Goal: Task Accomplishment & Management: Manage account settings

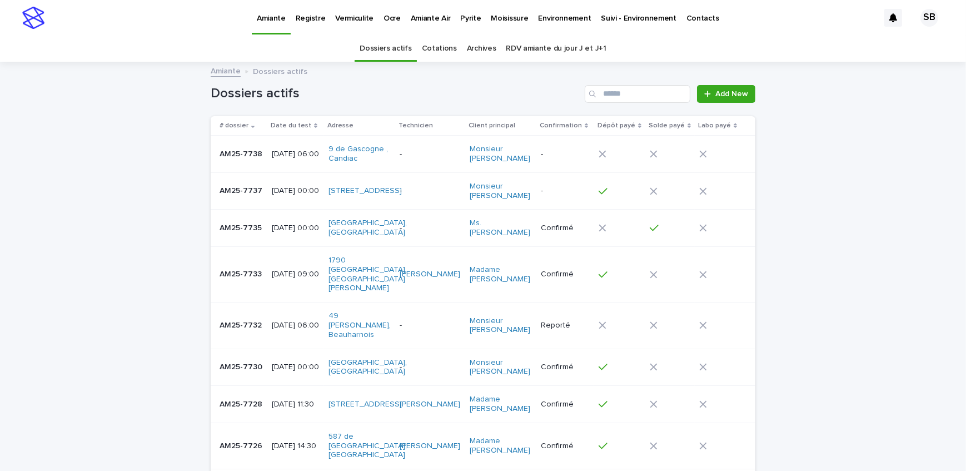
click at [232, 188] on p "AM25-7737" at bounding box center [242, 190] width 45 height 12
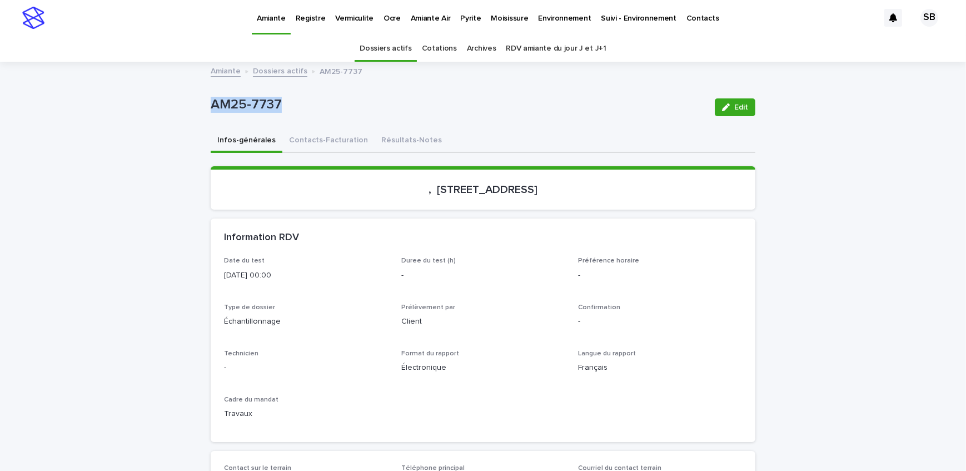
drag, startPoint x: 272, startPoint y: 103, endPoint x: 203, endPoint y: 114, distance: 69.3
copy p "AM25-7737"
click at [310, 147] on button "Contacts-Facturation" at bounding box center [328, 140] width 92 height 23
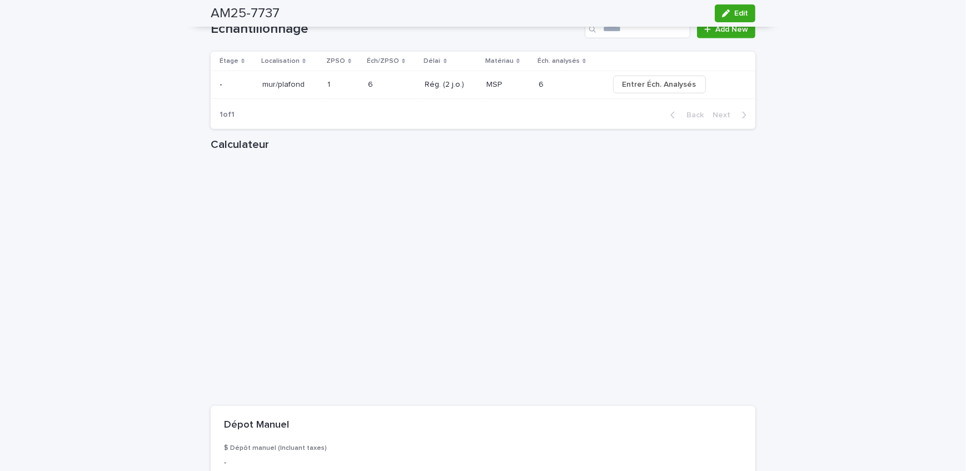
scroll to position [1263, 0]
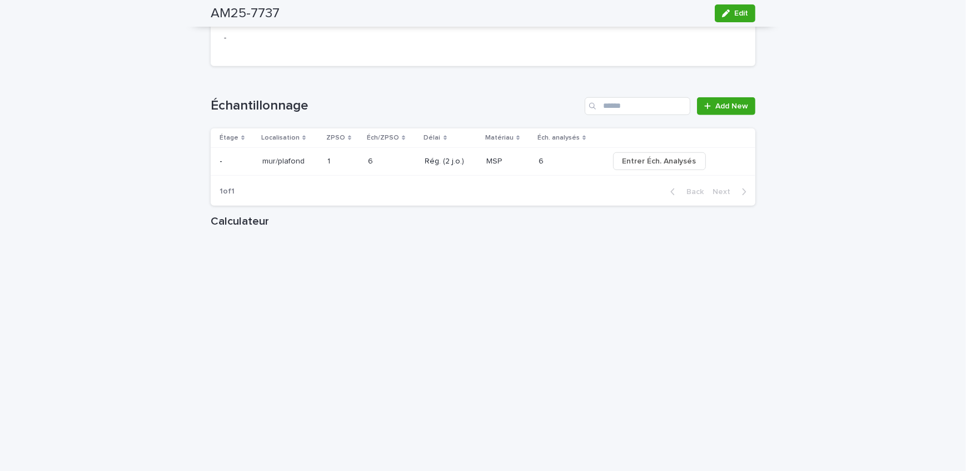
drag, startPoint x: 728, startPoint y: 20, endPoint x: 400, endPoint y: 157, distance: 355.8
click at [728, 20] on button "Edit" at bounding box center [735, 13] width 41 height 18
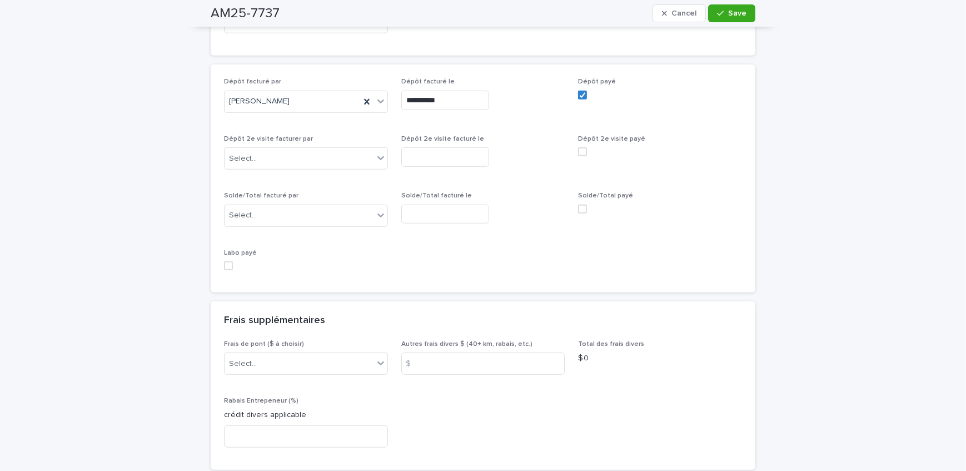
scroll to position [1010, 0]
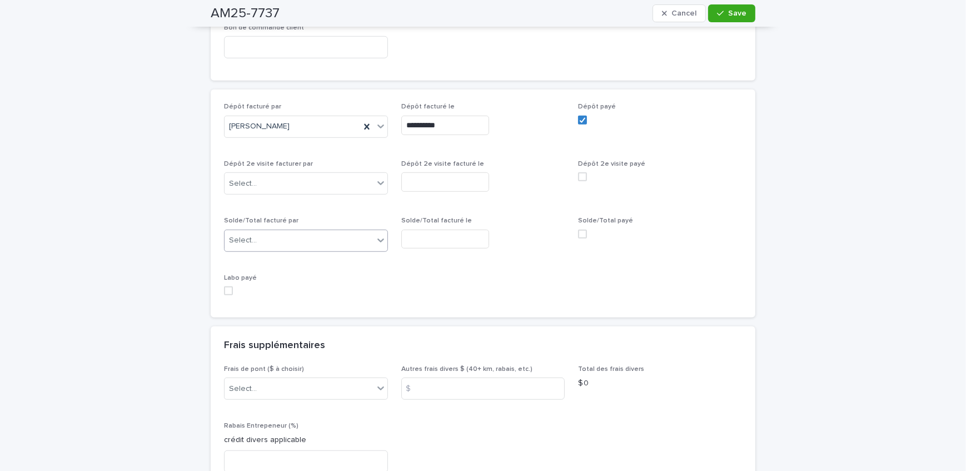
click at [291, 231] on div "Select..." at bounding box center [299, 240] width 149 height 18
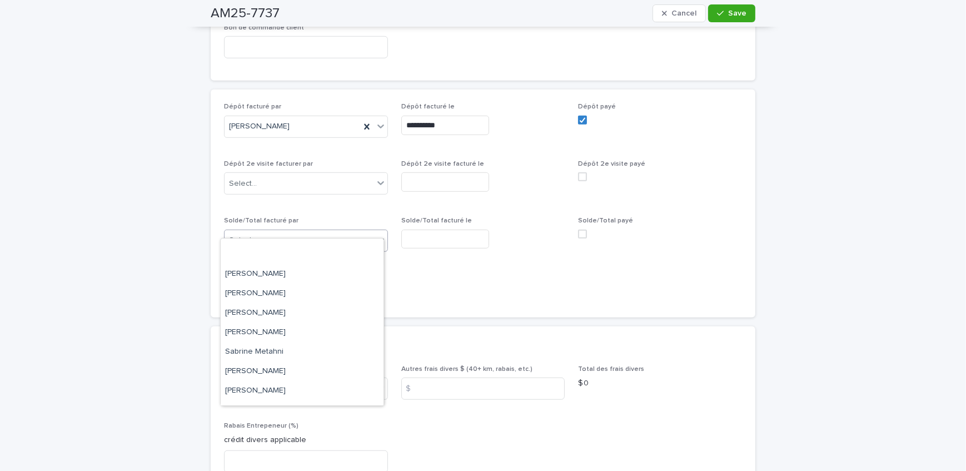
scroll to position [183, 0]
click at [286, 323] on div "[PERSON_NAME]" at bounding box center [302, 317] width 163 height 19
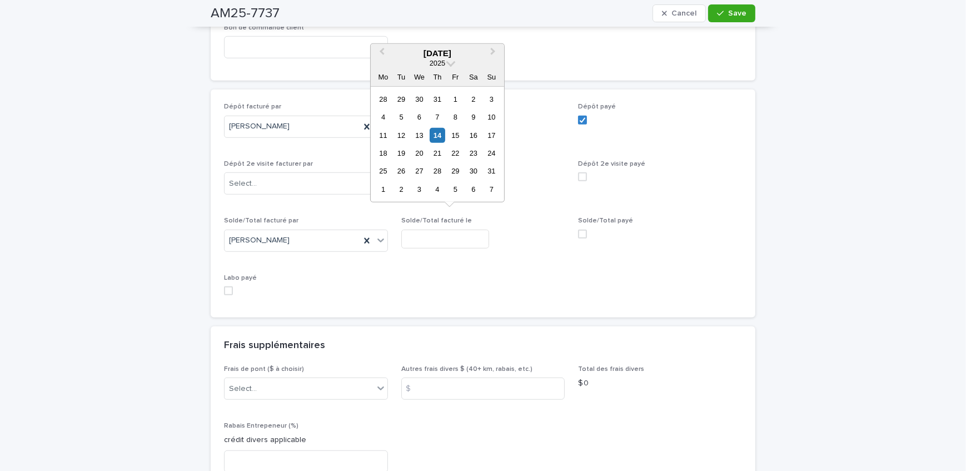
click at [416, 230] on input "text" at bounding box center [445, 239] width 88 height 19
click at [437, 134] on div "14" at bounding box center [437, 134] width 15 height 15
type input "**********"
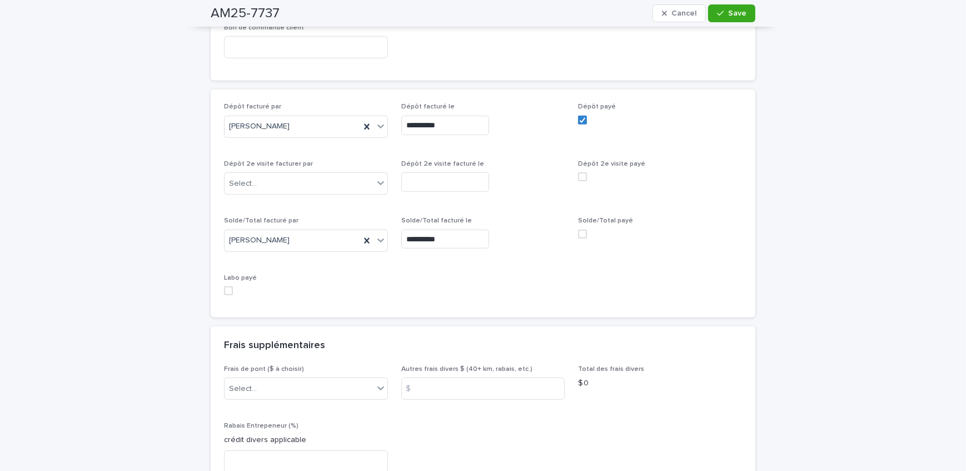
click at [578, 230] on span at bounding box center [582, 234] width 9 height 9
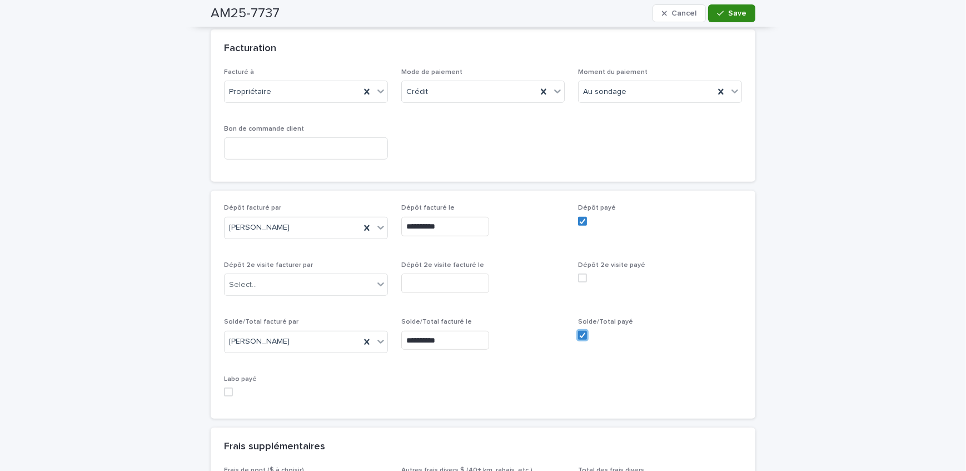
click at [728, 8] on button "Save" at bounding box center [731, 13] width 47 height 18
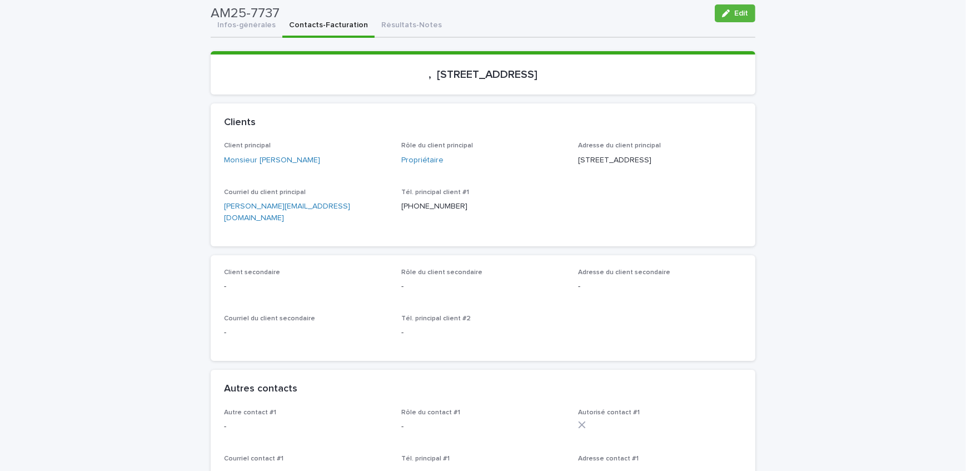
scroll to position [0, 0]
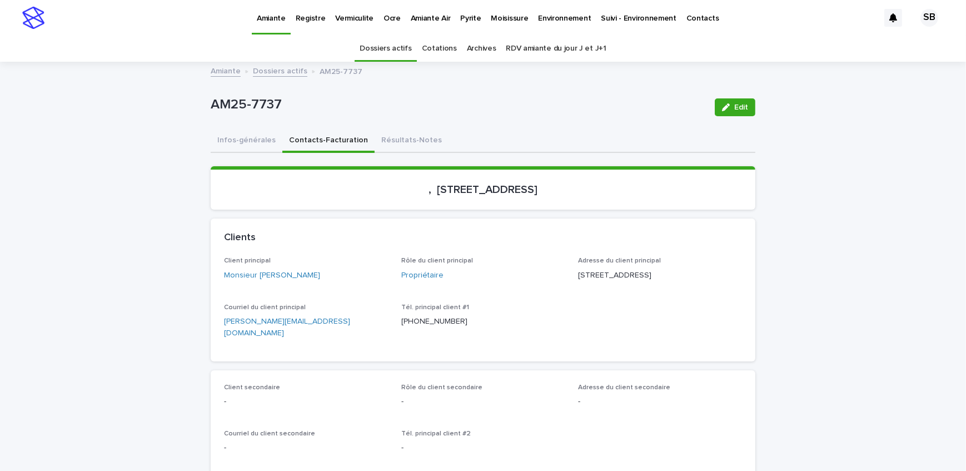
click at [290, 74] on link "Dossiers actifs" at bounding box center [280, 70] width 54 height 13
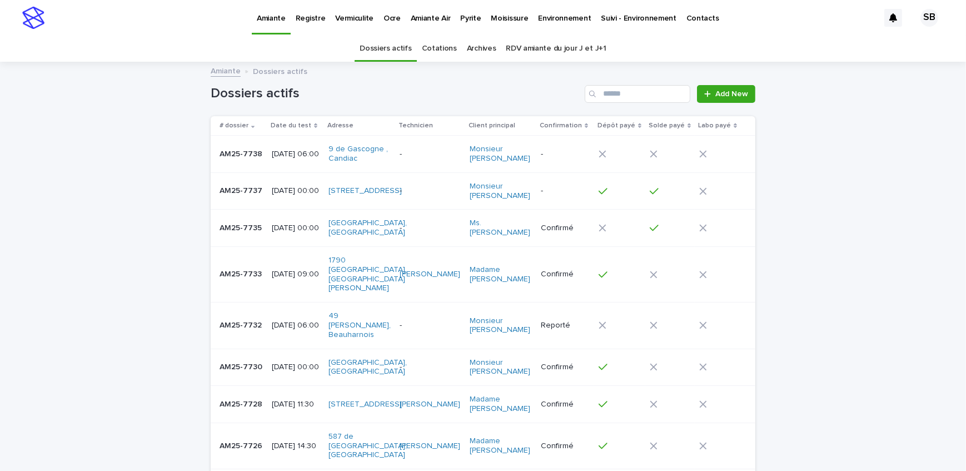
click at [467, 24] on link "Pyrite" at bounding box center [470, 17] width 31 height 34
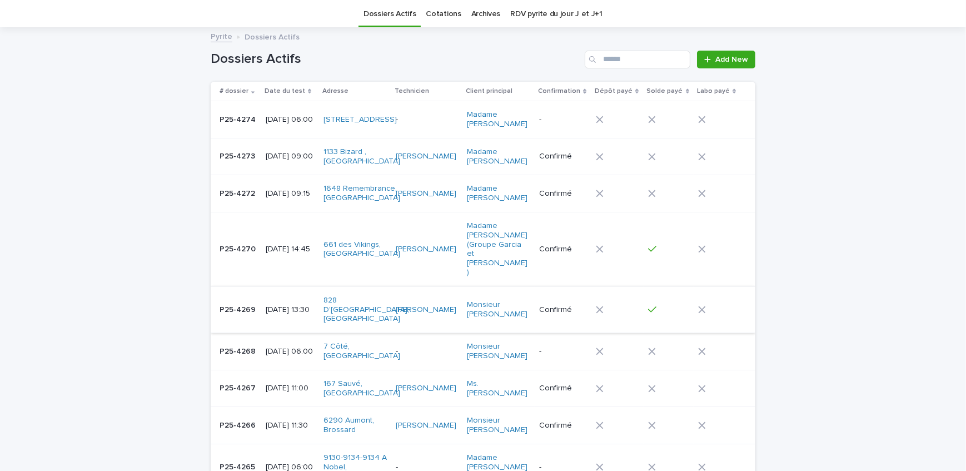
scroll to position [50, 0]
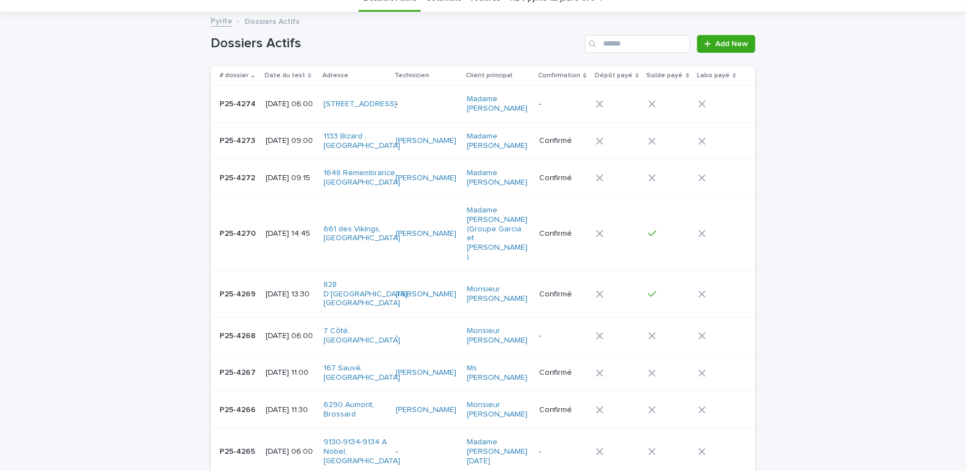
click at [249, 229] on p "P25-4270" at bounding box center [239, 233] width 38 height 12
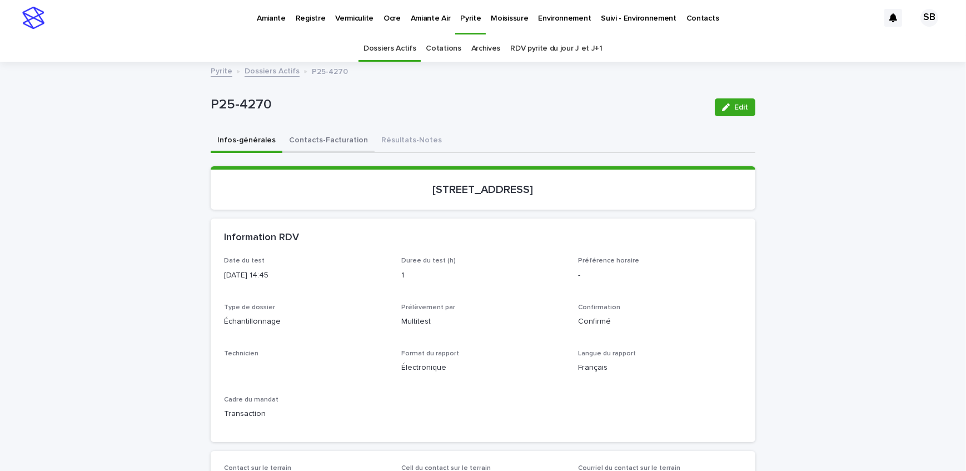
click at [341, 145] on button "Contacts-Facturation" at bounding box center [328, 140] width 92 height 23
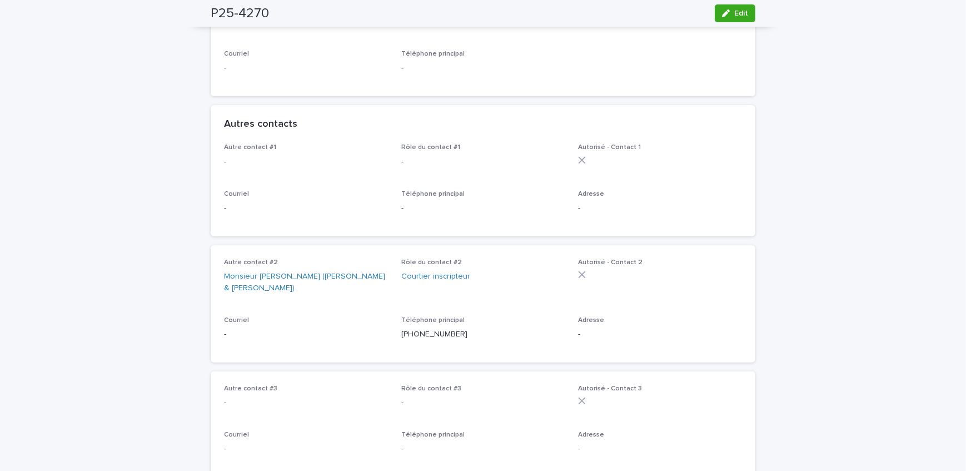
scroll to position [455, 0]
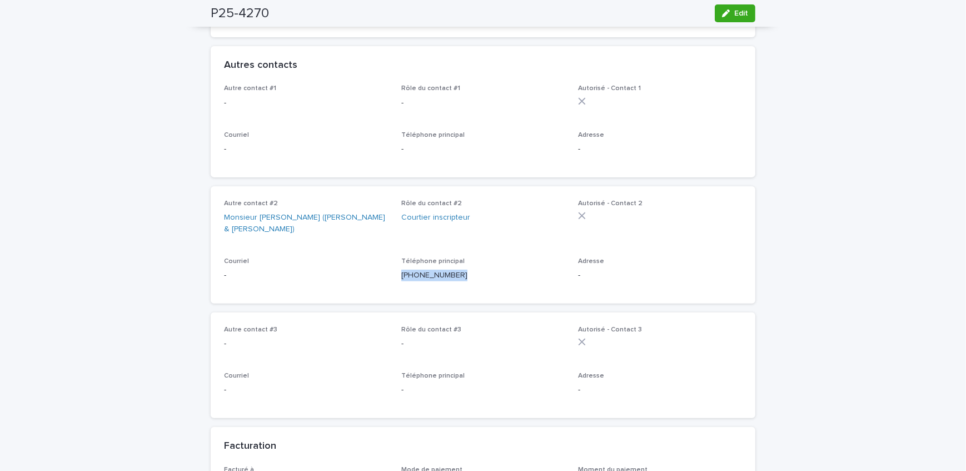
drag, startPoint x: 461, startPoint y: 253, endPoint x: 392, endPoint y: 261, distance: 68.7
click at [392, 261] on div "Autre contact #2 Monsieur [PERSON_NAME] ([PERSON_NAME] & Lapierre) Rôle du cont…" at bounding box center [483, 245] width 518 height 91
copy p "[PHONE_NUMBER]"
click at [266, 152] on div "Autre contact #1 - Rôle du contact #1 - Autorisé - Contact 1 Courriel - Télépho…" at bounding box center [483, 130] width 545 height 92
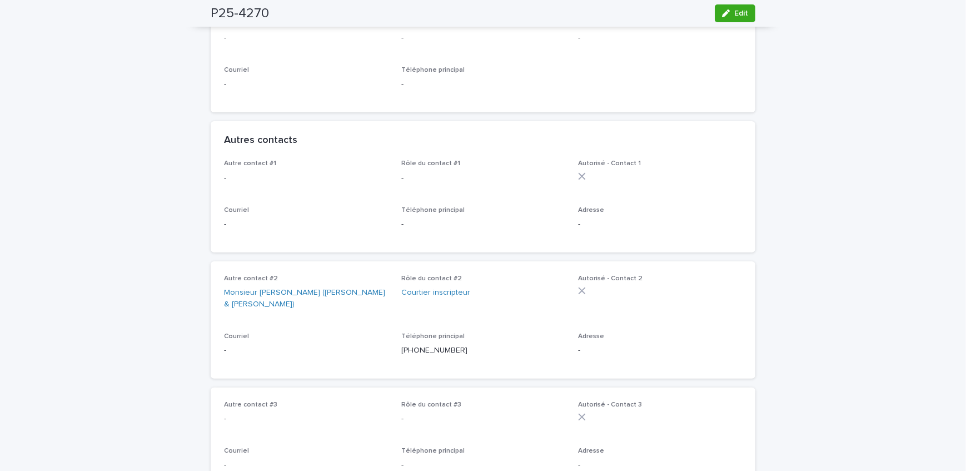
scroll to position [404, 0]
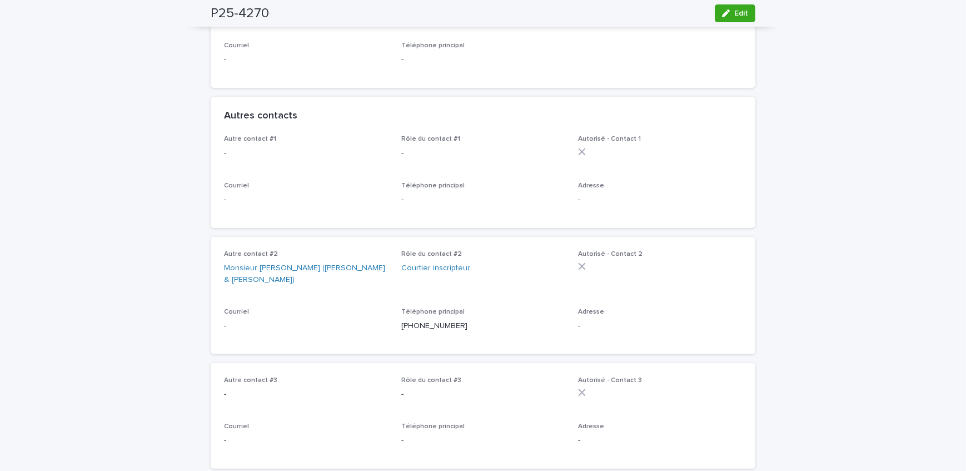
drag, startPoint x: 736, startPoint y: 11, endPoint x: 409, endPoint y: 222, distance: 389.9
click at [736, 11] on span "Edit" at bounding box center [741, 13] width 14 height 8
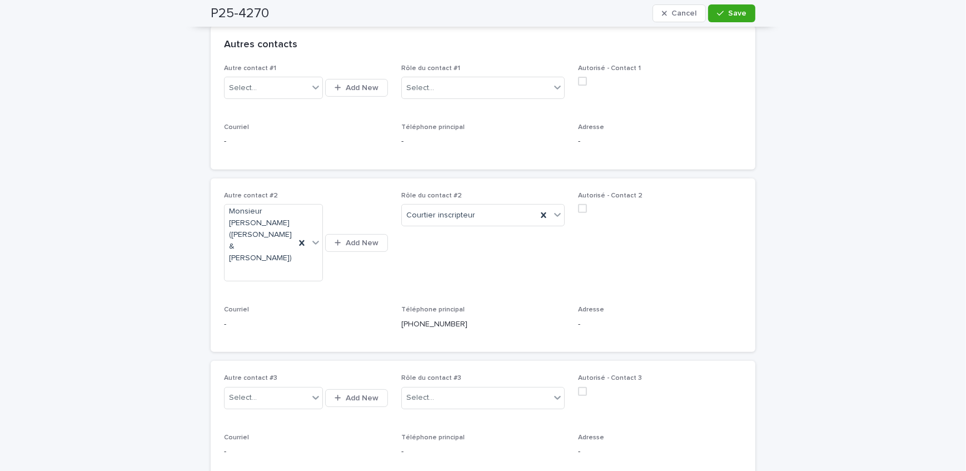
scroll to position [455, 0]
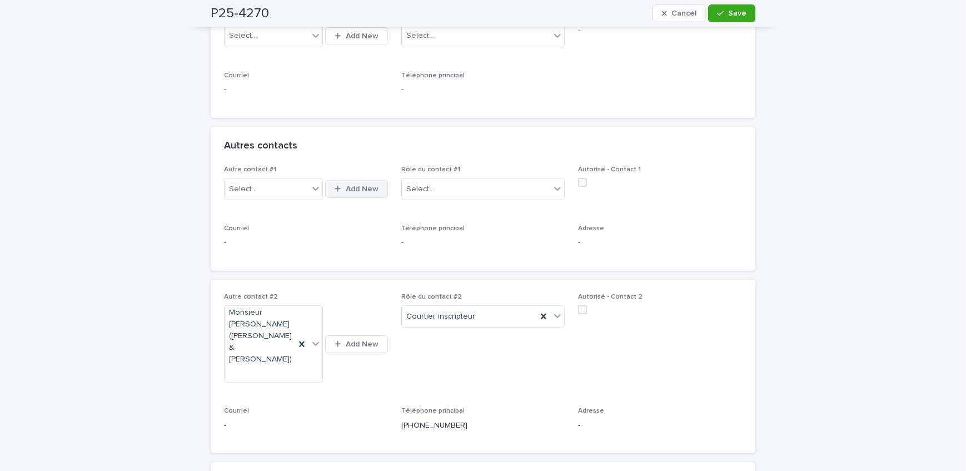
click at [368, 185] on span "Add New" at bounding box center [362, 189] width 33 height 8
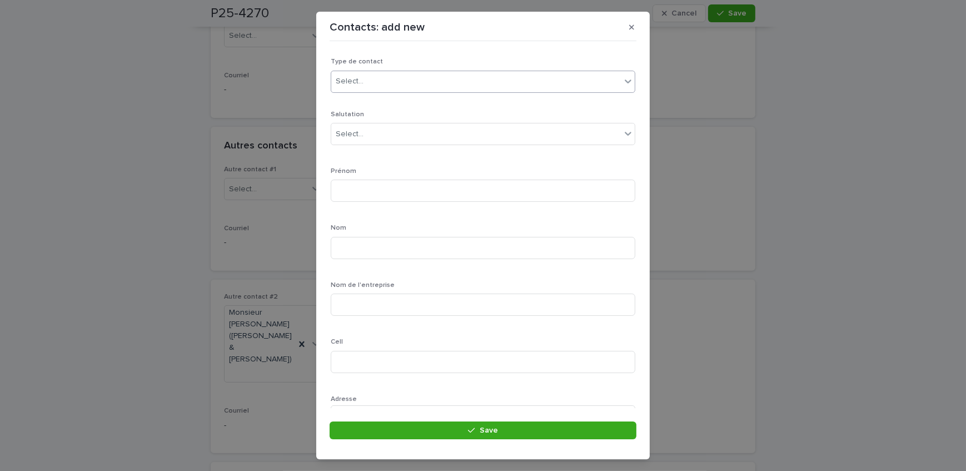
click at [408, 74] on div "Select..." at bounding box center [476, 81] width 290 height 18
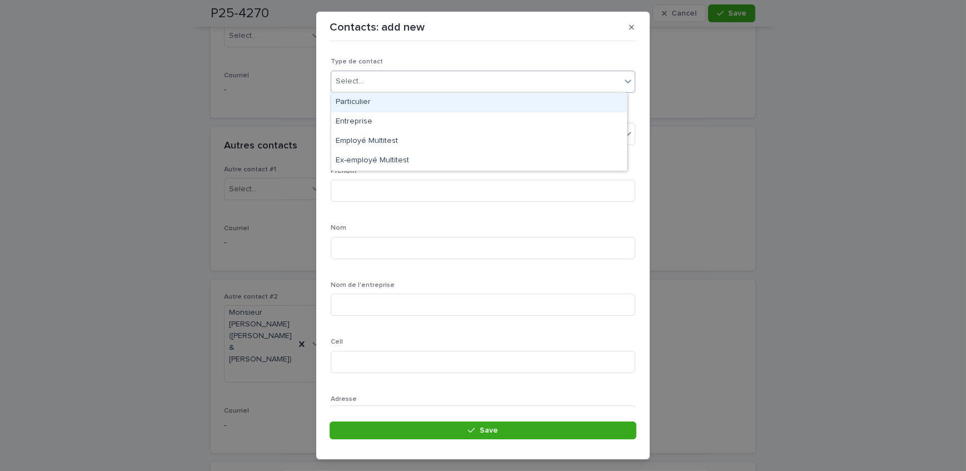
click at [399, 107] on div "Particulier" at bounding box center [479, 102] width 296 height 19
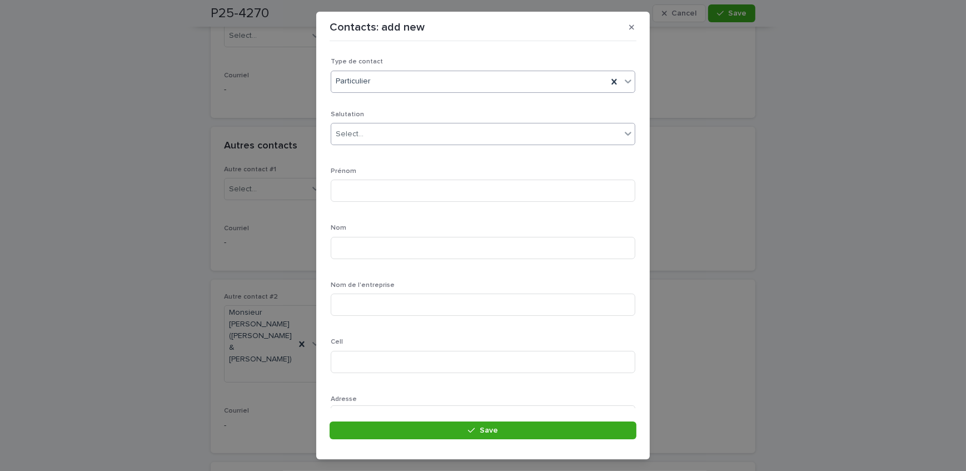
click at [403, 133] on div "Select..." at bounding box center [476, 134] width 290 height 18
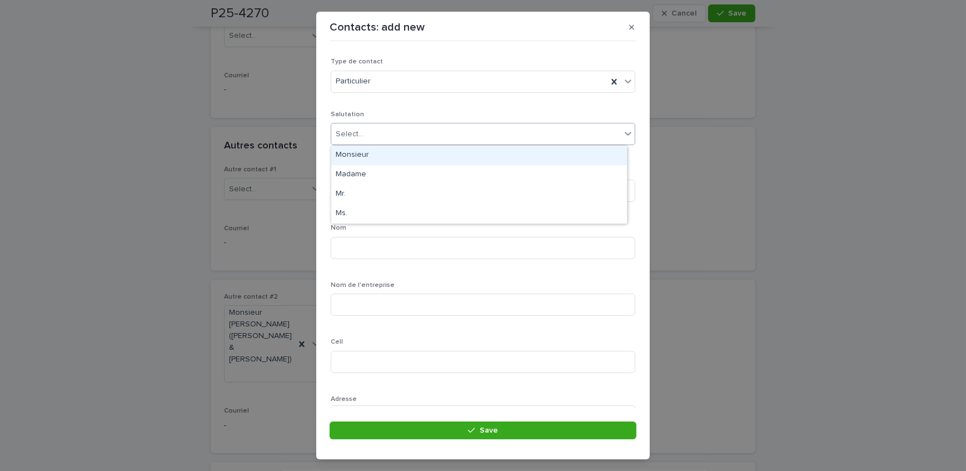
click at [394, 160] on div "Monsieur" at bounding box center [479, 155] width 296 height 19
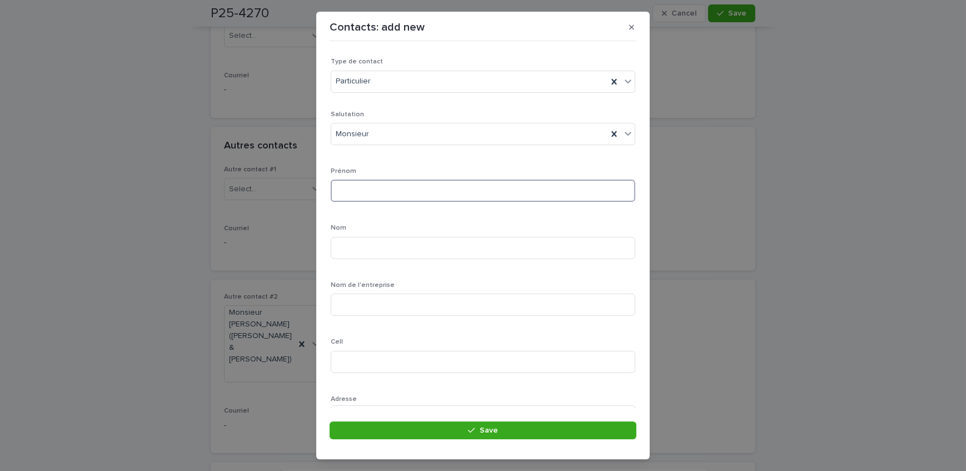
click at [400, 183] on input at bounding box center [483, 191] width 305 height 22
type input "****"
click at [342, 363] on input at bounding box center [483, 362] width 305 height 22
type input "**********"
click at [374, 249] on input at bounding box center [483, 248] width 305 height 22
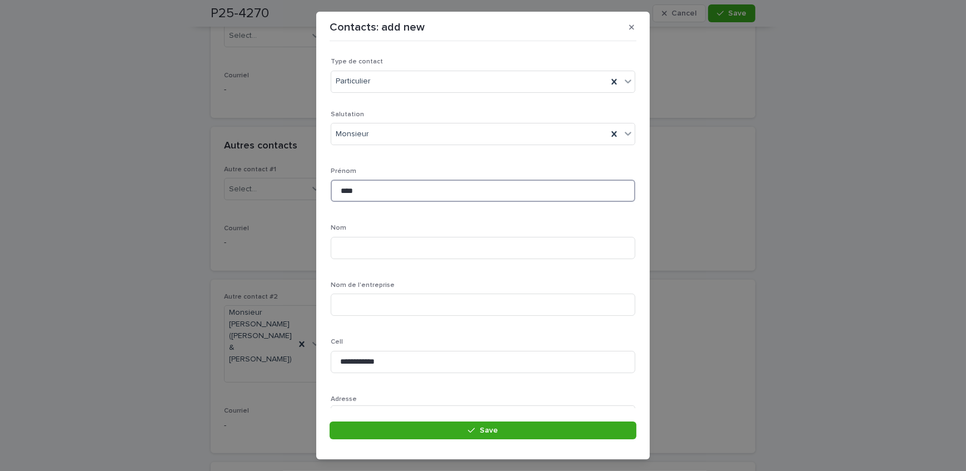
click at [378, 196] on input "****" at bounding box center [483, 191] width 305 height 22
type input "**********"
click at [343, 250] on input at bounding box center [483, 248] width 305 height 22
type input "******"
click at [420, 225] on p "Nom" at bounding box center [483, 228] width 305 height 8
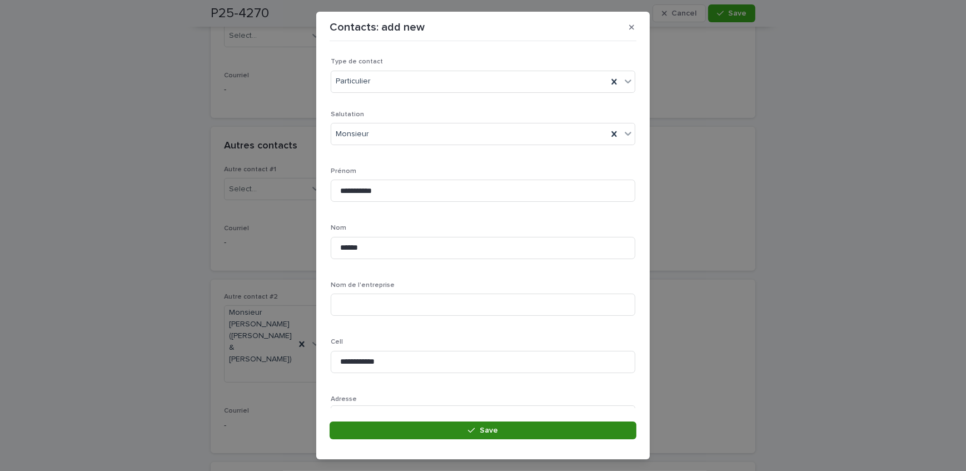
click at [453, 432] on button "Save" at bounding box center [483, 430] width 307 height 18
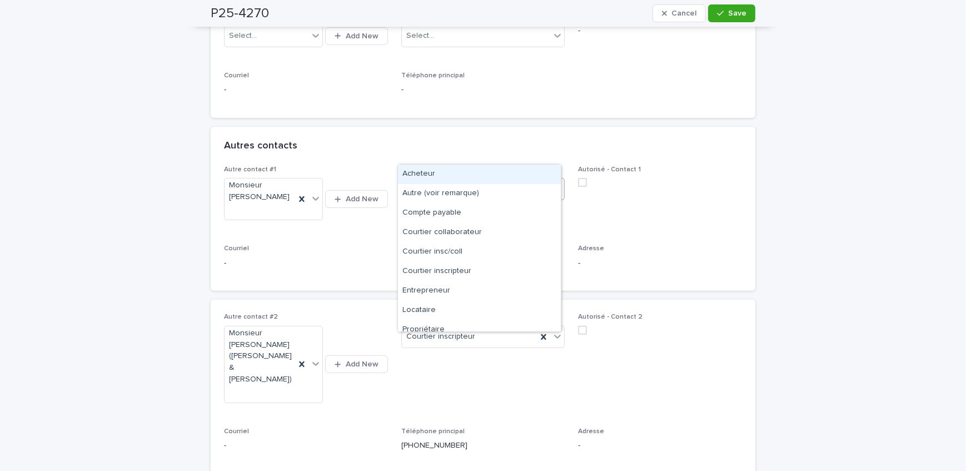
click at [450, 180] on div "Select..." at bounding box center [476, 189] width 149 height 18
click at [463, 326] on div "Propriétaire" at bounding box center [479, 329] width 163 height 19
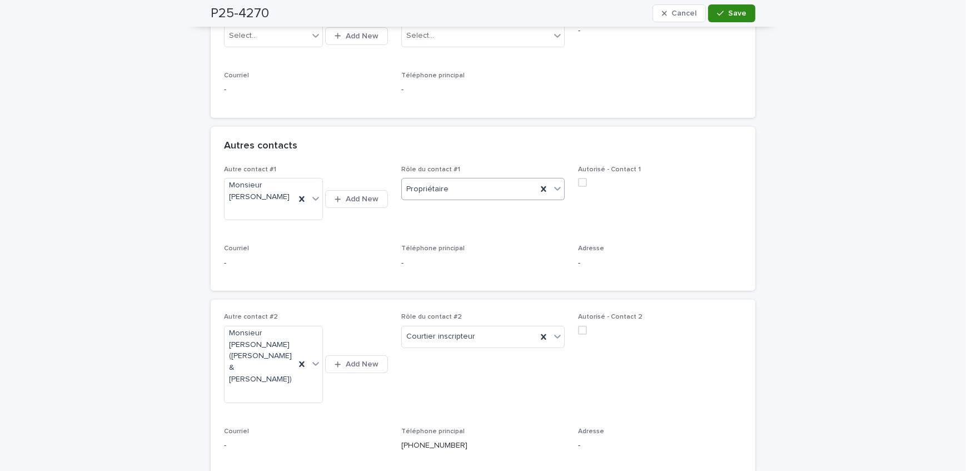
click at [728, 16] on span "Save" at bounding box center [737, 13] width 18 height 8
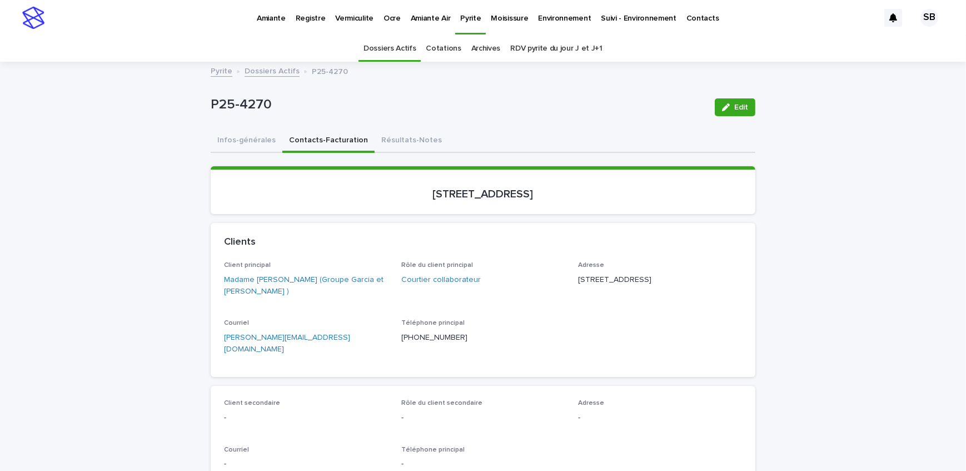
scroll to position [101, 0]
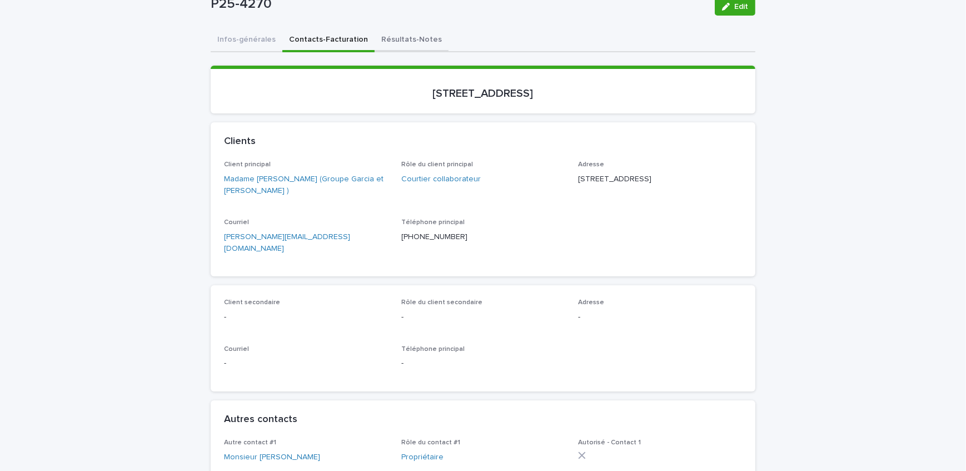
click at [396, 39] on button "Résultats-Notes" at bounding box center [412, 40] width 74 height 23
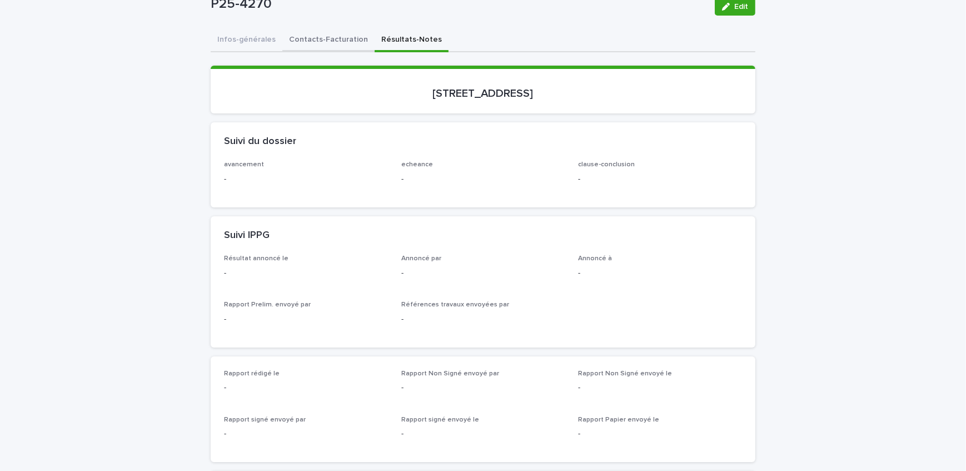
click at [345, 45] on button "Contacts-Facturation" at bounding box center [328, 40] width 92 height 23
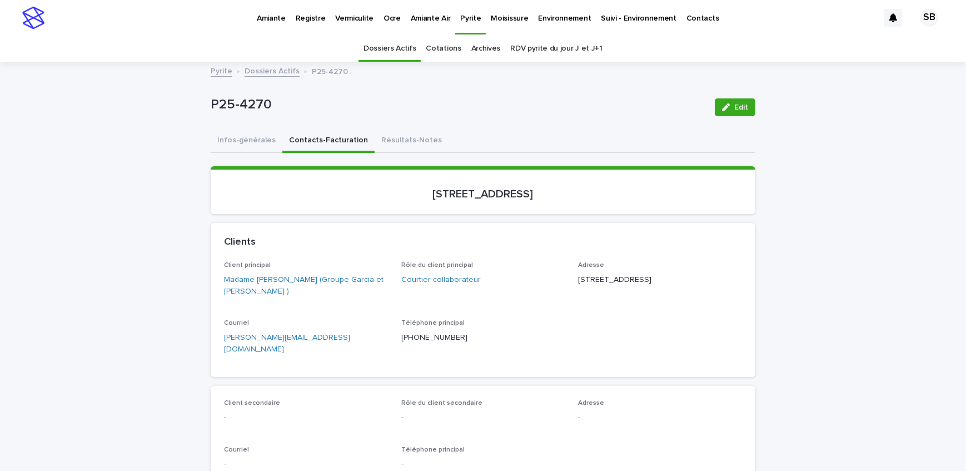
click at [276, 72] on link "Dossiers Actifs" at bounding box center [272, 70] width 55 height 13
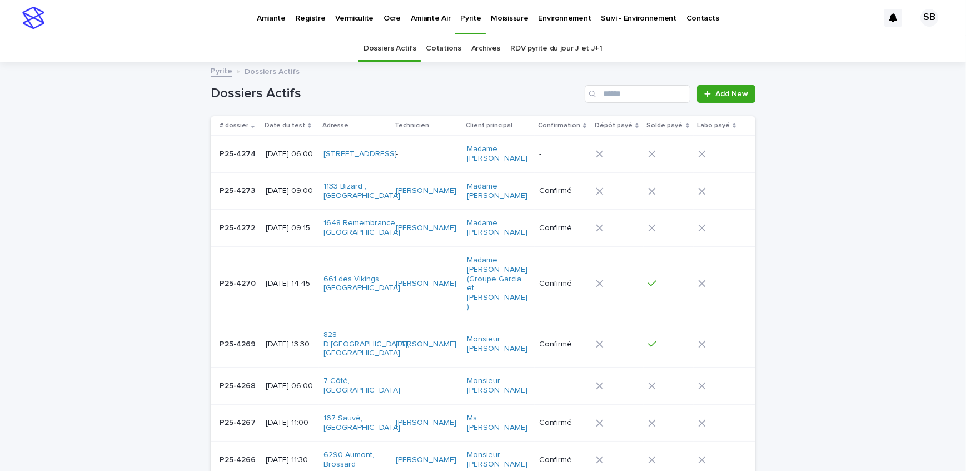
click at [333, 26] on link "Vermiculite" at bounding box center [354, 17] width 48 height 34
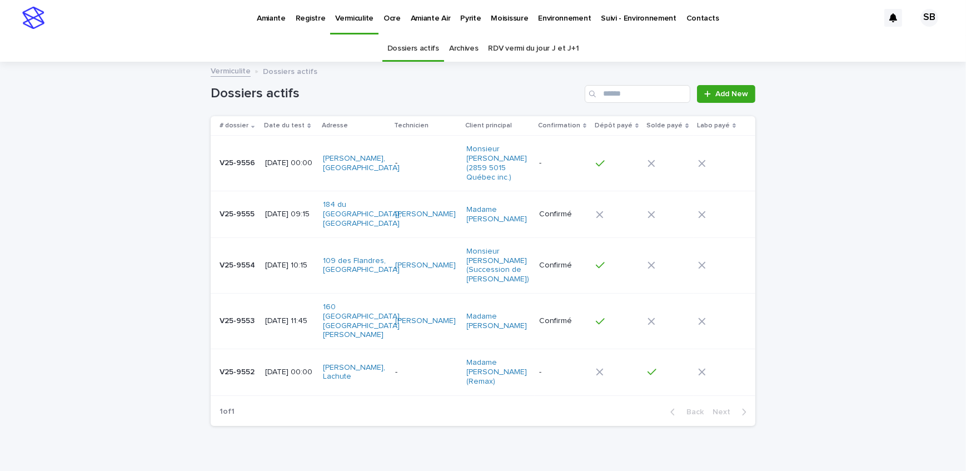
click at [237, 311] on td "V25-9553 V25-9553" at bounding box center [236, 321] width 50 height 56
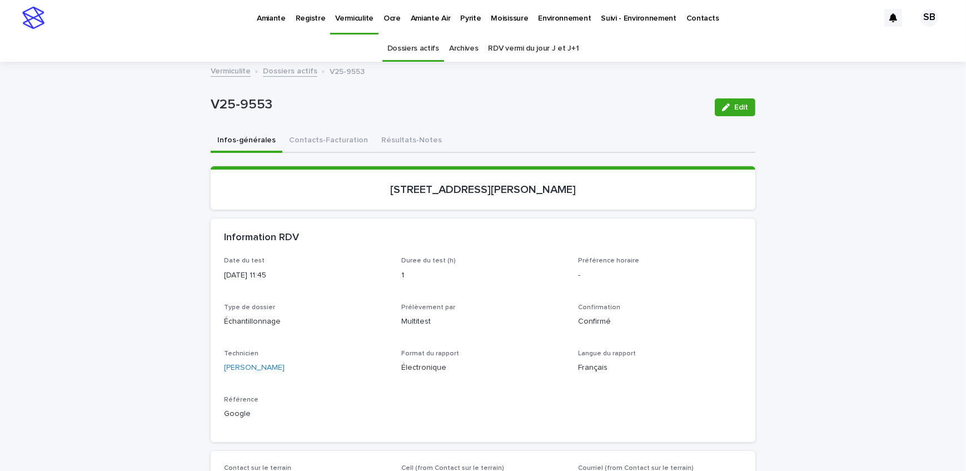
click at [377, 126] on div "V25-9553 Edit" at bounding box center [483, 107] width 545 height 44
click at [380, 138] on button "Résultats-Notes" at bounding box center [412, 140] width 74 height 23
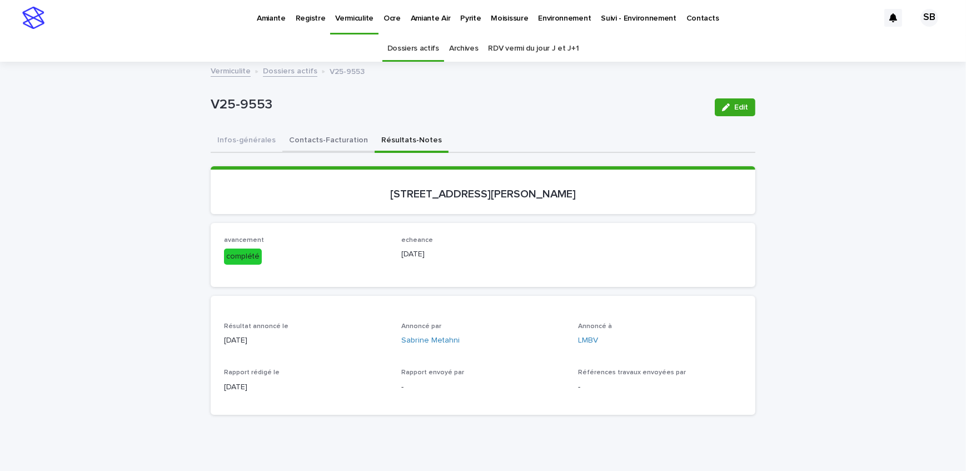
click at [328, 140] on button "Contacts-Facturation" at bounding box center [328, 140] width 92 height 23
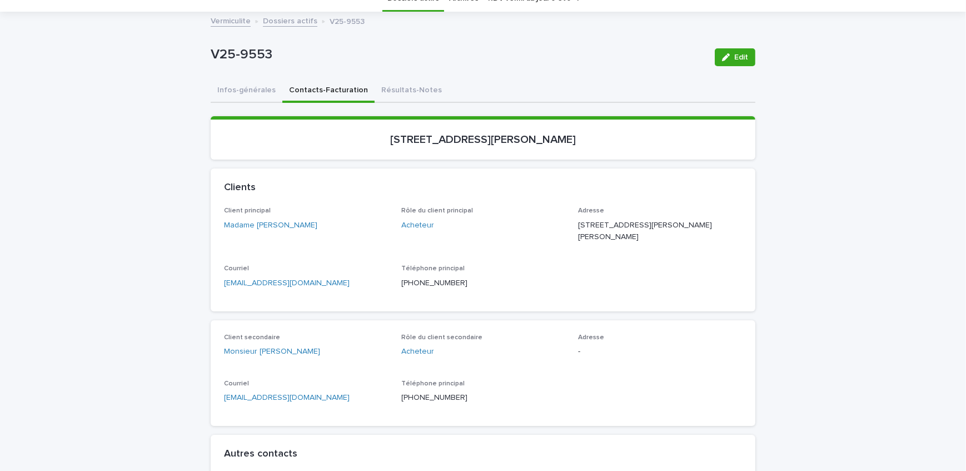
scroll to position [151, 0]
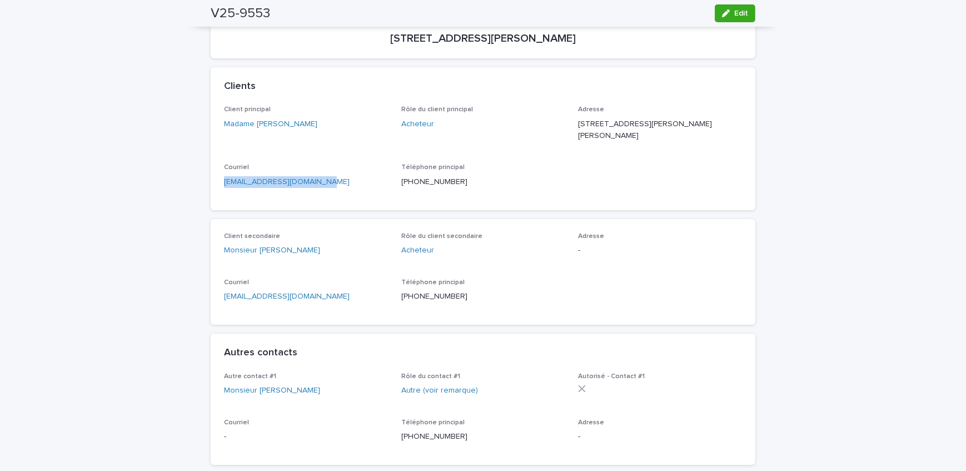
drag, startPoint x: 318, startPoint y: 179, endPoint x: 235, endPoint y: 185, distance: 83.0
drag, startPoint x: 327, startPoint y: 301, endPoint x: 258, endPoint y: 305, distance: 69.1
click at [211, 318] on div "Client secondaire Monsieur [PERSON_NAME] Rôle du client secondaire Acheteur Adr…" at bounding box center [483, 272] width 545 height 106
click at [318, 288] on div "[EMAIL_ADDRESS][DOMAIN_NAME]" at bounding box center [306, 295] width 164 height 14
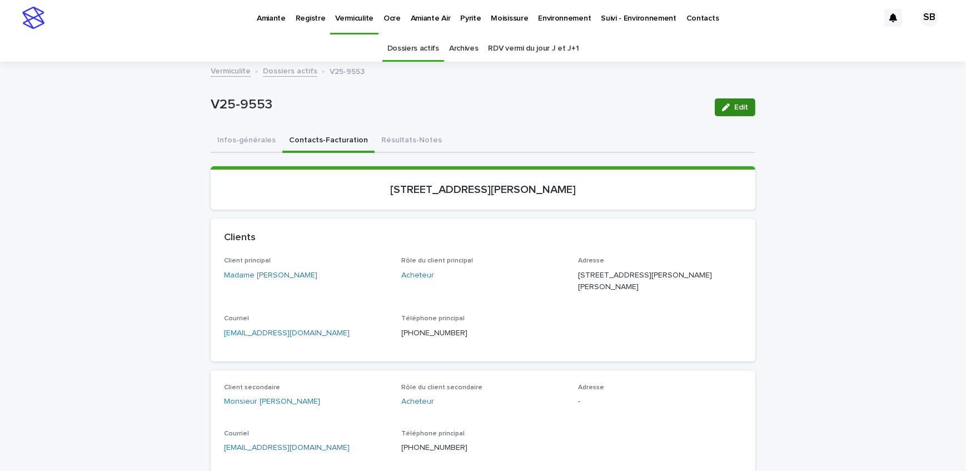
click at [402, 140] on button "Résultats-Notes" at bounding box center [412, 140] width 74 height 23
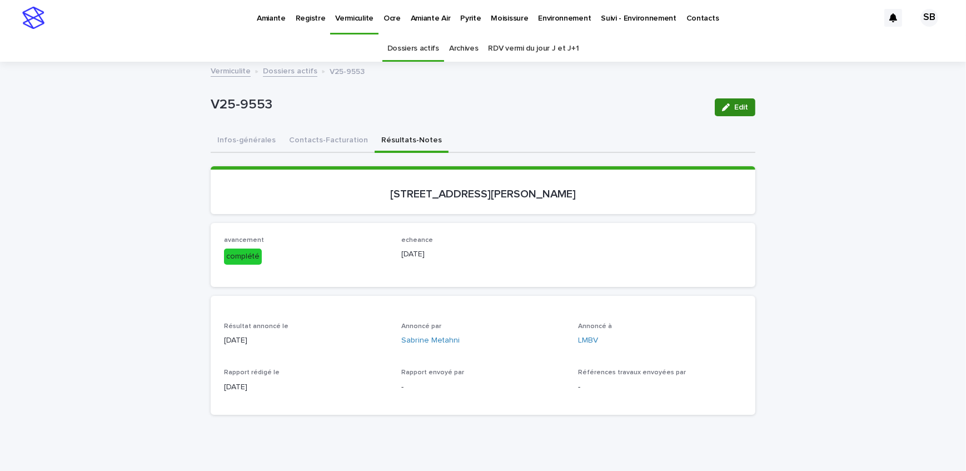
click at [745, 109] on button "Edit" at bounding box center [735, 107] width 41 height 18
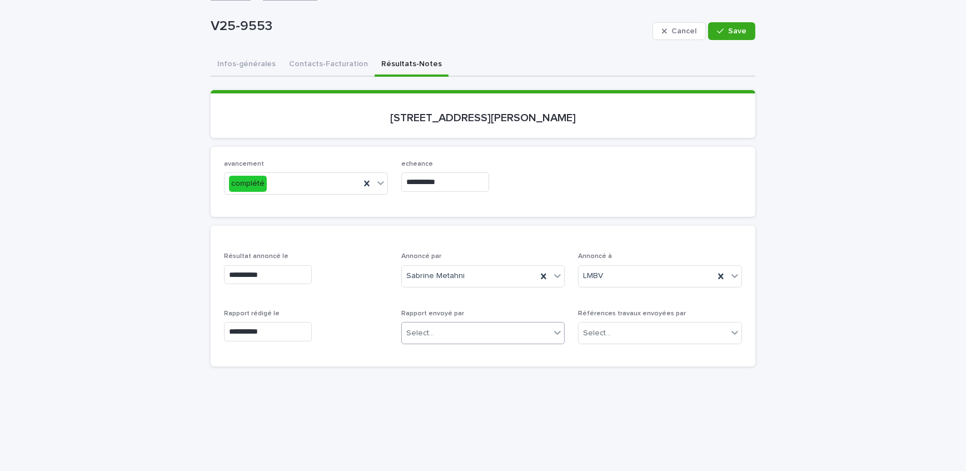
scroll to position [101, 0]
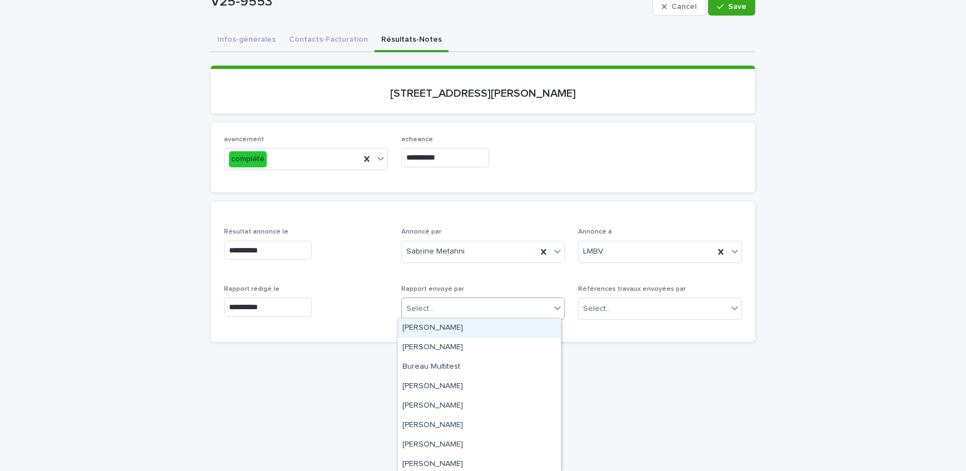
click at [482, 307] on div "Select..." at bounding box center [476, 309] width 149 height 18
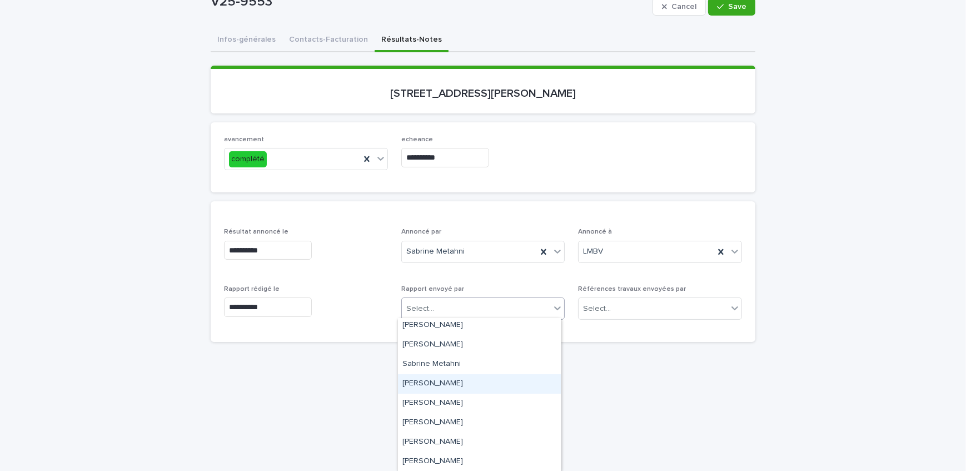
click at [485, 380] on div "[PERSON_NAME]" at bounding box center [479, 383] width 163 height 19
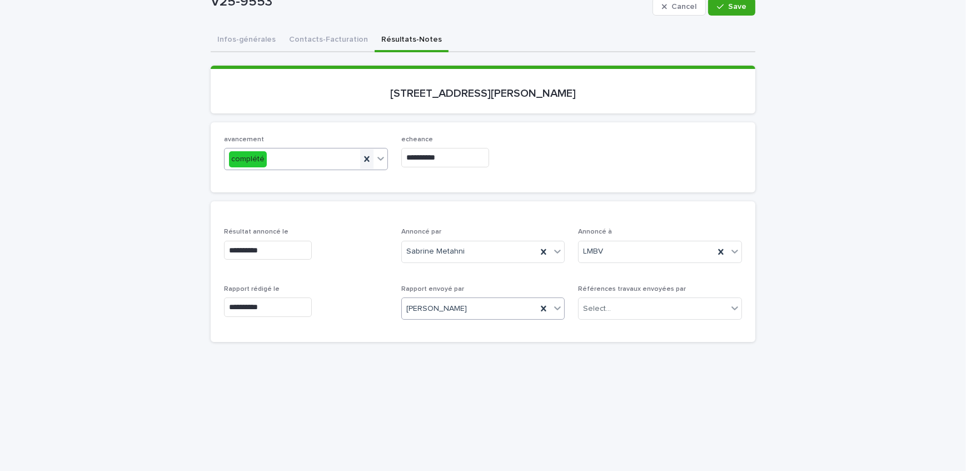
click at [367, 163] on div at bounding box center [366, 159] width 13 height 20
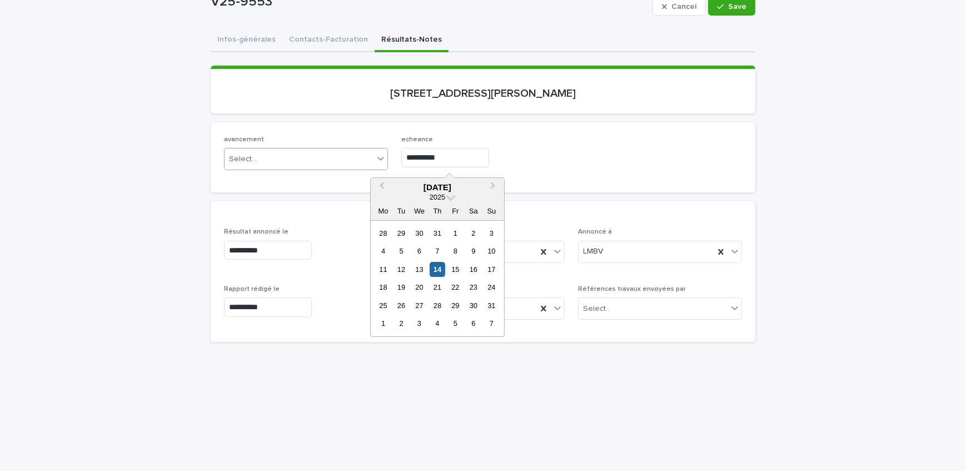
drag, startPoint x: 389, startPoint y: 165, endPoint x: 283, endPoint y: 172, distance: 105.8
click at [283, 172] on div "**********" at bounding box center [483, 157] width 518 height 43
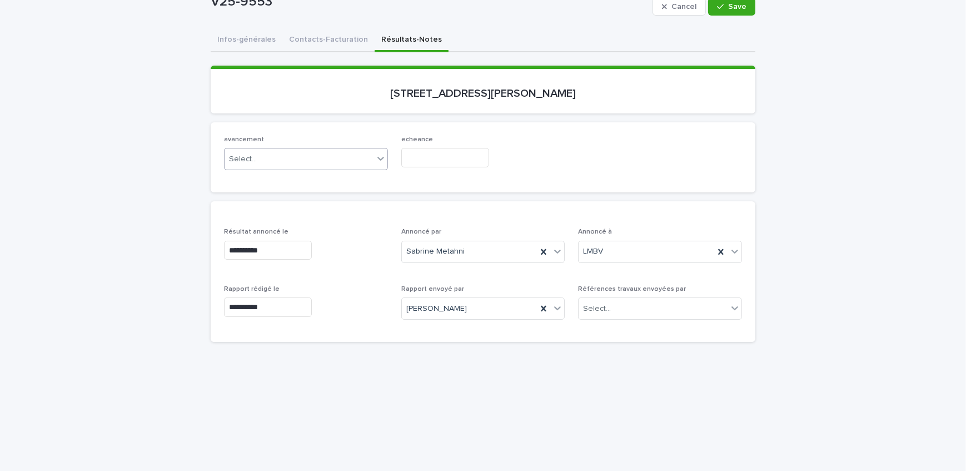
click at [597, 172] on div "avancement Select... echeance" at bounding box center [483, 157] width 518 height 43
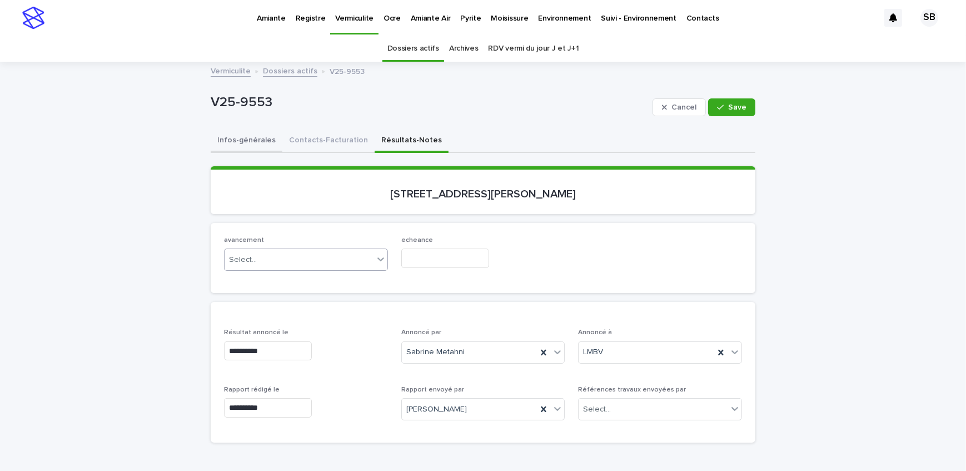
click at [254, 139] on button "Infos-générales" at bounding box center [247, 140] width 72 height 23
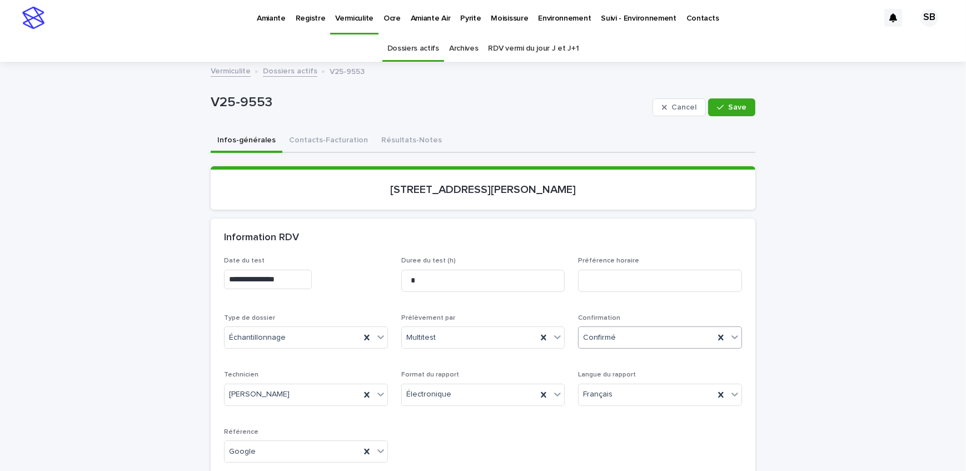
click at [653, 343] on div "Confirmé" at bounding box center [647, 337] width 136 height 18
click at [641, 461] on div "Archivé" at bounding box center [656, 461] width 163 height 19
click at [718, 97] on div "Cancel Save" at bounding box center [703, 107] width 103 height 44
click at [728, 103] on span "Save" at bounding box center [737, 107] width 18 height 8
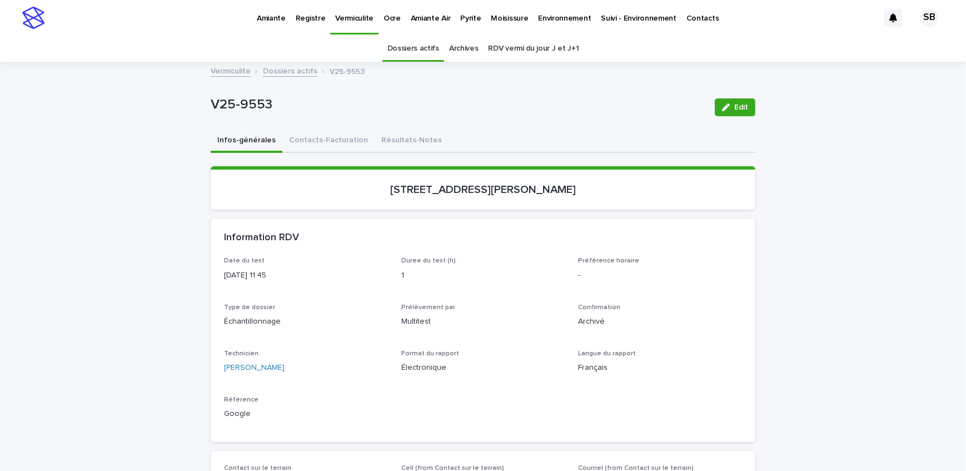
click at [266, 74] on link "Dossiers actifs" at bounding box center [290, 70] width 54 height 13
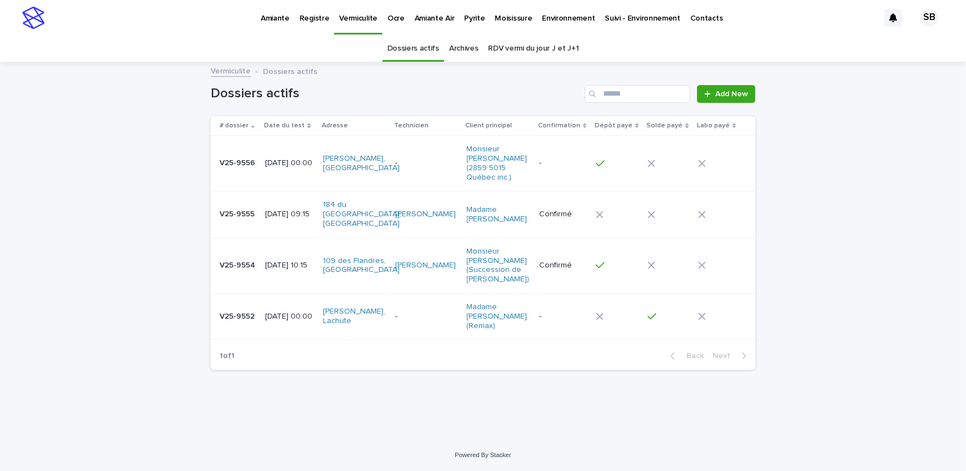
click at [464, 19] on p "Pyrite" at bounding box center [474, 11] width 21 height 23
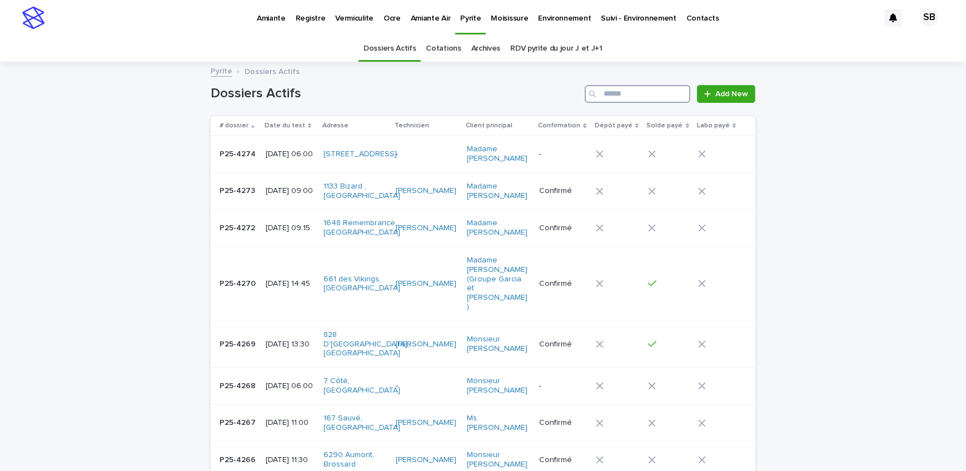
click at [639, 90] on input "Search" at bounding box center [638, 94] width 106 height 18
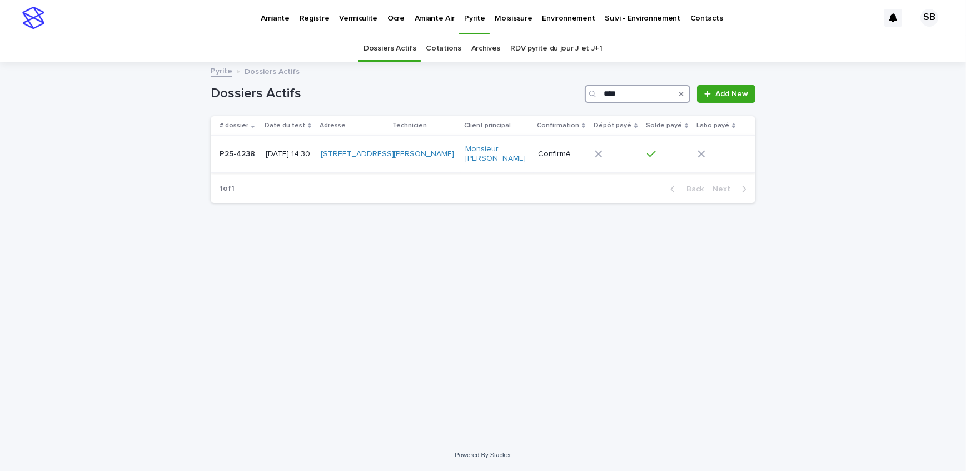
type input "****"
click at [255, 156] on p "P25-4238" at bounding box center [239, 153] width 38 height 12
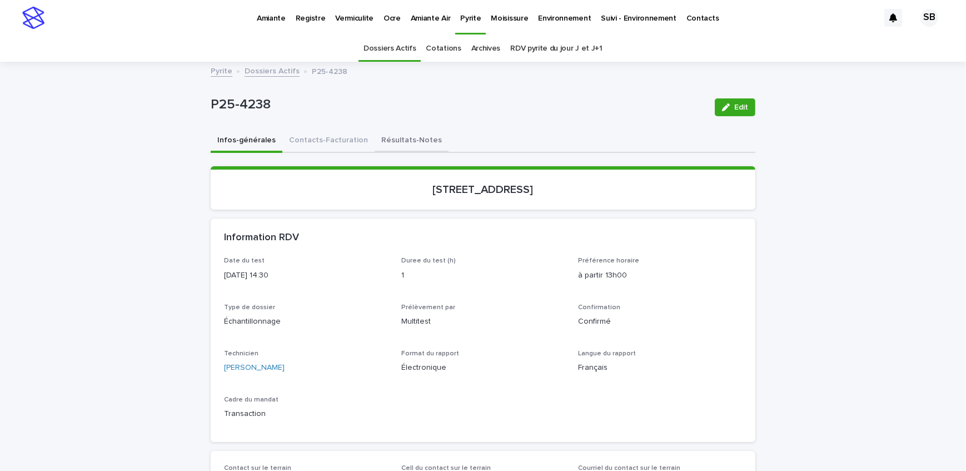
click at [376, 138] on button "Résultats-Notes" at bounding box center [412, 140] width 74 height 23
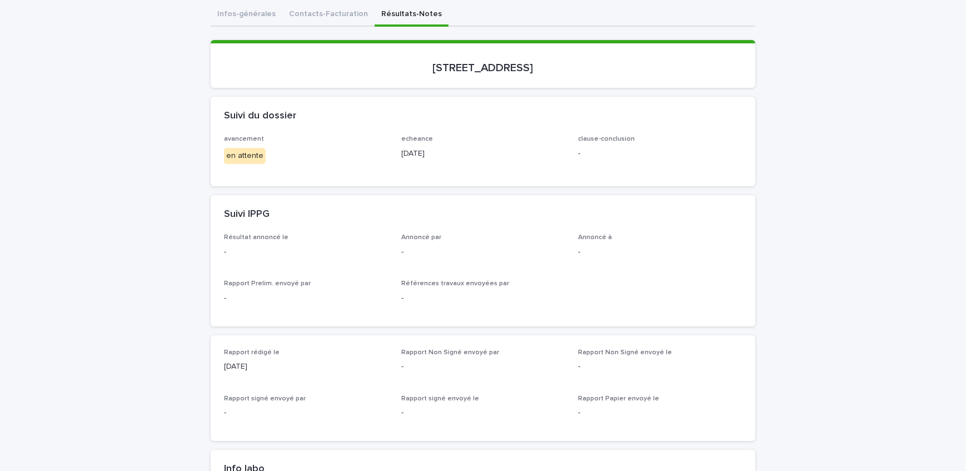
scroll to position [202, 0]
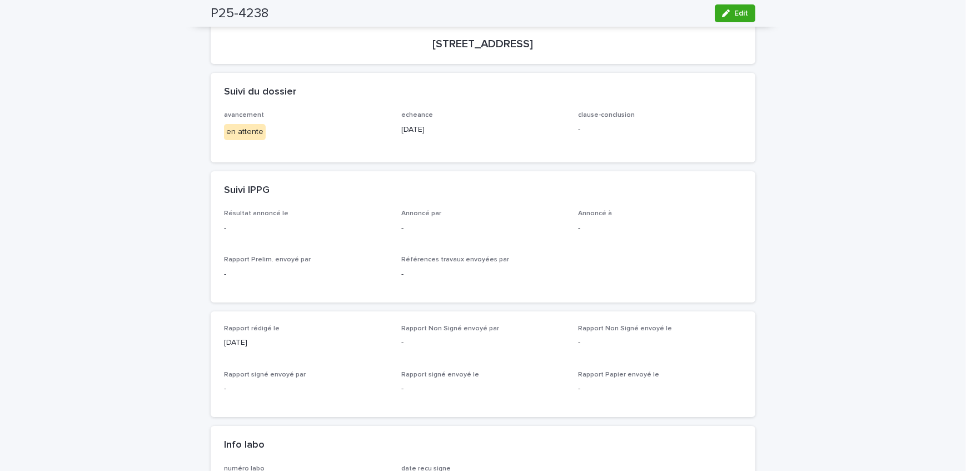
scroll to position [101, 0]
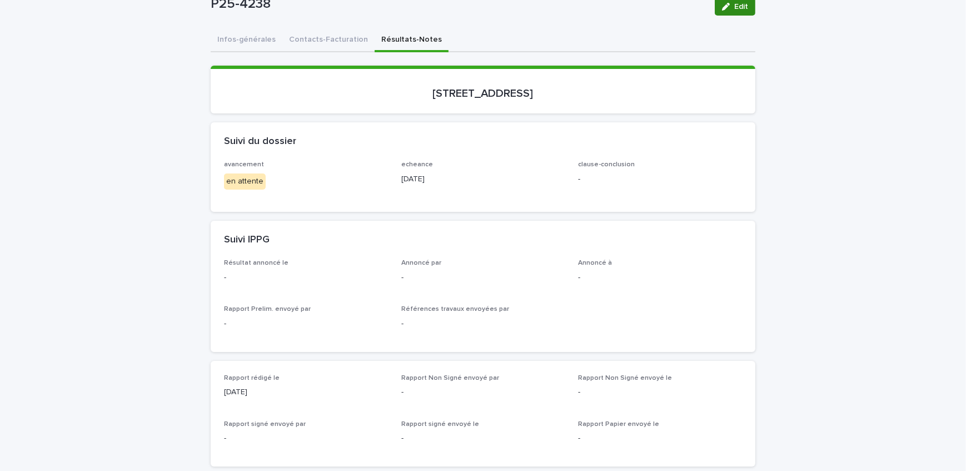
click at [735, 12] on button "Edit" at bounding box center [735, 7] width 41 height 18
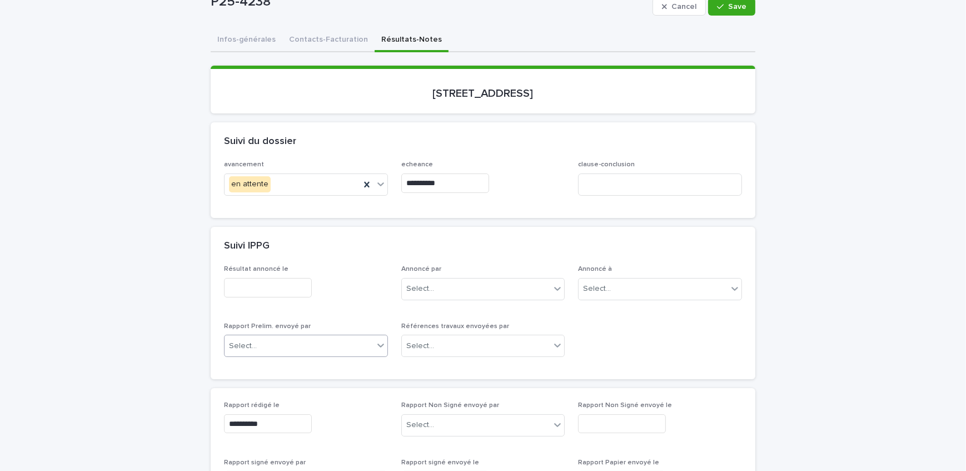
scroll to position [202, 0]
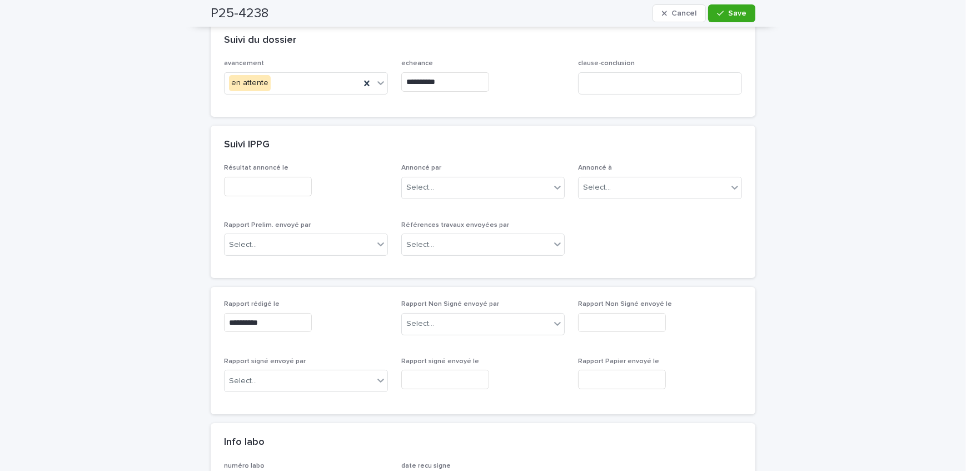
click at [288, 193] on input "text" at bounding box center [268, 186] width 88 height 19
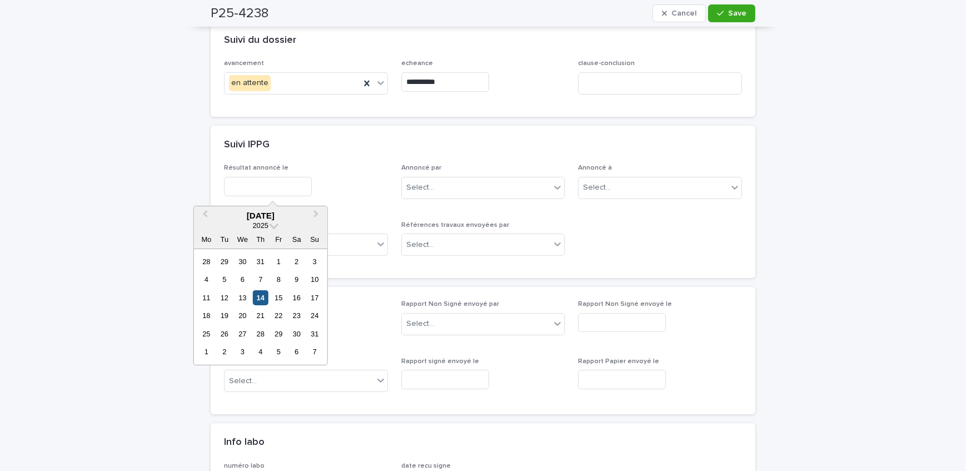
click at [266, 300] on div "14" at bounding box center [260, 297] width 15 height 15
type input "**********"
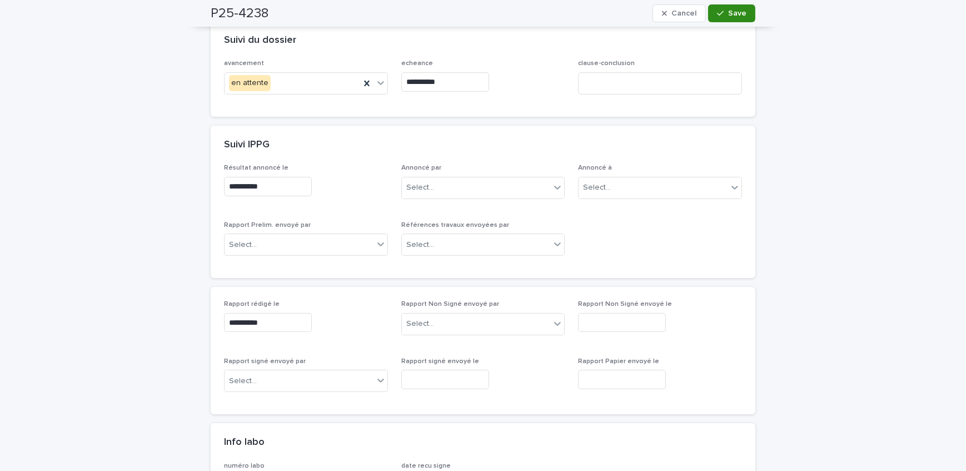
click at [728, 13] on span "Save" at bounding box center [737, 13] width 18 height 8
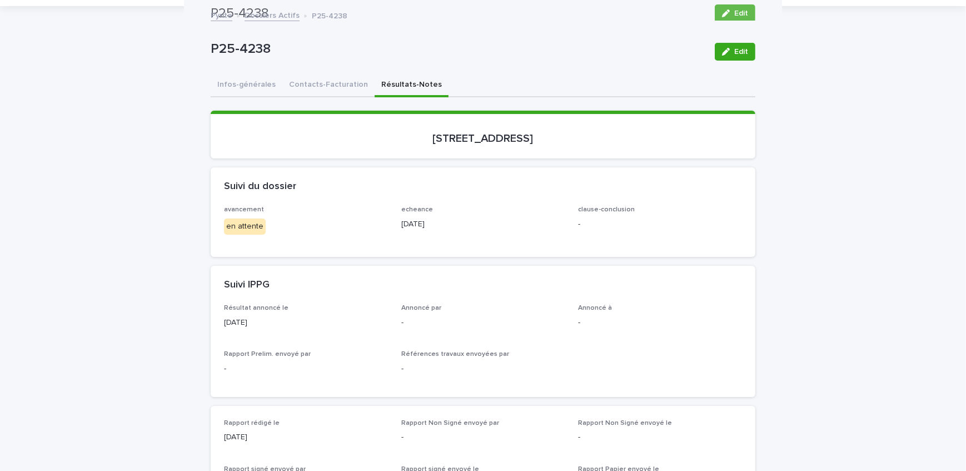
scroll to position [50, 0]
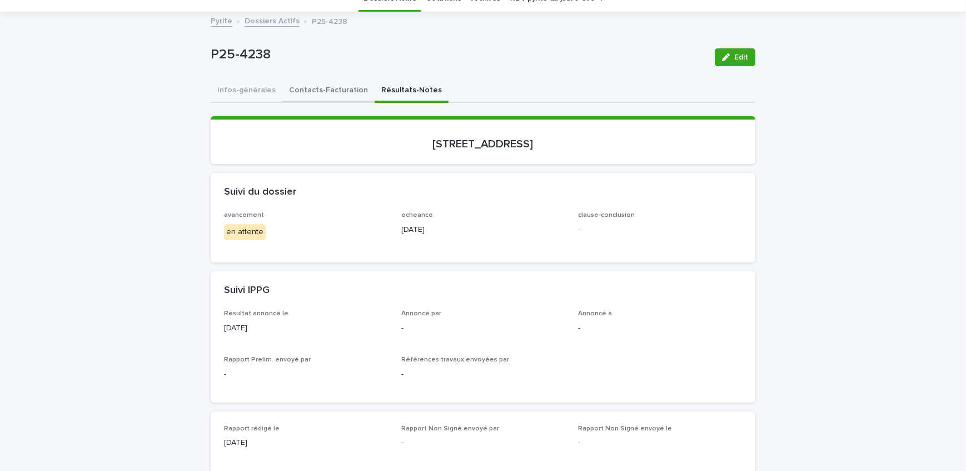
click at [299, 82] on button "Contacts-Facturation" at bounding box center [328, 90] width 92 height 23
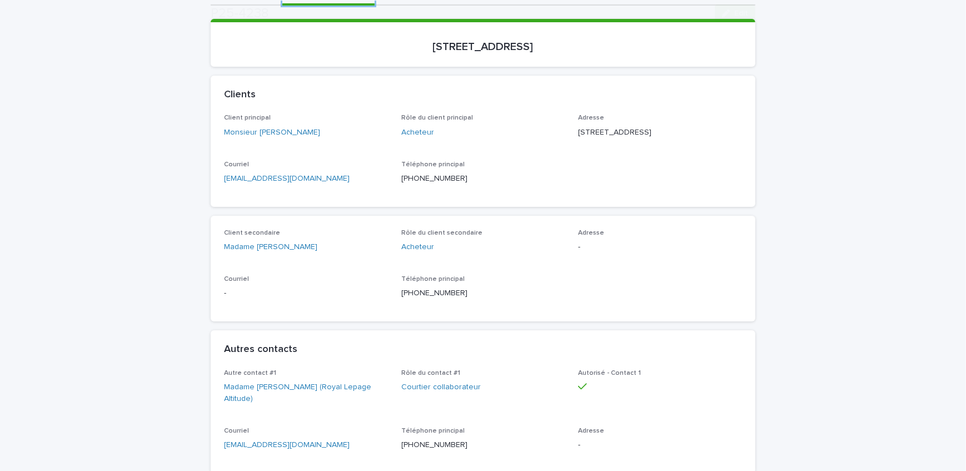
scroll to position [151, 0]
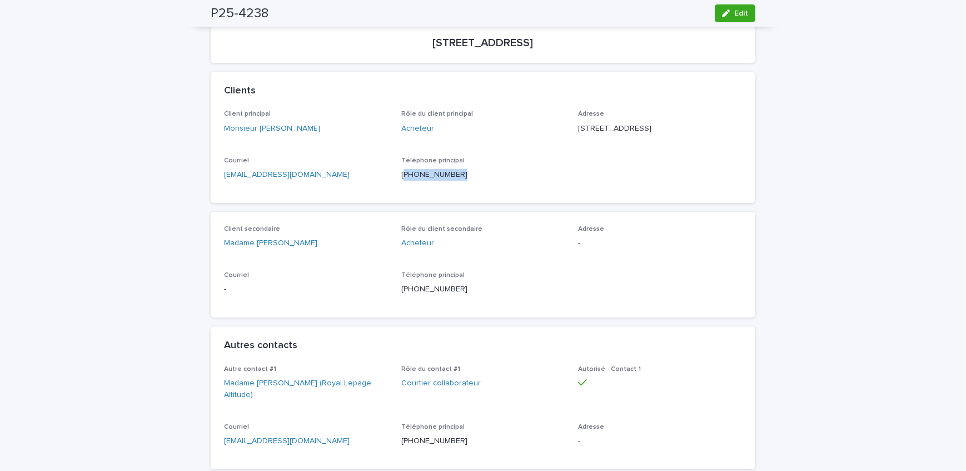
drag, startPoint x: 459, startPoint y: 192, endPoint x: 400, endPoint y: 196, distance: 59.0
click at [401, 190] on div "Téléphone principal [PHONE_NUMBER]" at bounding box center [483, 173] width 164 height 33
copy p "438) 356-1845"
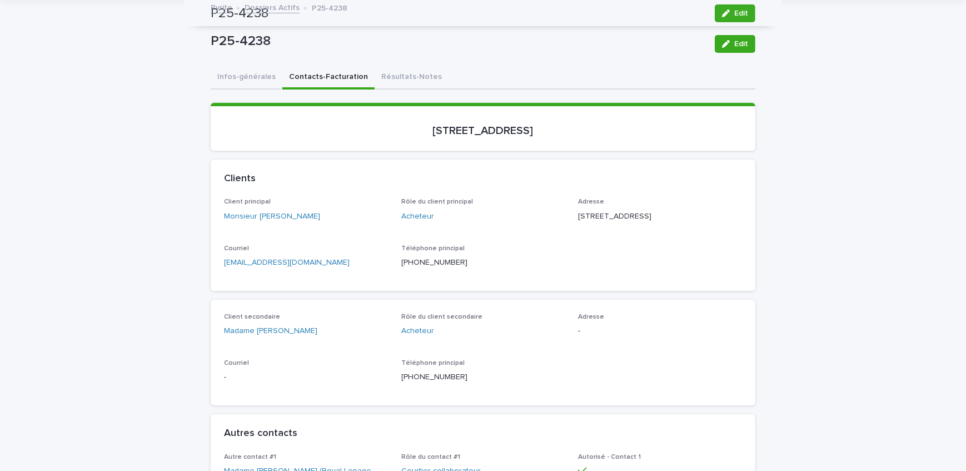
scroll to position [0, 0]
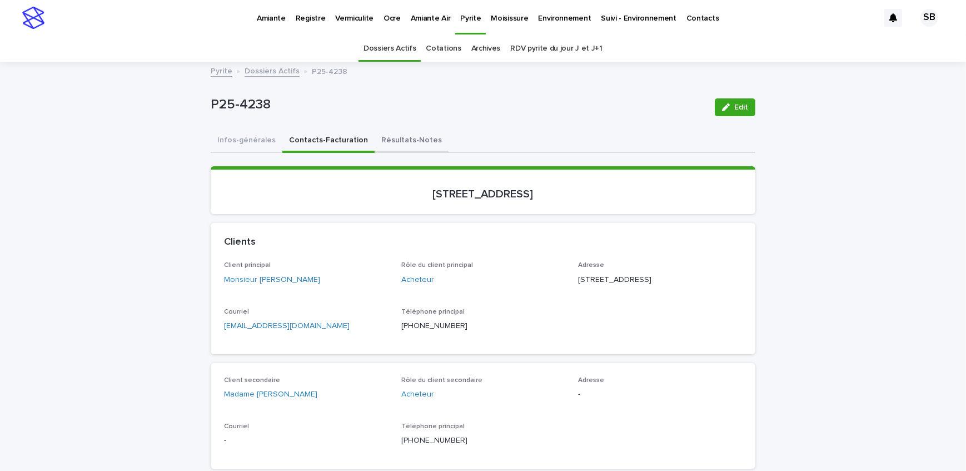
click at [406, 143] on button "Résultats-Notes" at bounding box center [412, 140] width 74 height 23
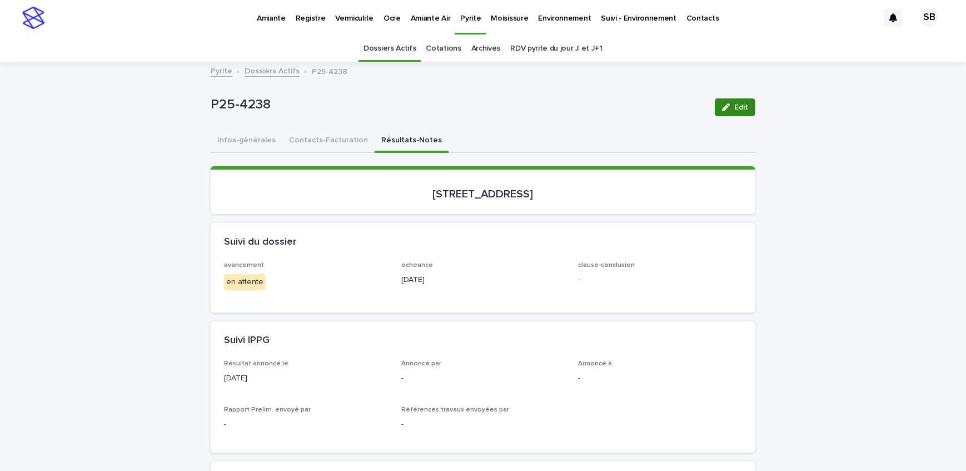
click at [731, 113] on button "Edit" at bounding box center [735, 107] width 41 height 18
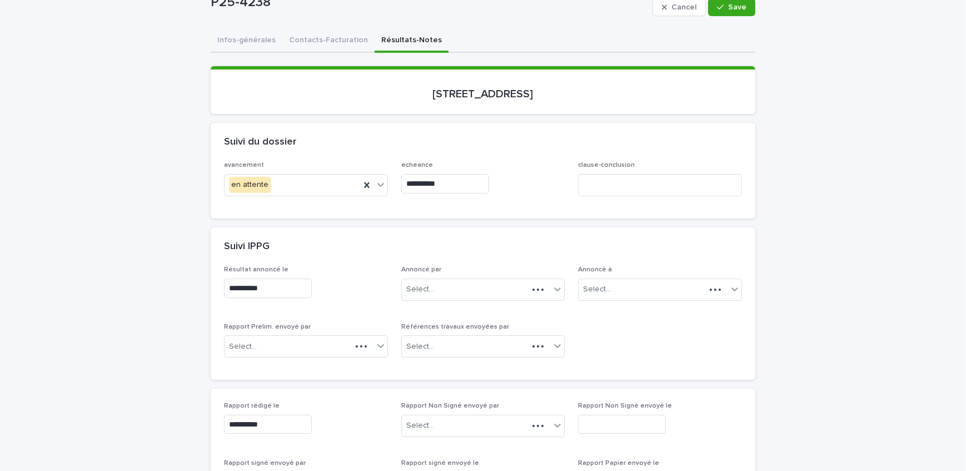
scroll to position [101, 0]
click at [502, 281] on div "Select..." at bounding box center [476, 289] width 149 height 18
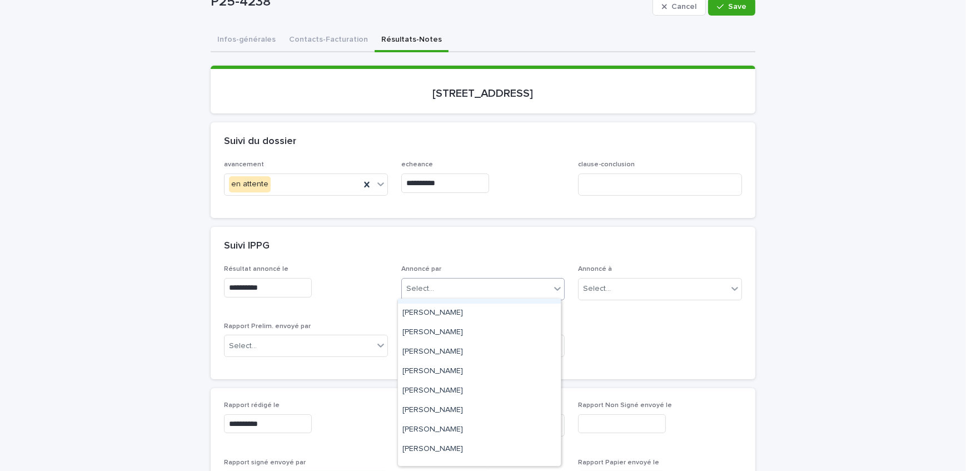
scroll to position [183, 0]
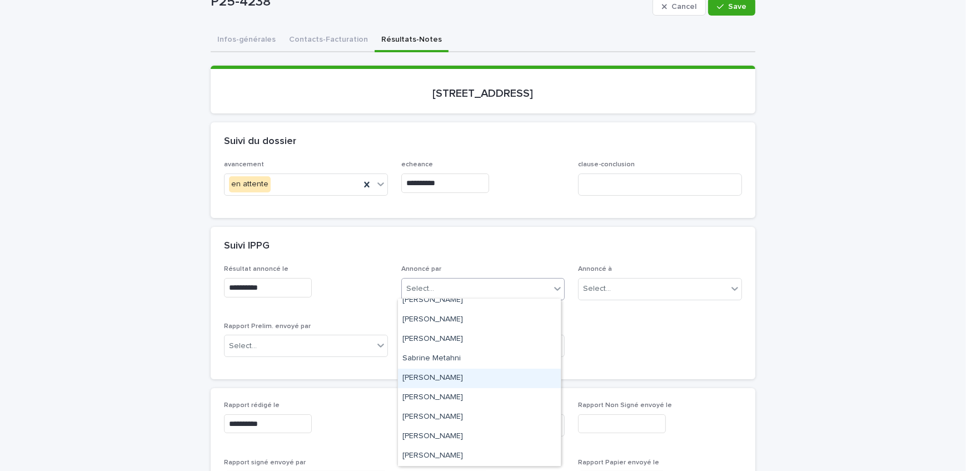
click at [478, 378] on div "[PERSON_NAME]" at bounding box center [479, 377] width 163 height 19
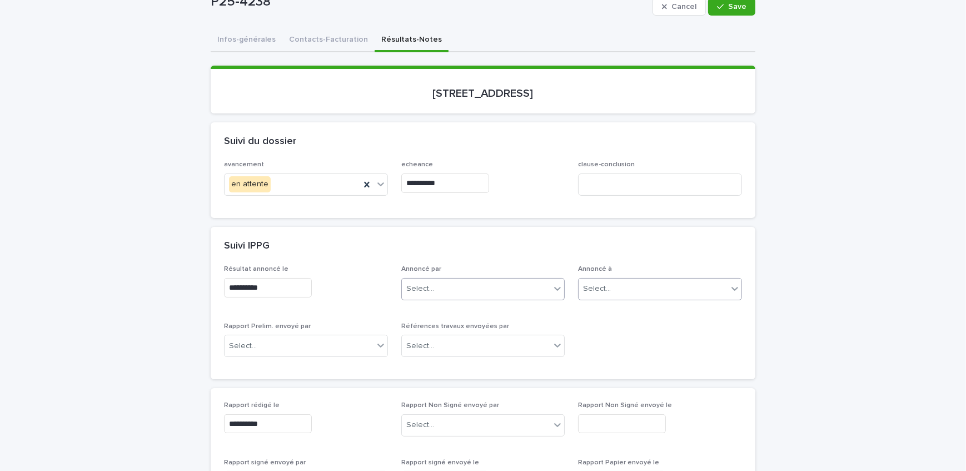
click at [668, 289] on div "Select..." at bounding box center [653, 289] width 149 height 18
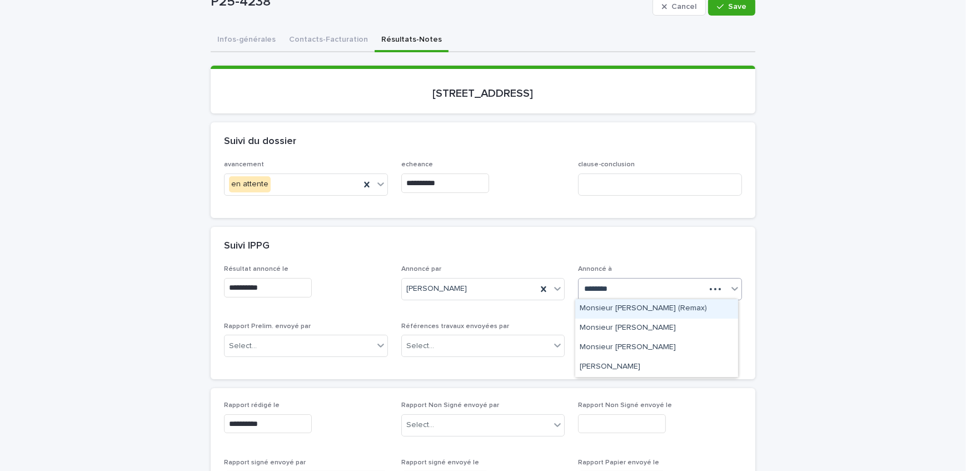
type input "*********"
click at [665, 301] on div "Monsieur [PERSON_NAME]" at bounding box center [656, 308] width 163 height 19
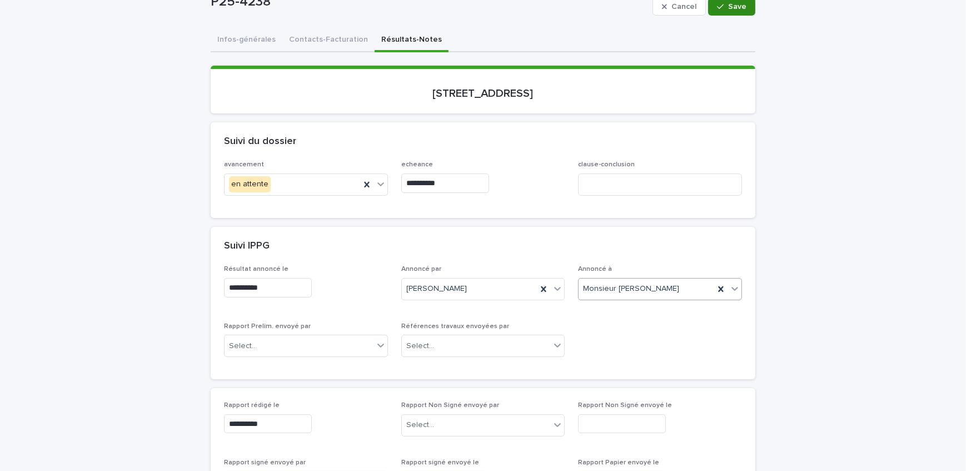
click at [717, 12] on button "Save" at bounding box center [731, 7] width 47 height 18
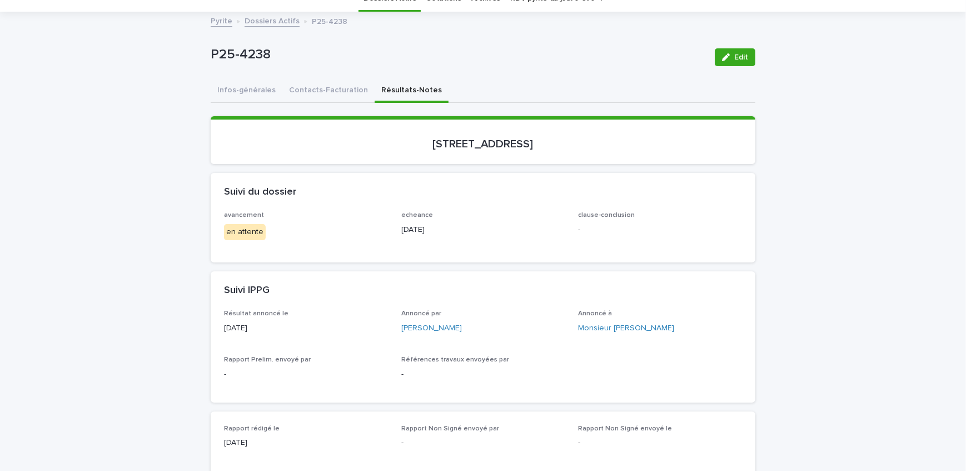
scroll to position [101, 0]
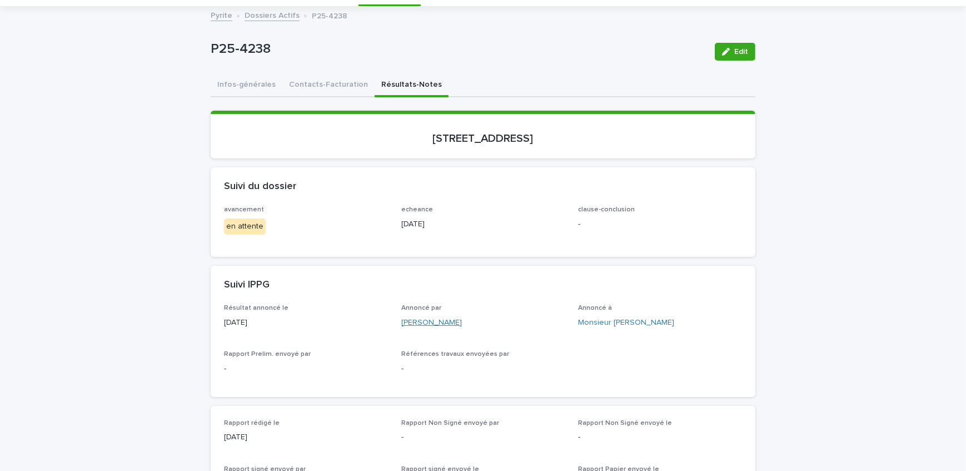
scroll to position [0, 0]
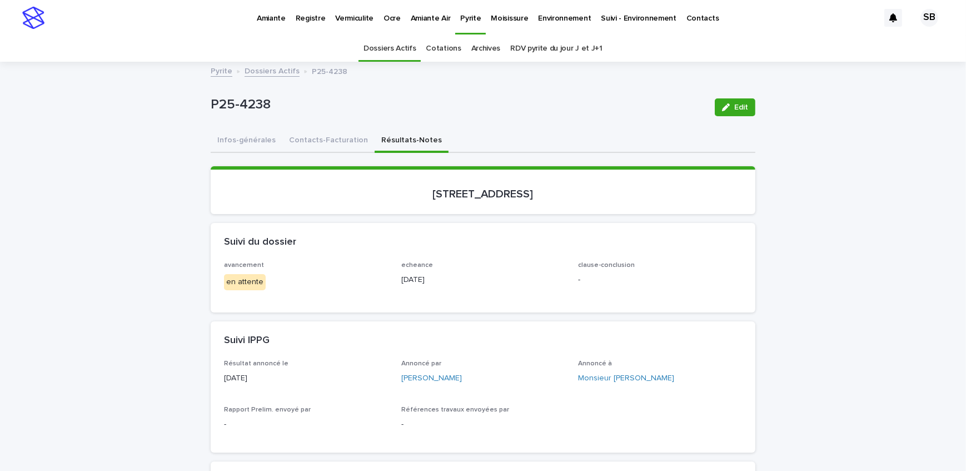
click at [316, 145] on button "Contacts-Facturation" at bounding box center [328, 140] width 92 height 23
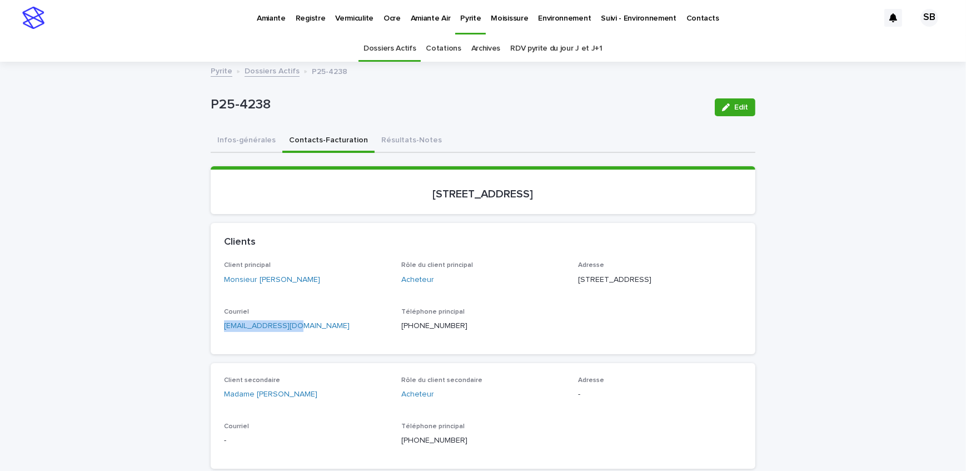
drag, startPoint x: 293, startPoint y: 342, endPoint x: 206, endPoint y: 345, distance: 86.8
click at [211, 345] on div "Client principal Monsieur [PERSON_NAME] Rôle du client principal Acheteur Adres…" at bounding box center [483, 307] width 545 height 92
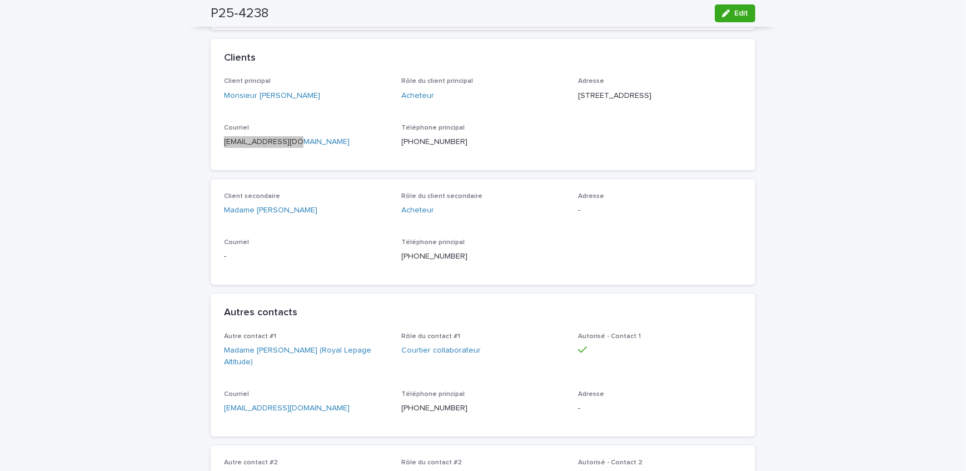
scroll to position [202, 0]
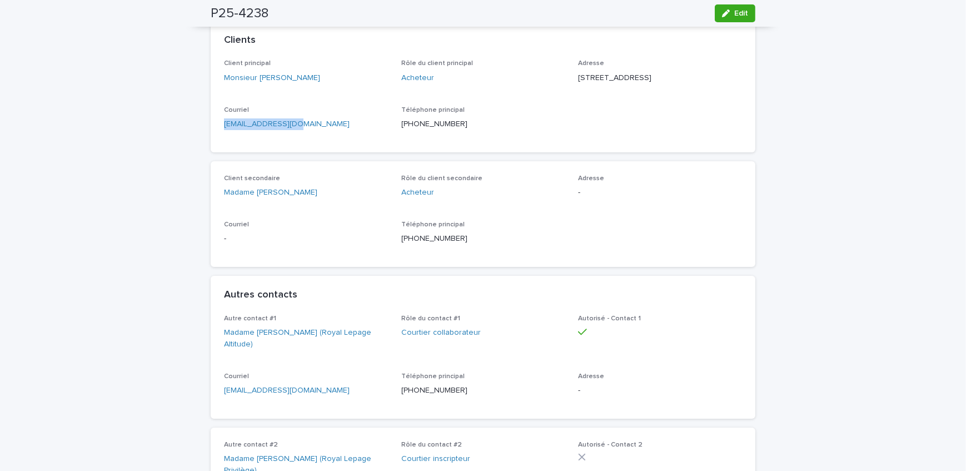
drag, startPoint x: 340, startPoint y: 412, endPoint x: 205, endPoint y: 401, distance: 135.5
drag, startPoint x: 96, startPoint y: 113, endPoint x: 146, endPoint y: 123, distance: 50.5
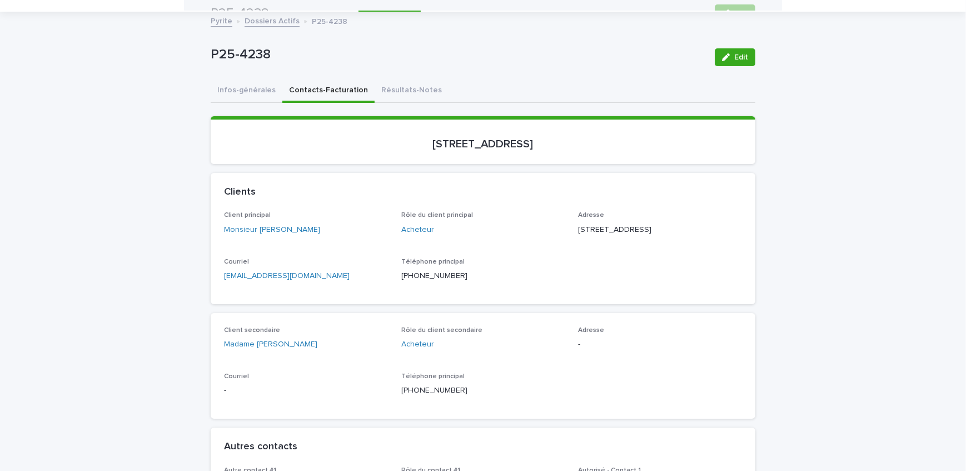
scroll to position [0, 0]
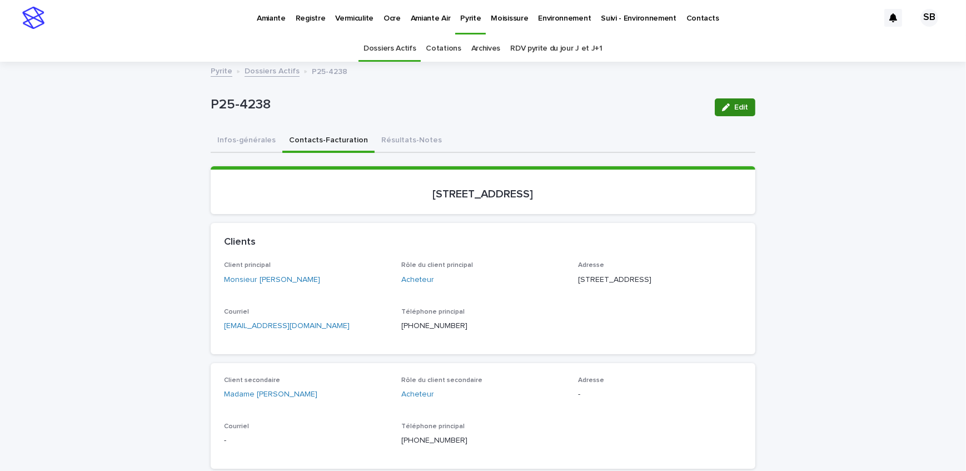
drag, startPoint x: 417, startPoint y: 146, endPoint x: 728, endPoint y: 102, distance: 314.2
click at [417, 146] on button "Résultats-Notes" at bounding box center [412, 140] width 74 height 23
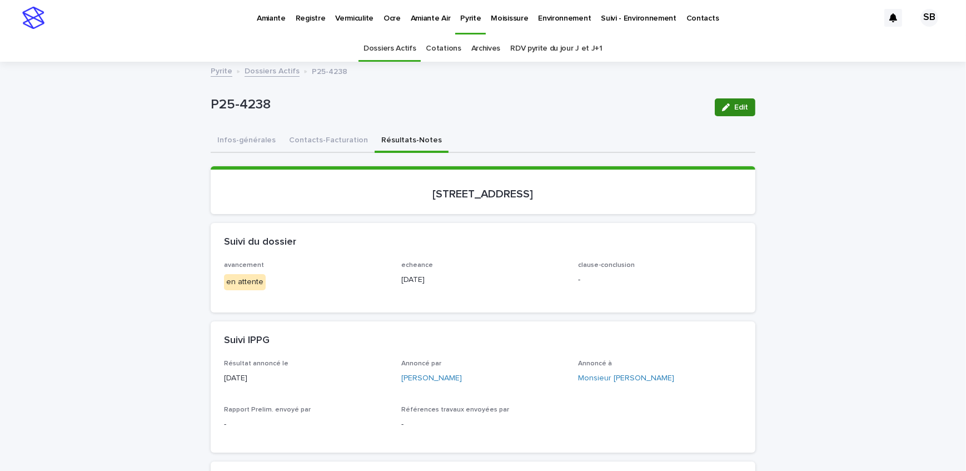
click at [729, 105] on div "button" at bounding box center [728, 107] width 12 height 8
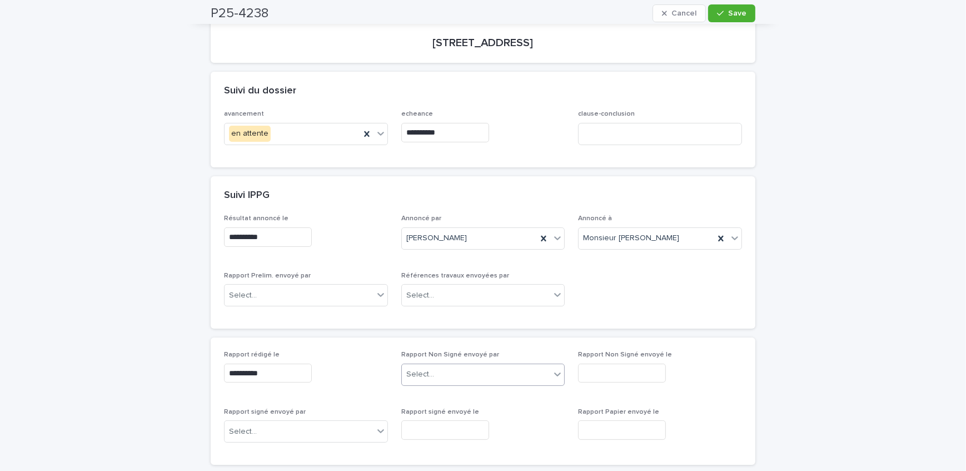
scroll to position [202, 0]
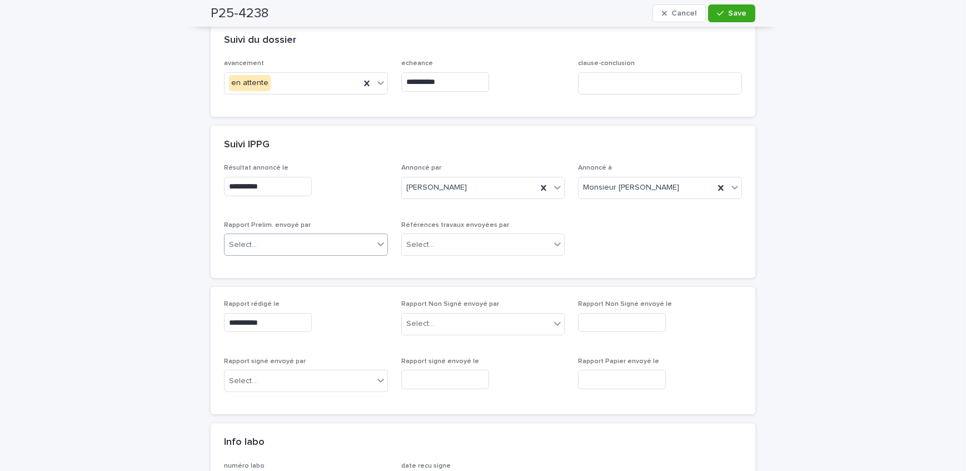
click at [306, 242] on div "Select..." at bounding box center [299, 245] width 149 height 18
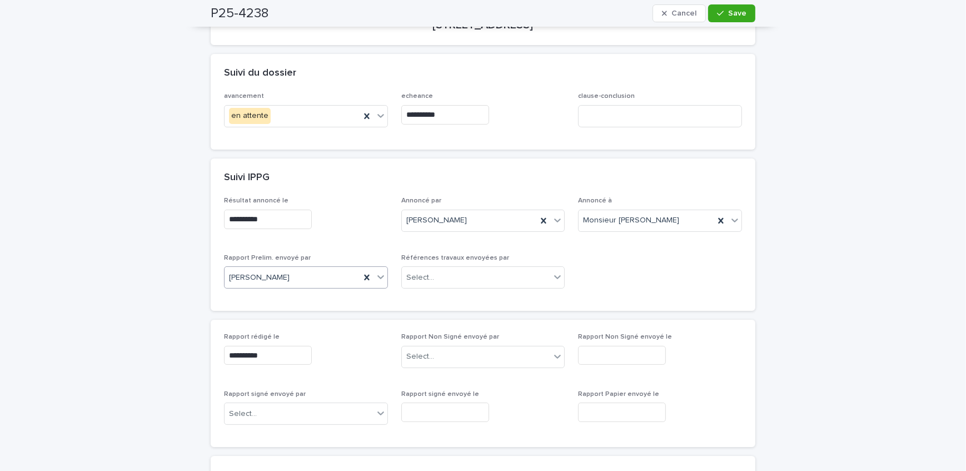
scroll to position [151, 0]
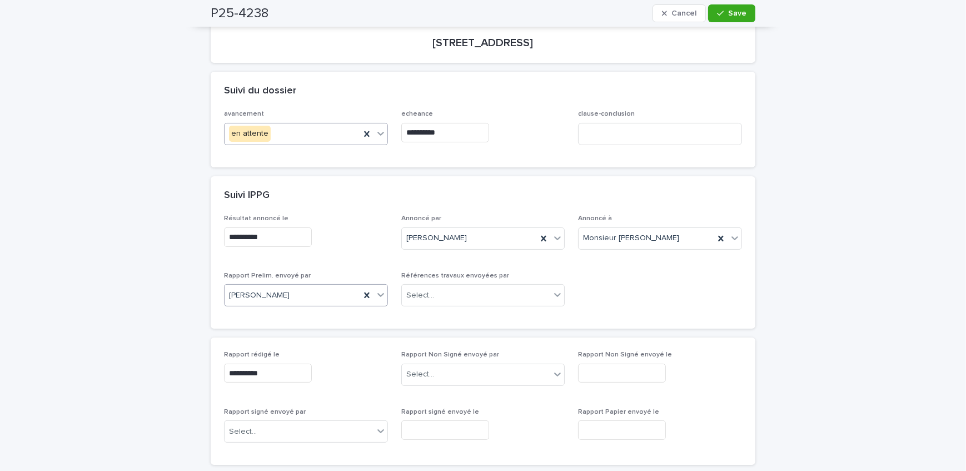
click at [307, 131] on div "en attente" at bounding box center [293, 133] width 136 height 18
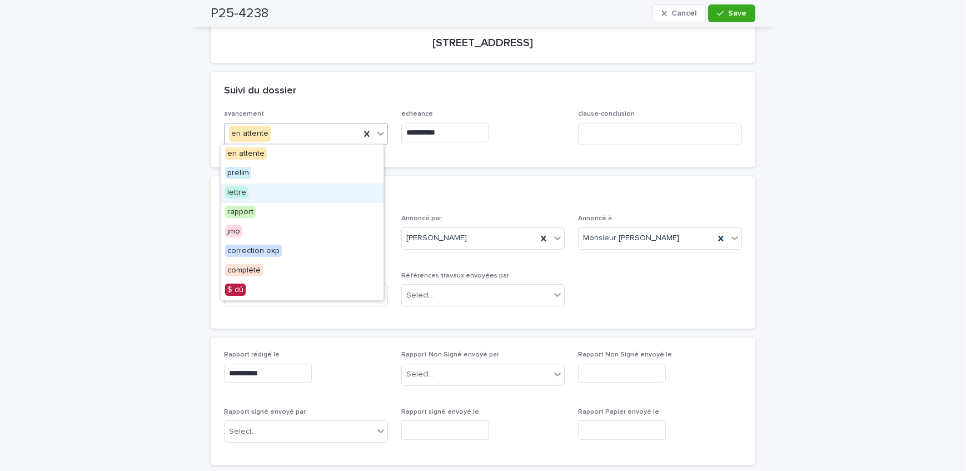
click at [280, 193] on div "lettre" at bounding box center [302, 192] width 163 height 19
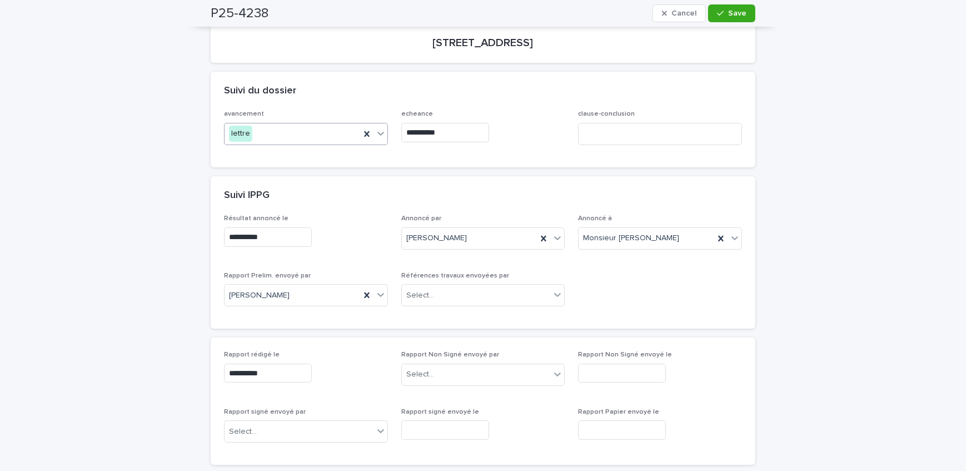
click at [466, 129] on input "**********" at bounding box center [445, 132] width 88 height 19
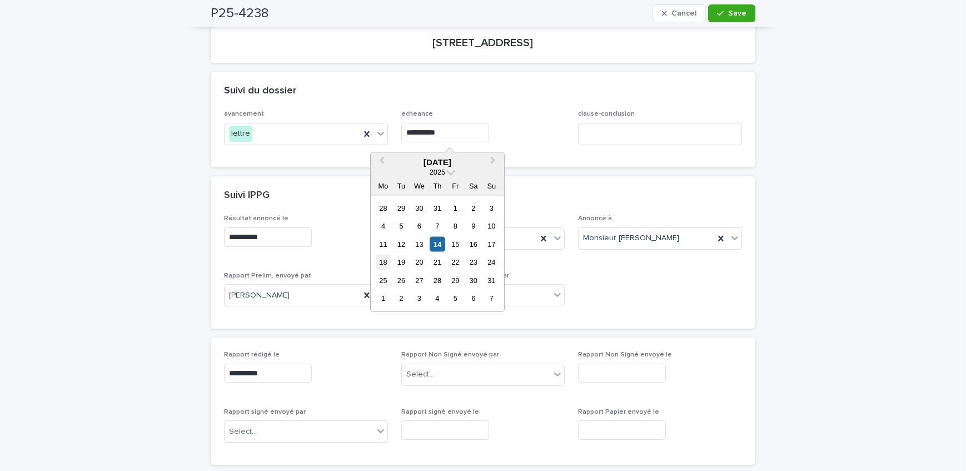
click at [379, 266] on div "18" at bounding box center [383, 262] width 15 height 15
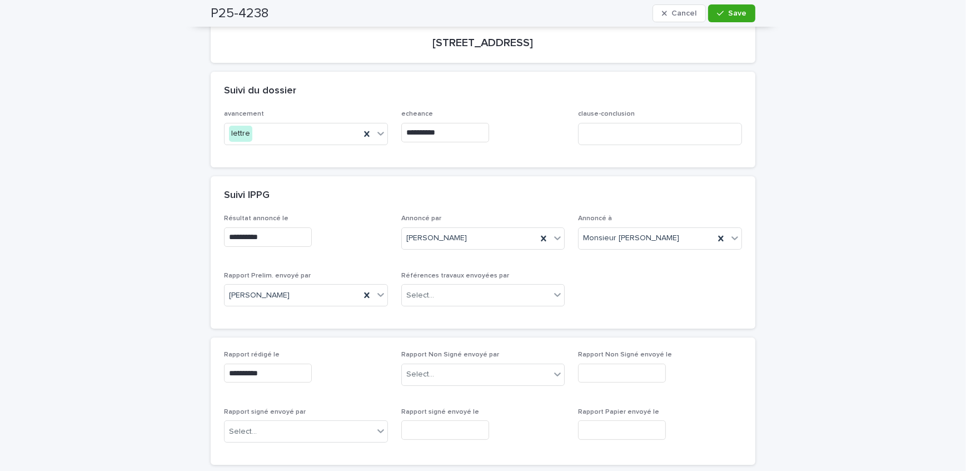
type input "**********"
click at [732, 17] on span "Save" at bounding box center [737, 13] width 18 height 8
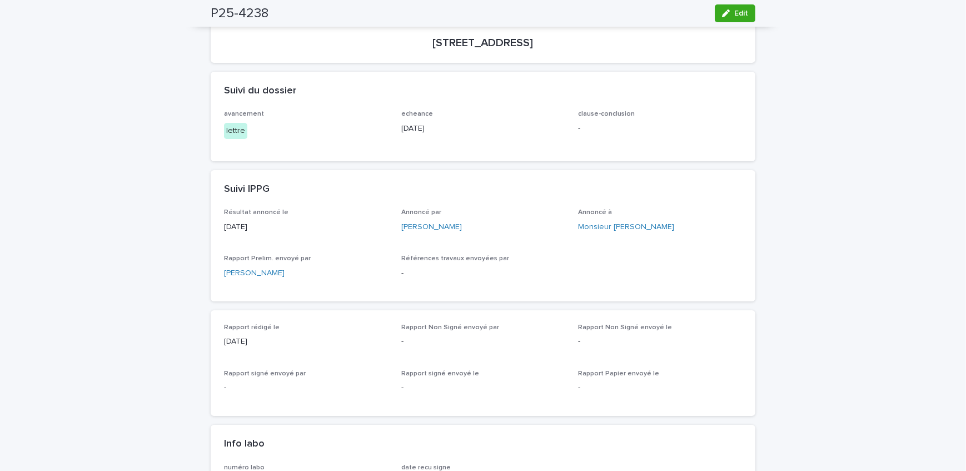
scroll to position [0, 0]
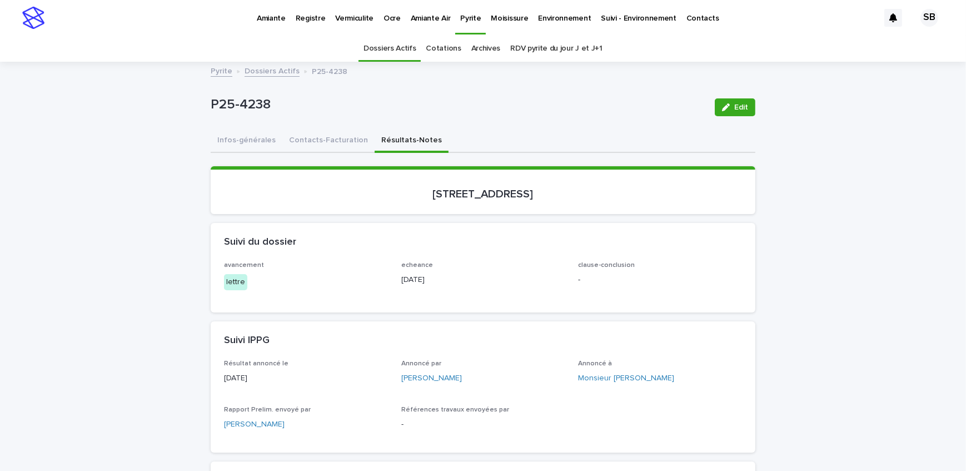
click at [256, 72] on link "Dossiers Actifs" at bounding box center [272, 70] width 55 height 13
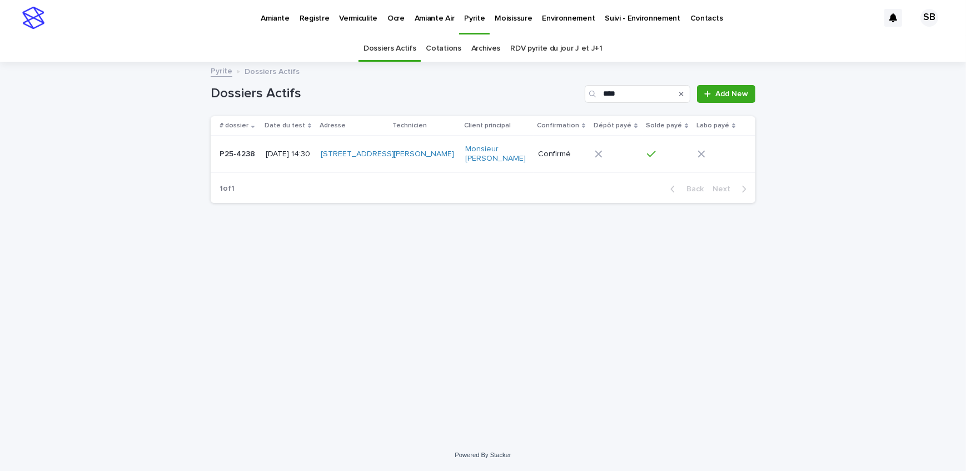
click at [679, 92] on div "Search" at bounding box center [682, 94] width 18 height 18
click at [683, 94] on icon "Search" at bounding box center [681, 94] width 4 height 4
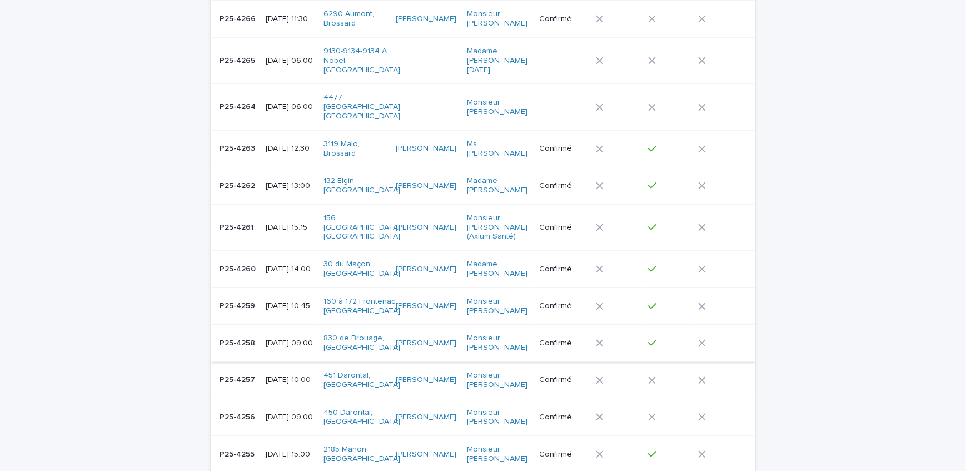
scroll to position [455, 0]
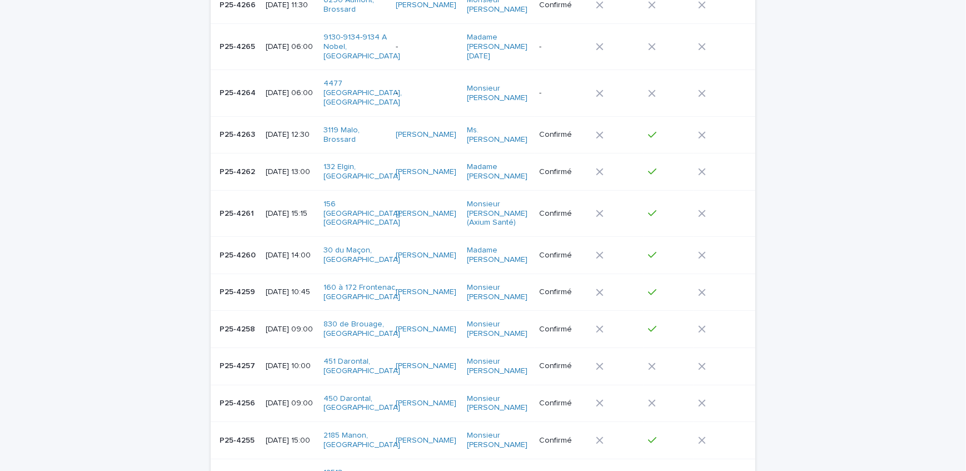
click at [237, 283] on td "P25-4259 P25-4259" at bounding box center [236, 291] width 51 height 37
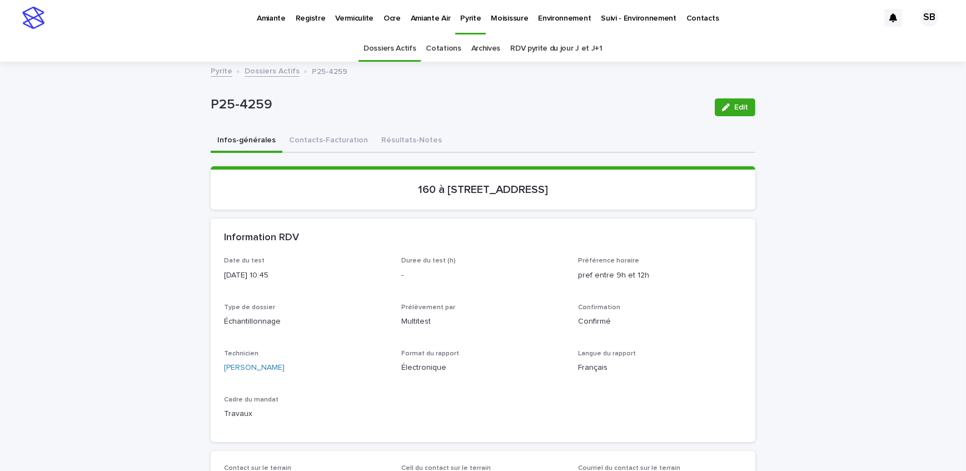
click at [399, 138] on button "Résultats-Notes" at bounding box center [412, 140] width 74 height 23
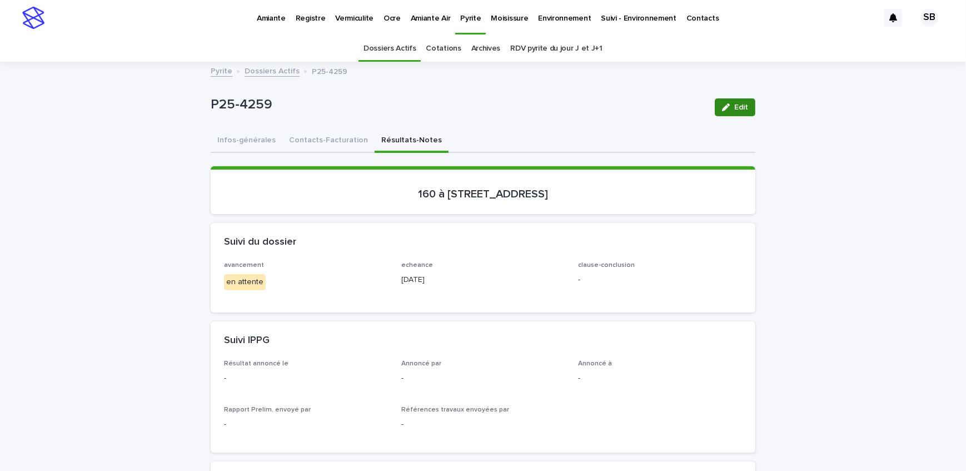
click at [746, 103] on button "Edit" at bounding box center [735, 107] width 41 height 18
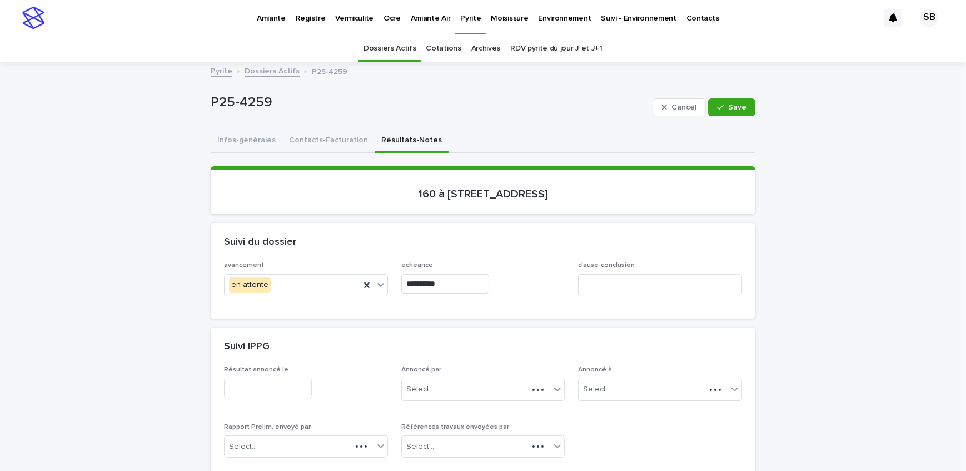
scroll to position [101, 0]
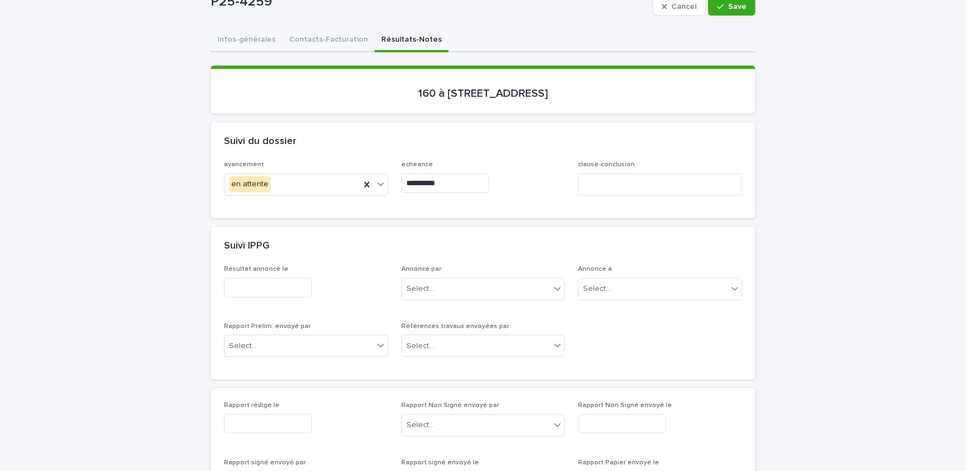
click at [271, 284] on input "text" at bounding box center [268, 287] width 88 height 19
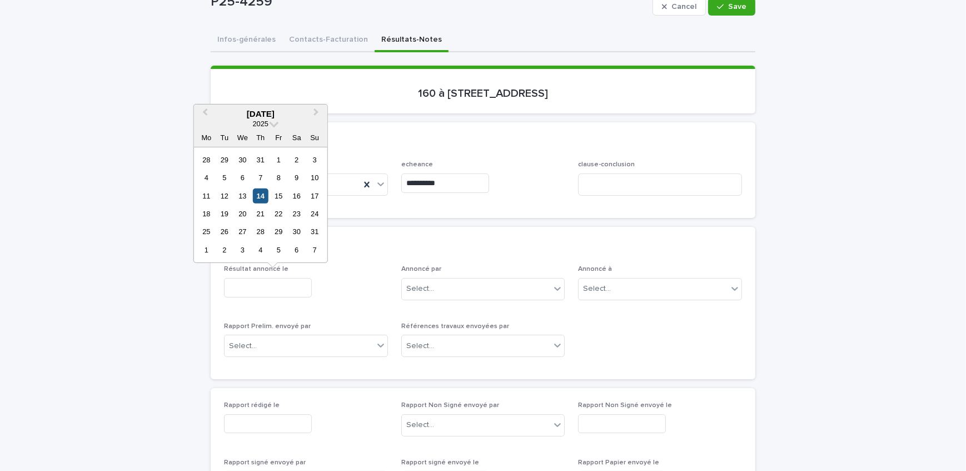
click at [262, 192] on div "14" at bounding box center [260, 195] width 15 height 15
type input "**********"
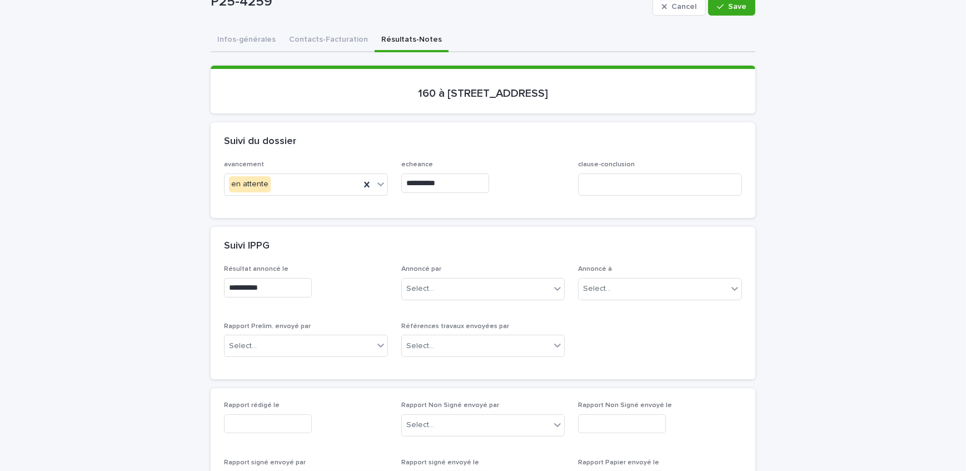
drag, startPoint x: 730, startPoint y: 4, endPoint x: 7, endPoint y: 275, distance: 772.1
click at [730, 4] on span "Save" at bounding box center [737, 7] width 18 height 8
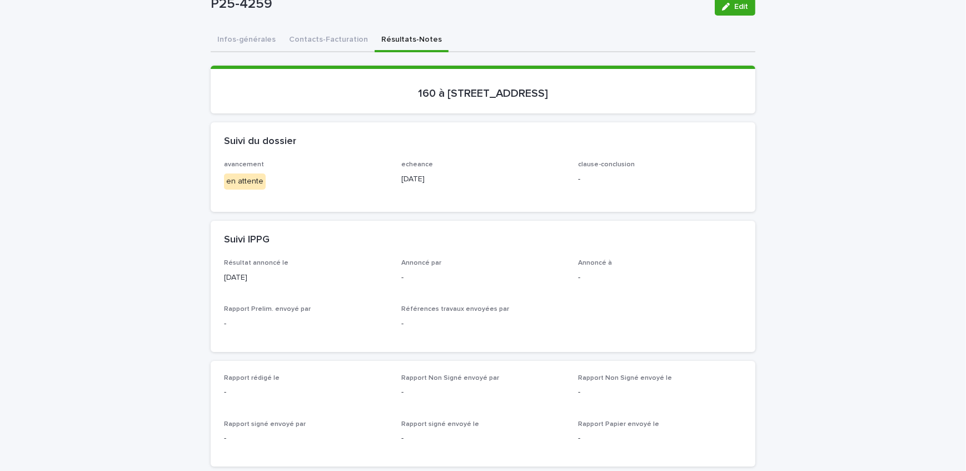
drag, startPoint x: 739, startPoint y: 8, endPoint x: 345, endPoint y: 295, distance: 487.0
click at [739, 8] on span "Edit" at bounding box center [741, 7] width 14 height 8
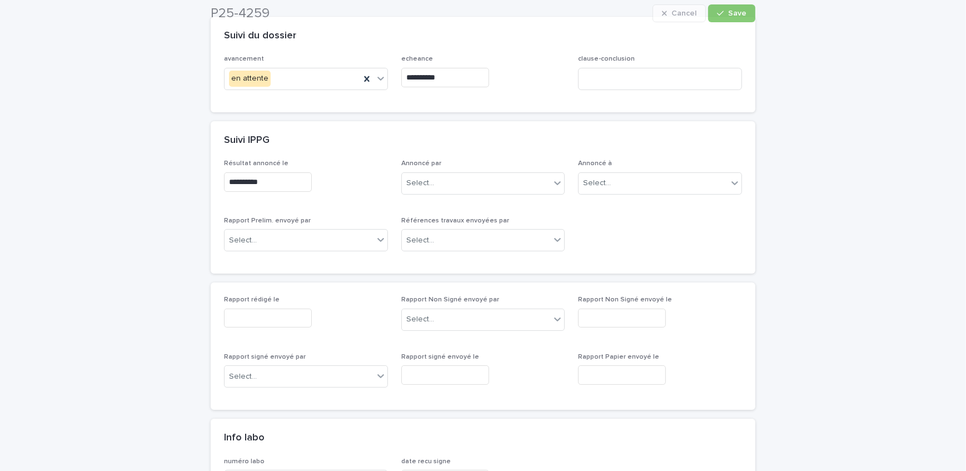
scroll to position [252, 0]
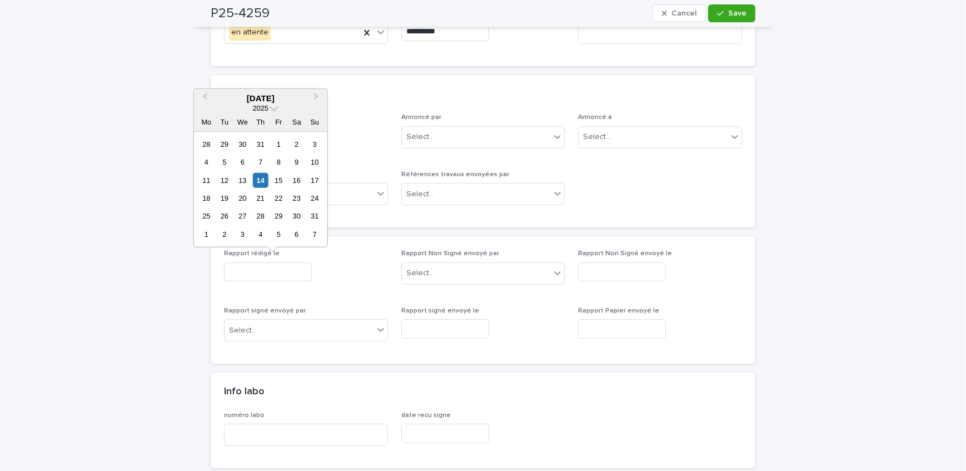
click at [269, 266] on input "text" at bounding box center [268, 271] width 88 height 19
click at [257, 180] on div "14" at bounding box center [260, 179] width 15 height 15
type input "**********"
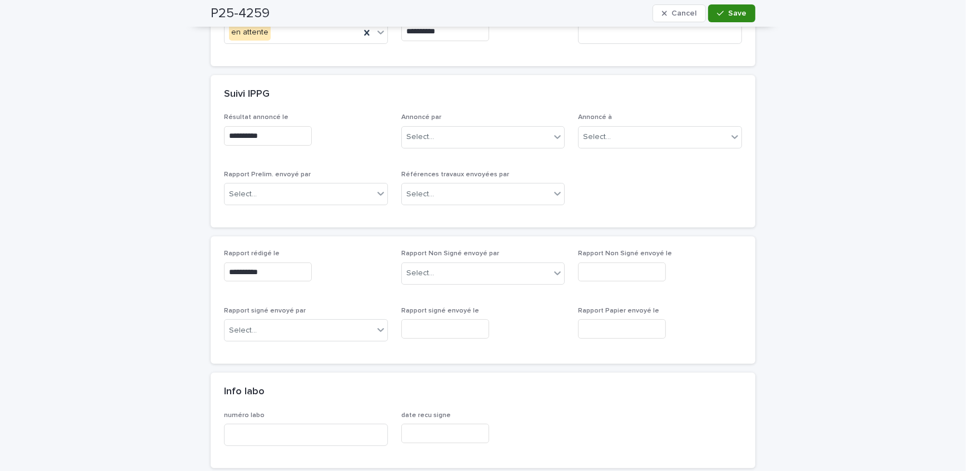
click at [717, 16] on icon "button" at bounding box center [720, 13] width 7 height 8
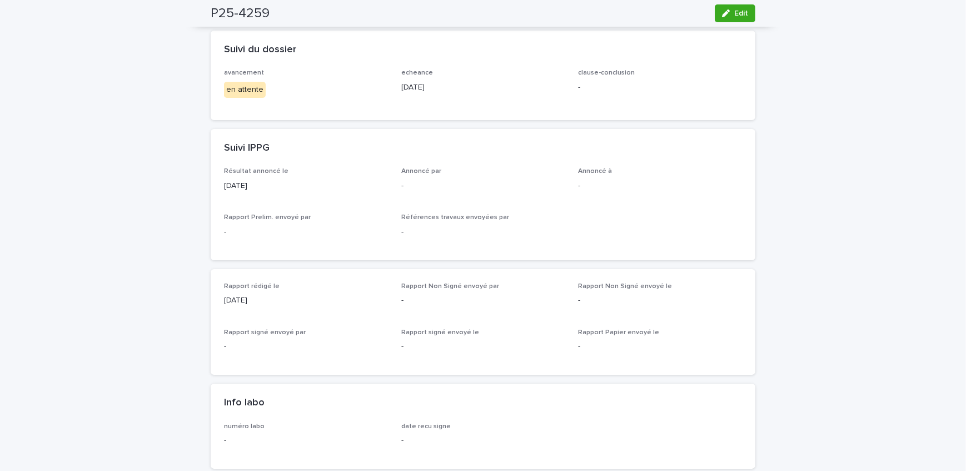
scroll to position [101, 0]
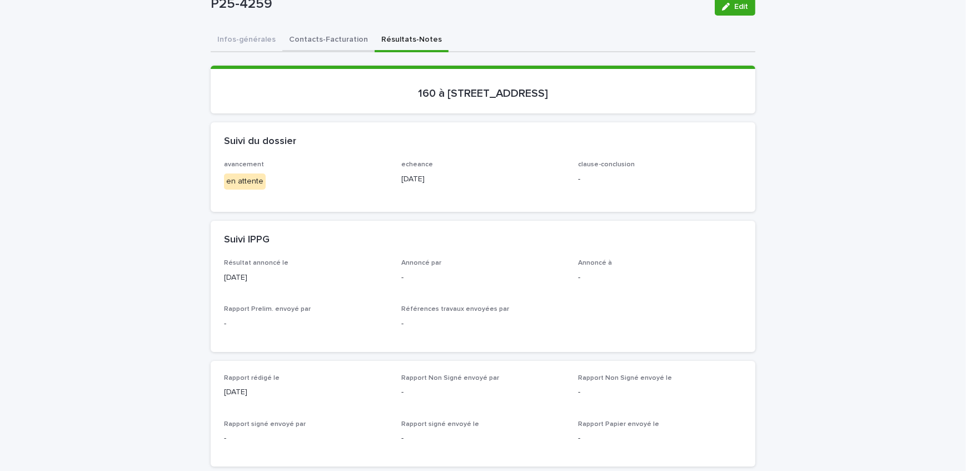
click at [328, 37] on button "Contacts-Facturation" at bounding box center [328, 40] width 92 height 23
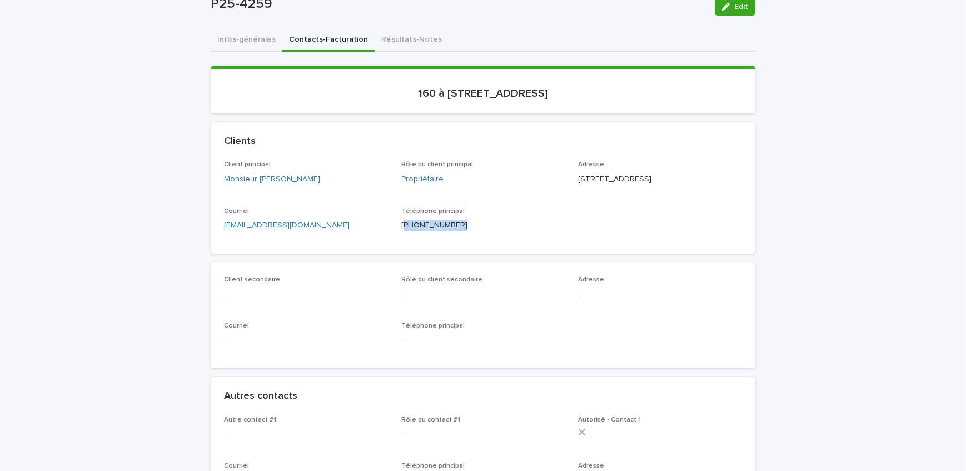
drag, startPoint x: 459, startPoint y: 233, endPoint x: 400, endPoint y: 247, distance: 60.5
click at [401, 240] on div "Téléphone principal [PHONE_NUMBER]" at bounding box center [483, 223] width 164 height 33
copy p "514) 586-4199"
drag, startPoint x: 172, startPoint y: 208, endPoint x: 150, endPoint y: 198, distance: 24.2
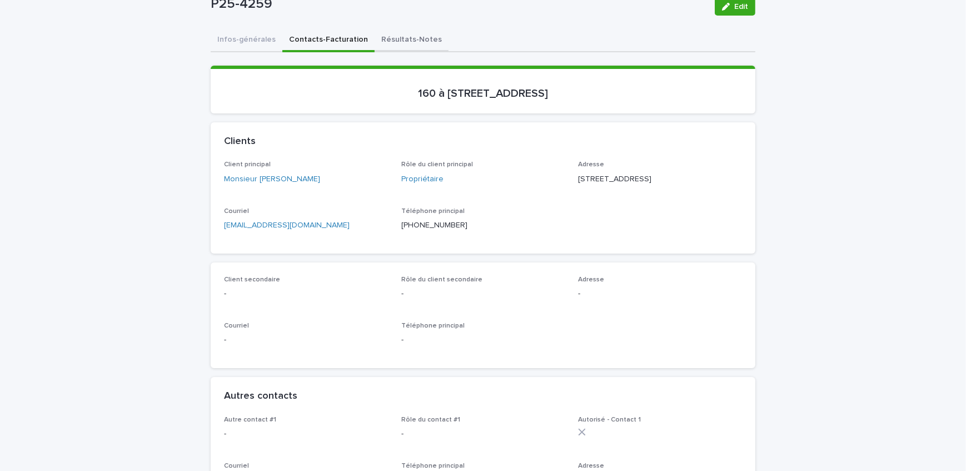
click at [406, 38] on button "Résultats-Notes" at bounding box center [412, 40] width 74 height 23
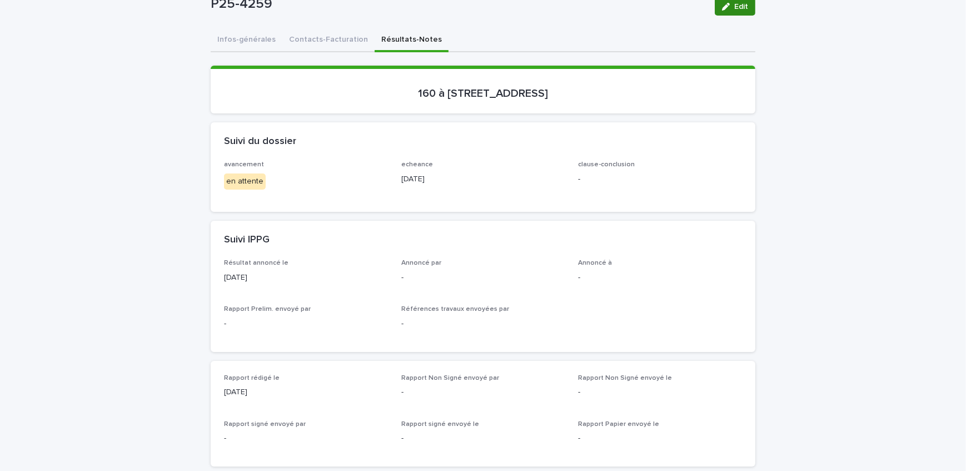
click at [715, 6] on button "Edit" at bounding box center [735, 7] width 41 height 18
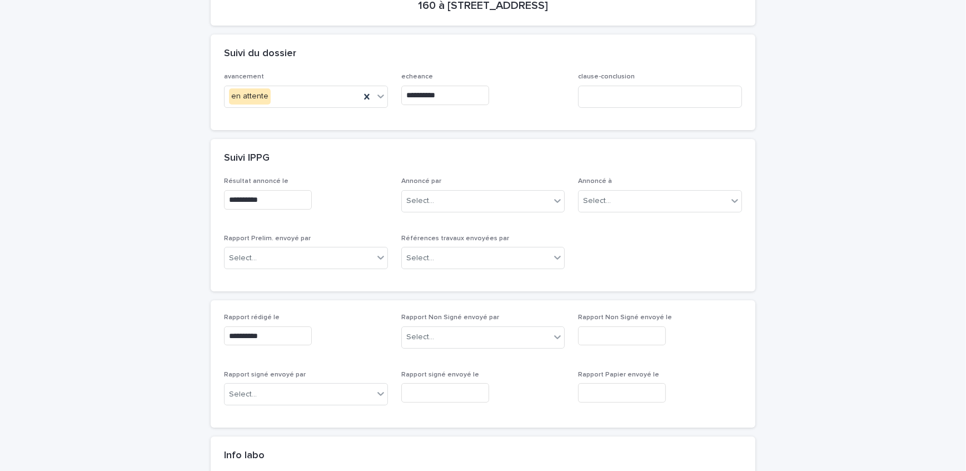
scroll to position [202, 0]
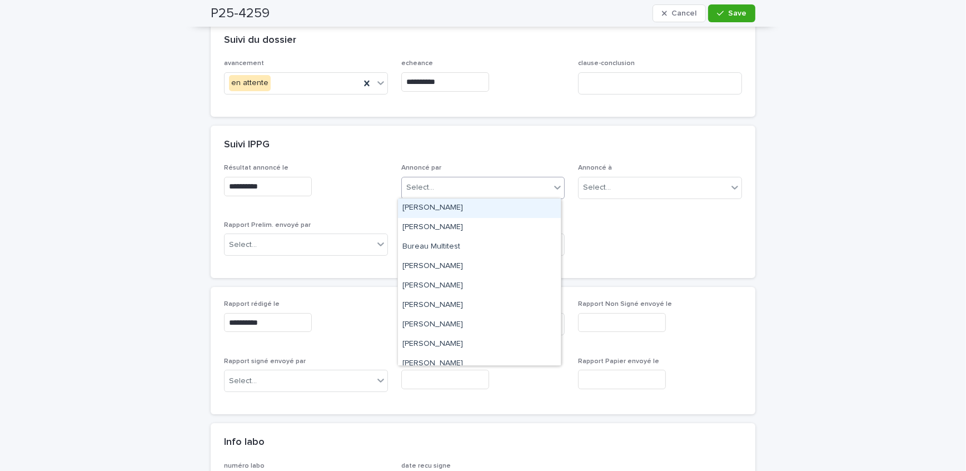
click at [459, 184] on div "Select..." at bounding box center [476, 187] width 149 height 18
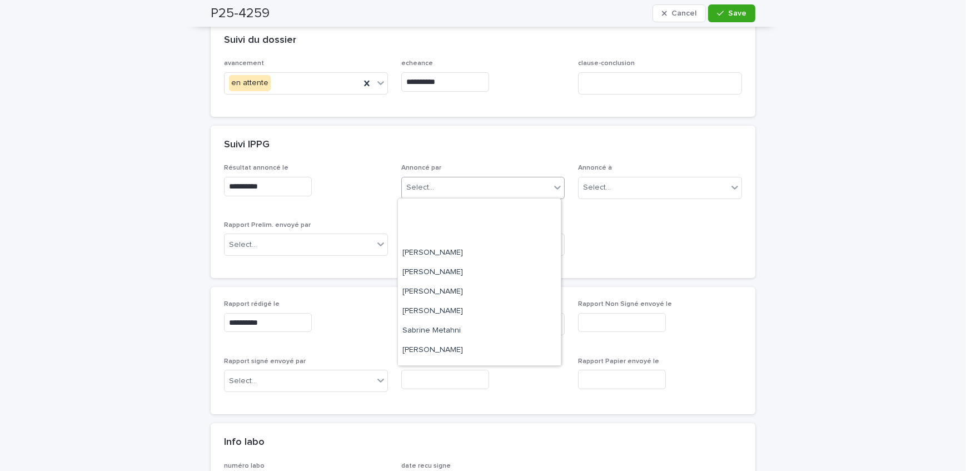
scroll to position [183, 0]
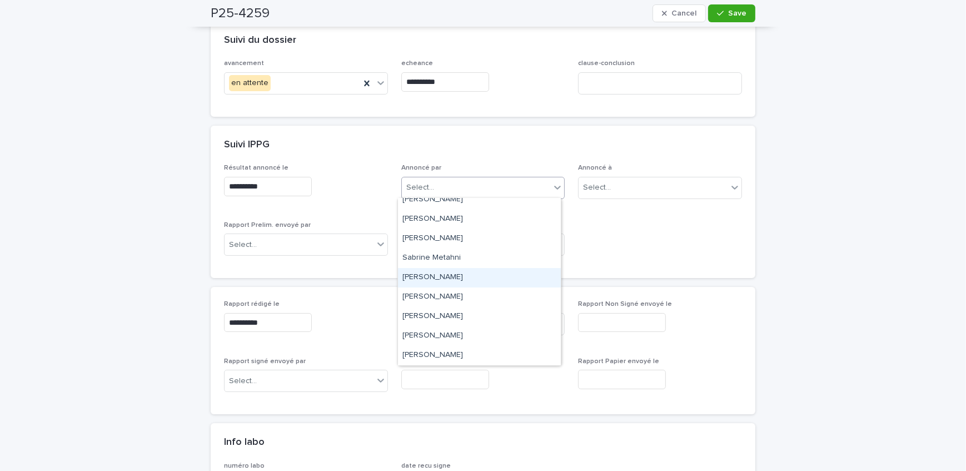
click at [459, 272] on div "[PERSON_NAME]" at bounding box center [479, 277] width 163 height 19
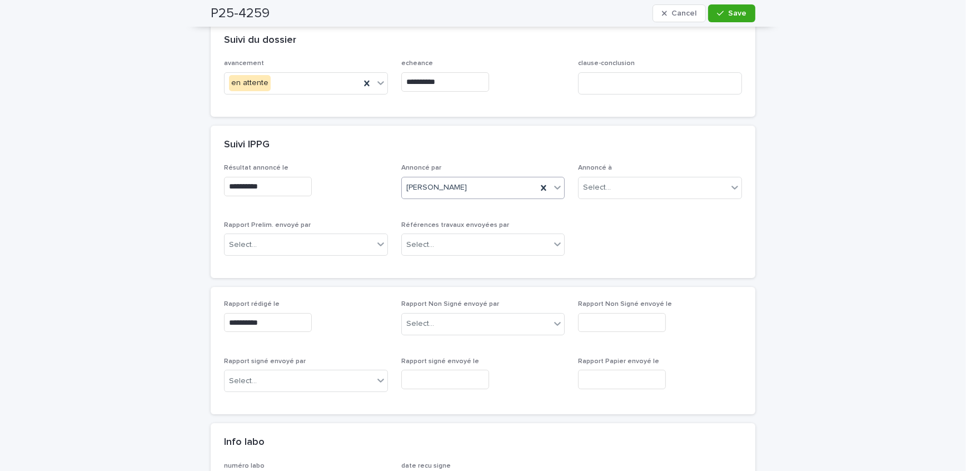
click at [647, 173] on div "Annoncé à Select..." at bounding box center [660, 185] width 164 height 43
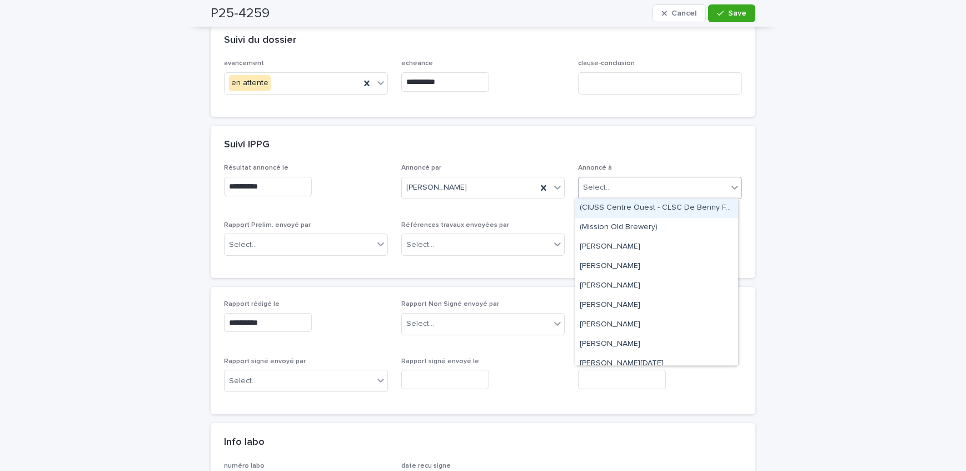
click at [646, 195] on div "Select..." at bounding box center [653, 187] width 149 height 18
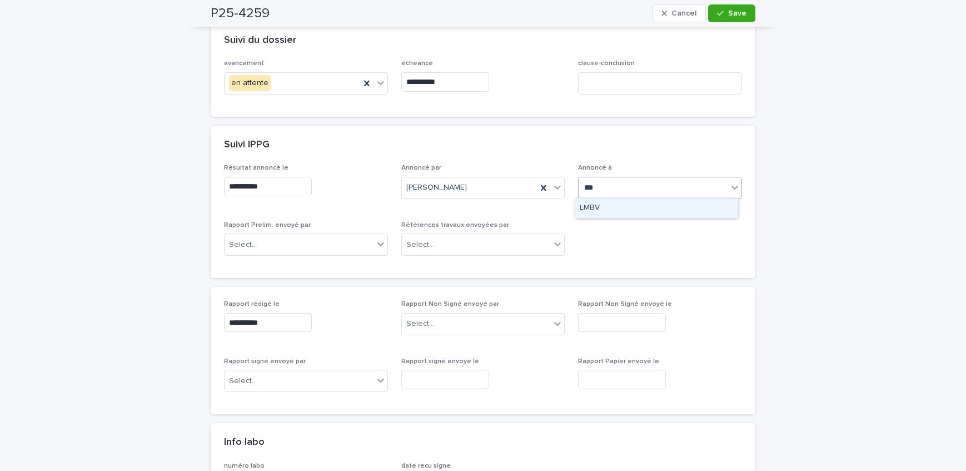
type input "****"
click at [646, 206] on div "LMBV" at bounding box center [656, 207] width 163 height 19
click at [725, 15] on div "button" at bounding box center [722, 13] width 11 height 8
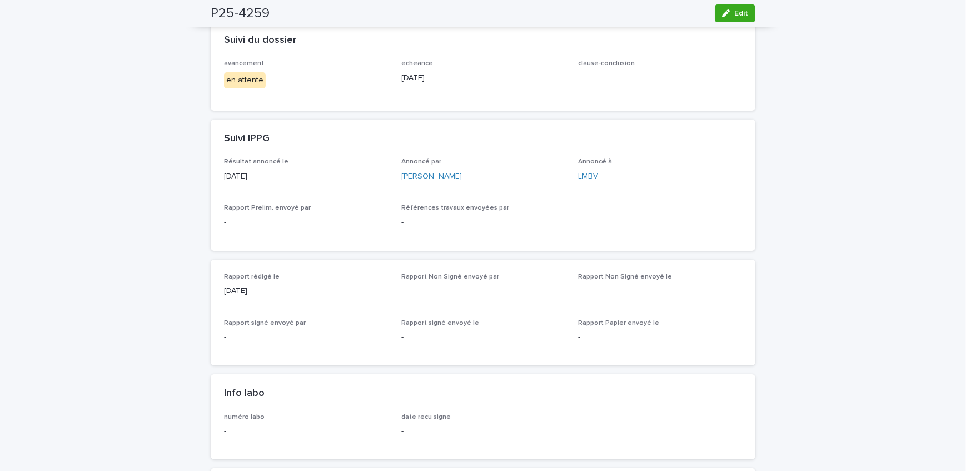
scroll to position [50, 0]
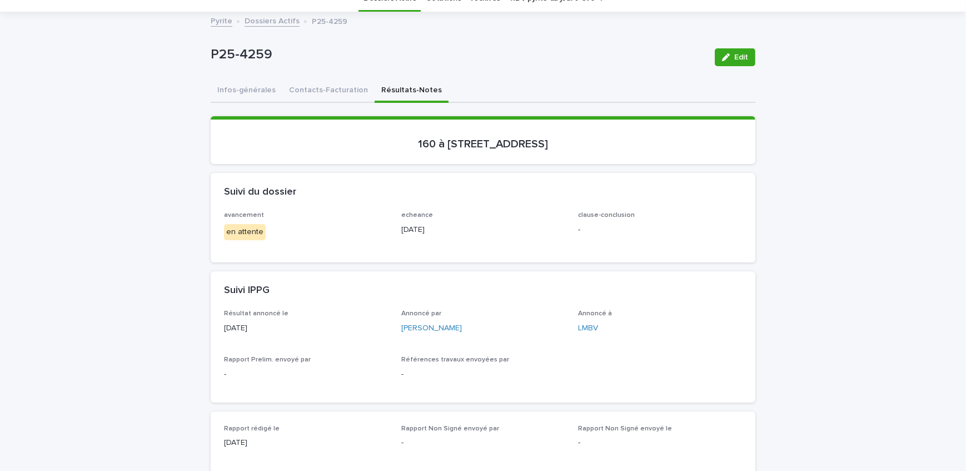
drag, startPoint x: 317, startPoint y: 98, endPoint x: 172, endPoint y: 168, distance: 160.6
click at [317, 98] on button "Contacts-Facturation" at bounding box center [328, 90] width 92 height 23
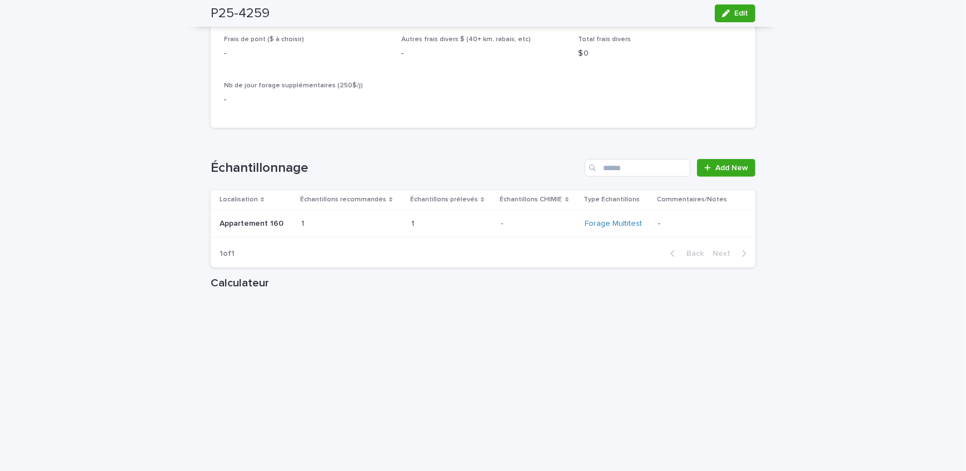
scroll to position [1313, 0]
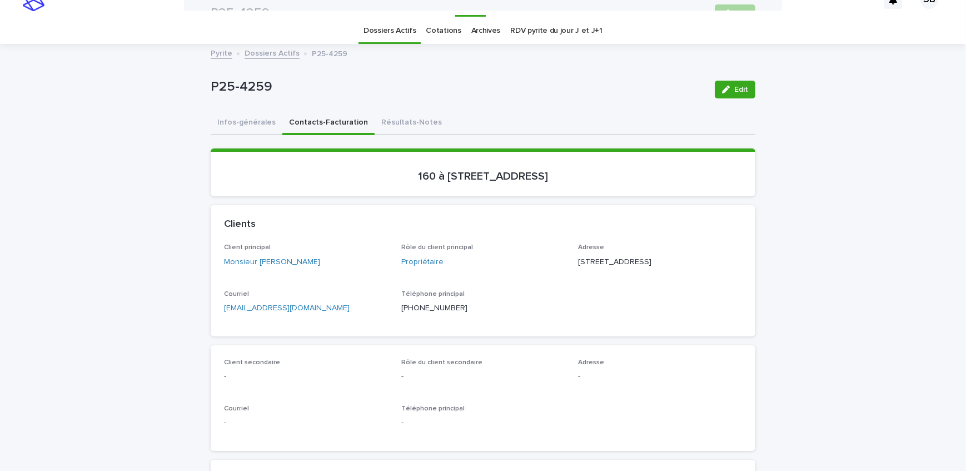
scroll to position [0, 0]
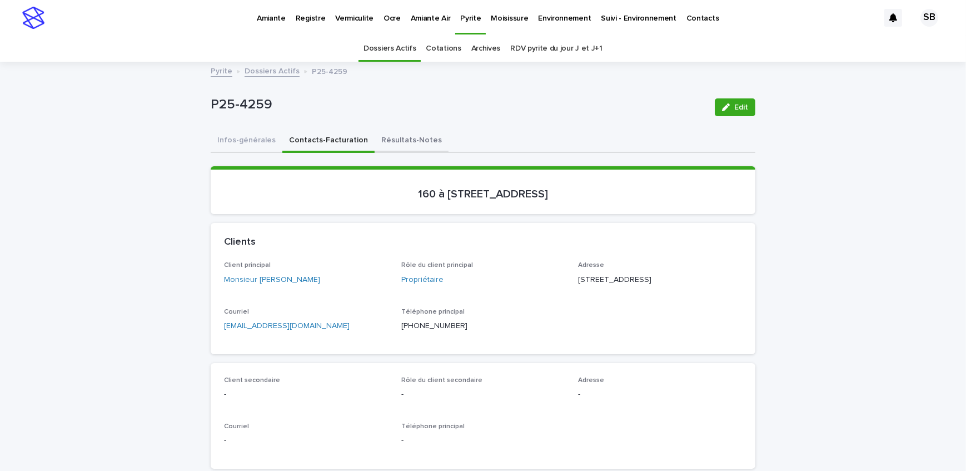
click at [414, 146] on button "Résultats-Notes" at bounding box center [412, 140] width 74 height 23
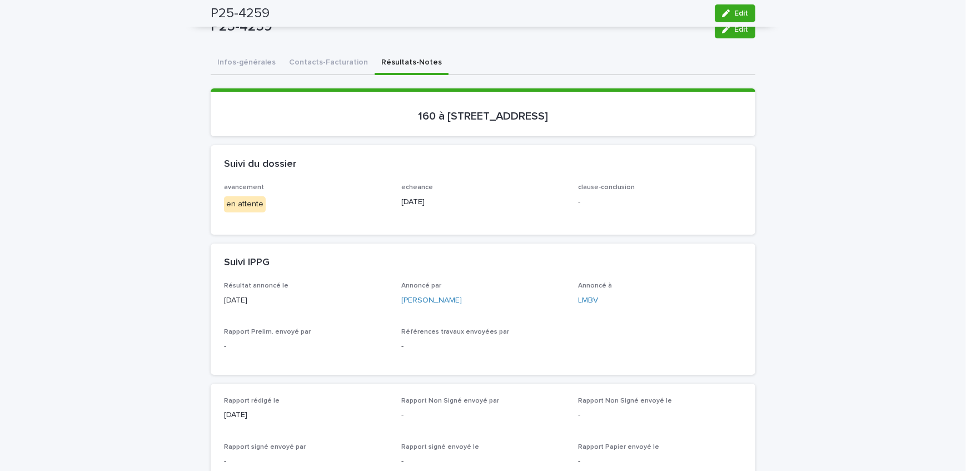
scroll to position [50, 0]
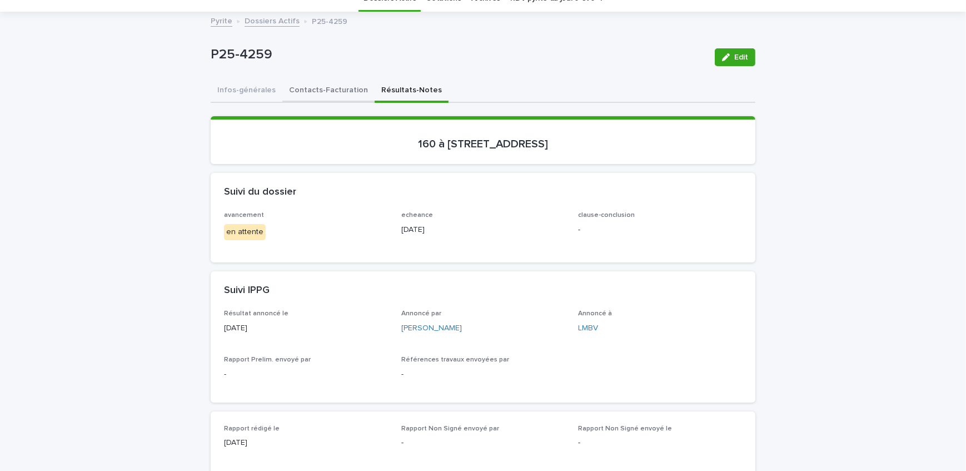
click at [318, 89] on button "Contacts-Facturation" at bounding box center [328, 90] width 92 height 23
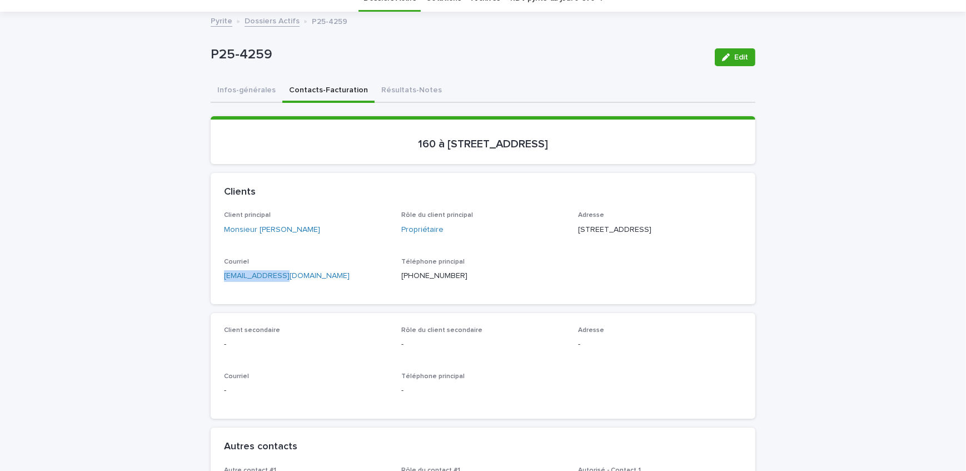
drag, startPoint x: 192, startPoint y: 298, endPoint x: 185, endPoint y: 301, distance: 8.0
drag, startPoint x: 132, startPoint y: 139, endPoint x: 397, endPoint y: 101, distance: 267.9
click at [411, 80] on button "Résultats-Notes" at bounding box center [412, 90] width 74 height 23
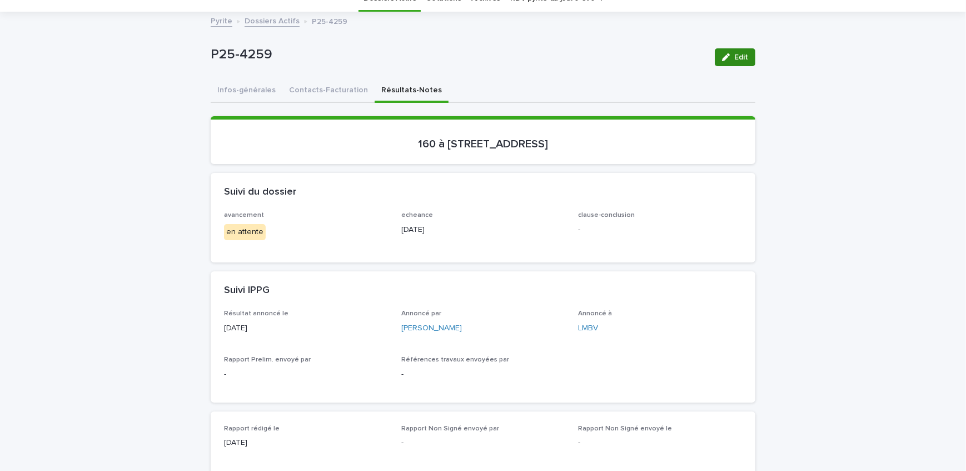
click at [739, 57] on span "Edit" at bounding box center [741, 57] width 14 height 8
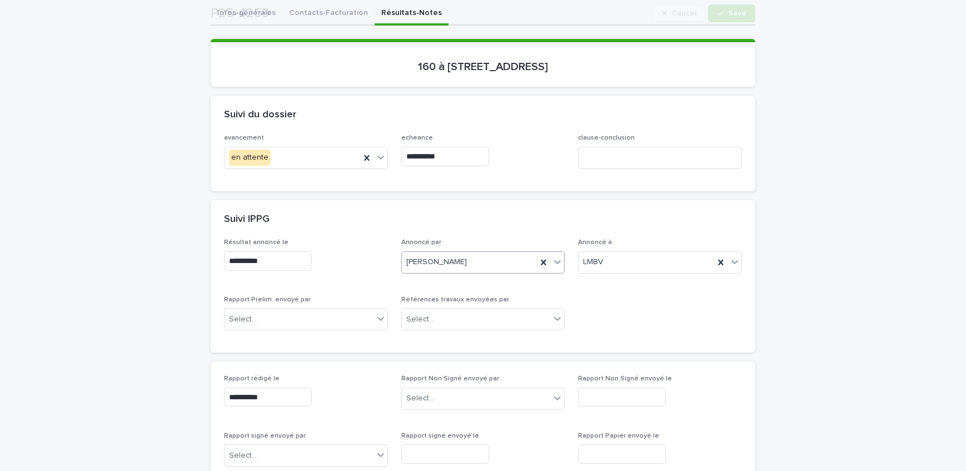
scroll to position [151, 0]
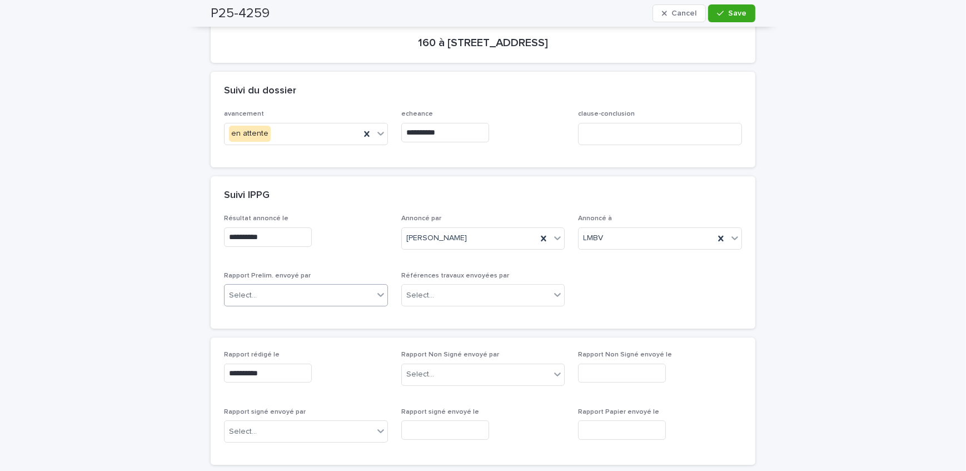
click at [292, 286] on div "Select..." at bounding box center [299, 295] width 149 height 18
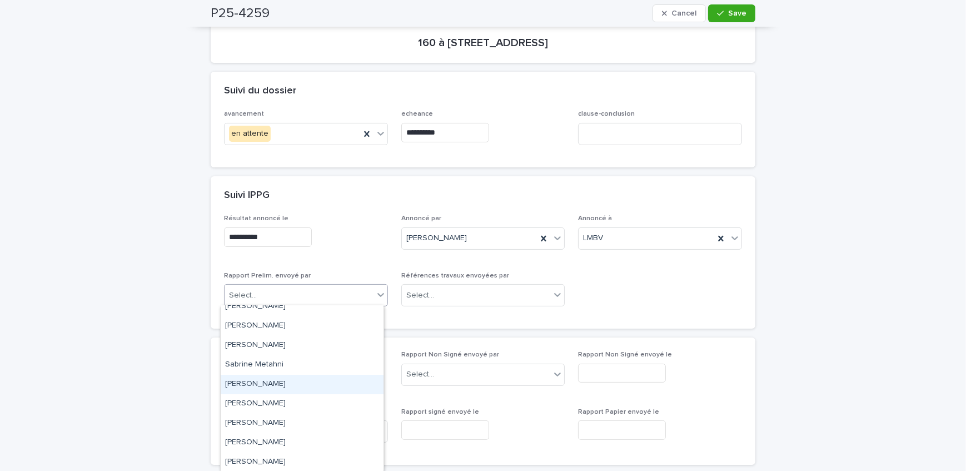
click at [292, 377] on div "[PERSON_NAME]" at bounding box center [302, 384] width 163 height 19
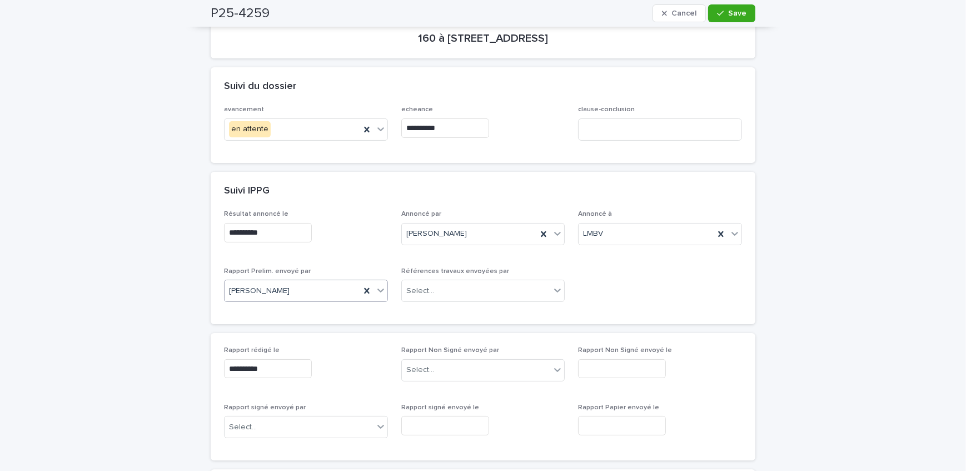
scroll to position [151, 0]
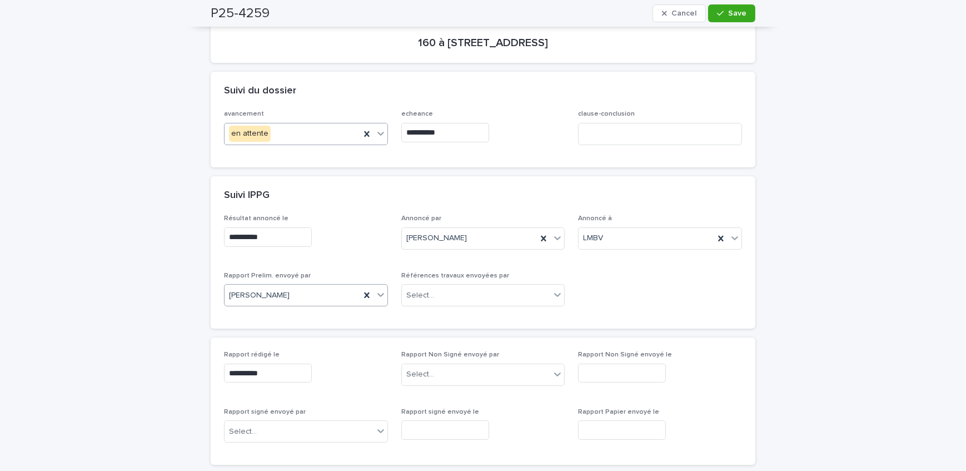
click at [340, 135] on div "en attente" at bounding box center [293, 133] width 136 height 18
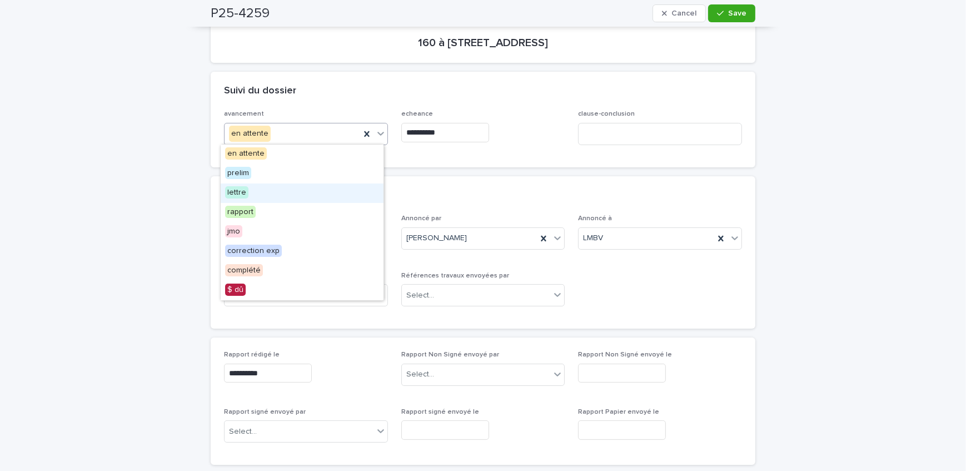
click at [312, 187] on div "lettre" at bounding box center [302, 192] width 163 height 19
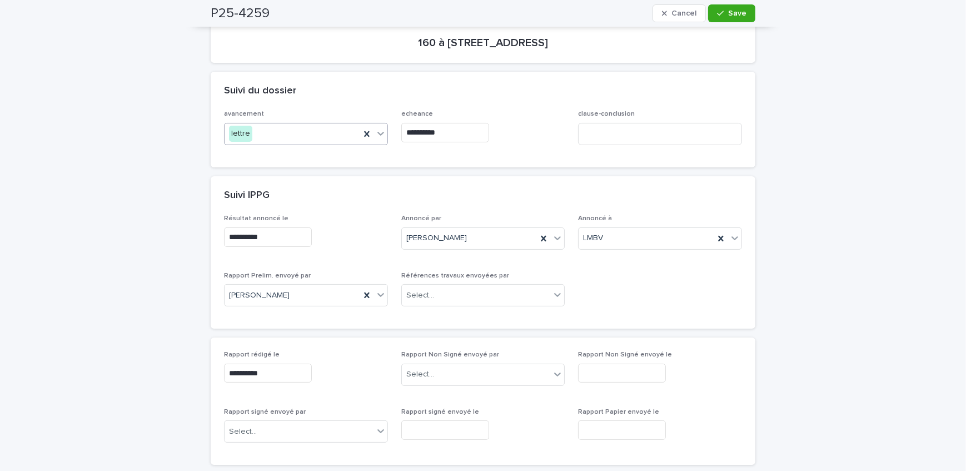
click at [482, 133] on input "**********" at bounding box center [445, 132] width 88 height 19
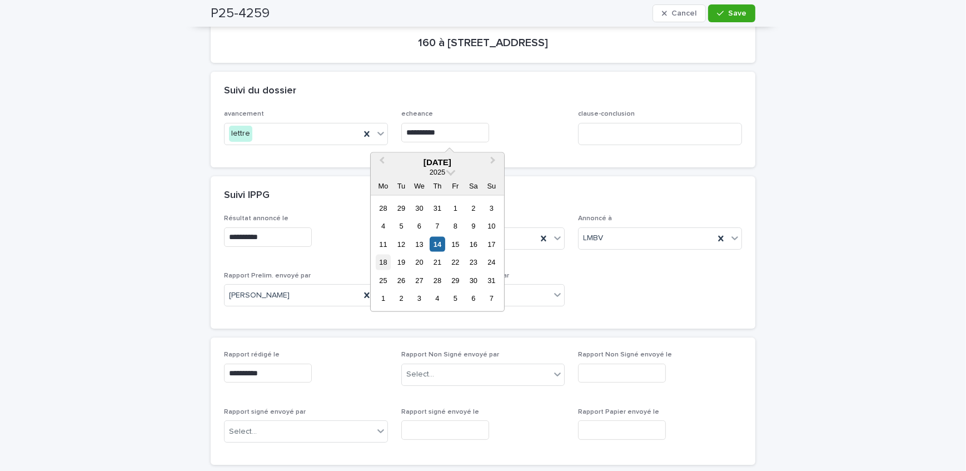
click at [383, 257] on div "18" at bounding box center [383, 262] width 15 height 15
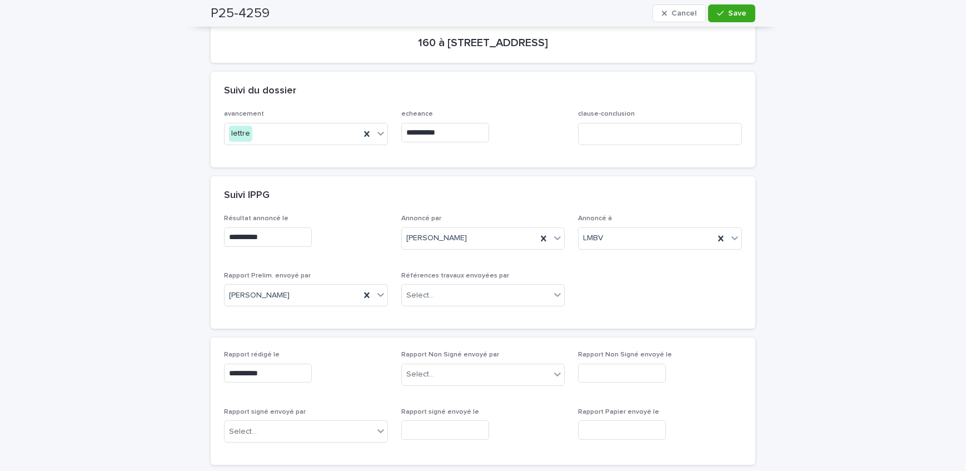
type input "**********"
click at [740, 15] on span "Save" at bounding box center [737, 13] width 18 height 8
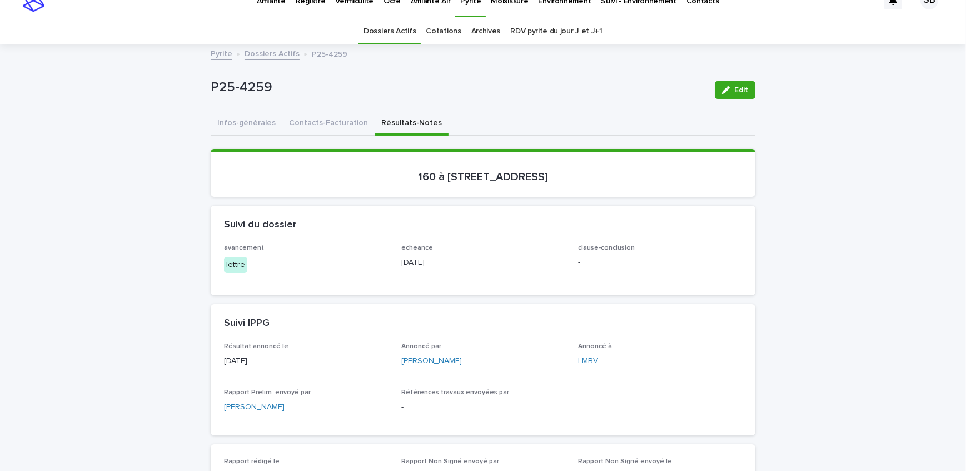
scroll to position [0, 0]
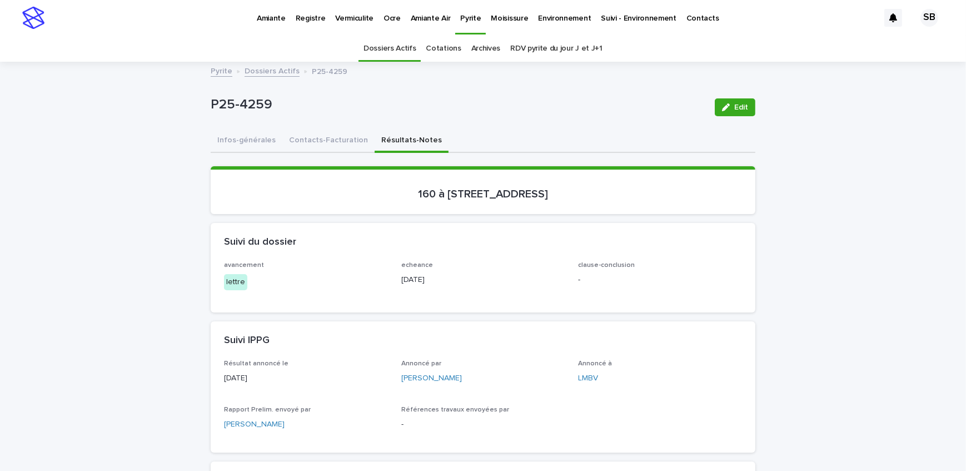
click at [256, 70] on link "Dossiers Actifs" at bounding box center [272, 70] width 55 height 13
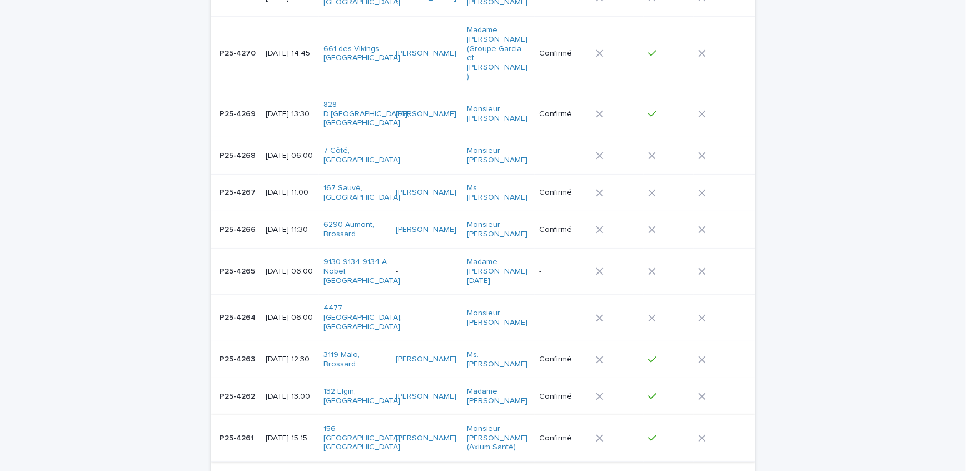
scroll to position [252, 0]
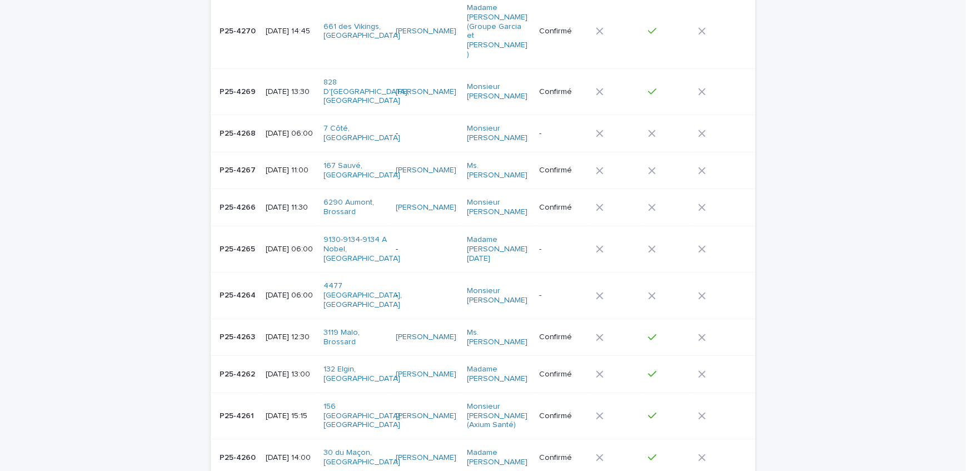
click at [269, 411] on p "[DATE] 15:15" at bounding box center [290, 415] width 49 height 9
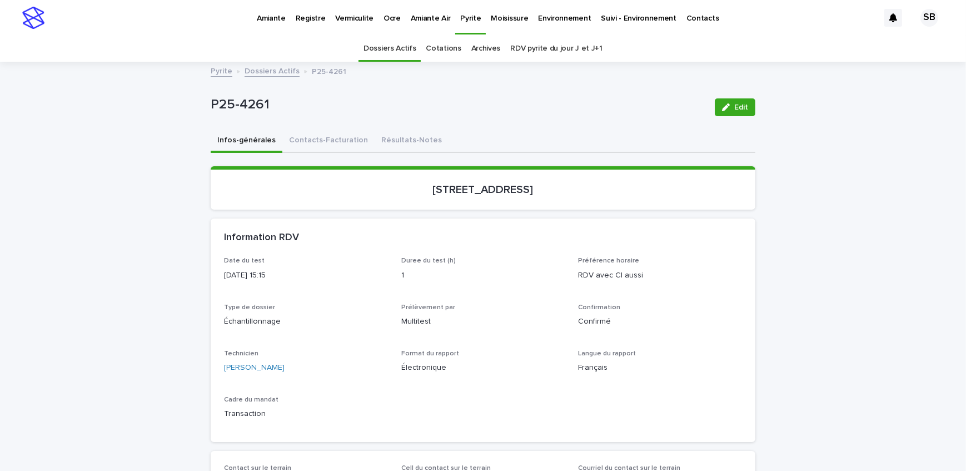
drag, startPoint x: 123, startPoint y: 47, endPoint x: 135, endPoint y: 49, distance: 12.0
click at [123, 47] on div "Dossiers Actifs Cotations Archives RDV pyrite du jour J et J+1" at bounding box center [483, 49] width 966 height 26
click at [392, 134] on button "Résultats-Notes" at bounding box center [412, 140] width 74 height 23
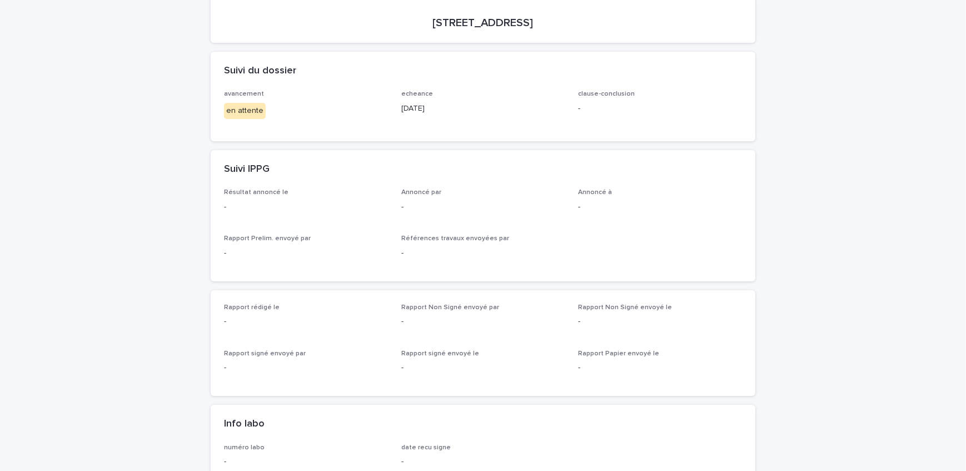
scroll to position [202, 0]
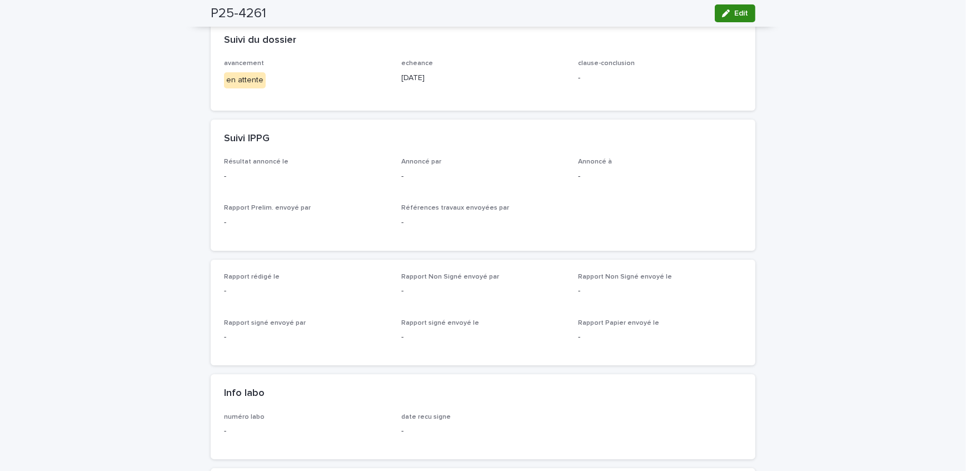
click at [722, 16] on icon "button" at bounding box center [726, 13] width 8 height 8
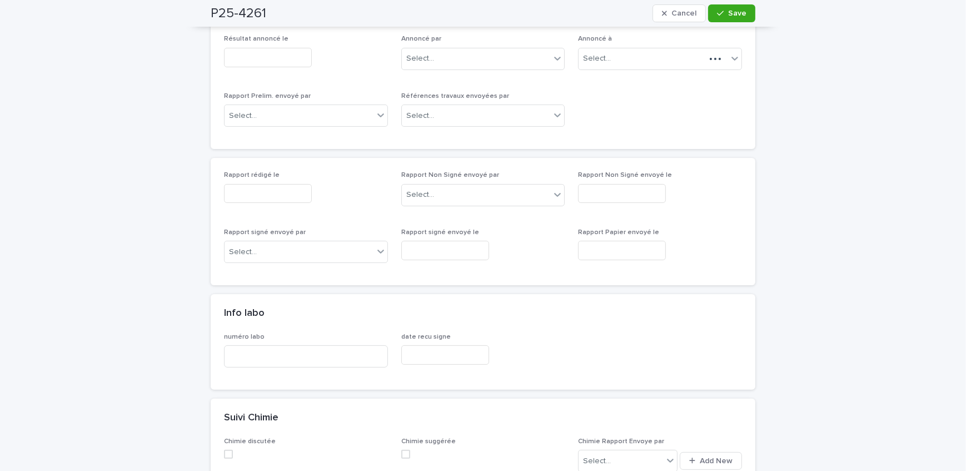
scroll to position [353, 0]
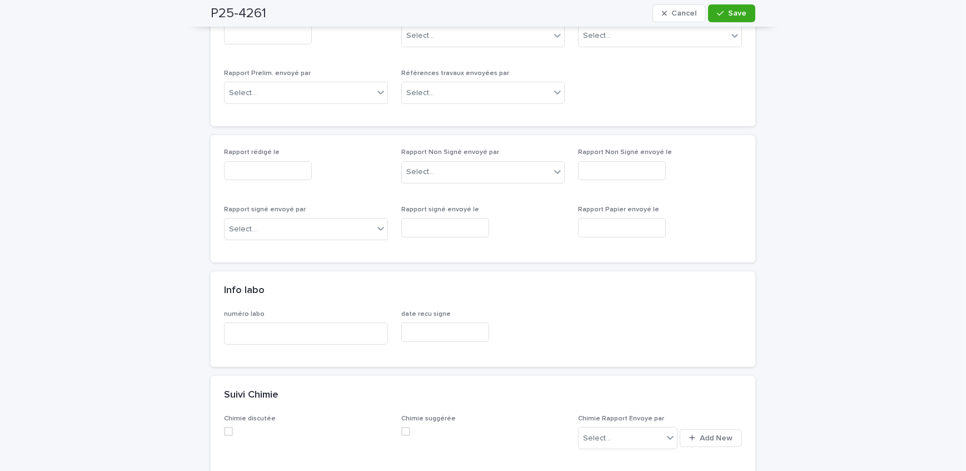
click at [253, 157] on div "Rapport rédigé le" at bounding box center [306, 168] width 164 height 41
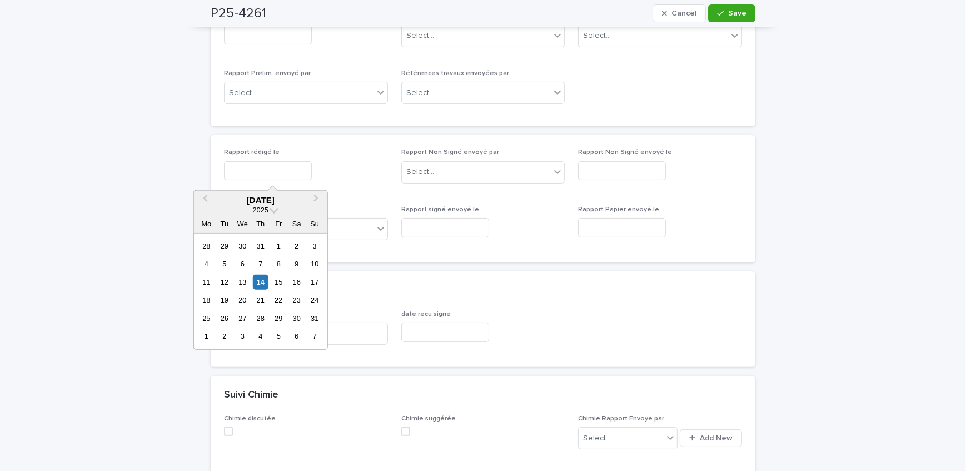
click at [252, 167] on input "text" at bounding box center [268, 170] width 88 height 19
click at [260, 282] on div "14" at bounding box center [260, 282] width 15 height 15
type input "**********"
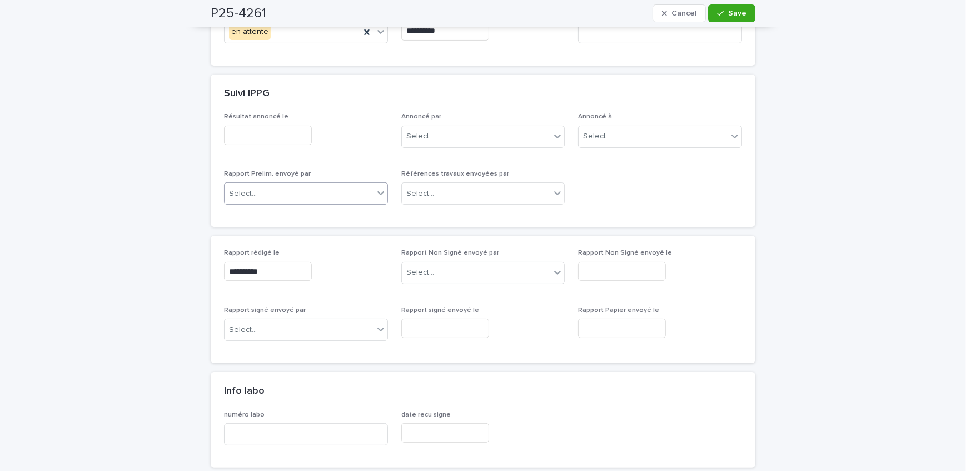
scroll to position [252, 0]
click at [286, 132] on input "text" at bounding box center [268, 135] width 88 height 19
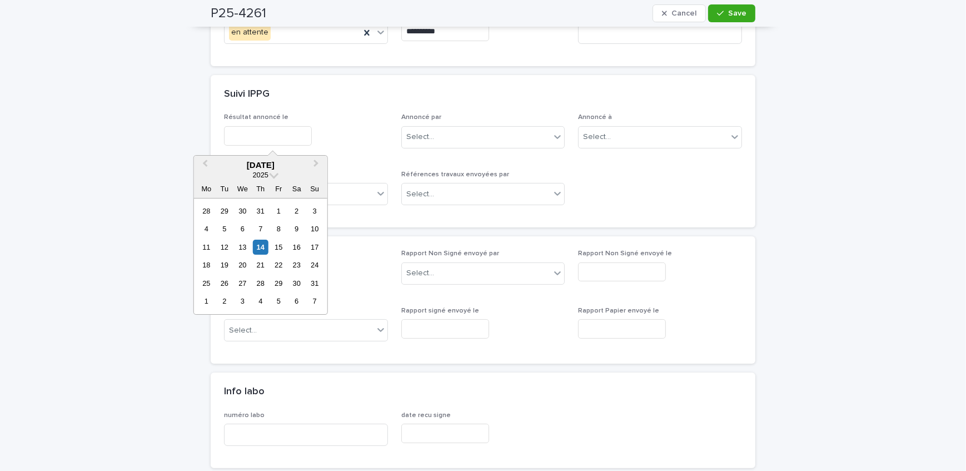
drag, startPoint x: 261, startPoint y: 245, endPoint x: 290, endPoint y: 226, distance: 34.5
click at [261, 246] on div "14" at bounding box center [260, 247] width 15 height 15
type input "**********"
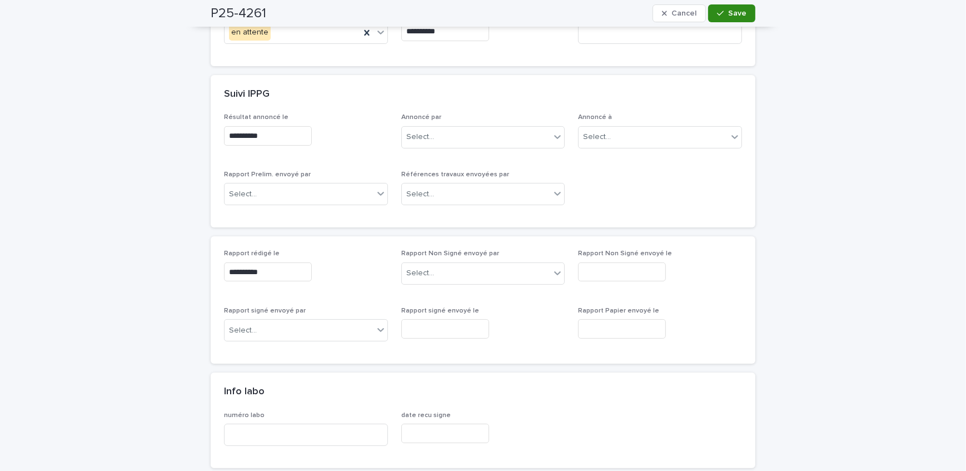
click at [731, 13] on span "Save" at bounding box center [737, 13] width 18 height 8
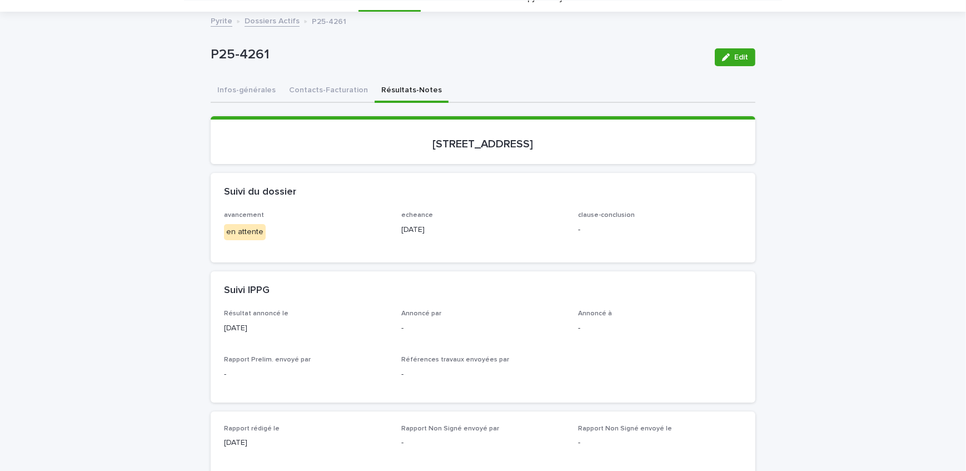
scroll to position [0, 0]
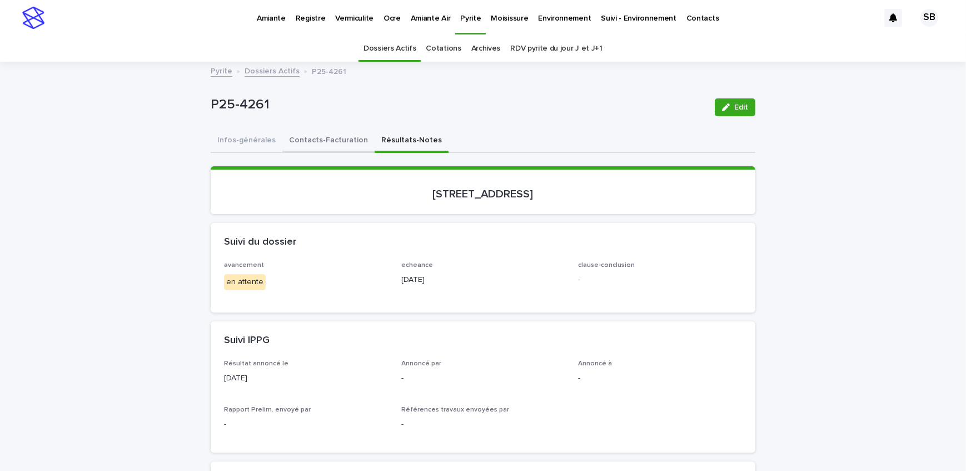
click at [317, 147] on button "Contacts-Facturation" at bounding box center [328, 140] width 92 height 23
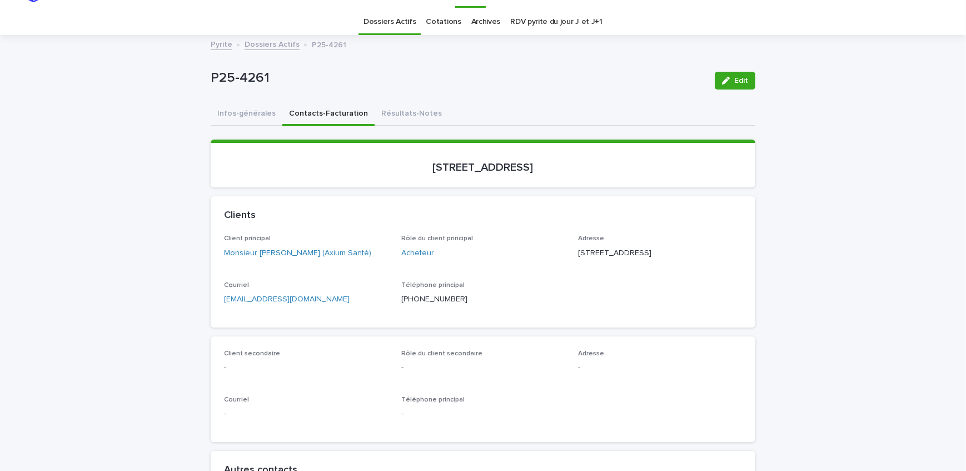
scroll to position [101, 0]
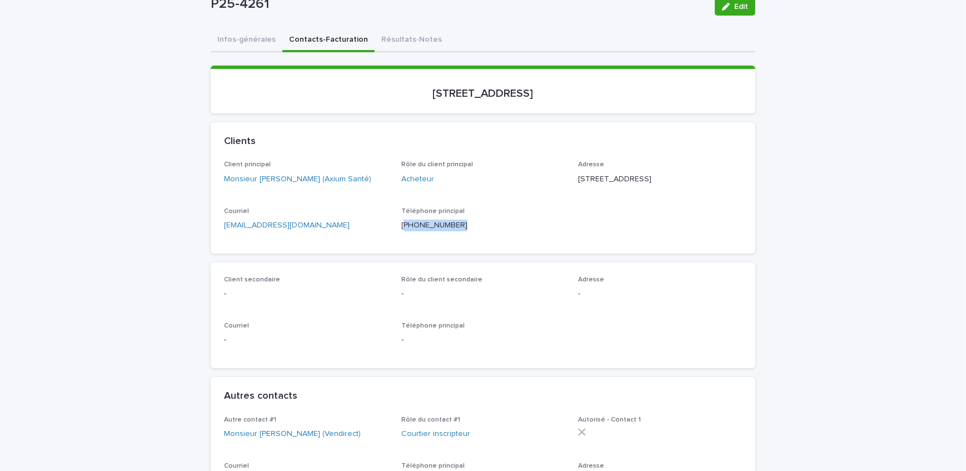
drag, startPoint x: 446, startPoint y: 238, endPoint x: 400, endPoint y: 249, distance: 47.3
click at [401, 240] on div "Téléphone principal [PHONE_NUMBER]" at bounding box center [483, 223] width 164 height 33
copy p "438) 491-5025"
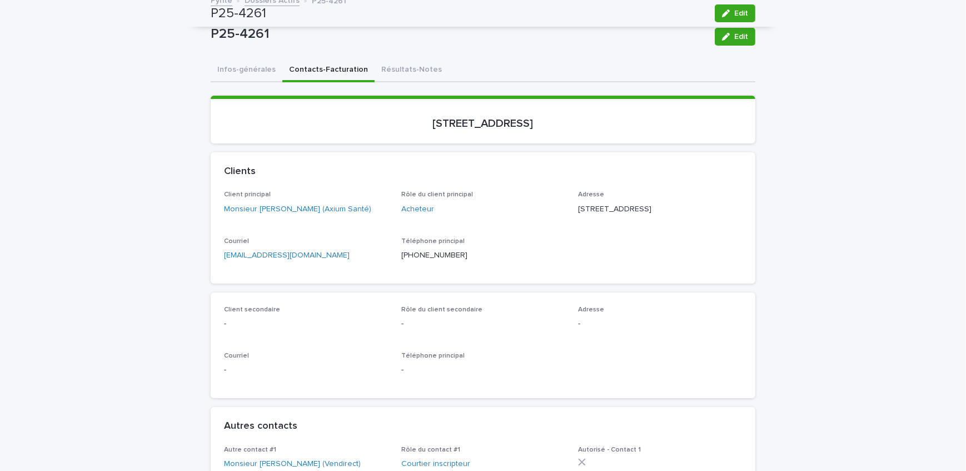
scroll to position [0, 0]
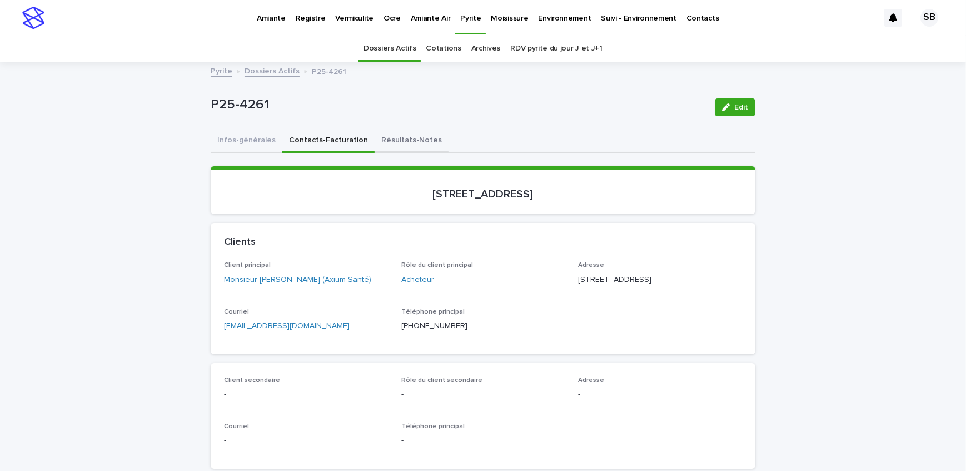
click at [391, 140] on button "Résultats-Notes" at bounding box center [412, 140] width 74 height 23
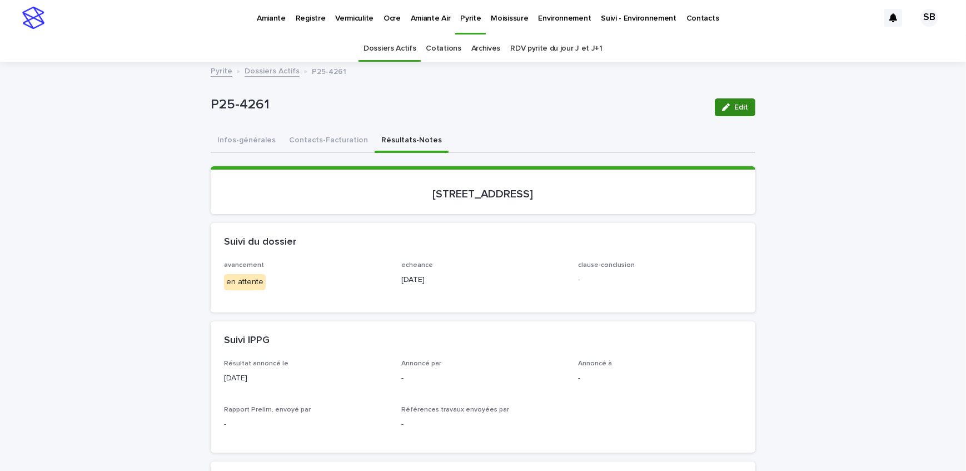
click at [725, 110] on icon "button" at bounding box center [726, 107] width 8 height 8
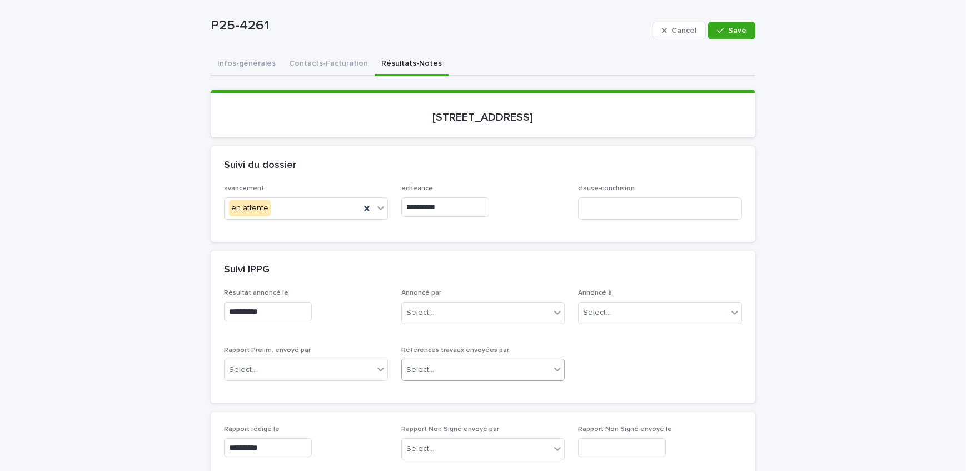
scroll to position [101, 0]
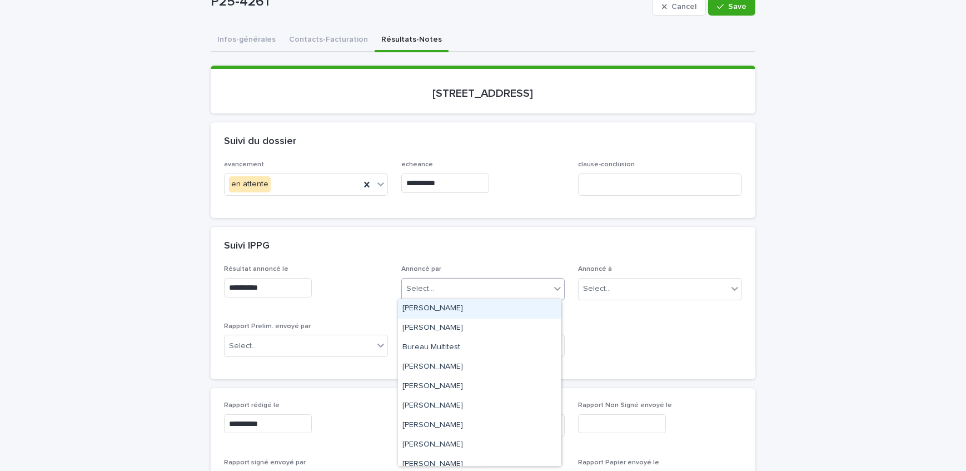
click at [489, 284] on div "Select..." at bounding box center [476, 289] width 149 height 18
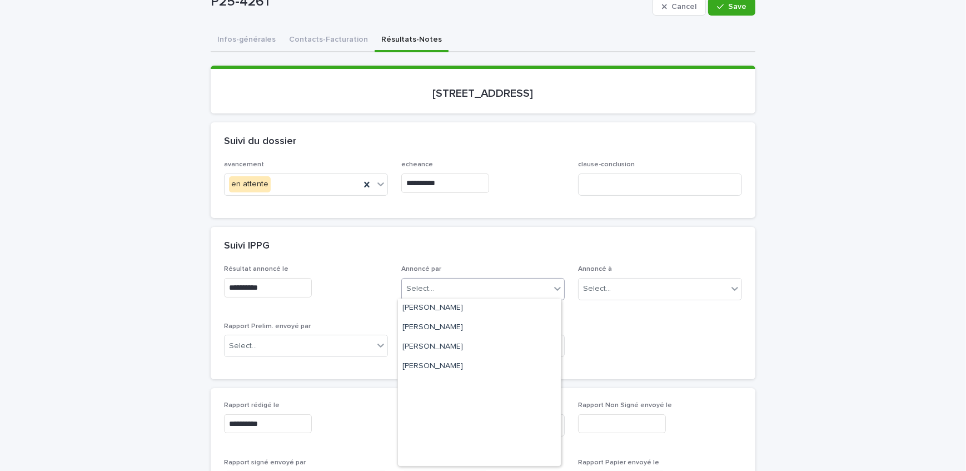
scroll to position [183, 0]
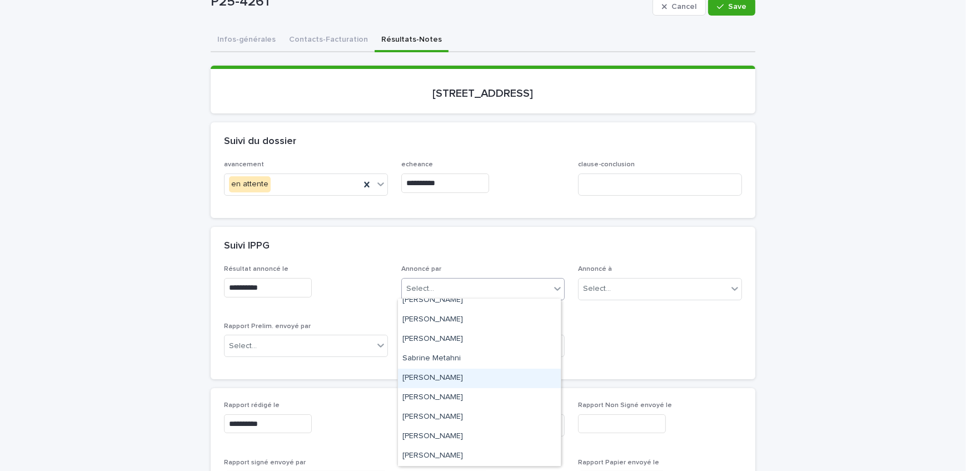
drag, startPoint x: 447, startPoint y: 381, endPoint x: 544, endPoint y: 313, distance: 118.4
click at [447, 381] on div "[PERSON_NAME]" at bounding box center [479, 377] width 163 height 19
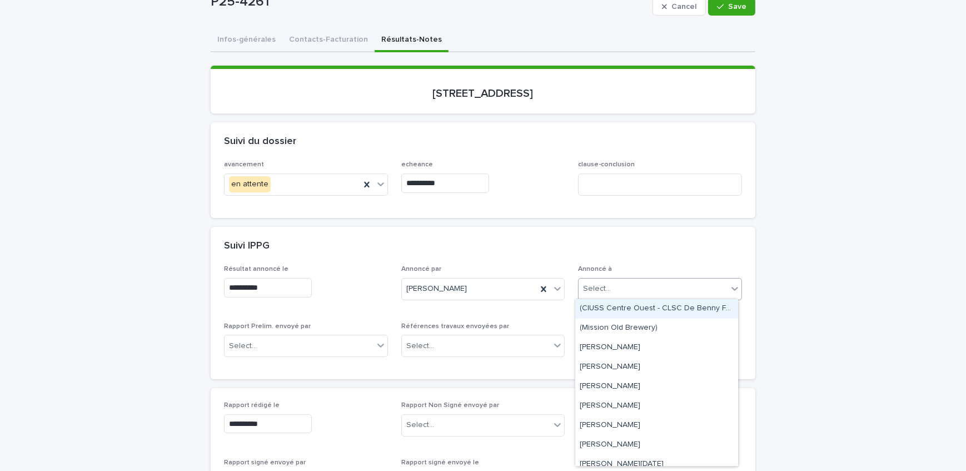
click at [641, 282] on div "Select..." at bounding box center [653, 289] width 149 height 18
type input "**********"
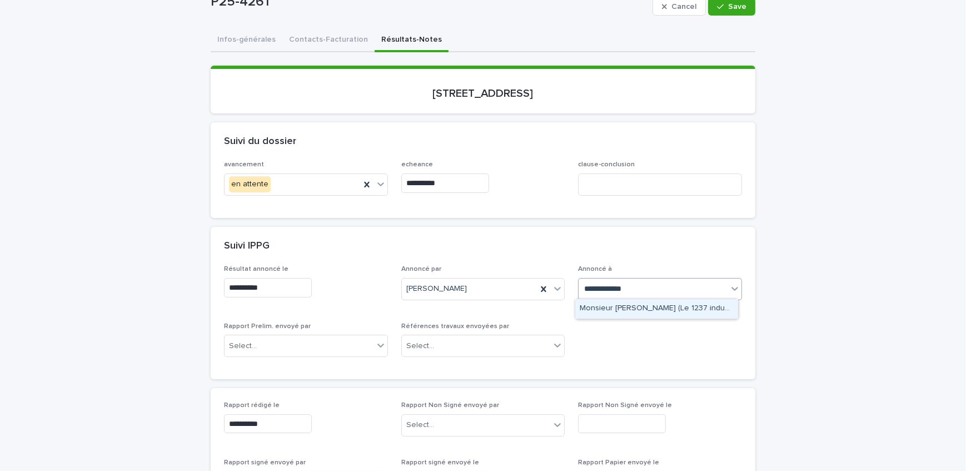
click at [661, 308] on div "Monsieur [PERSON_NAME] (Le 1237 industriel inc. )" at bounding box center [656, 308] width 163 height 19
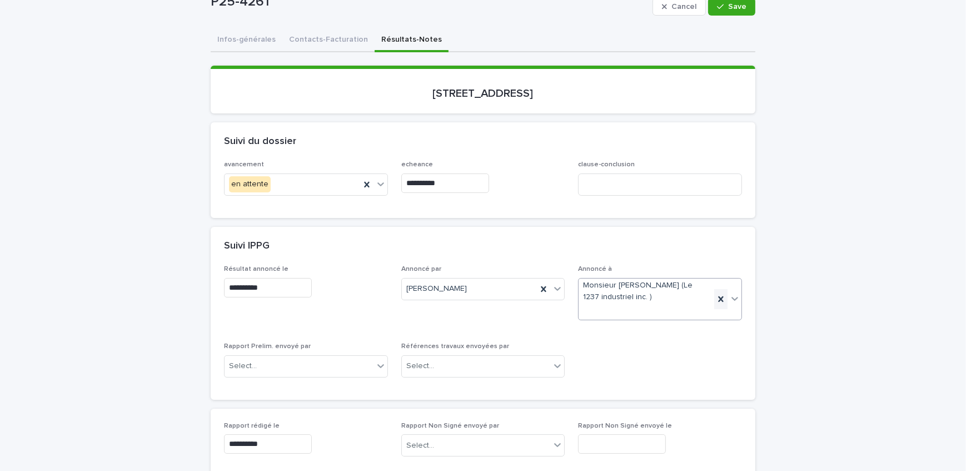
click at [717, 295] on icon at bounding box center [720, 298] width 11 height 11
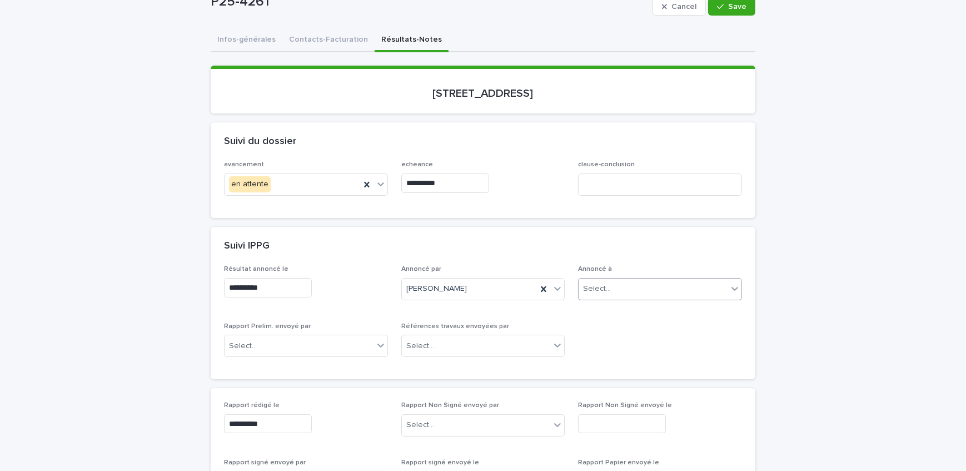
click at [295, 41] on button "Contacts-Facturation" at bounding box center [328, 40] width 92 height 23
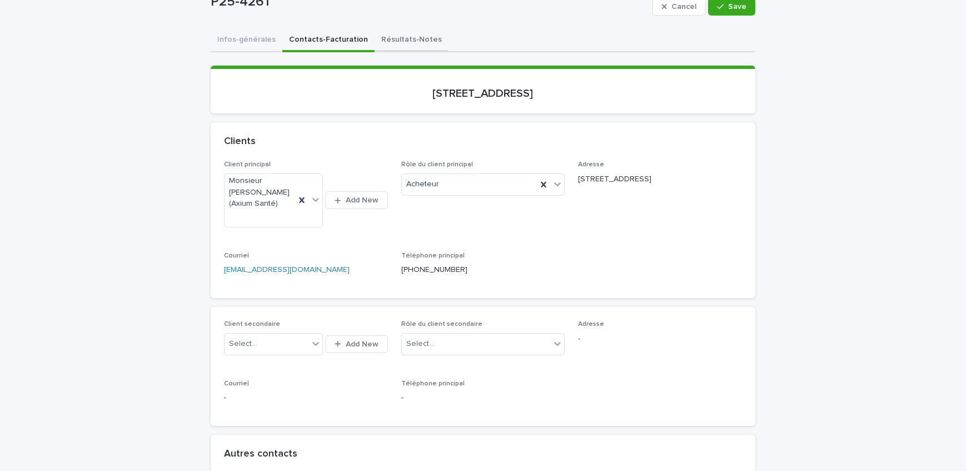
click at [407, 42] on button "Résultats-Notes" at bounding box center [412, 40] width 74 height 23
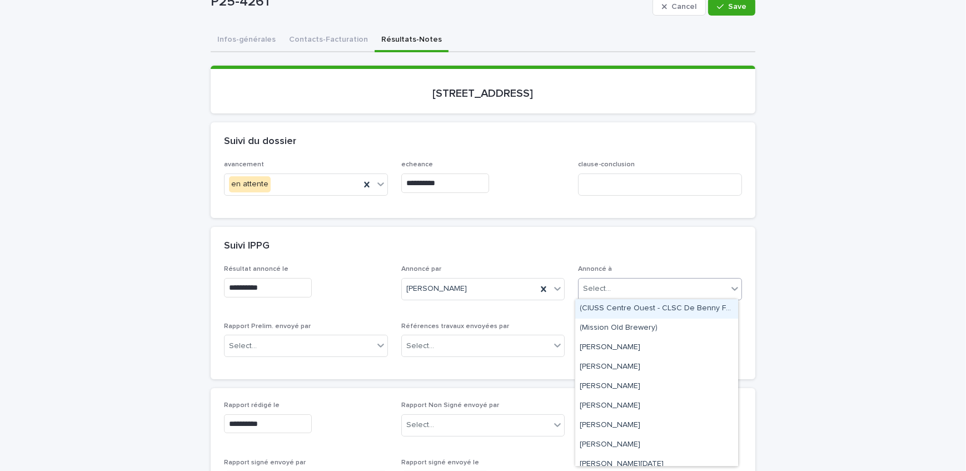
click at [627, 281] on div "Select..." at bounding box center [653, 289] width 149 height 18
type input "***"
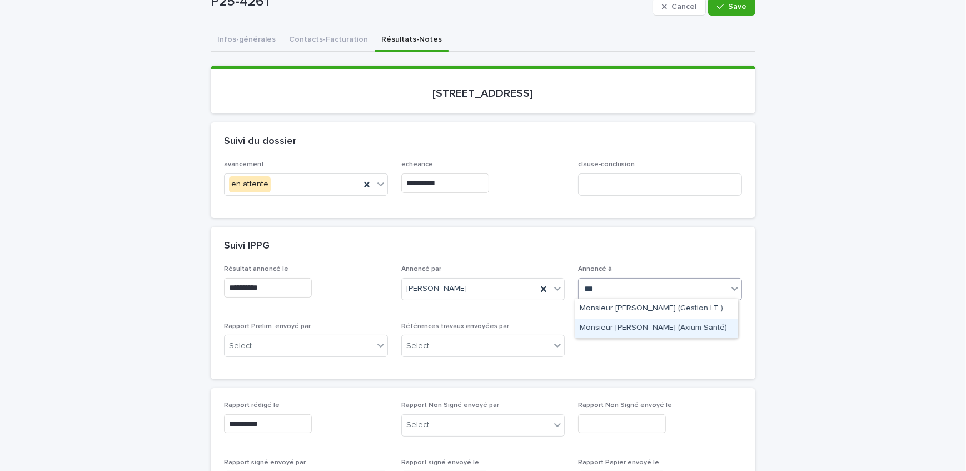
click at [638, 326] on div "Monsieur [PERSON_NAME] (Axium Santé)" at bounding box center [656, 327] width 163 height 19
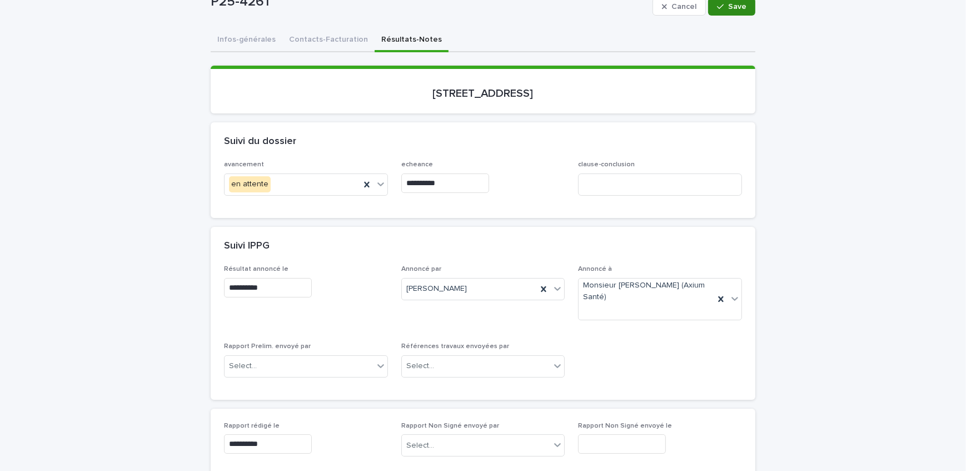
click at [724, 11] on button "Save" at bounding box center [731, 7] width 47 height 18
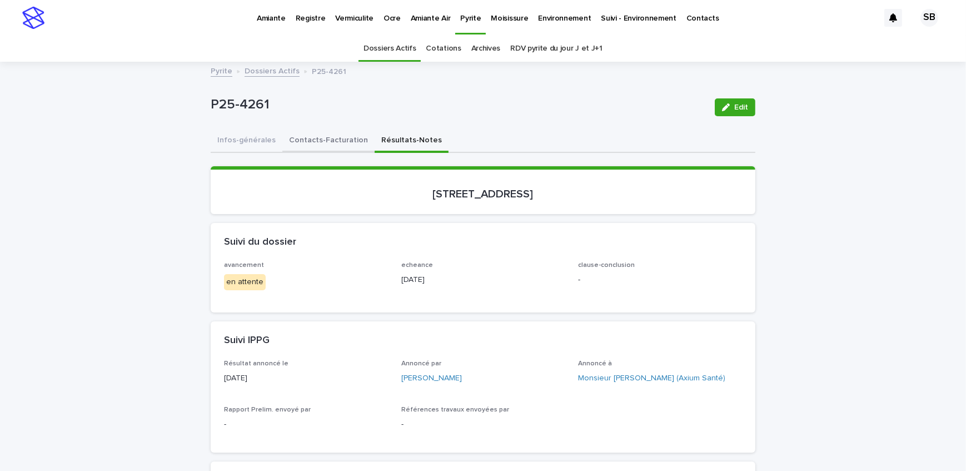
click at [314, 140] on button "Contacts-Facturation" at bounding box center [328, 140] width 92 height 23
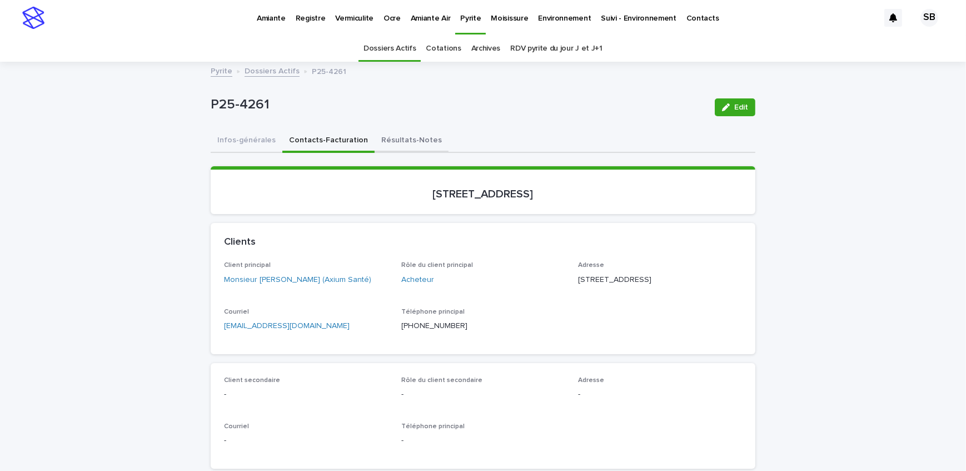
click at [385, 140] on button "Résultats-Notes" at bounding box center [412, 140] width 74 height 23
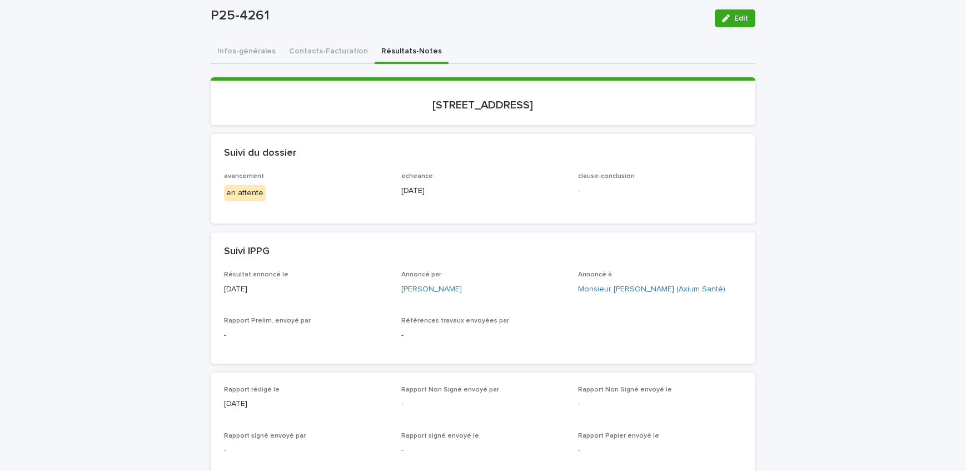
scroll to position [252, 0]
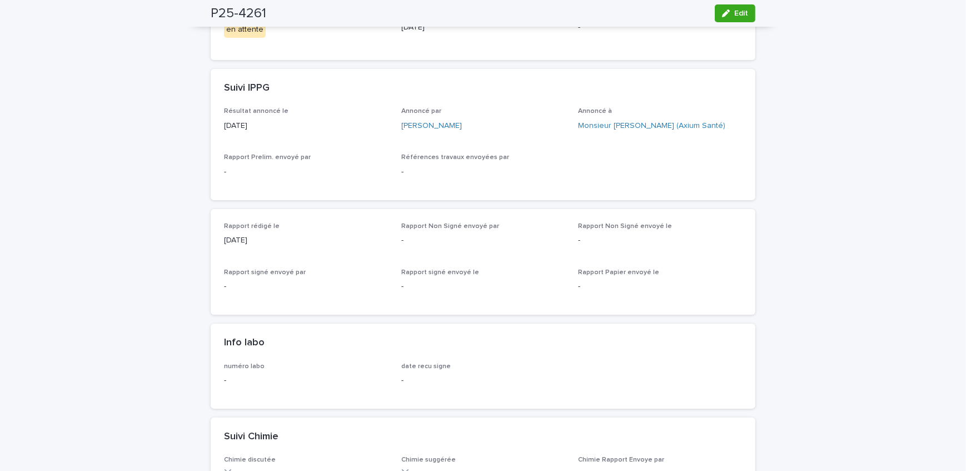
drag, startPoint x: 731, startPoint y: 19, endPoint x: 611, endPoint y: 177, distance: 198.2
click at [731, 19] on button "Edit" at bounding box center [735, 13] width 41 height 18
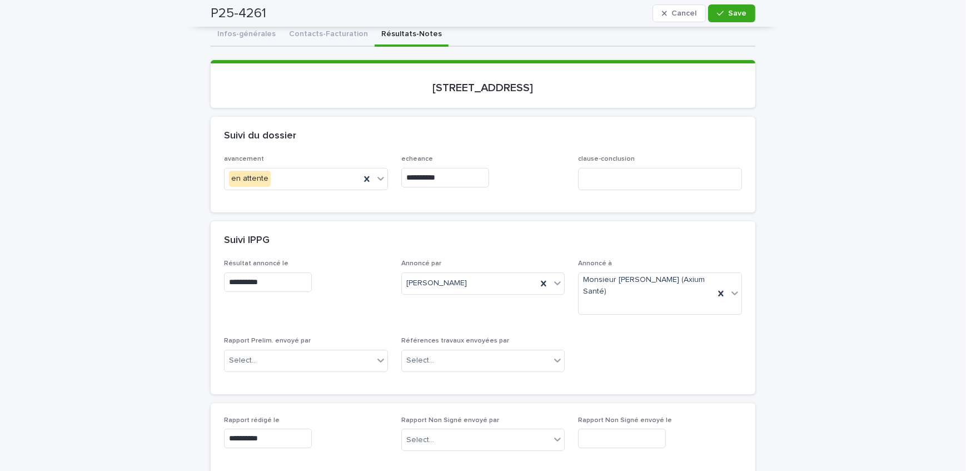
scroll to position [0, 0]
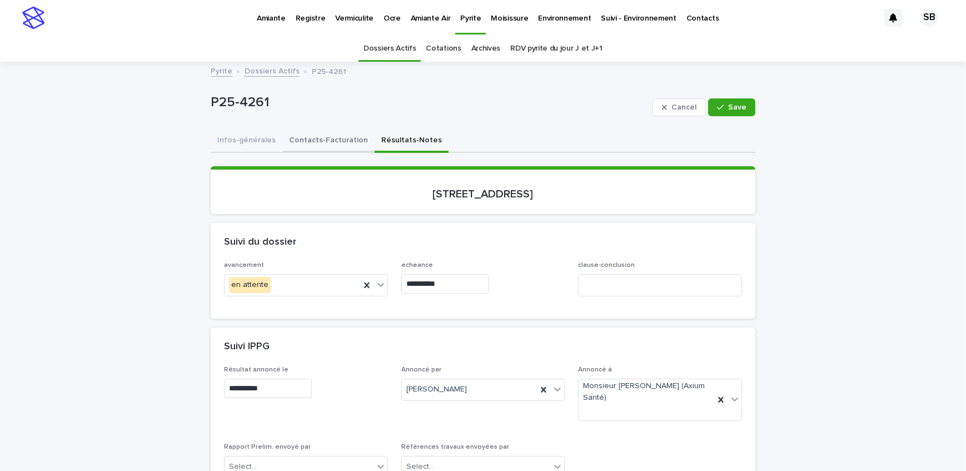
click at [320, 145] on button "Contacts-Facturation" at bounding box center [328, 140] width 92 height 23
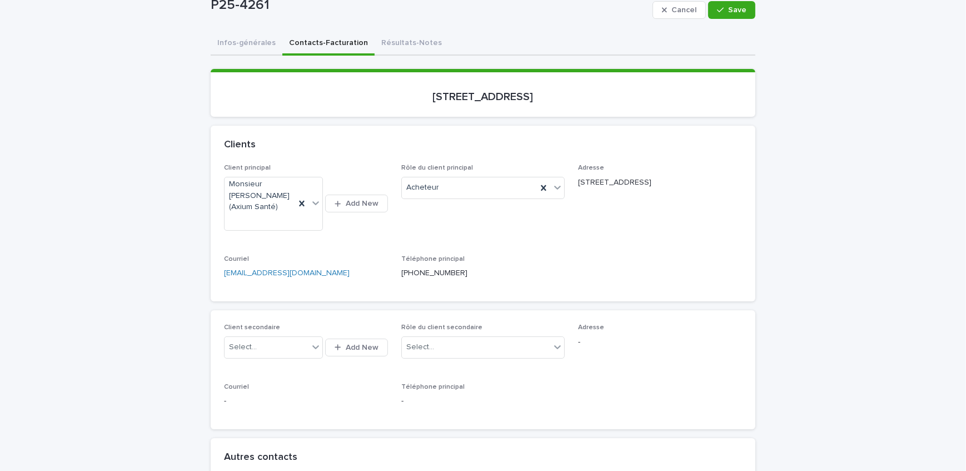
scroll to position [101, 0]
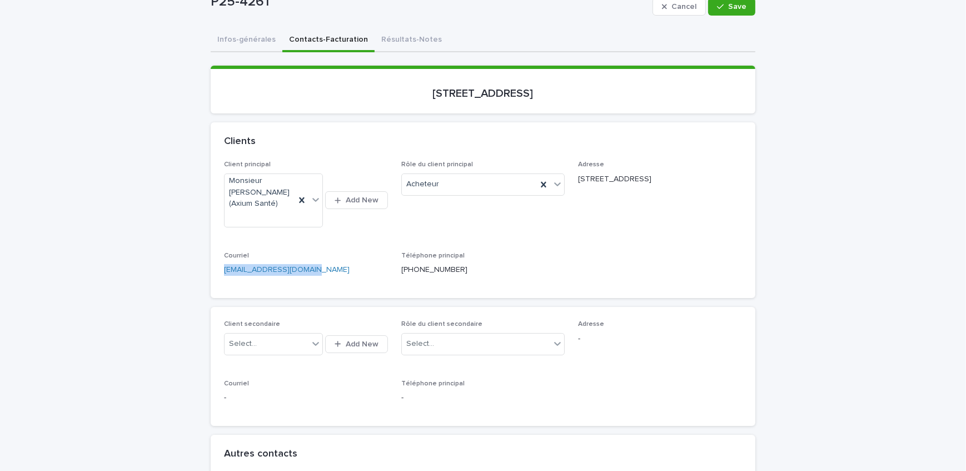
drag, startPoint x: 265, startPoint y: 275, endPoint x: 167, endPoint y: 286, distance: 98.9
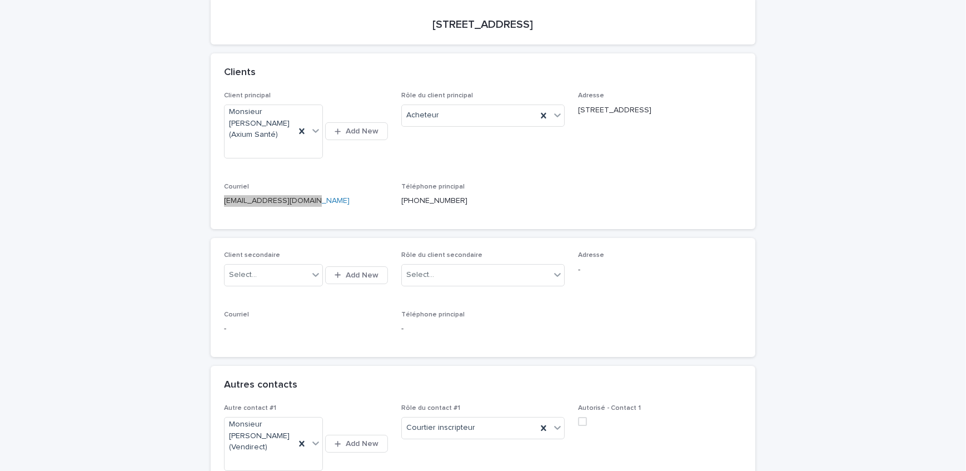
scroll to position [303, 0]
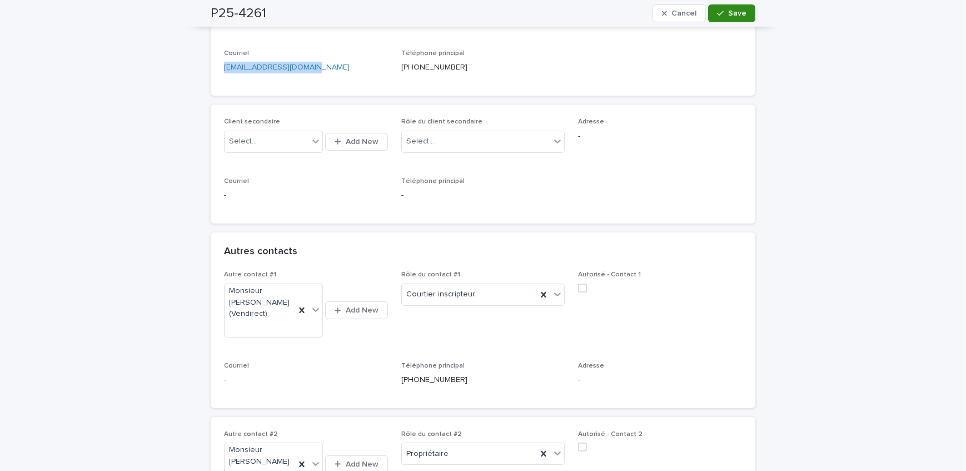
click at [722, 6] on button "Save" at bounding box center [731, 13] width 47 height 18
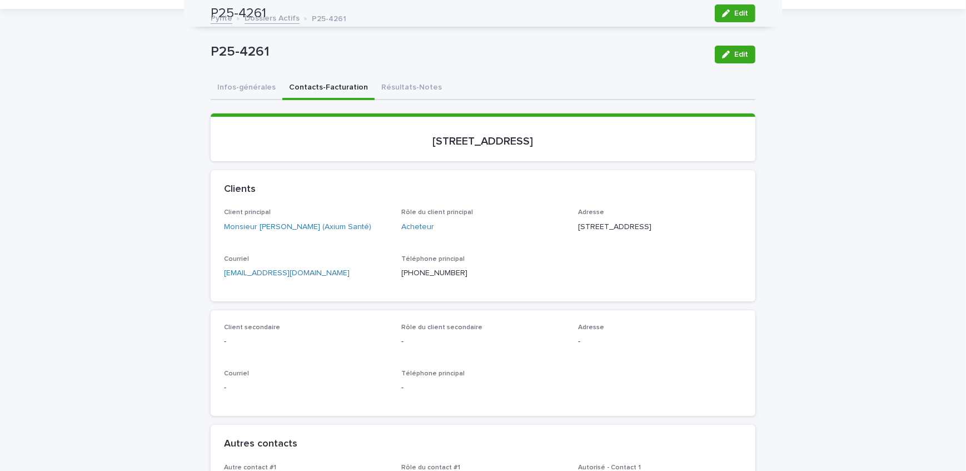
scroll to position [50, 0]
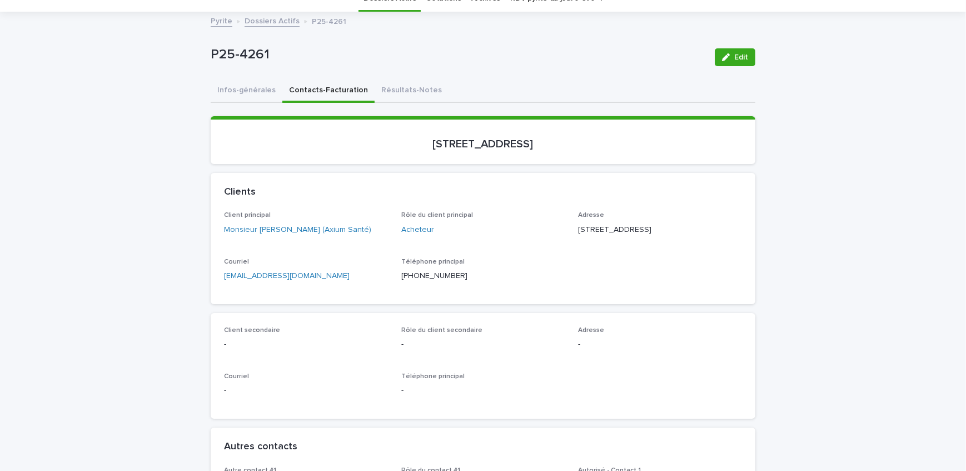
click at [394, 87] on button "Résultats-Notes" at bounding box center [412, 90] width 74 height 23
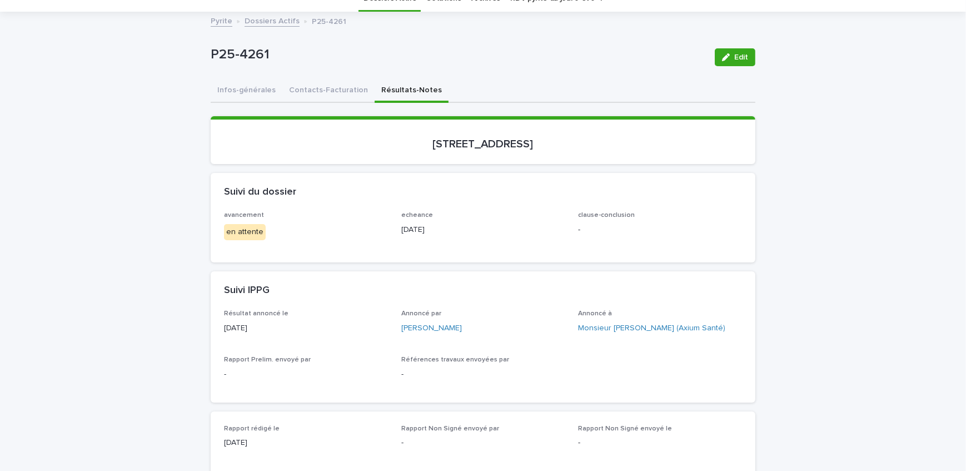
drag, startPoint x: 726, startPoint y: 60, endPoint x: 533, endPoint y: 309, distance: 315.3
click at [727, 60] on div "button" at bounding box center [728, 57] width 12 height 8
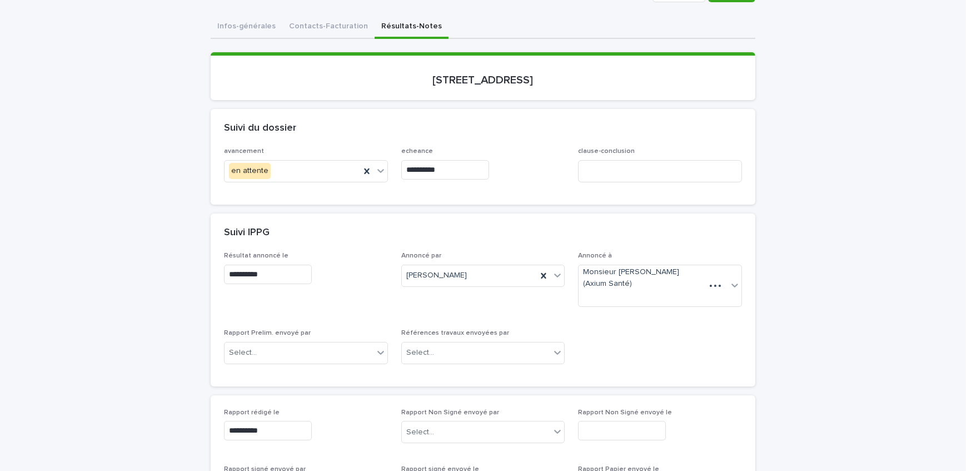
scroll to position [202, 0]
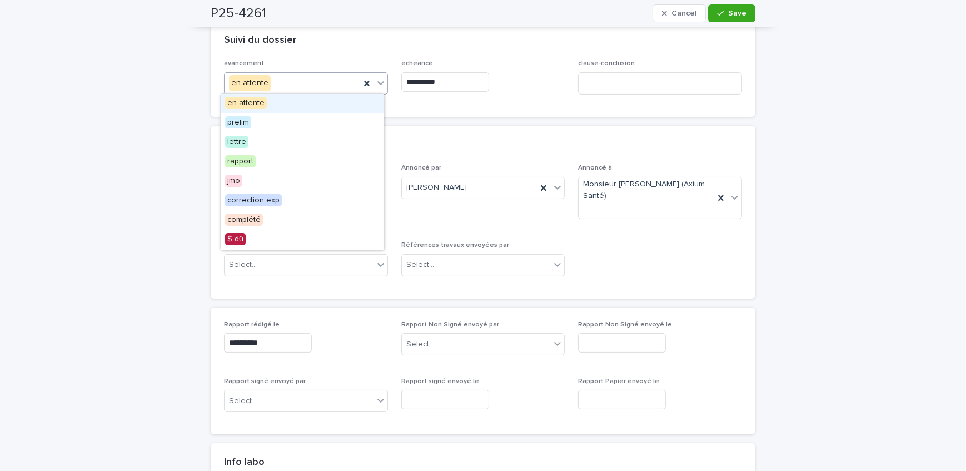
click at [303, 84] on div "en attente" at bounding box center [293, 83] width 136 height 18
drag, startPoint x: 287, startPoint y: 135, endPoint x: 303, endPoint y: 128, distance: 17.4
click at [287, 136] on div "lettre" at bounding box center [302, 142] width 163 height 19
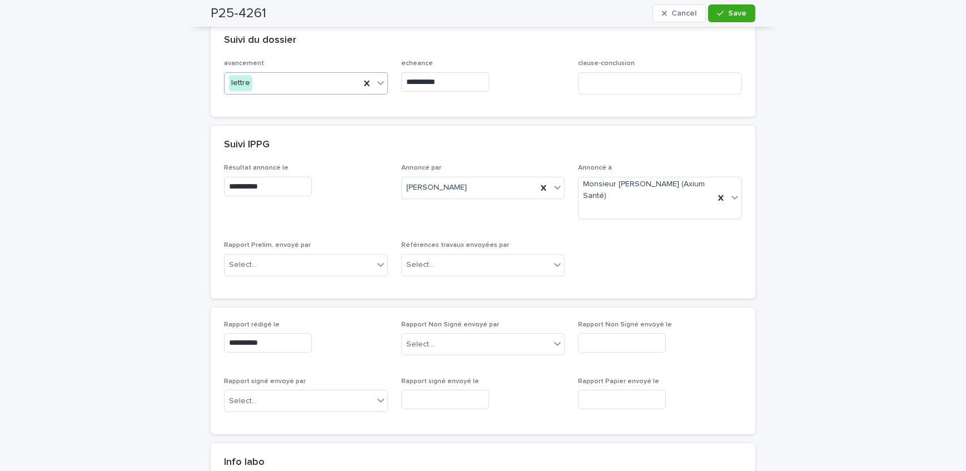
click at [478, 79] on input "**********" at bounding box center [445, 81] width 88 height 19
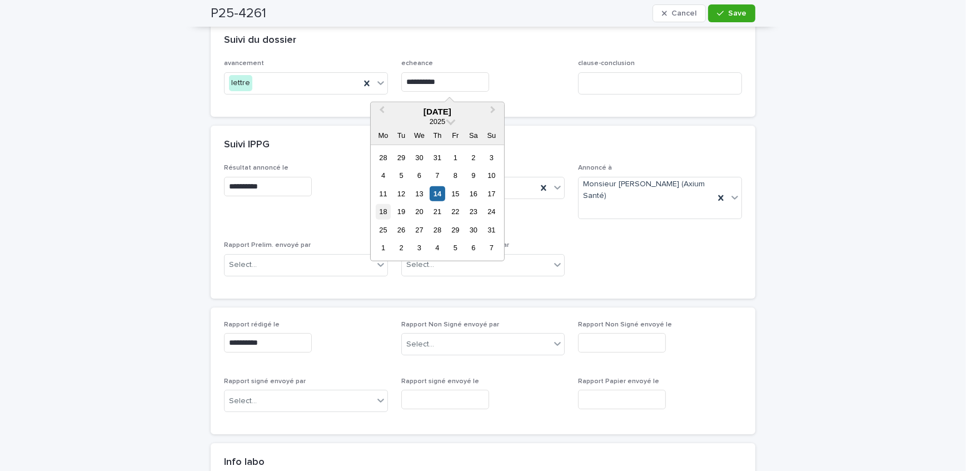
click at [383, 212] on div "18" at bounding box center [383, 211] width 15 height 15
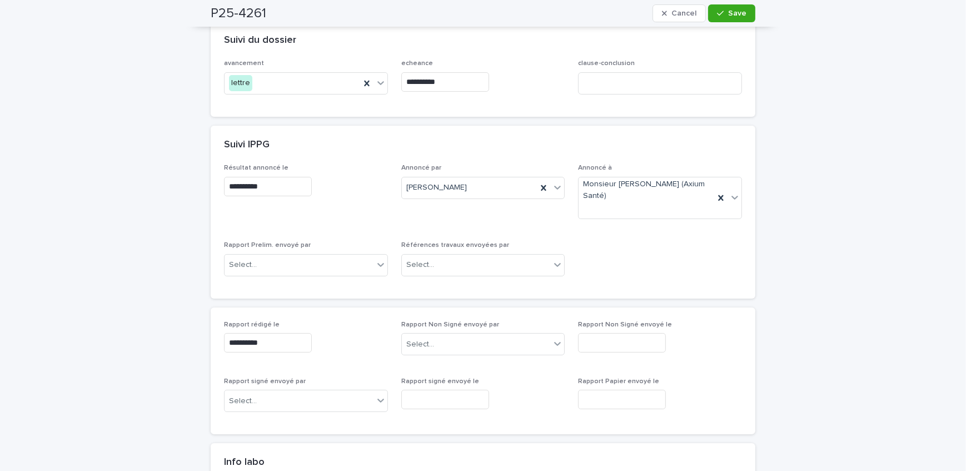
type input "**********"
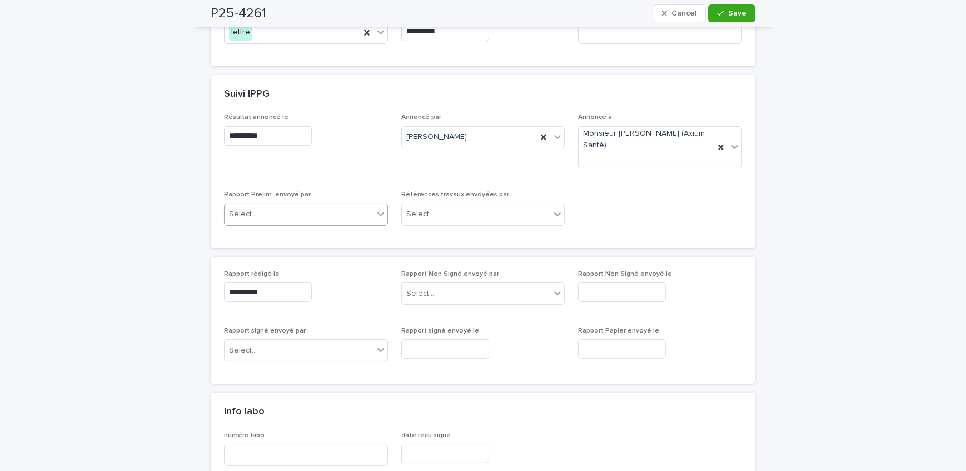
click at [287, 211] on div "Select..." at bounding box center [306, 214] width 164 height 22
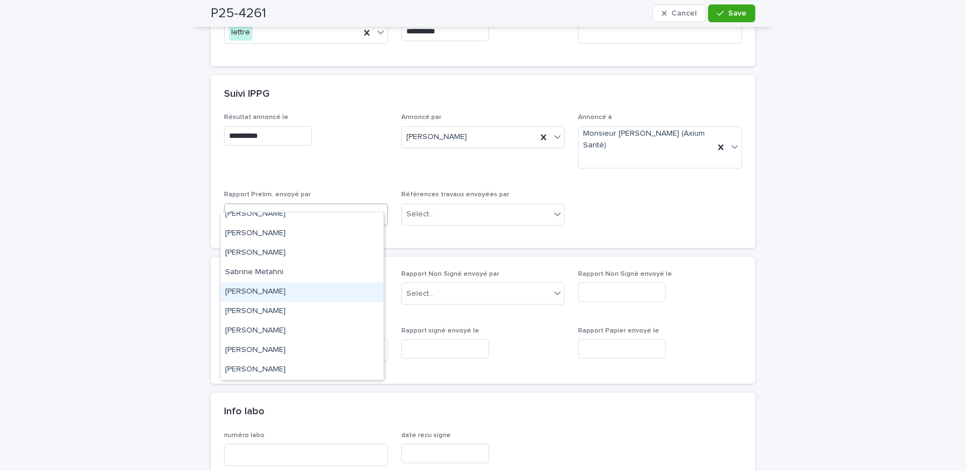
click at [290, 291] on div "[PERSON_NAME]" at bounding box center [302, 291] width 163 height 19
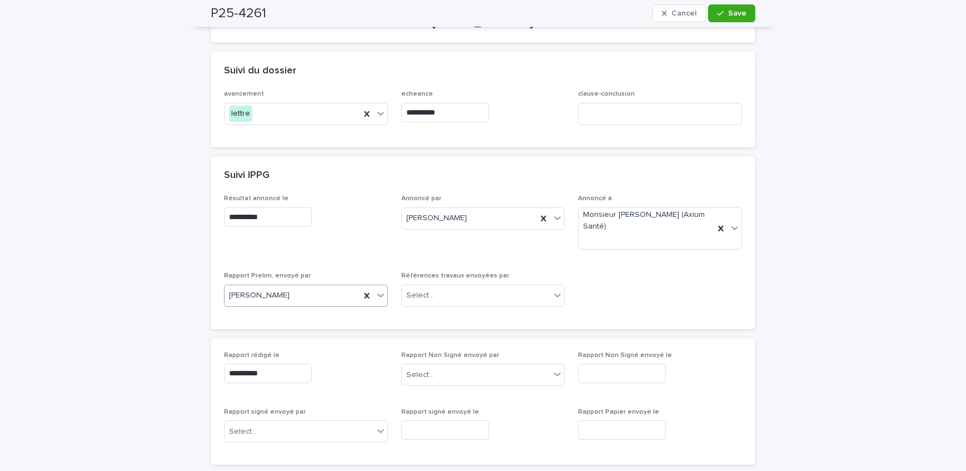
scroll to position [151, 0]
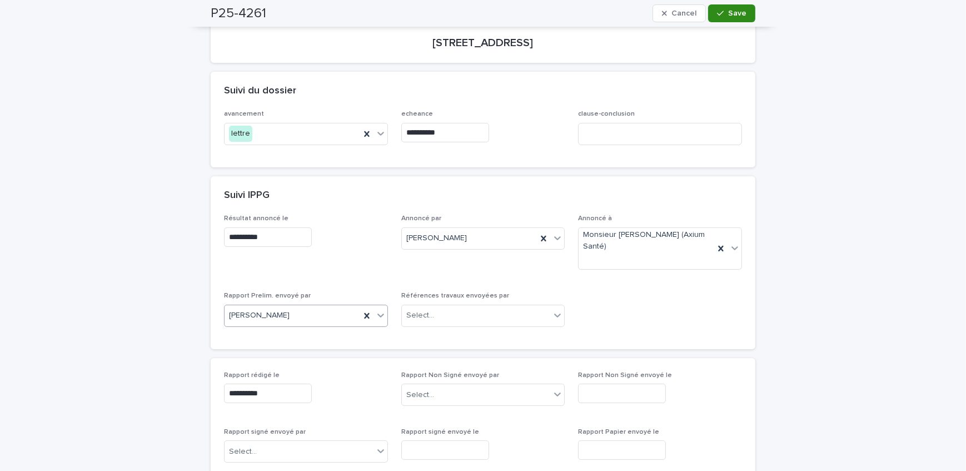
click at [721, 11] on div "button" at bounding box center [722, 13] width 11 height 8
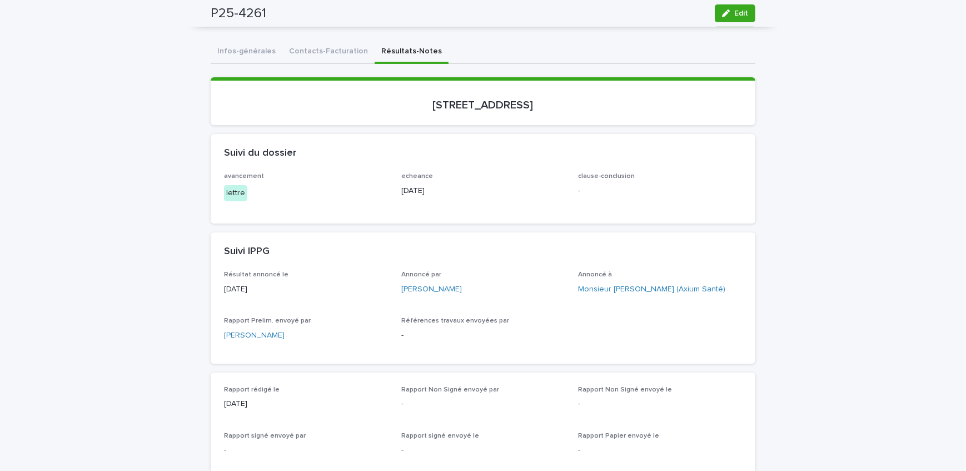
scroll to position [0, 0]
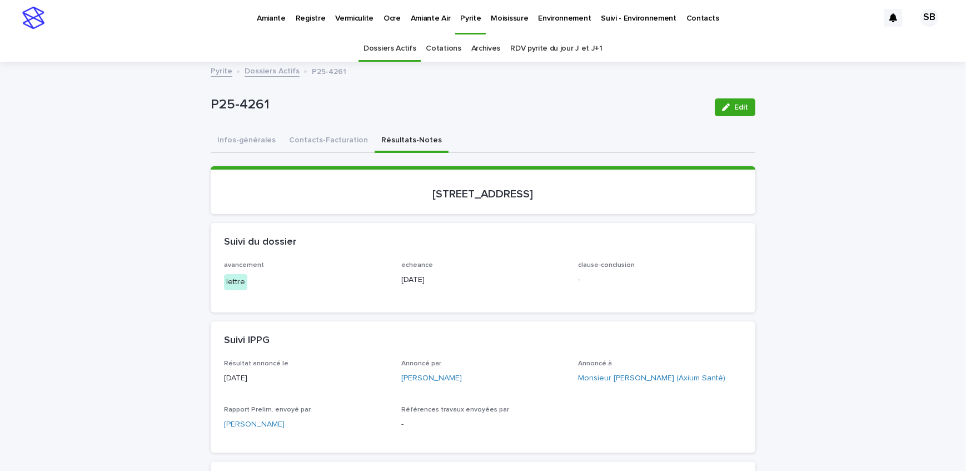
click at [269, 73] on link "Dossiers Actifs" at bounding box center [272, 70] width 55 height 13
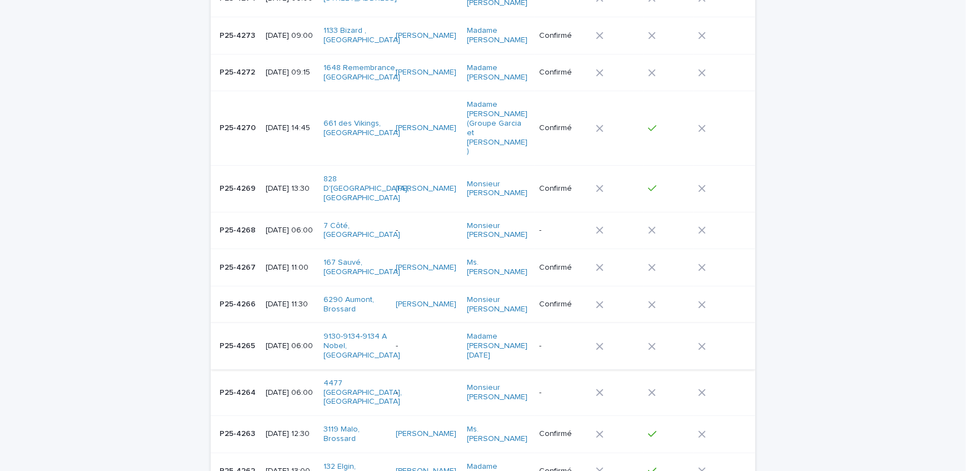
scroll to position [404, 0]
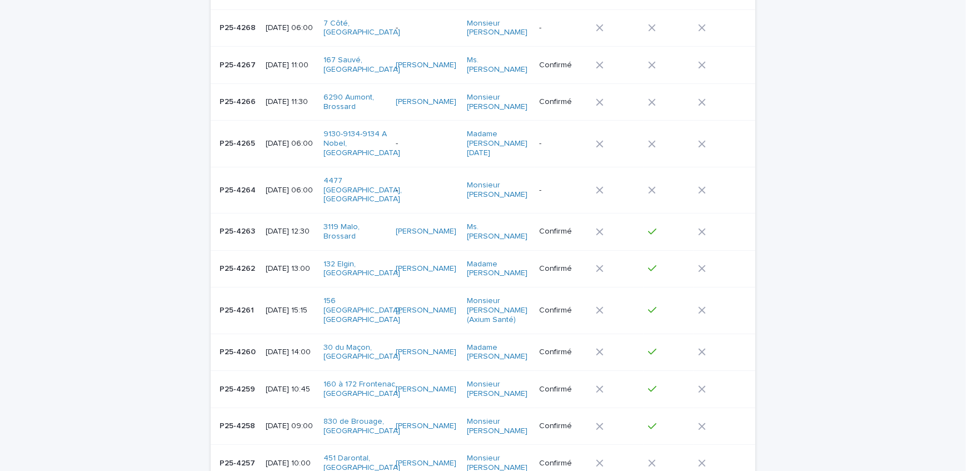
click at [237, 250] on td "P25-4262 P25-4262" at bounding box center [236, 268] width 51 height 37
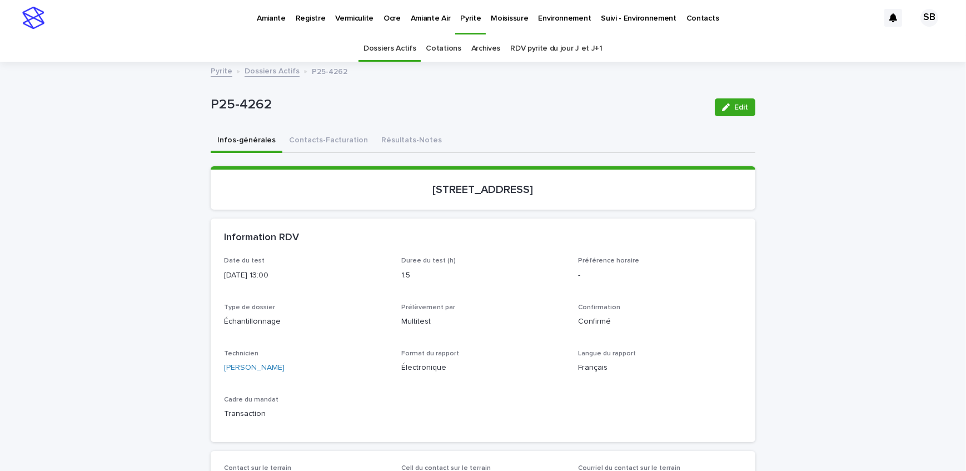
click at [410, 143] on button "Résultats-Notes" at bounding box center [412, 140] width 74 height 23
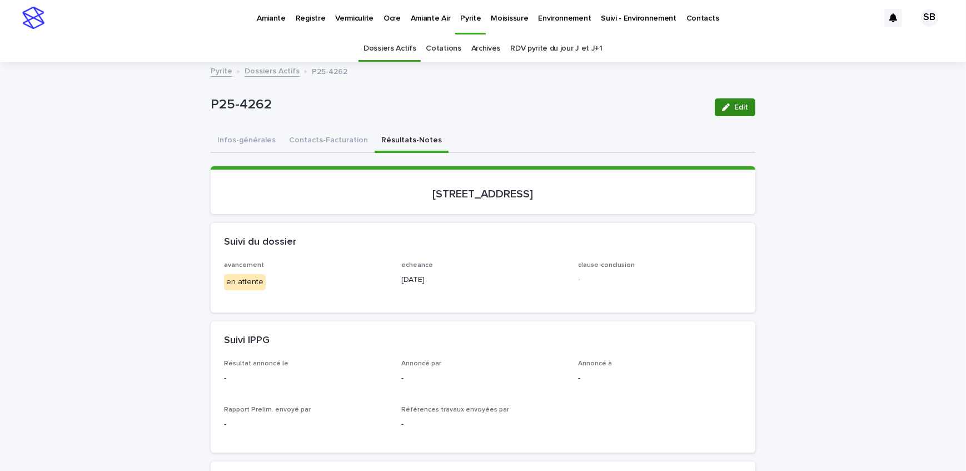
click at [739, 109] on span "Edit" at bounding box center [741, 107] width 14 height 8
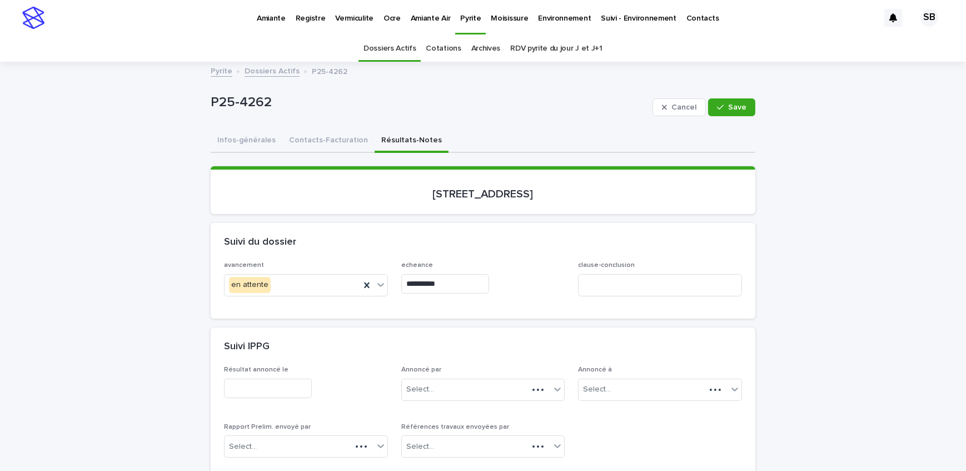
scroll to position [252, 0]
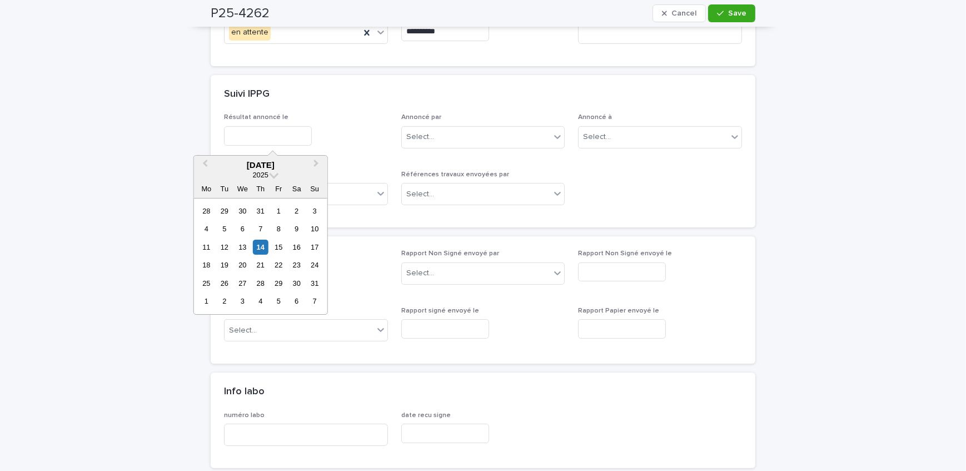
click at [272, 132] on input "text" at bounding box center [268, 135] width 88 height 19
click at [263, 245] on div "14" at bounding box center [260, 247] width 15 height 15
type input "**********"
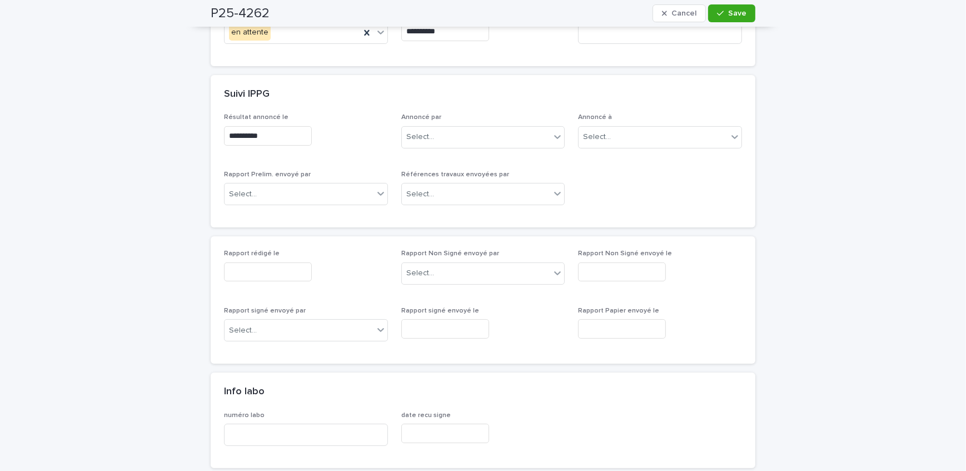
click at [260, 272] on input "text" at bounding box center [268, 271] width 88 height 19
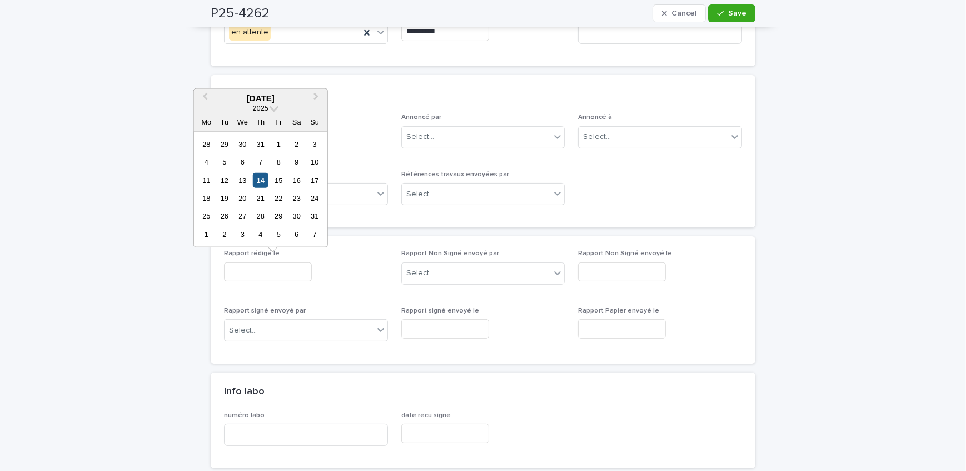
click at [259, 181] on div "14" at bounding box center [260, 179] width 15 height 15
type input "**********"
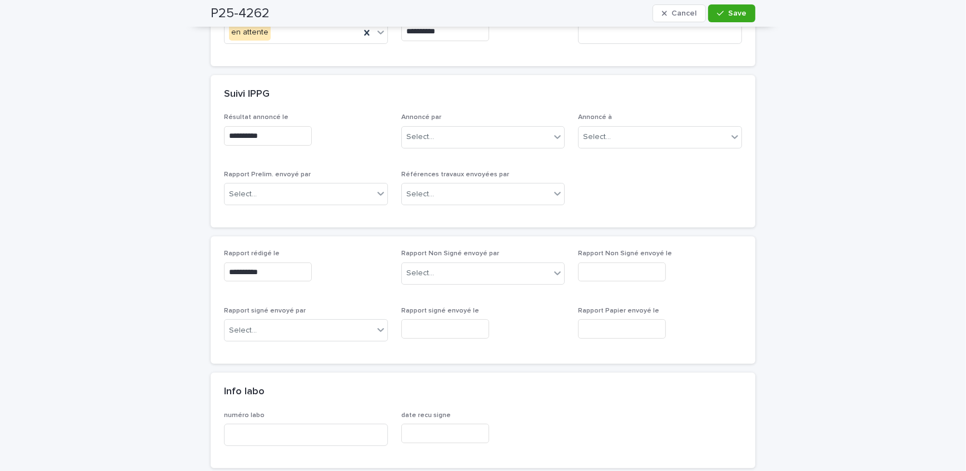
click at [731, 15] on span "Save" at bounding box center [737, 13] width 18 height 8
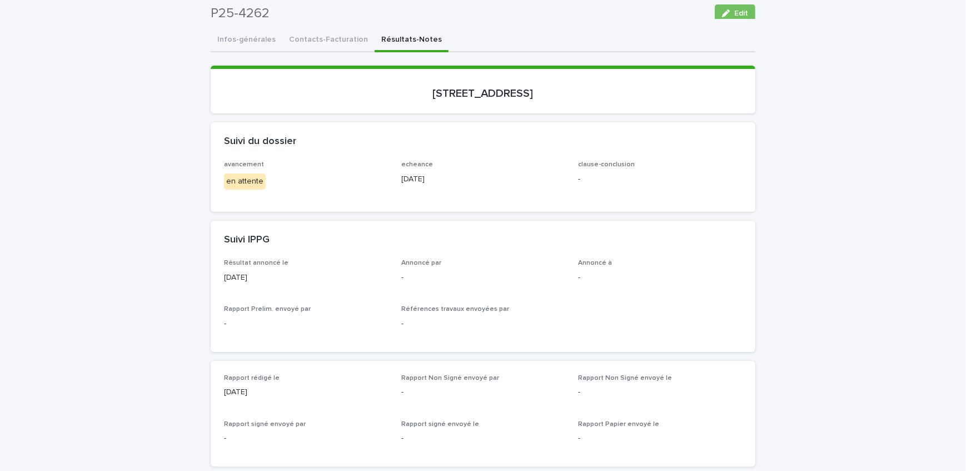
scroll to position [0, 0]
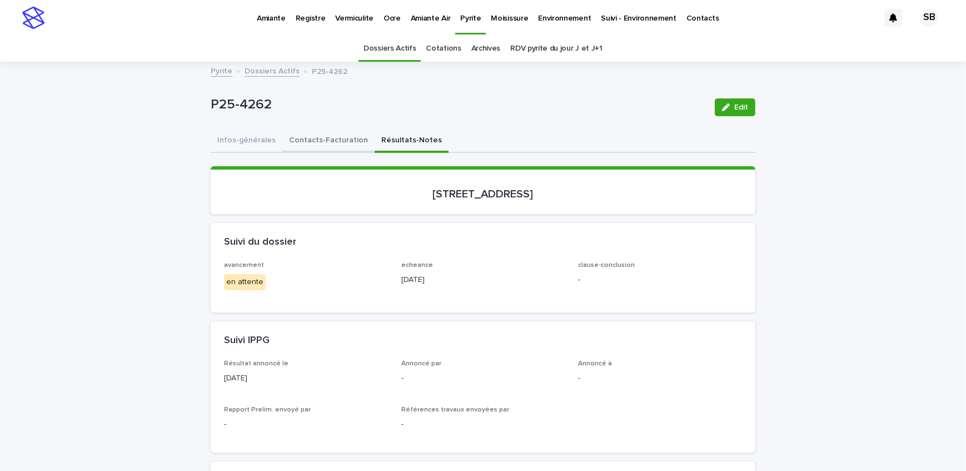
click at [305, 142] on button "Contacts-Facturation" at bounding box center [328, 140] width 92 height 23
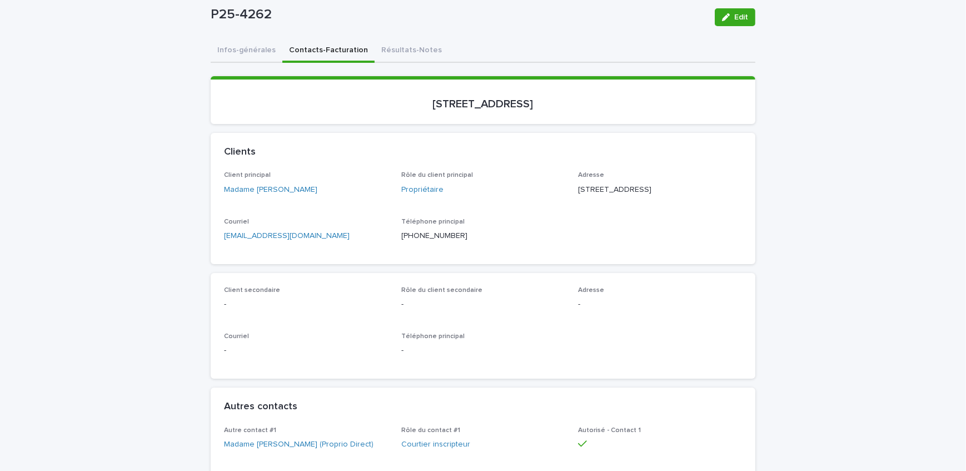
scroll to position [101, 0]
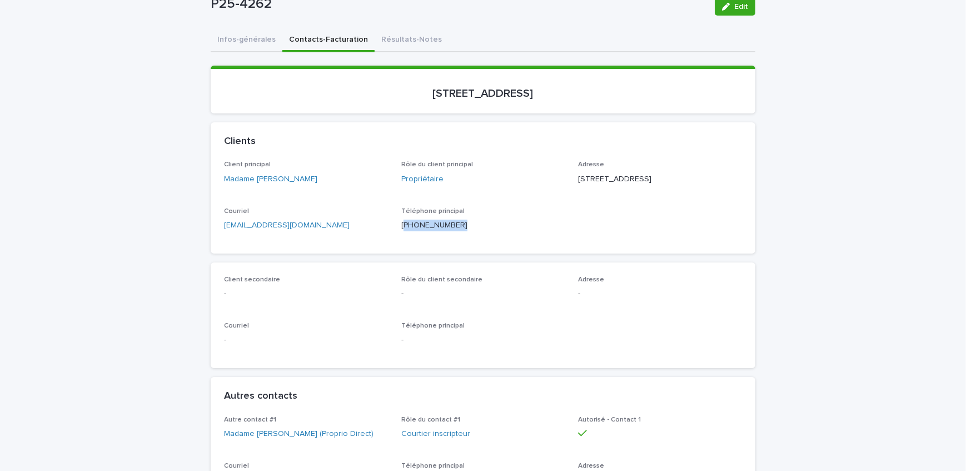
drag, startPoint x: 459, startPoint y: 233, endPoint x: 401, endPoint y: 242, distance: 59.0
click at [401, 240] on div "Téléphone principal [PHONE_NUMBER]" at bounding box center [483, 223] width 164 height 33
copy p "450) 691-2471"
click at [406, 45] on button "Résultats-Notes" at bounding box center [412, 40] width 74 height 23
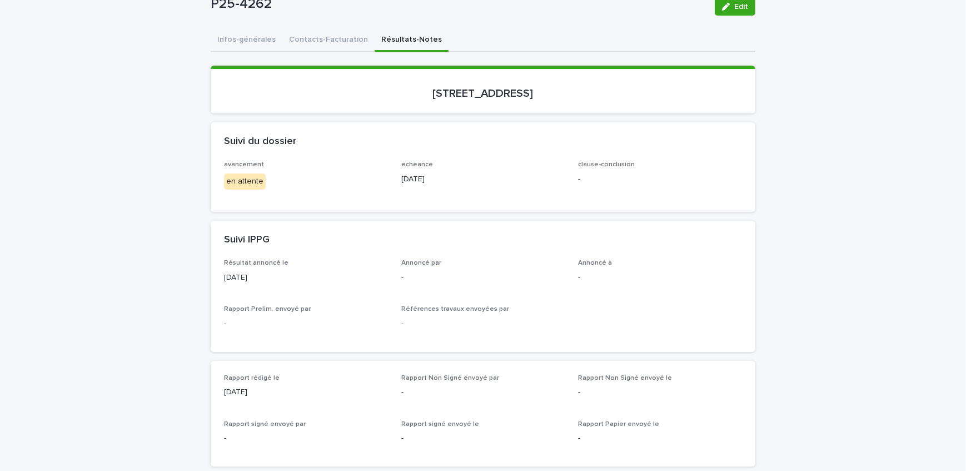
drag, startPoint x: 733, startPoint y: 7, endPoint x: 397, endPoint y: 230, distance: 403.3
click at [734, 6] on span "Edit" at bounding box center [741, 7] width 14 height 8
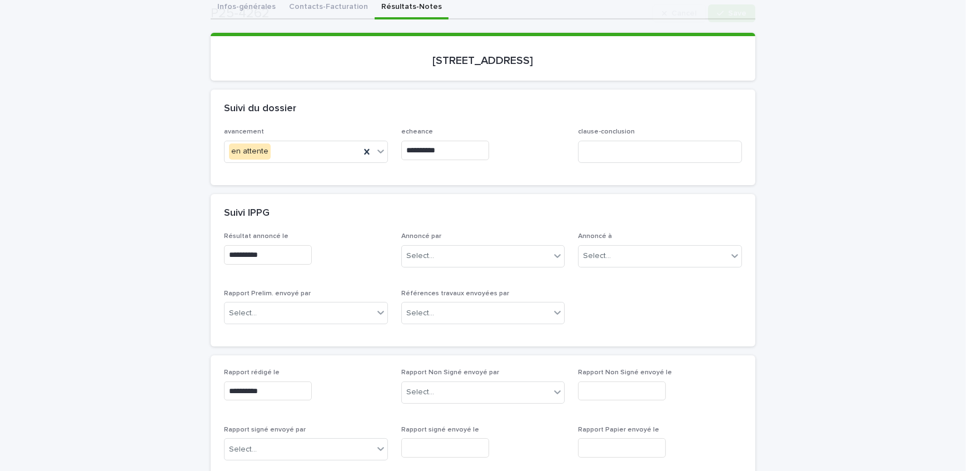
scroll to position [151, 0]
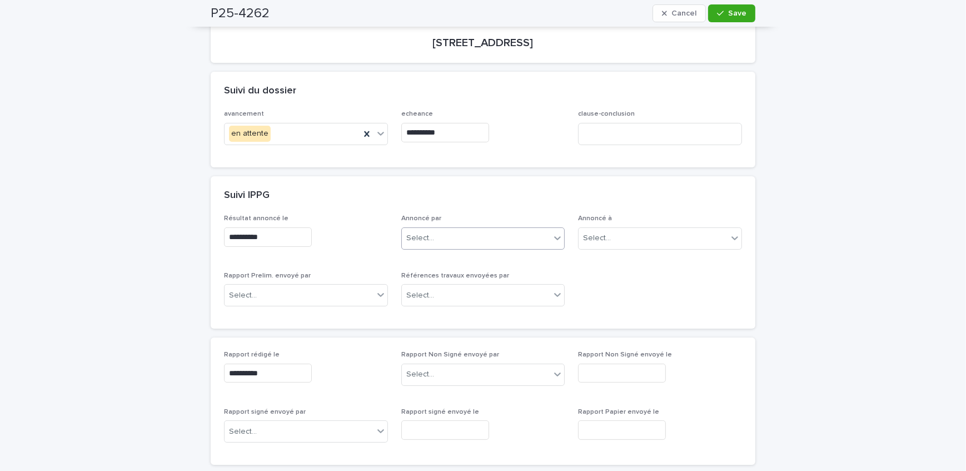
click at [452, 238] on div "Select..." at bounding box center [476, 238] width 149 height 18
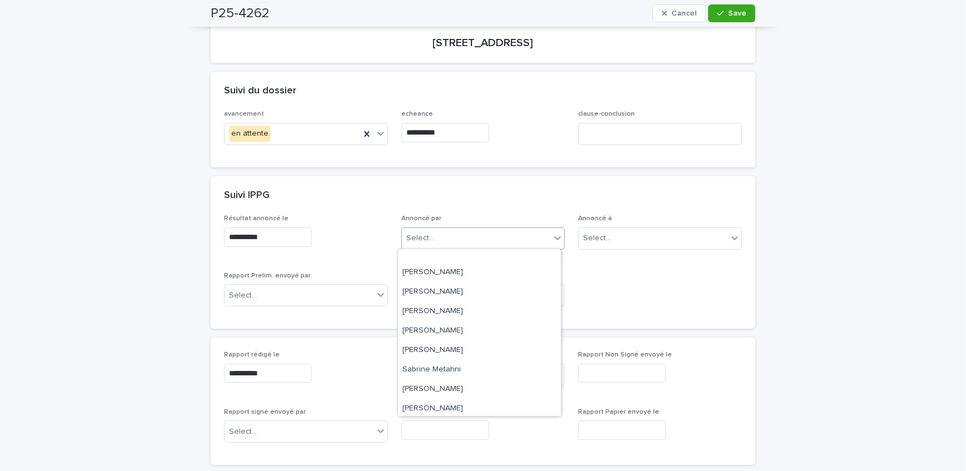
scroll to position [183, 0]
click at [450, 327] on div "[PERSON_NAME]" at bounding box center [479, 327] width 163 height 19
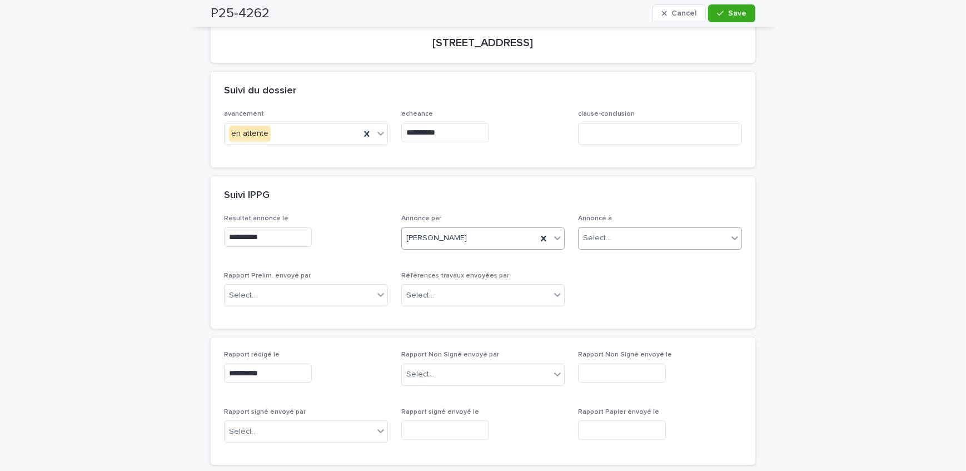
click at [602, 238] on div "Select..." at bounding box center [597, 238] width 28 height 12
type input "****"
click at [669, 262] on div "LMBV" at bounding box center [656, 258] width 163 height 19
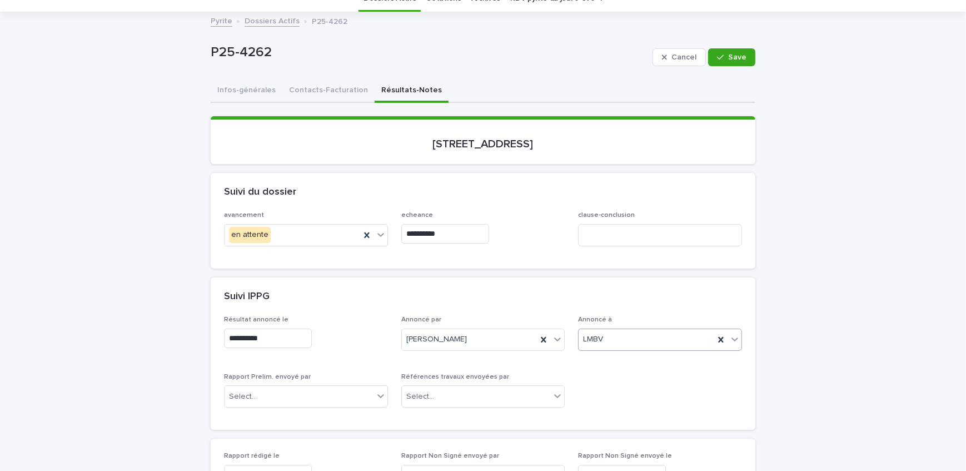
click at [737, 55] on span "Save" at bounding box center [737, 57] width 18 height 8
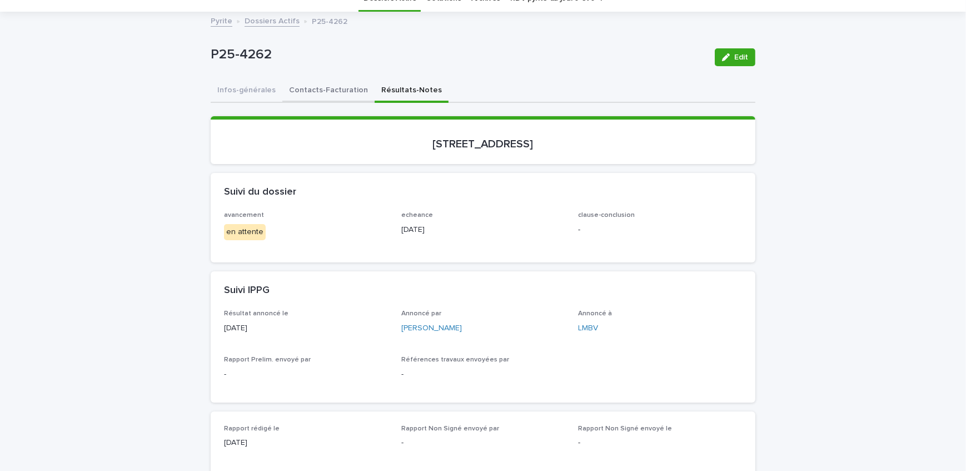
click at [323, 86] on button "Contacts-Facturation" at bounding box center [328, 90] width 92 height 23
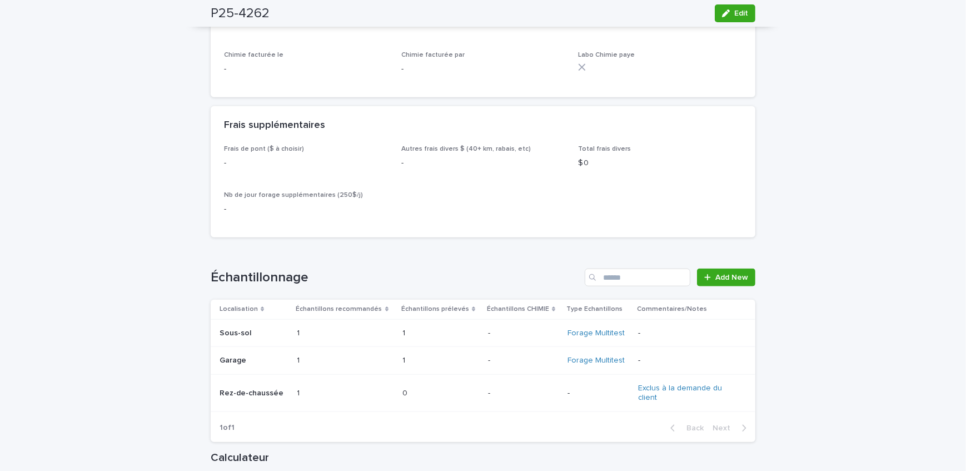
scroll to position [1313, 0]
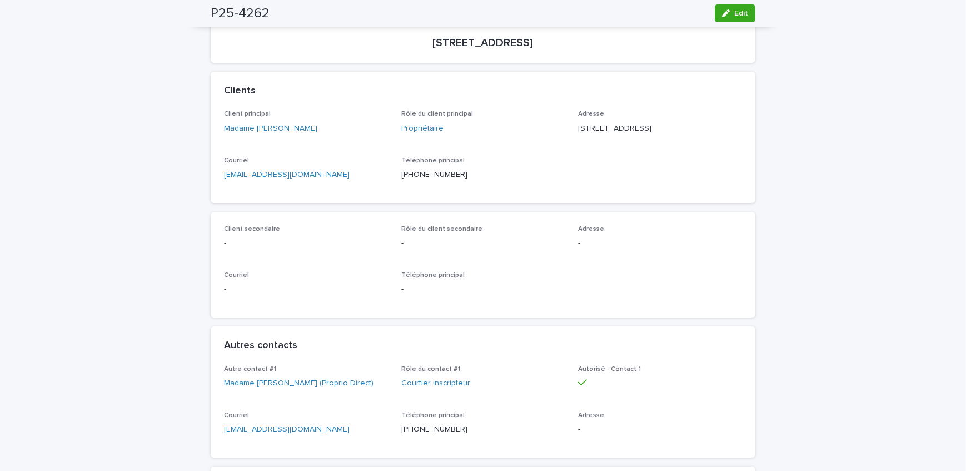
scroll to position [0, 0]
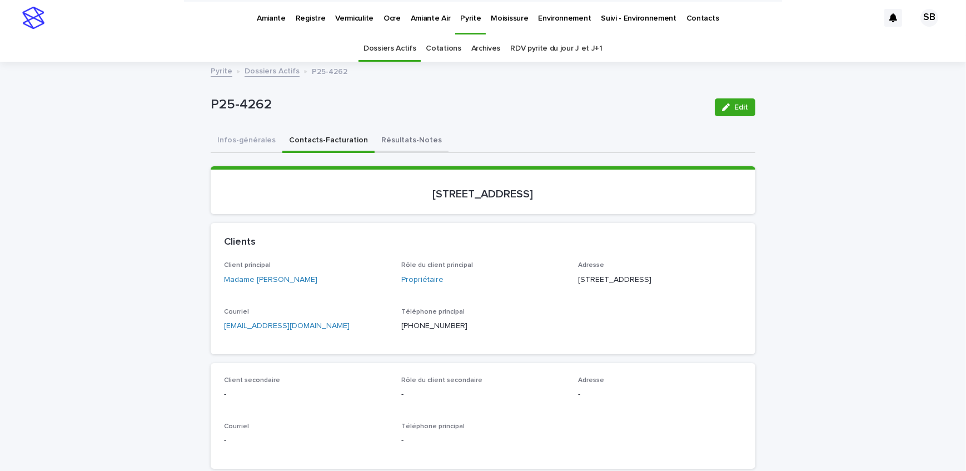
click at [395, 140] on button "Résultats-Notes" at bounding box center [412, 140] width 74 height 23
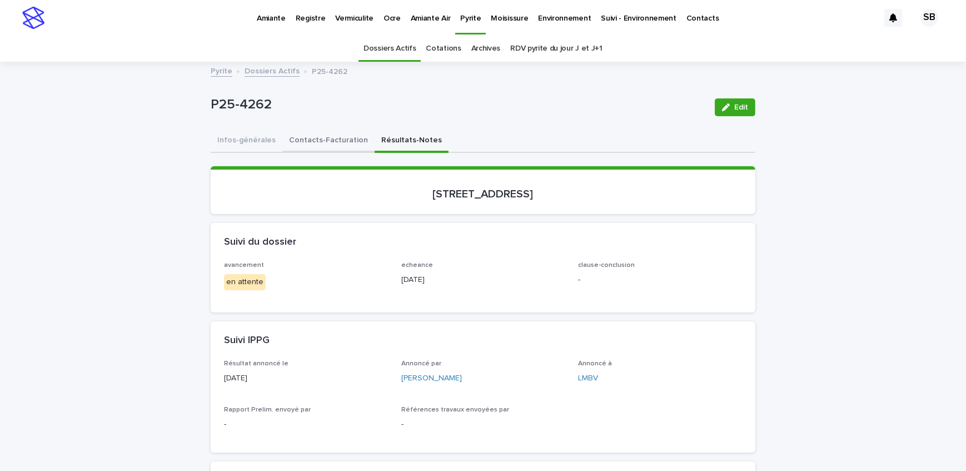
click at [306, 143] on button "Contacts-Facturation" at bounding box center [328, 140] width 92 height 23
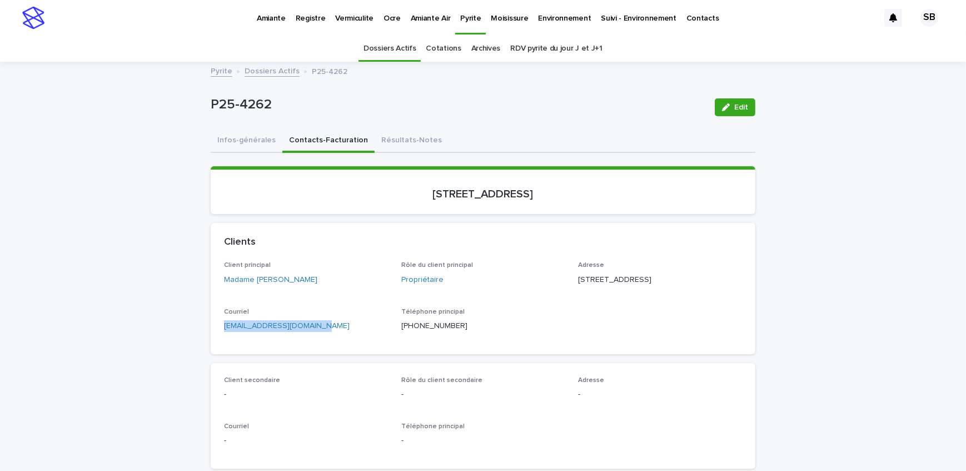
drag, startPoint x: 321, startPoint y: 336, endPoint x: 163, endPoint y: 350, distance: 159.0
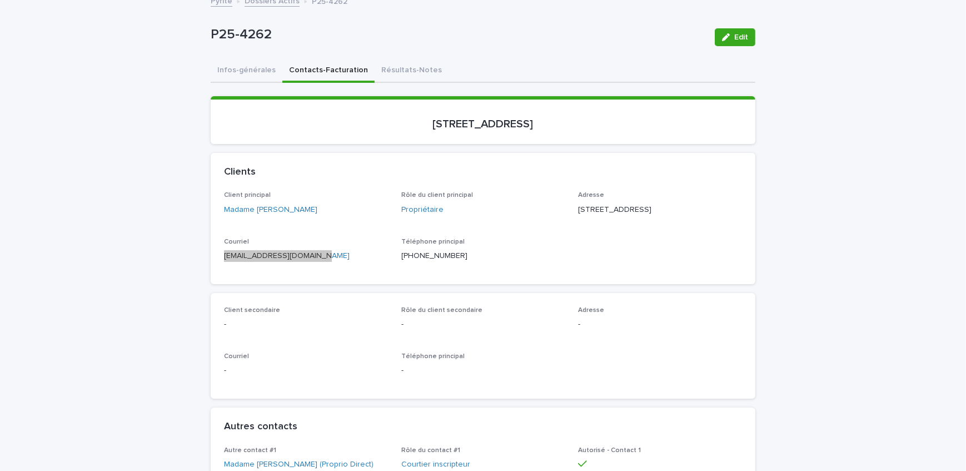
scroll to position [202, 0]
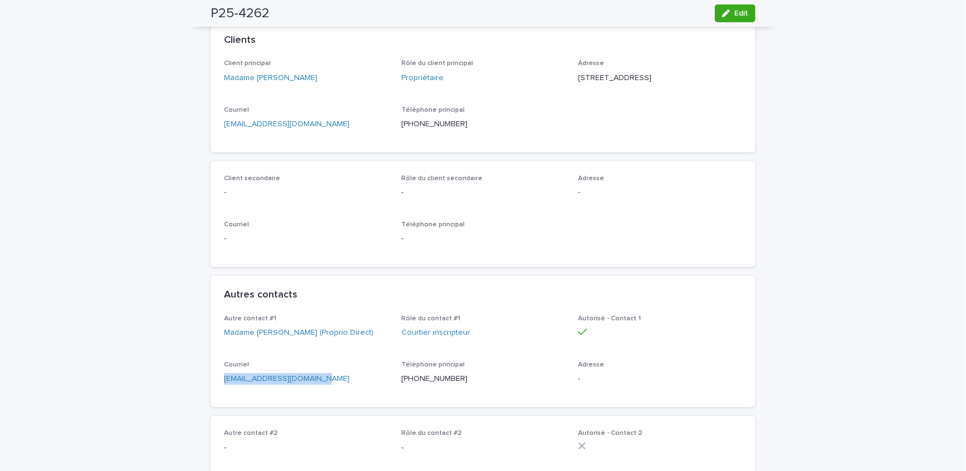
drag, startPoint x: 313, startPoint y: 391, endPoint x: 193, endPoint y: 401, distance: 120.4
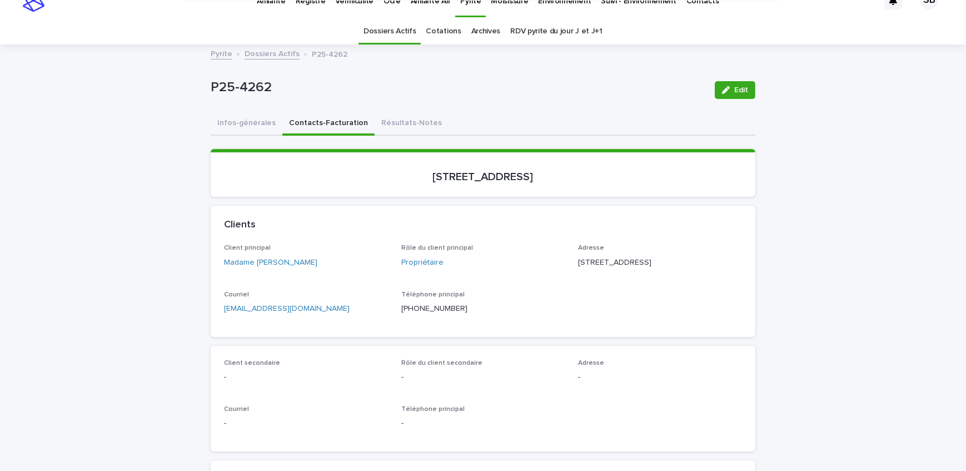
scroll to position [0, 0]
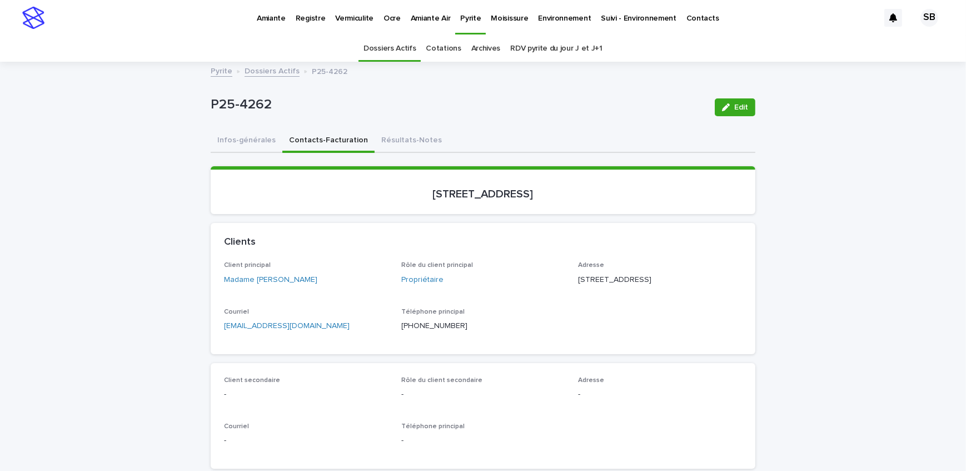
click at [390, 151] on button "Résultats-Notes" at bounding box center [412, 140] width 74 height 23
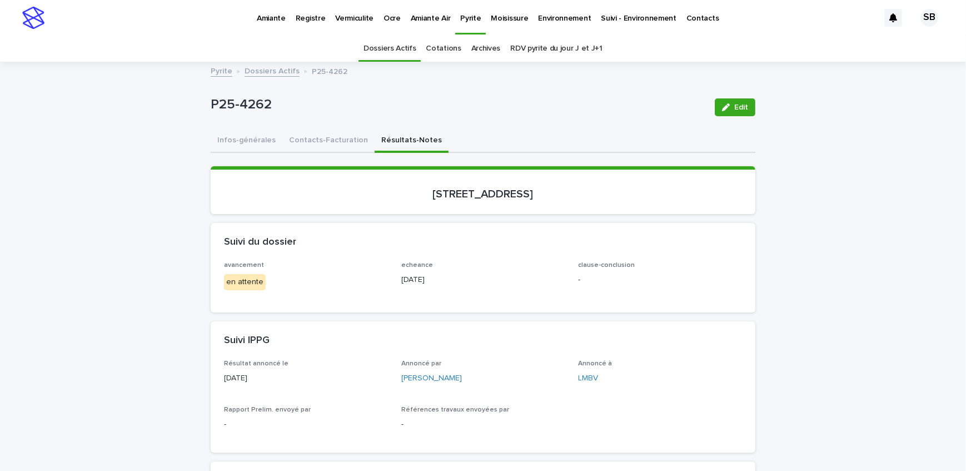
click at [730, 109] on button "Edit" at bounding box center [735, 107] width 41 height 18
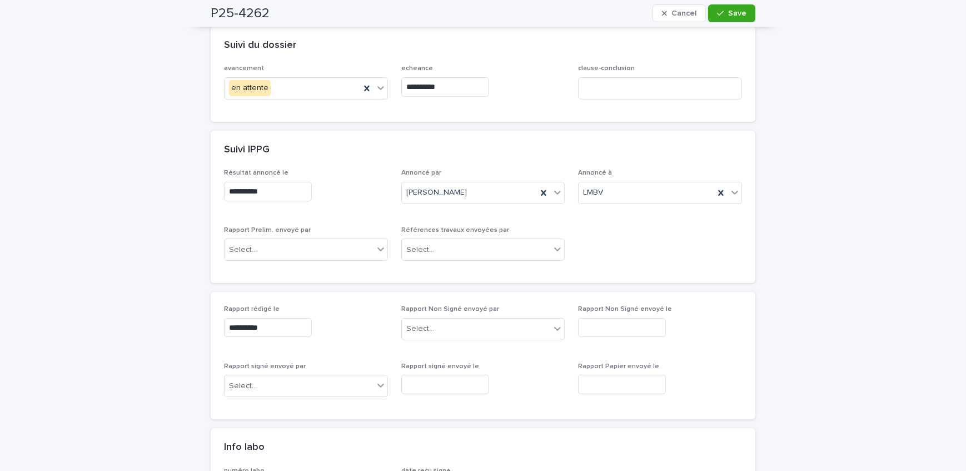
scroll to position [252, 0]
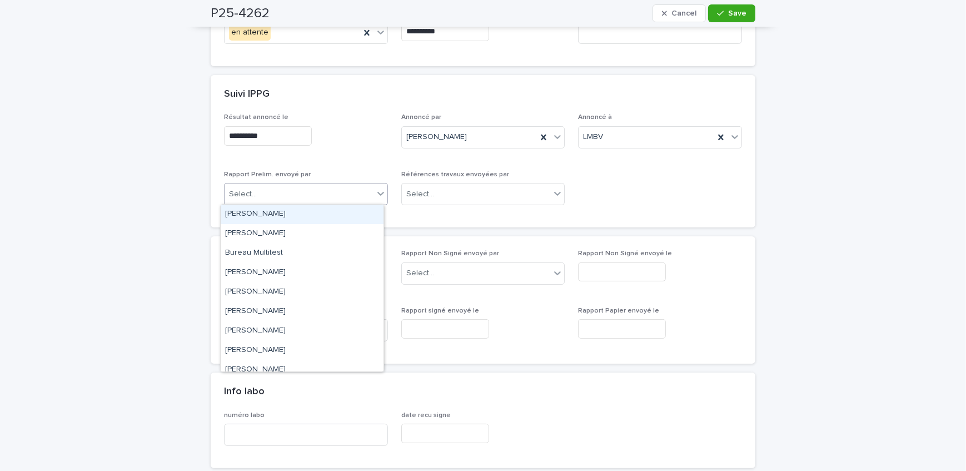
click at [317, 197] on div "Select..." at bounding box center [299, 194] width 149 height 18
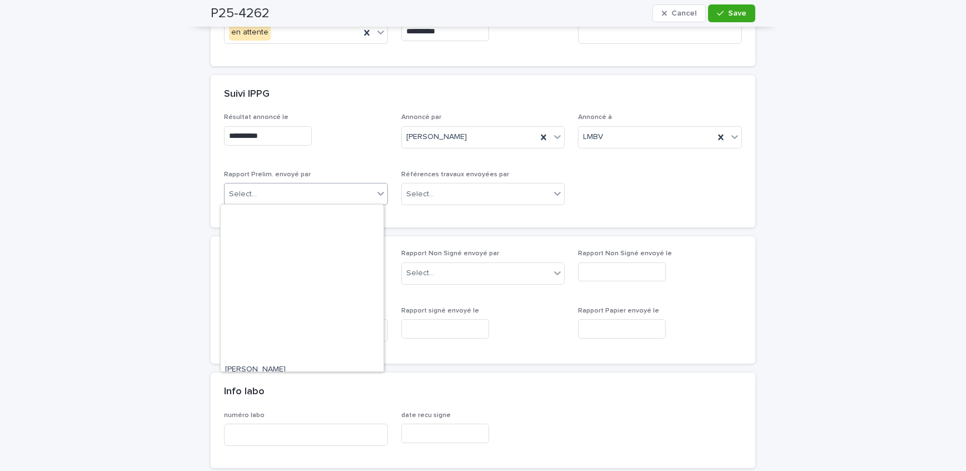
scroll to position [183, 0]
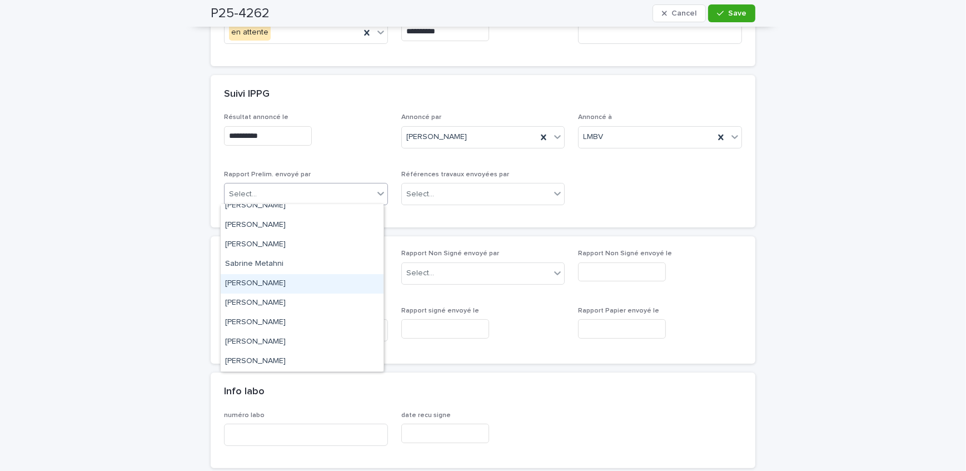
click at [291, 288] on div "[PERSON_NAME]" at bounding box center [302, 283] width 163 height 19
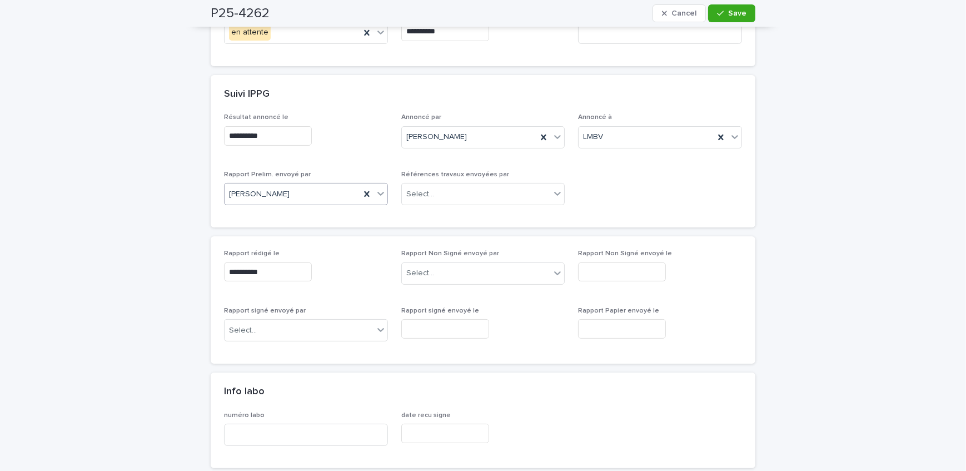
scroll to position [151, 0]
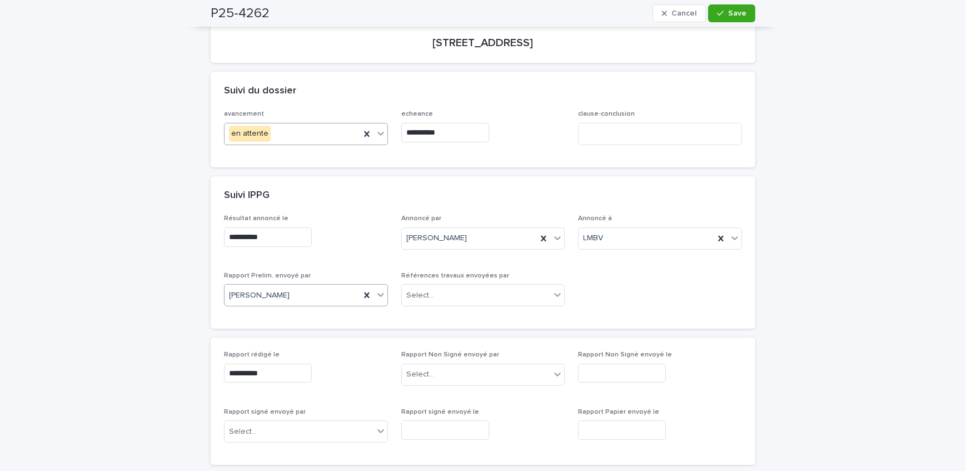
click at [322, 138] on div "en attente" at bounding box center [293, 133] width 136 height 18
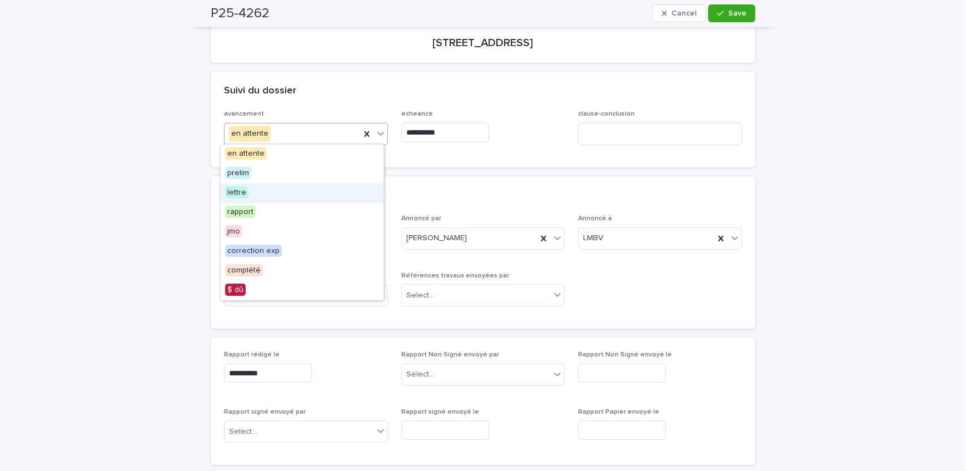
click at [295, 186] on div "lettre" at bounding box center [302, 192] width 163 height 19
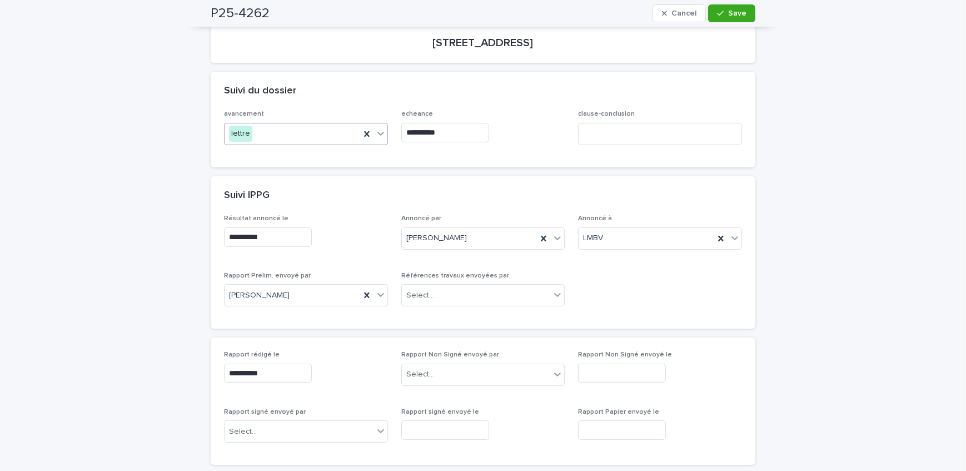
click at [457, 131] on input "**********" at bounding box center [445, 132] width 88 height 19
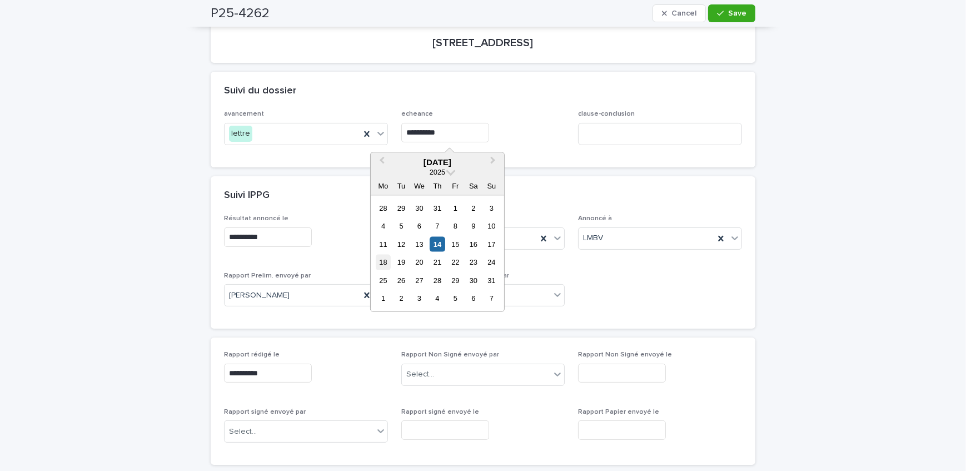
click at [381, 262] on div "18" at bounding box center [383, 262] width 15 height 15
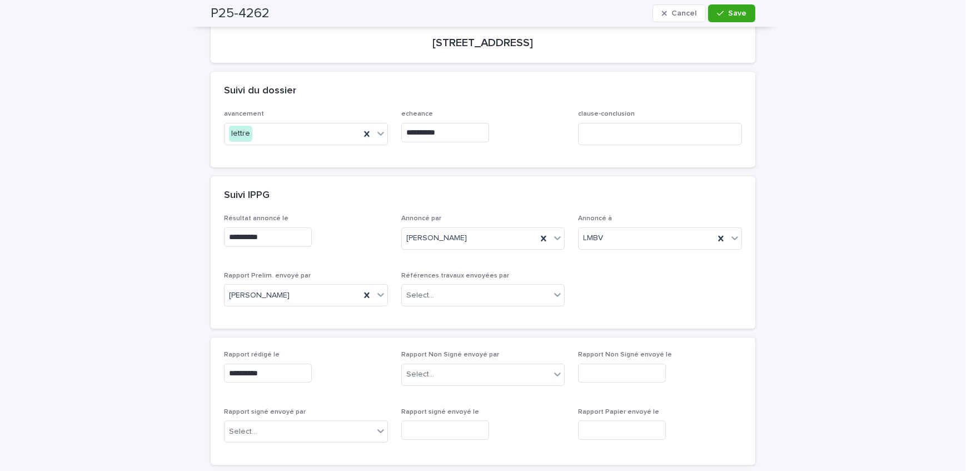
type input "**********"
click at [744, 12] on button "Save" at bounding box center [731, 13] width 47 height 18
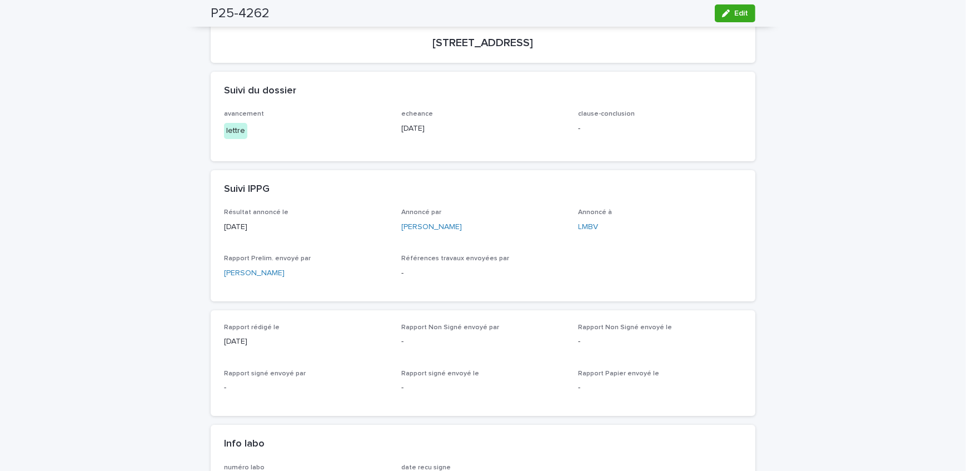
scroll to position [50, 0]
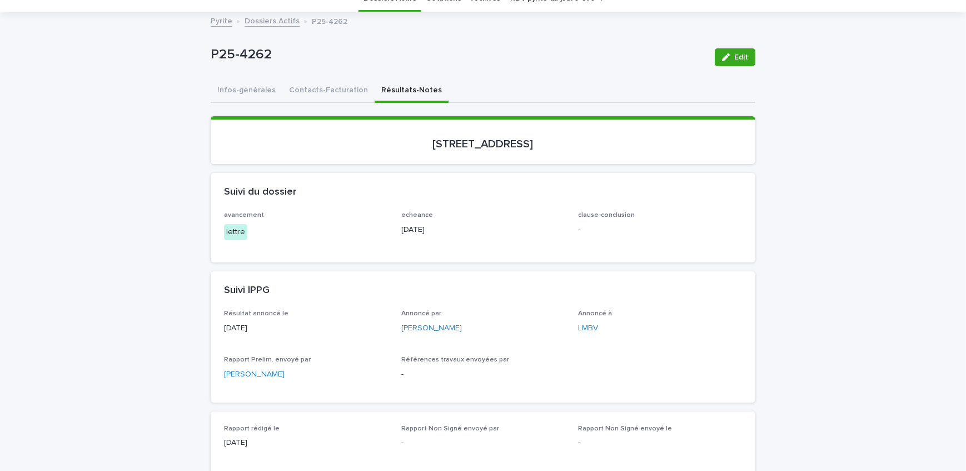
click at [270, 22] on link "Dossiers Actifs" at bounding box center [272, 20] width 55 height 13
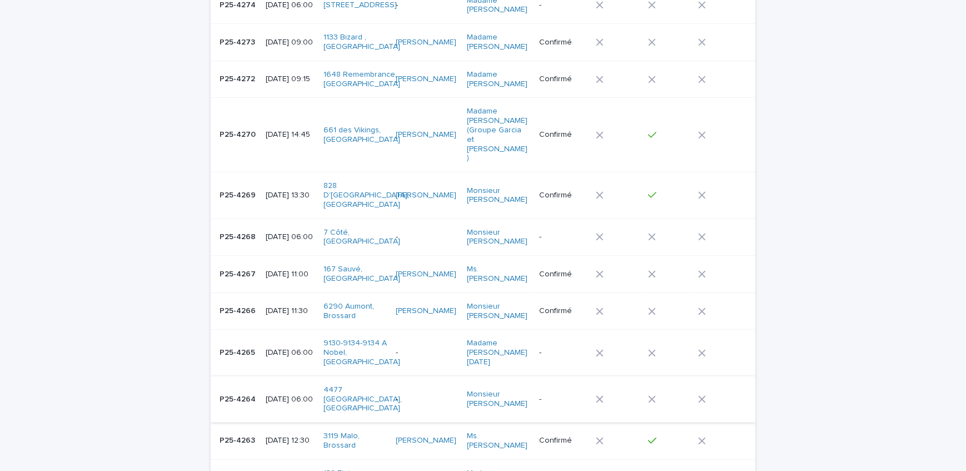
scroll to position [252, 0]
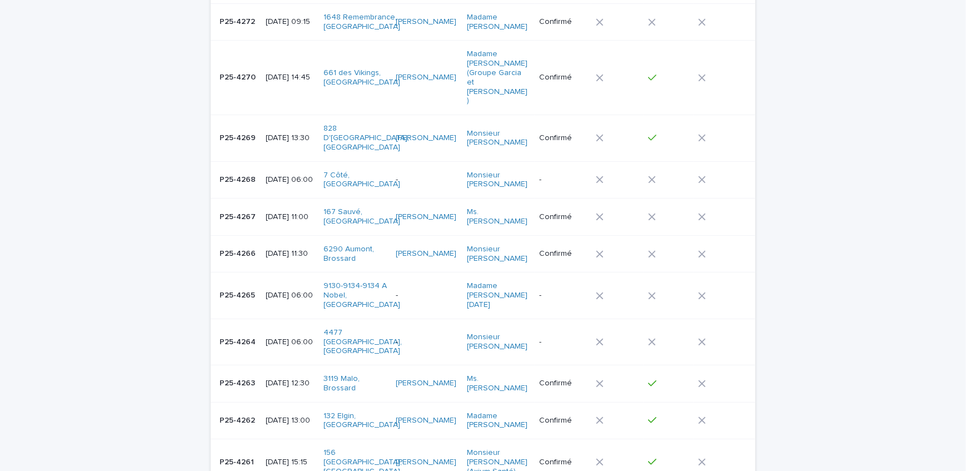
click at [245, 376] on p "P25-4263" at bounding box center [239, 382] width 38 height 12
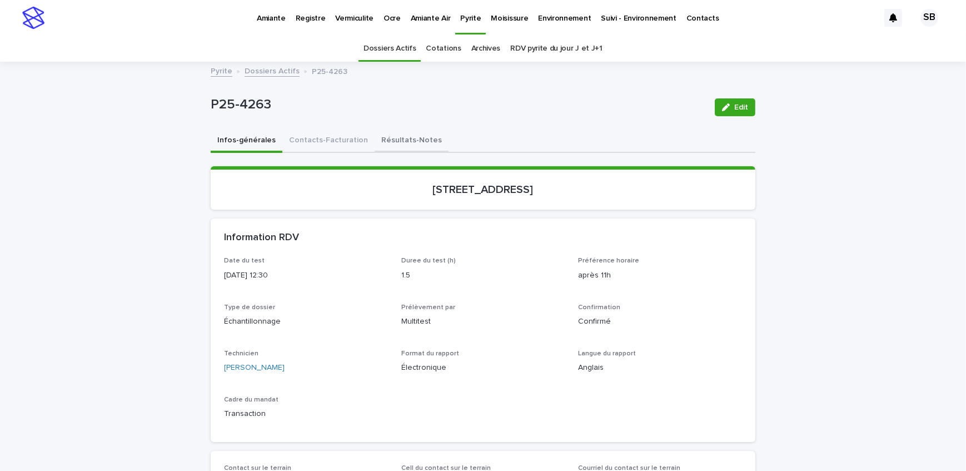
click at [404, 145] on button "Résultats-Notes" at bounding box center [412, 140] width 74 height 23
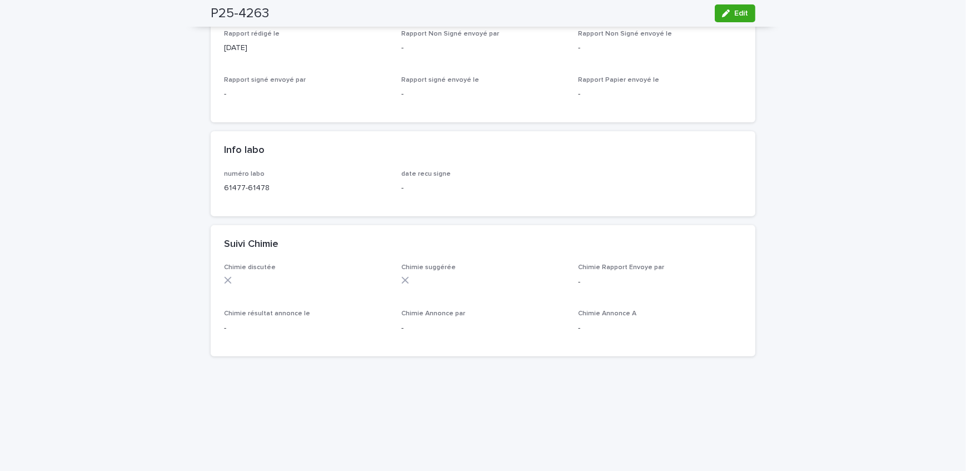
scroll to position [455, 0]
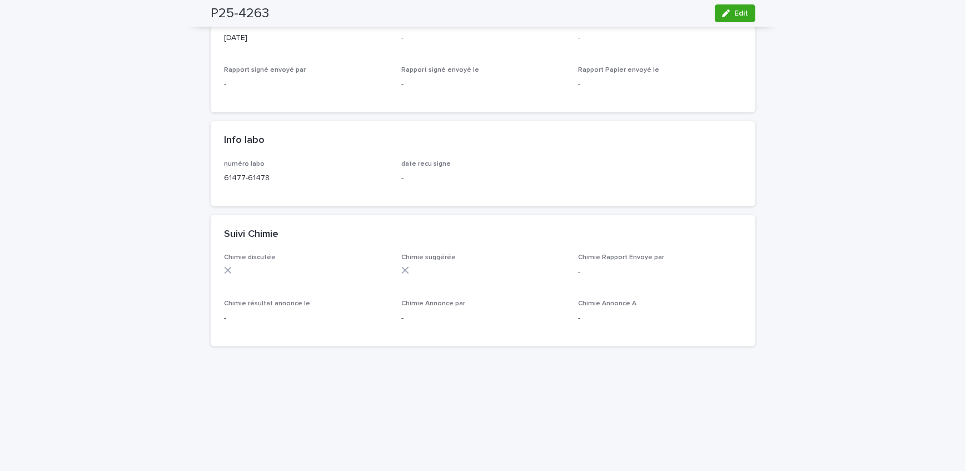
click at [148, 178] on div "Loading... Saving… Loading... Saving… P25-4263 Edit P25-4263 Edit Sorry, there …" at bounding box center [483, 287] width 966 height 1359
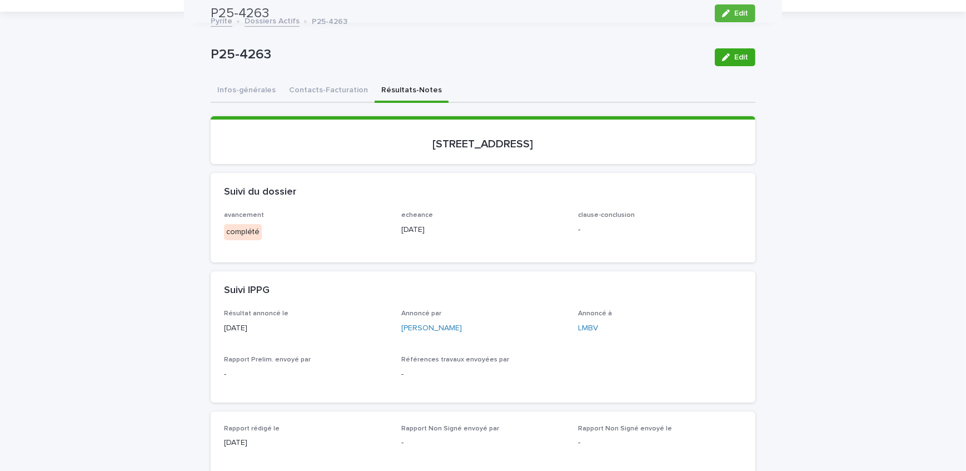
scroll to position [0, 0]
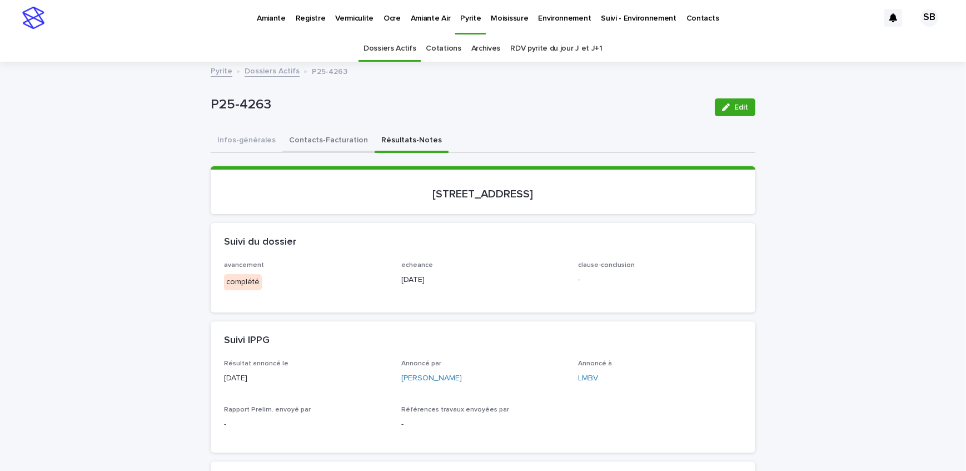
click at [318, 138] on button "Contacts-Facturation" at bounding box center [328, 140] width 92 height 23
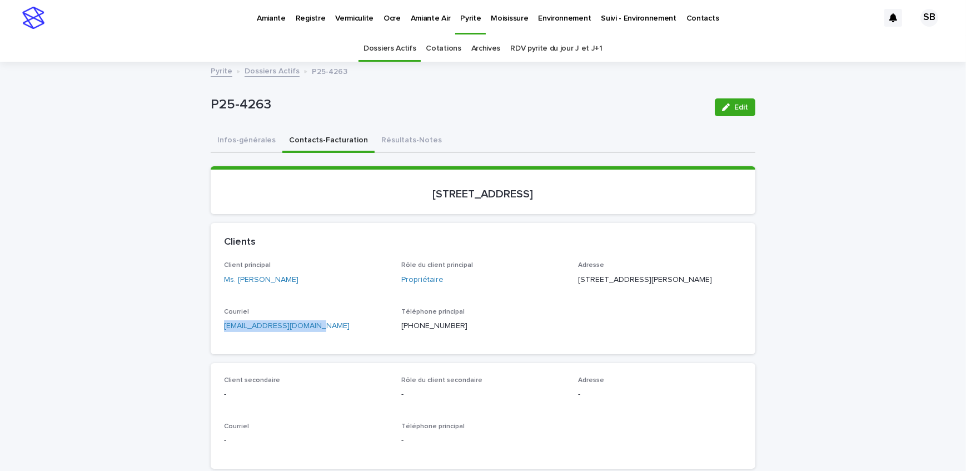
drag, startPoint x: 289, startPoint y: 339, endPoint x: 173, endPoint y: 346, distance: 116.4
click at [261, 139] on button "Infos-générales" at bounding box center [247, 140] width 72 height 23
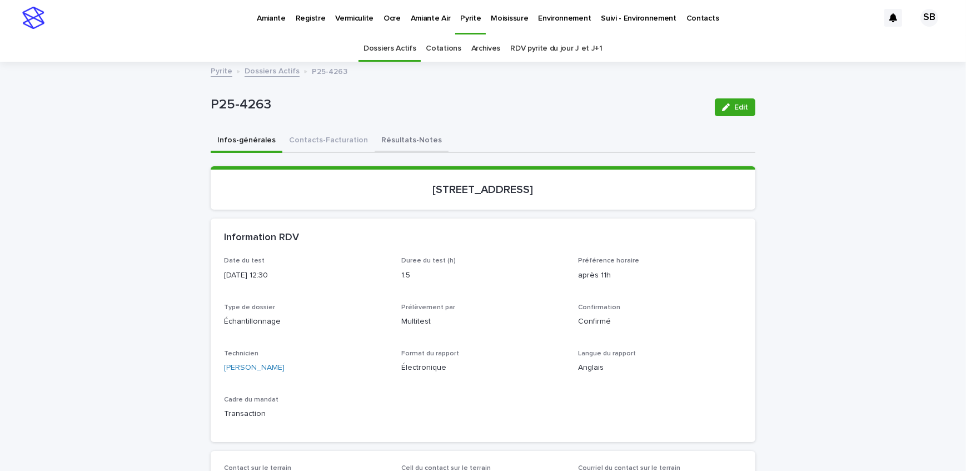
click at [399, 131] on button "Résultats-Notes" at bounding box center [412, 140] width 74 height 23
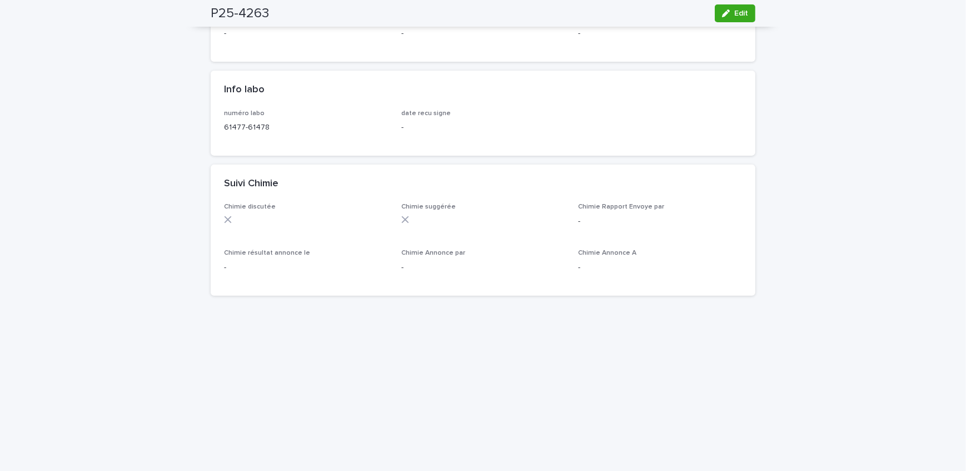
scroll to position [606, 0]
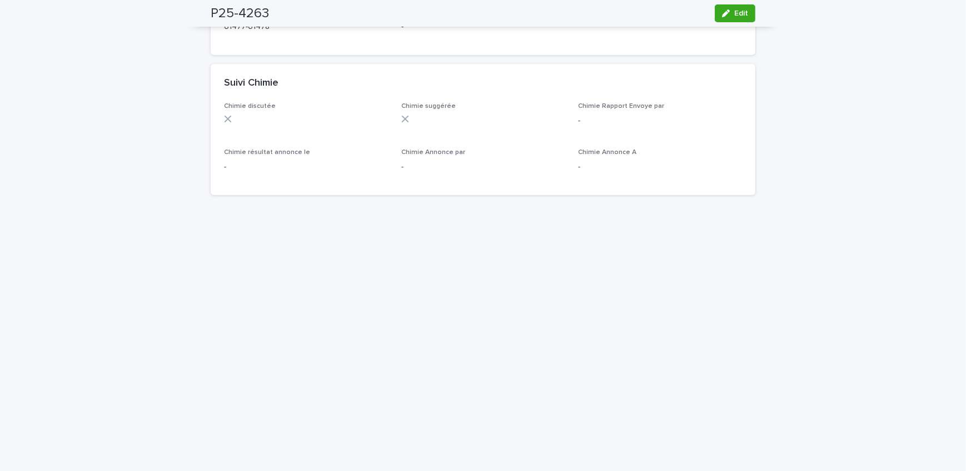
click at [122, 88] on div "Loading... Saving… Loading... Saving… P25-4263 Edit P25-4263 Edit Sorry, there …" at bounding box center [483, 136] width 966 height 1359
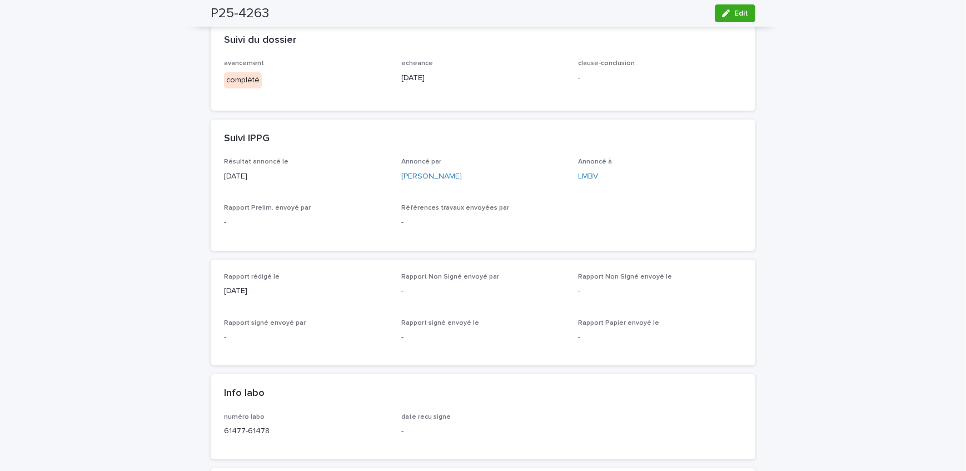
scroll to position [0, 0]
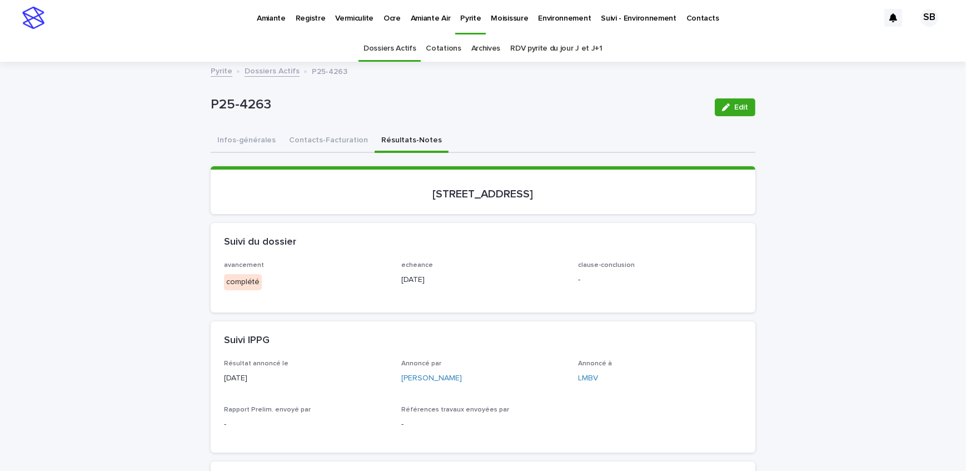
click at [321, 138] on button "Contacts-Facturation" at bounding box center [328, 140] width 92 height 23
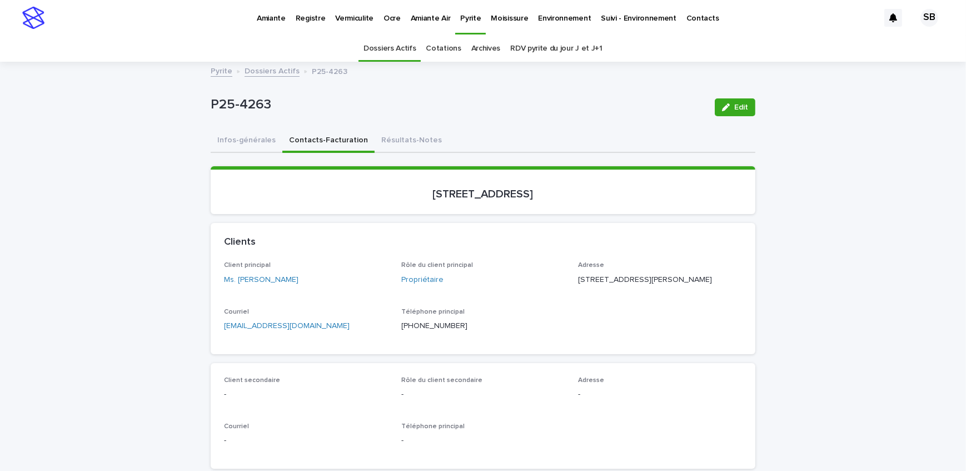
drag, startPoint x: 395, startPoint y: 140, endPoint x: 755, endPoint y: 96, distance: 362.3
click at [395, 140] on button "Résultats-Notes" at bounding box center [412, 140] width 74 height 23
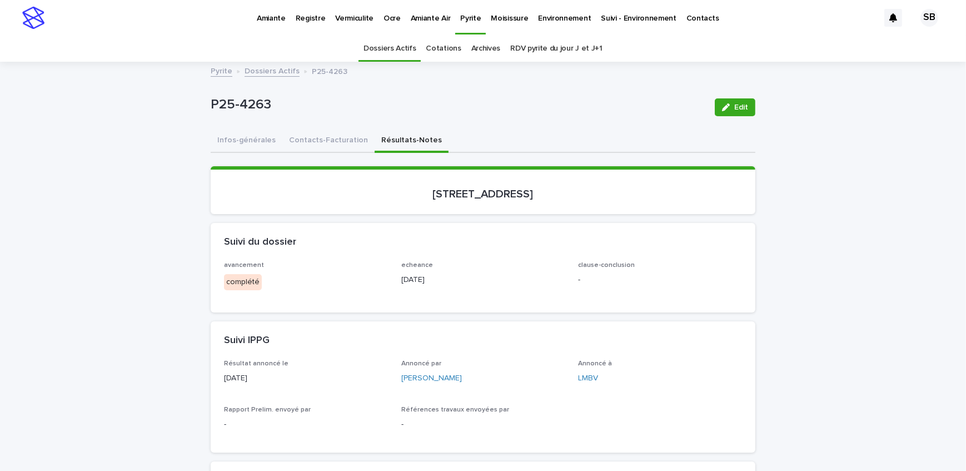
click at [715, 102] on button "Edit" at bounding box center [735, 107] width 41 height 18
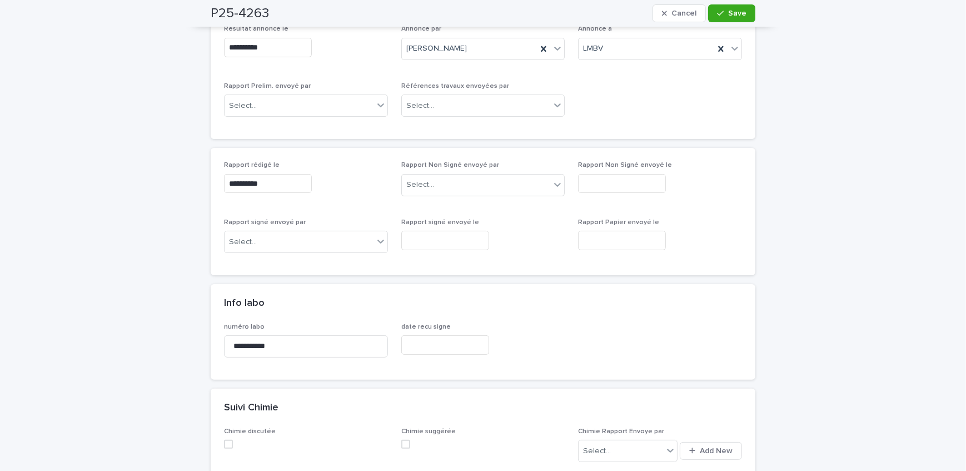
scroll to position [353, 0]
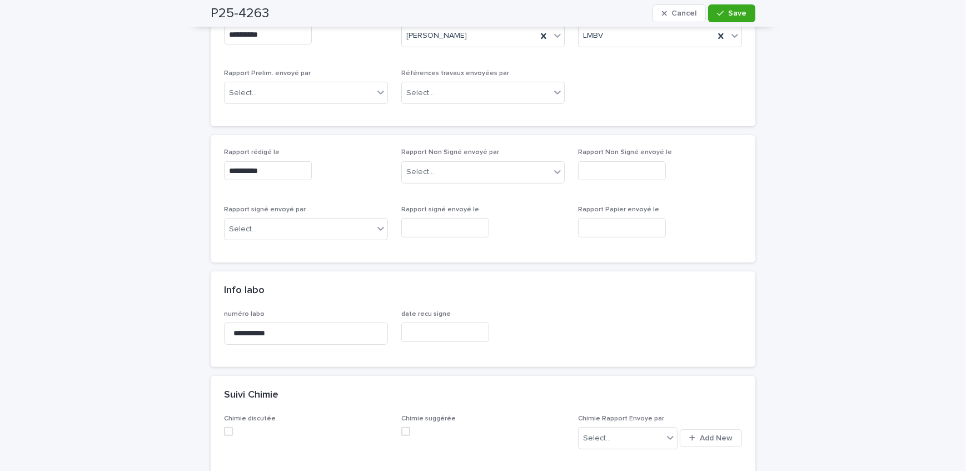
drag, startPoint x: 77, startPoint y: 150, endPoint x: 119, endPoint y: 145, distance: 42.6
click at [78, 150] on div "**********" at bounding box center [483, 430] width 966 height 1442
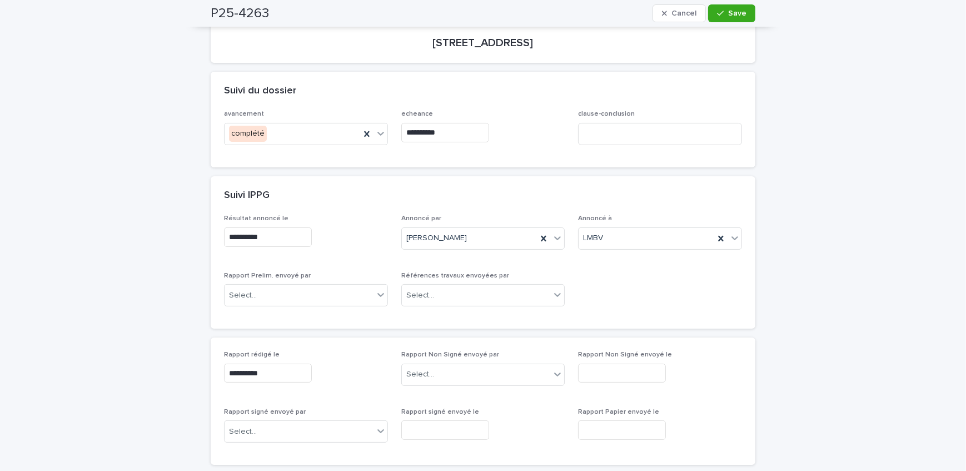
drag, startPoint x: 126, startPoint y: 168, endPoint x: 161, endPoint y: 160, distance: 36.1
click at [285, 126] on div "complété" at bounding box center [293, 133] width 136 height 18
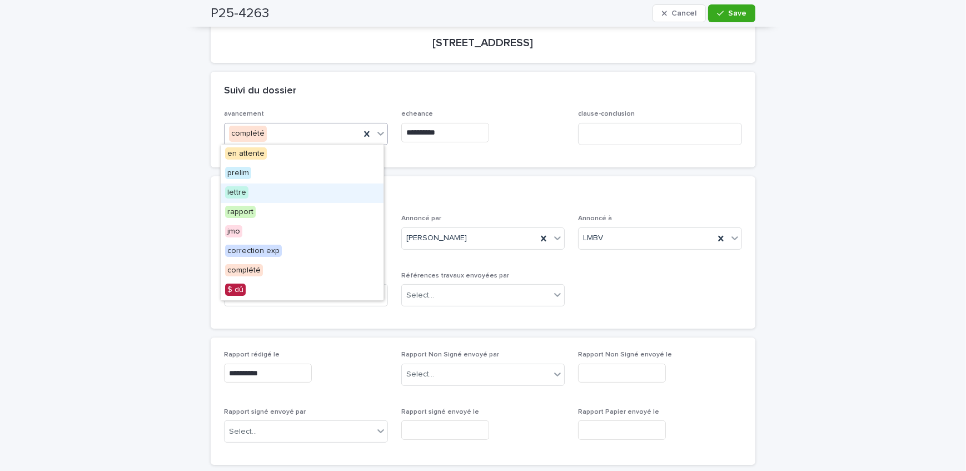
click at [293, 200] on div "lettre" at bounding box center [302, 192] width 163 height 19
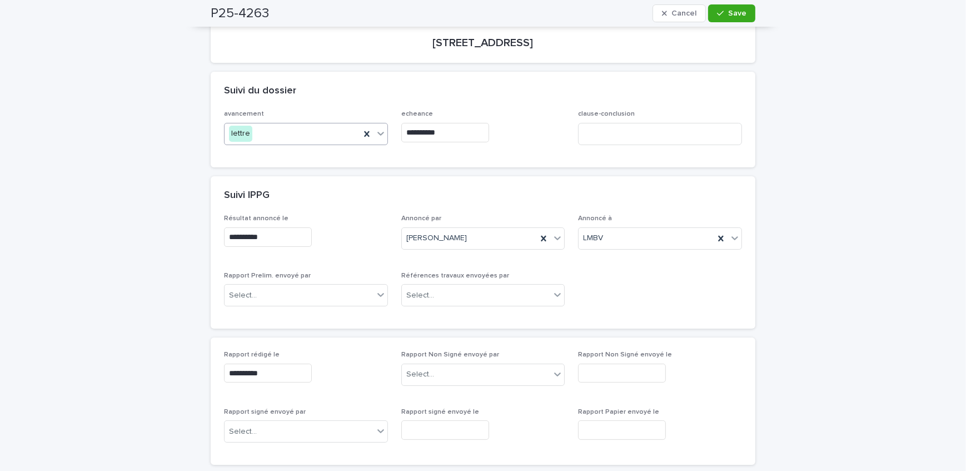
click at [466, 126] on input "**********" at bounding box center [445, 132] width 88 height 19
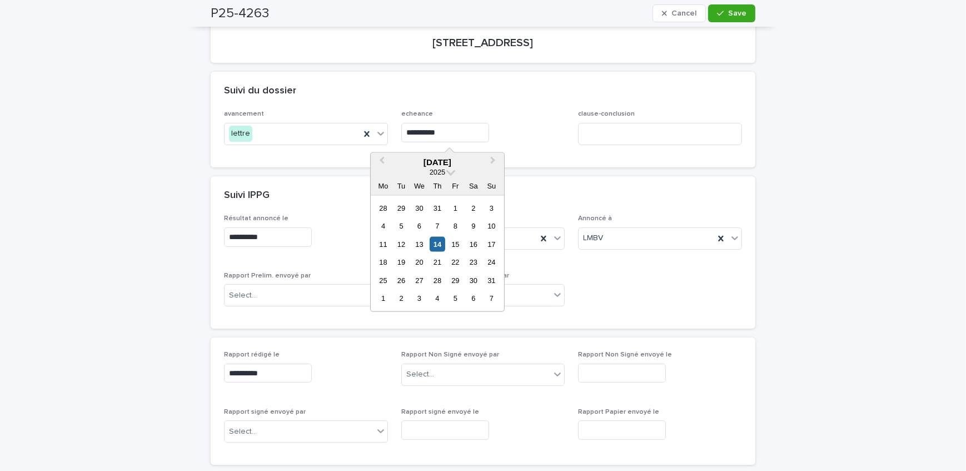
click at [386, 261] on div "18" at bounding box center [383, 262] width 15 height 15
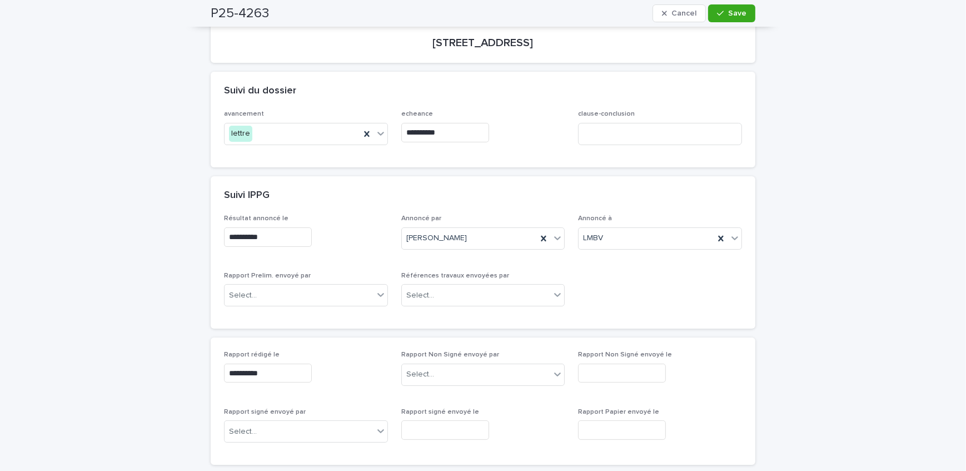
type input "**********"
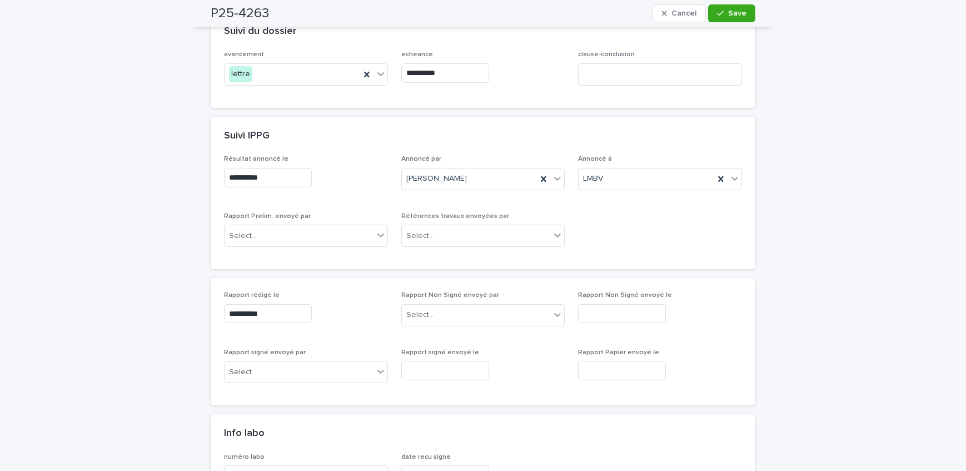
scroll to position [303, 0]
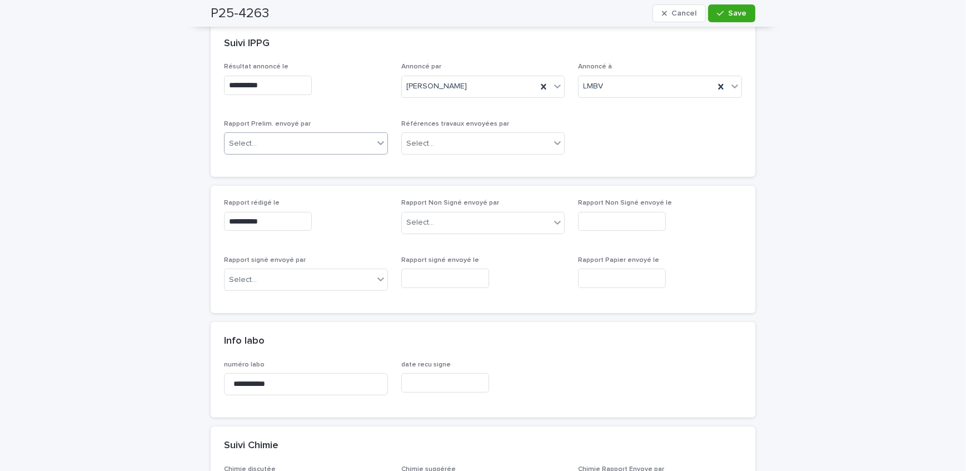
click at [300, 145] on div "Select..." at bounding box center [299, 144] width 149 height 18
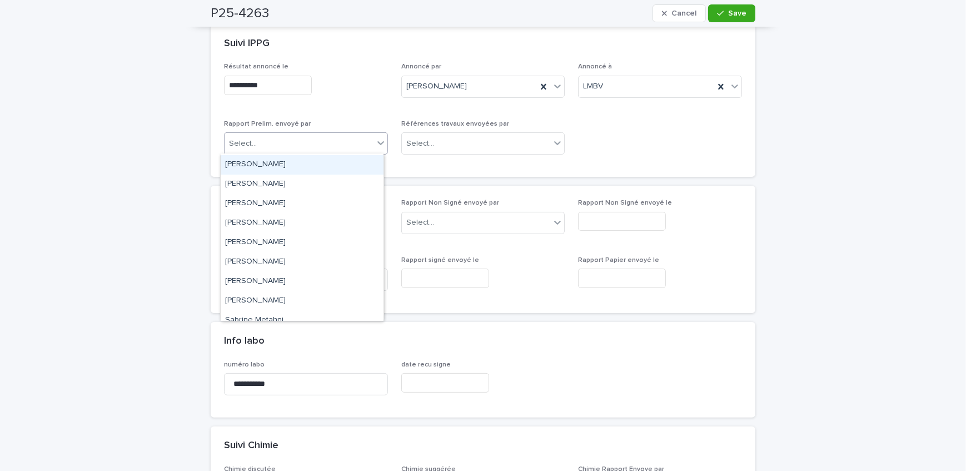
scroll to position [101, 0]
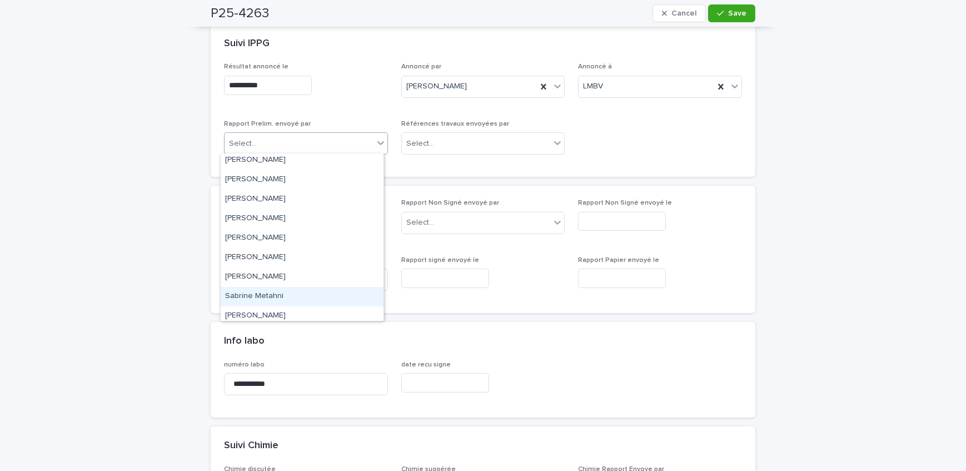
click at [280, 295] on div "Sabrine Metahni" at bounding box center [302, 296] width 163 height 19
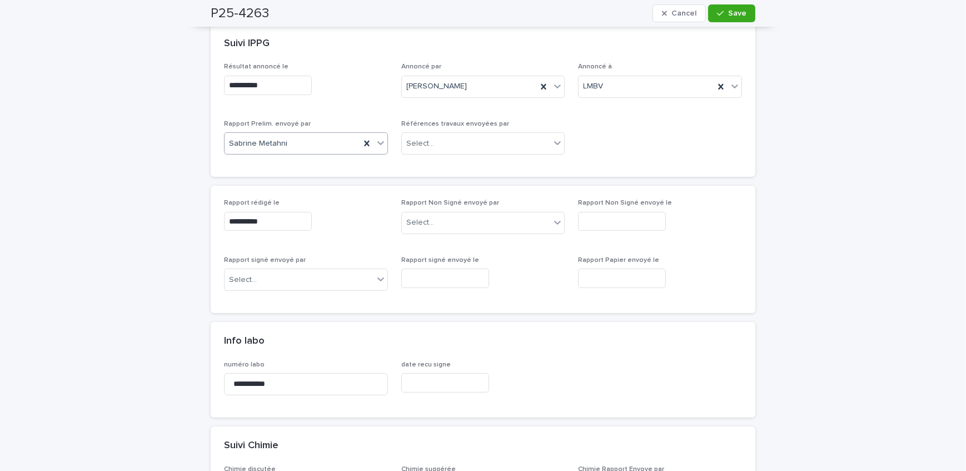
click at [306, 132] on div "Sabrine Metahni" at bounding box center [306, 143] width 164 height 22
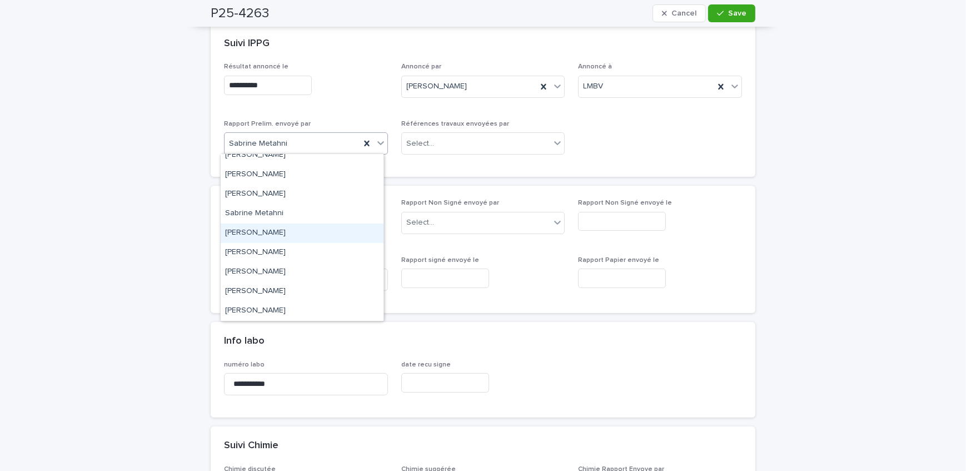
click at [294, 238] on div "[PERSON_NAME]" at bounding box center [302, 232] width 163 height 19
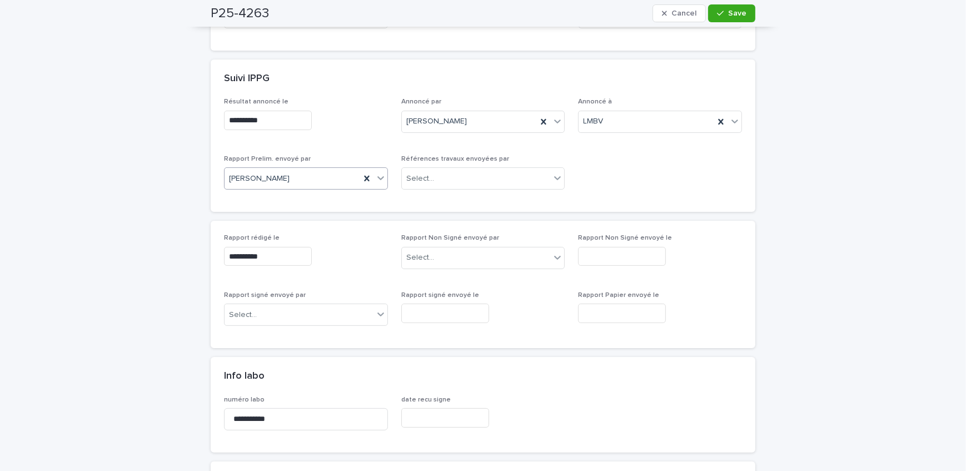
scroll to position [252, 0]
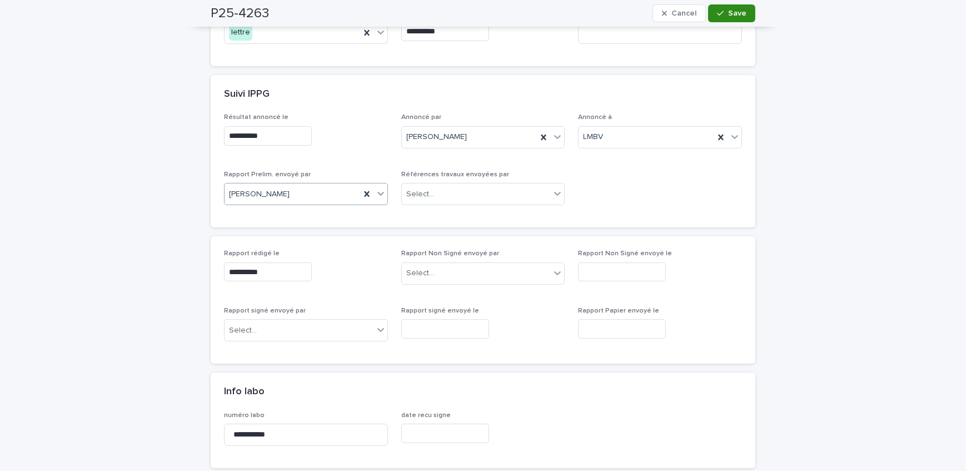
click at [734, 6] on button "Save" at bounding box center [731, 13] width 47 height 18
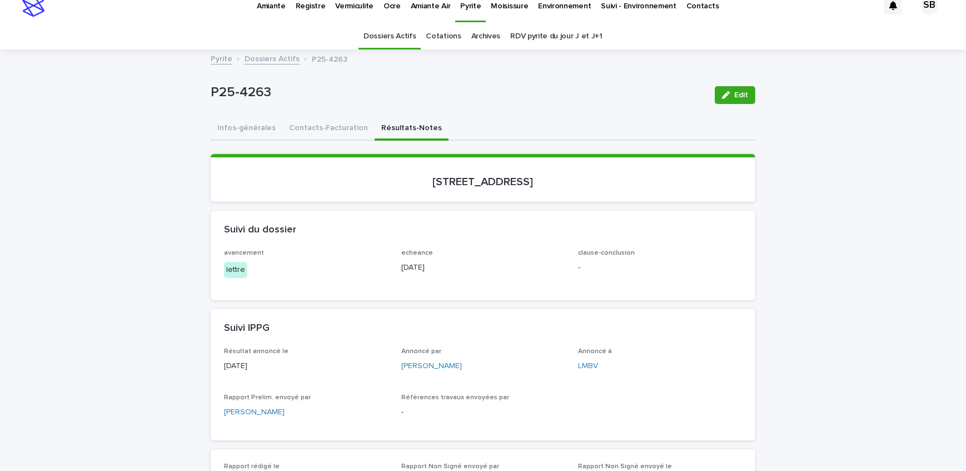
scroll to position [0, 0]
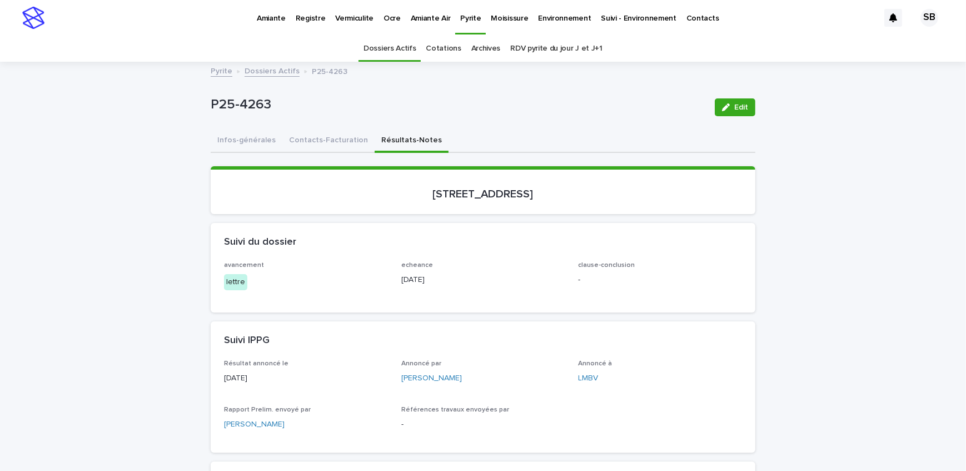
click at [270, 77] on div "Pyrite Dossiers Actifs P25-4263" at bounding box center [483, 72] width 556 height 16
click at [274, 68] on link "Dossiers Actifs" at bounding box center [272, 70] width 55 height 13
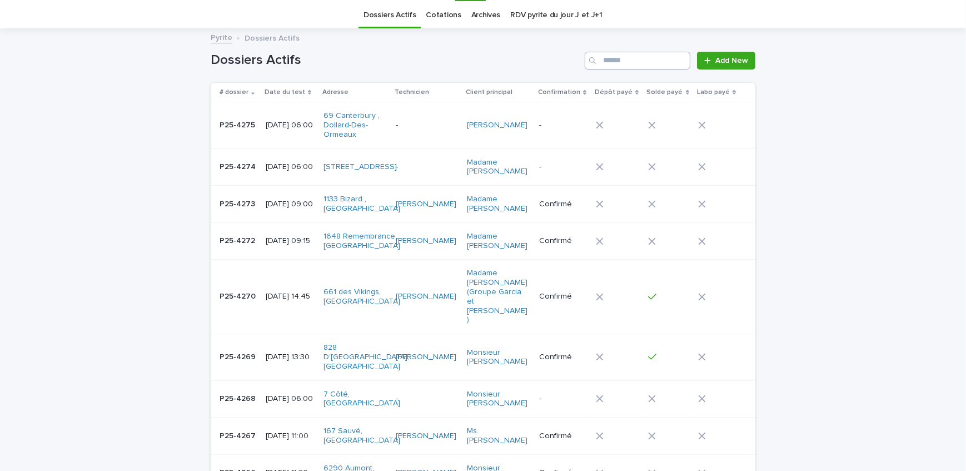
scroll to position [35, 0]
click at [636, 51] on input "Search" at bounding box center [638, 59] width 106 height 18
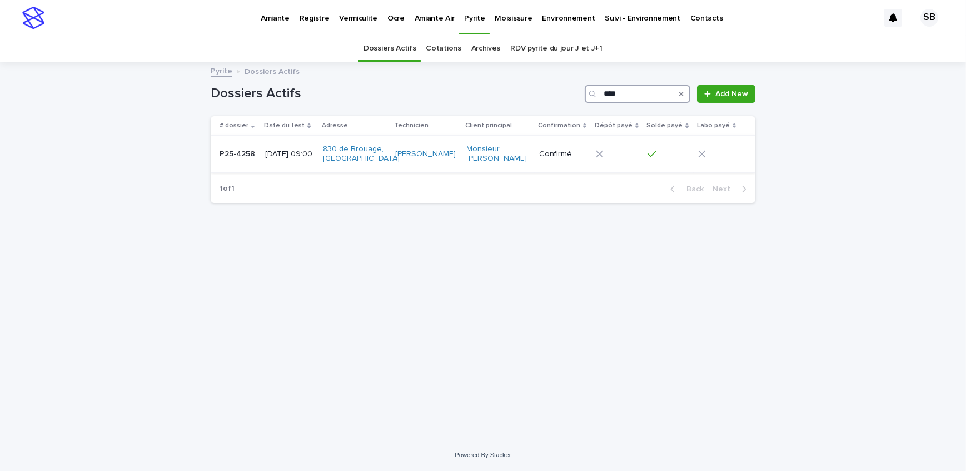
type input "****"
click at [262, 161] on td "[DATE] 09:00" at bounding box center [290, 154] width 58 height 37
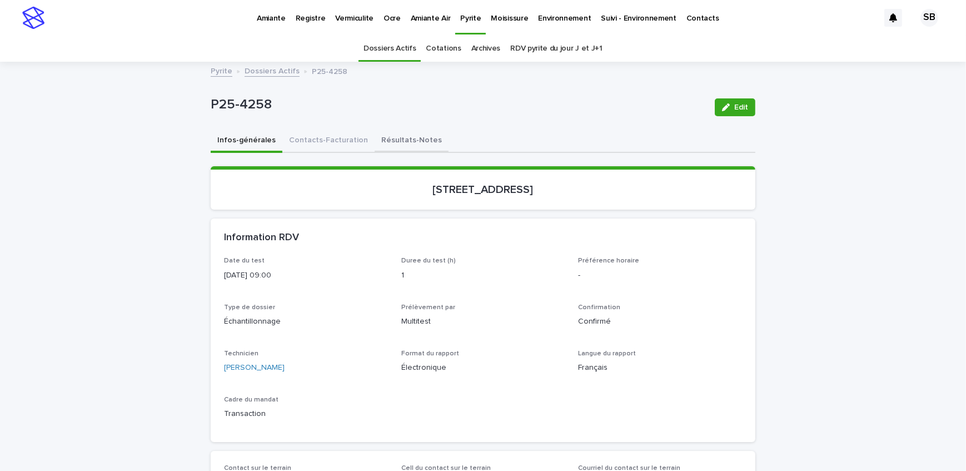
click at [410, 132] on button "Résultats-Notes" at bounding box center [412, 140] width 74 height 23
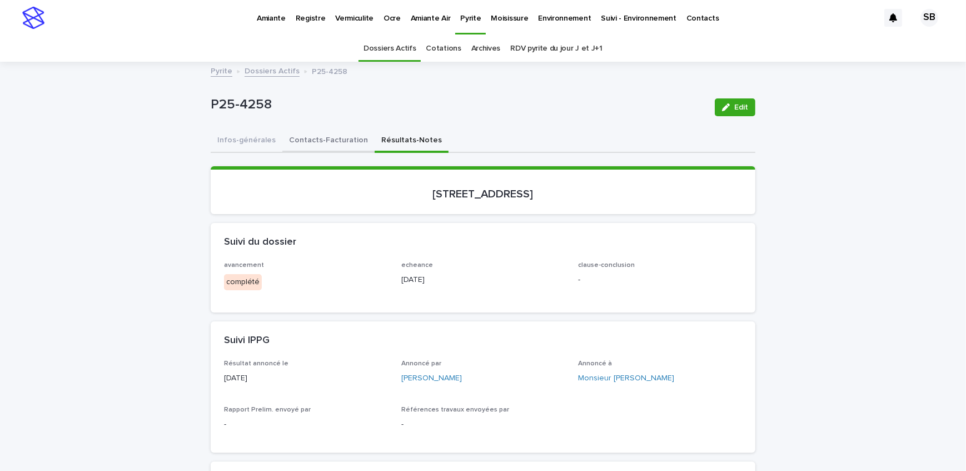
click at [313, 133] on button "Contacts-Facturation" at bounding box center [328, 140] width 92 height 23
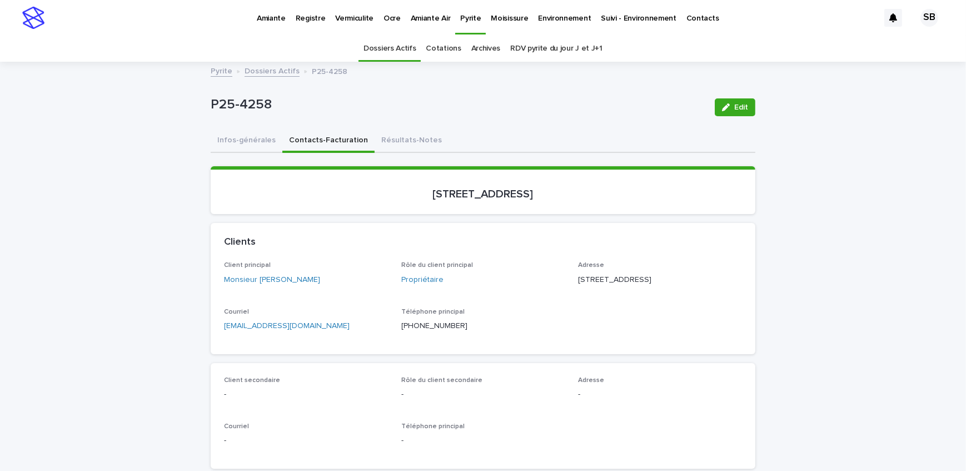
drag, startPoint x: 312, startPoint y: 326, endPoint x: 243, endPoint y: 342, distance: 71.2
drag, startPoint x: 319, startPoint y: 346, endPoint x: 153, endPoint y: 351, distance: 166.2
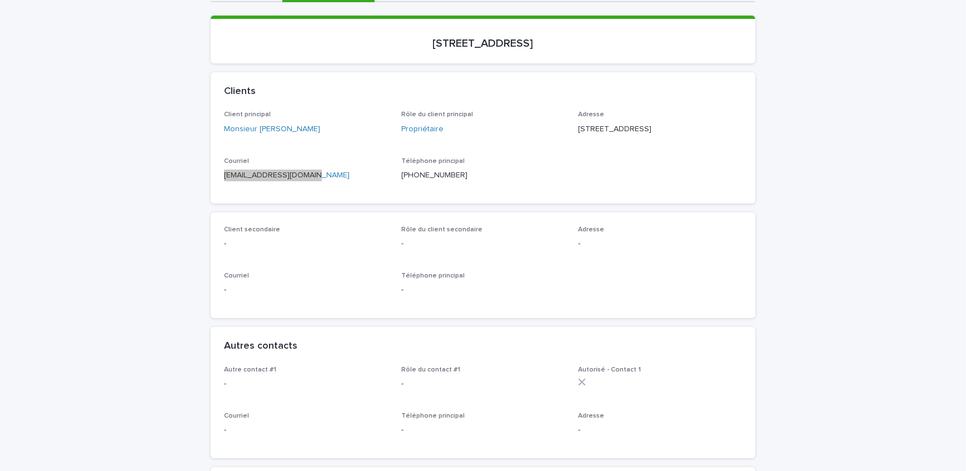
scroll to position [151, 0]
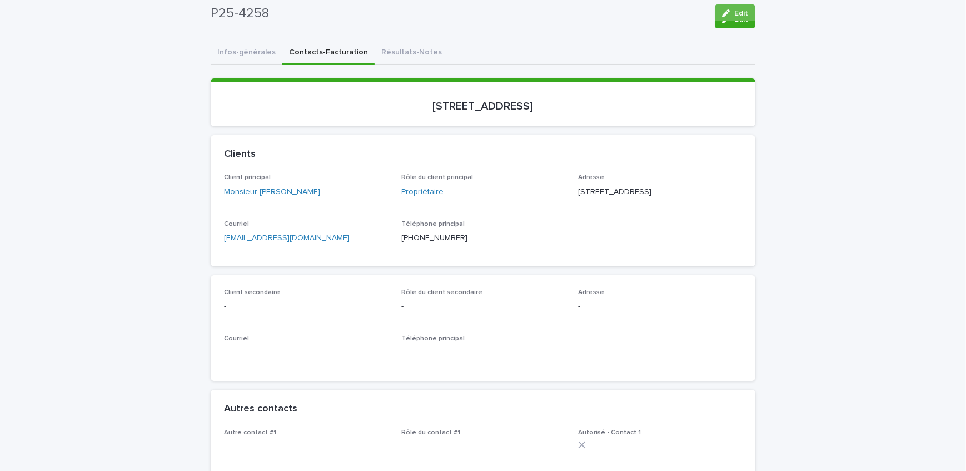
scroll to position [0, 0]
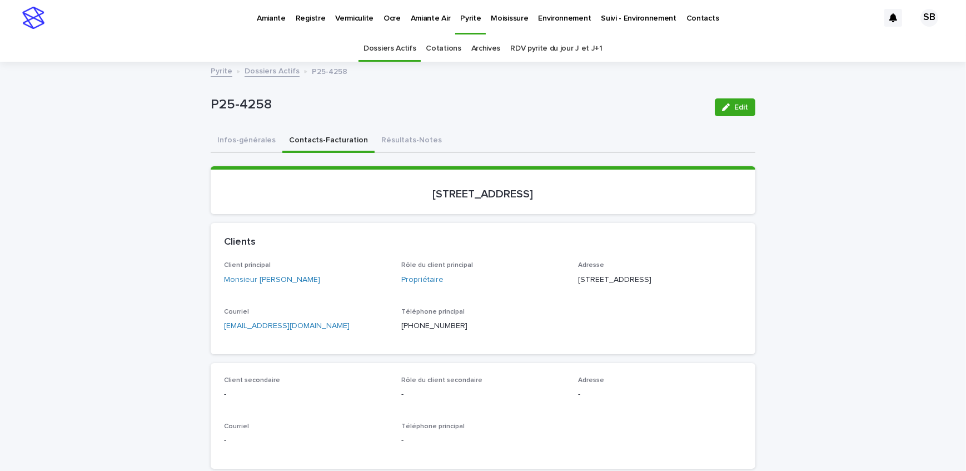
drag, startPoint x: 161, startPoint y: 159, endPoint x: 434, endPoint y: 101, distance: 279.1
click at [404, 131] on button "Résultats-Notes" at bounding box center [412, 140] width 74 height 23
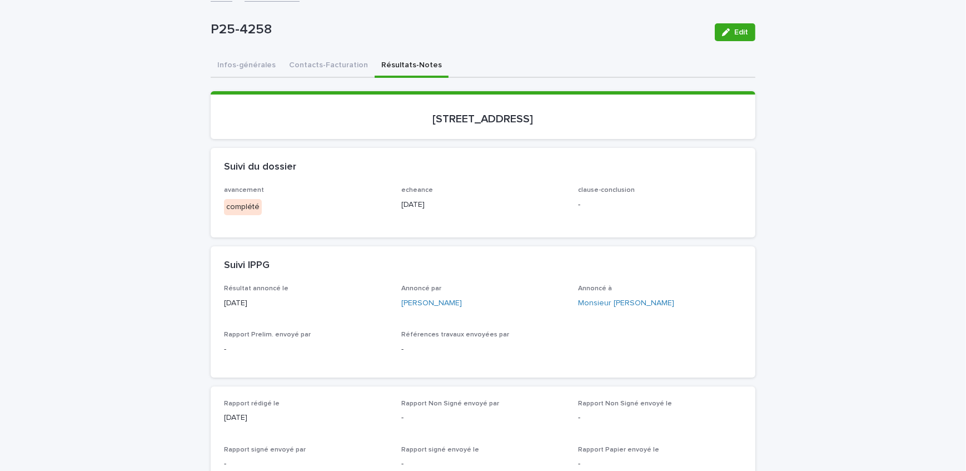
scroll to position [202, 0]
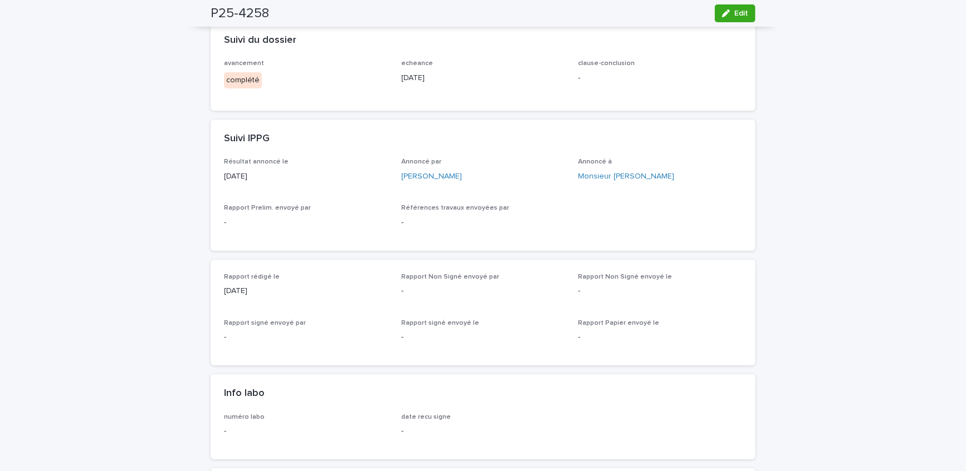
click at [157, 111] on div "Loading... Saving… Loading... Saving… P25-4258 Edit P25-4258 Edit Sorry, there …" at bounding box center [483, 475] width 966 height 1229
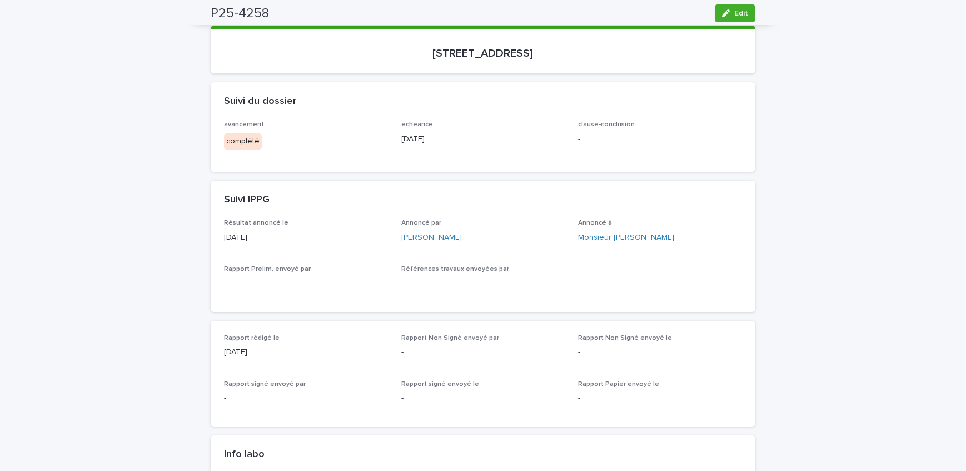
scroll to position [50, 0]
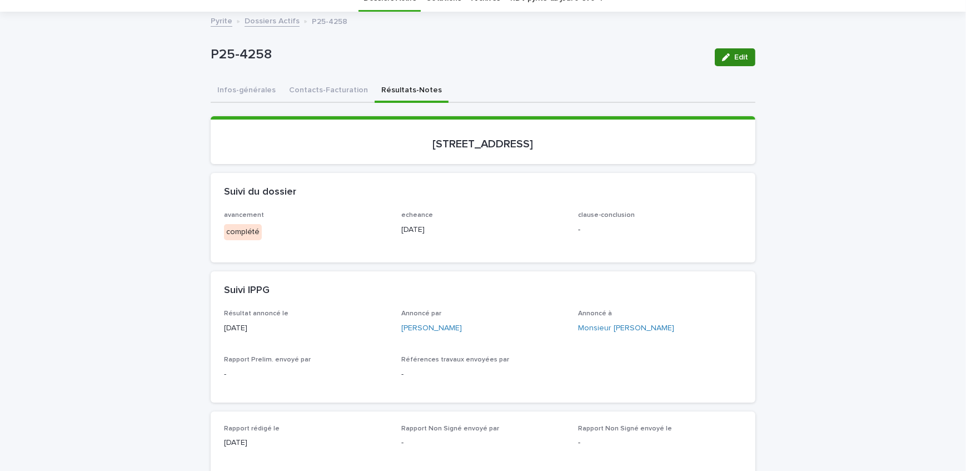
click at [722, 53] on icon "button" at bounding box center [726, 57] width 8 height 8
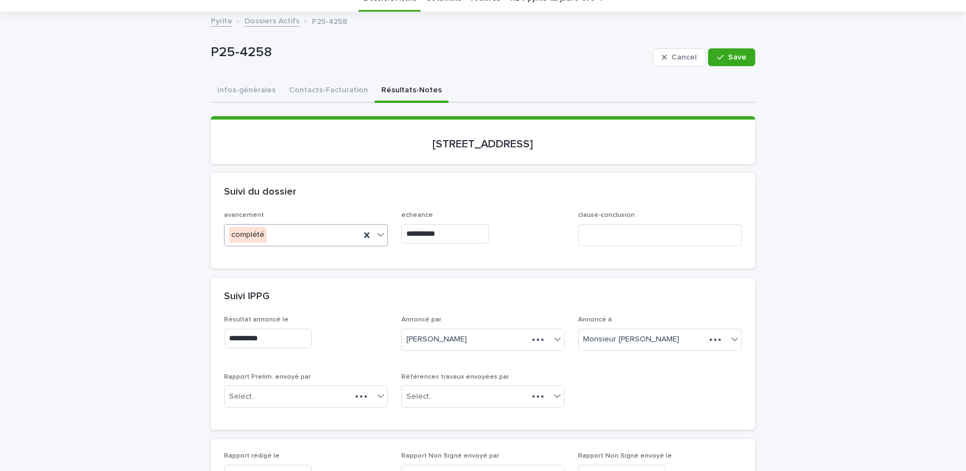
click at [309, 236] on div "complété" at bounding box center [293, 235] width 136 height 18
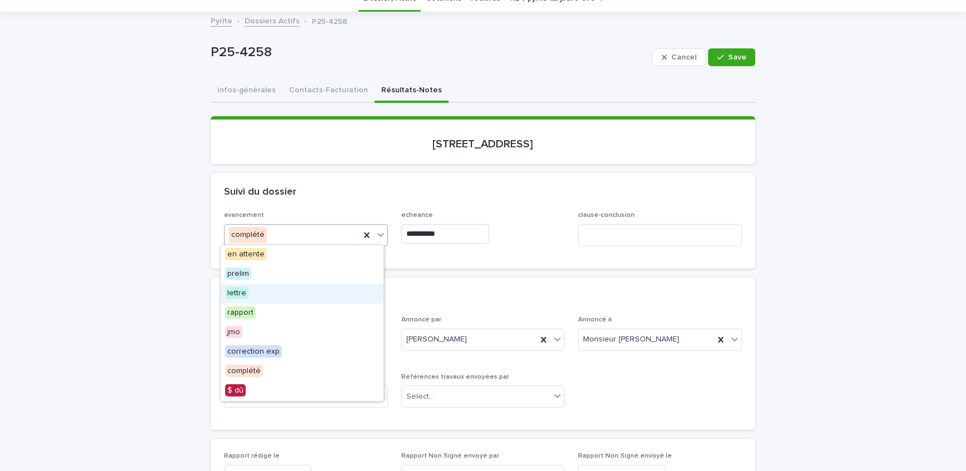
click at [292, 295] on div "lettre" at bounding box center [302, 293] width 163 height 19
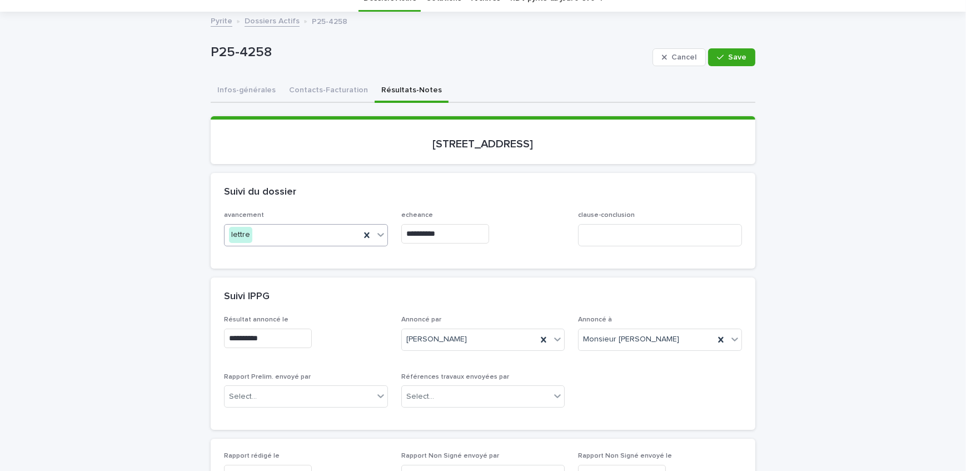
click at [450, 231] on input "**********" at bounding box center [445, 233] width 88 height 19
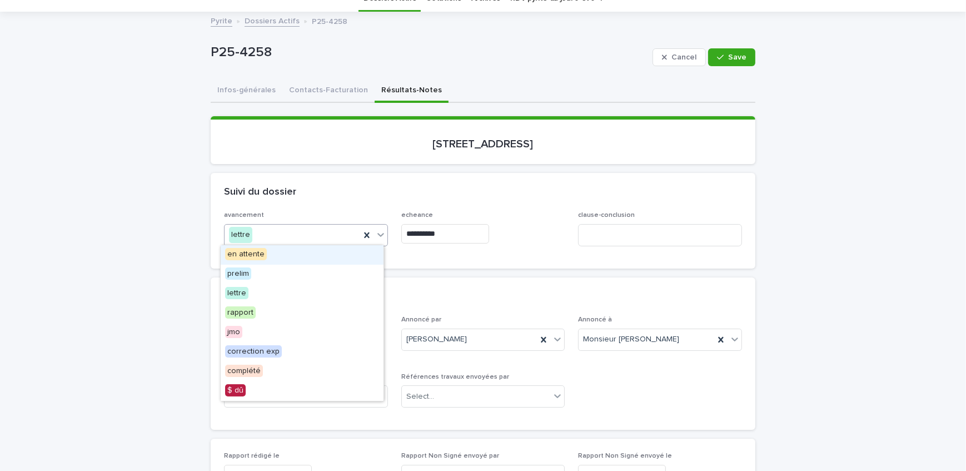
click at [293, 238] on div "lettre" at bounding box center [293, 235] width 136 height 18
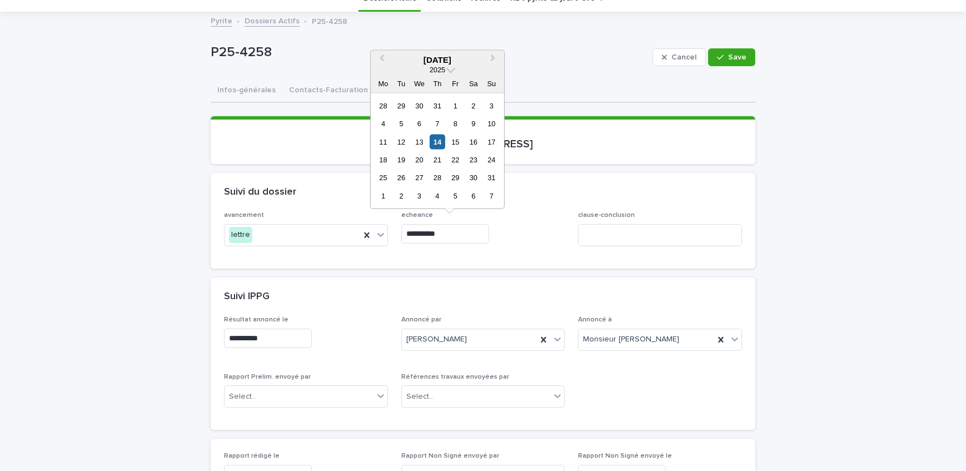
click at [467, 233] on input "**********" at bounding box center [445, 233] width 88 height 19
click at [382, 156] on div "18" at bounding box center [383, 159] width 15 height 15
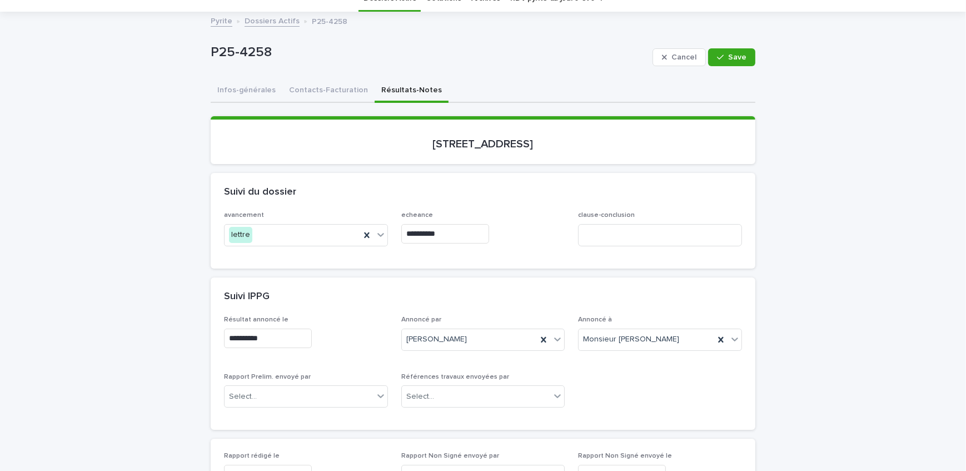
type input "**********"
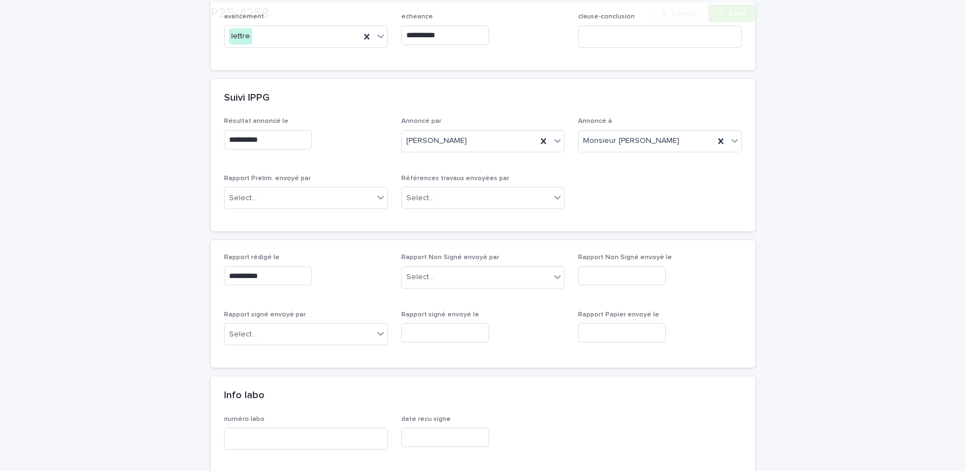
scroll to position [252, 0]
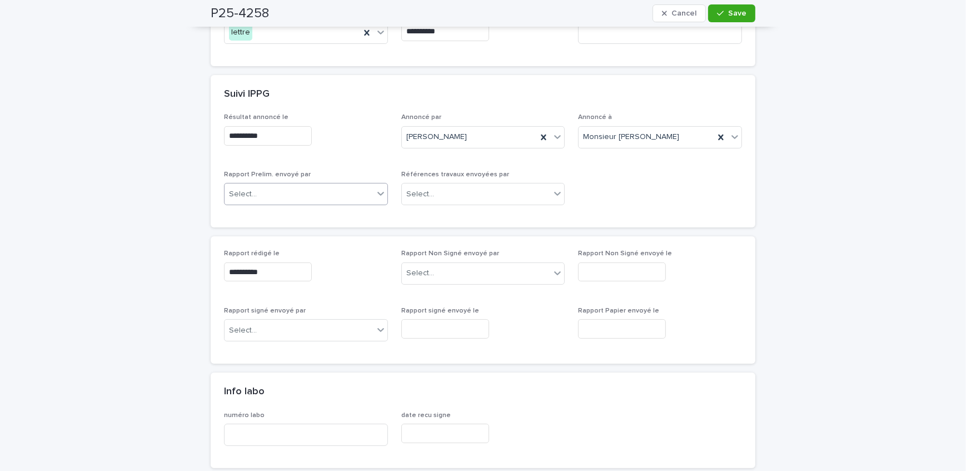
click at [321, 195] on div "Select..." at bounding box center [299, 194] width 149 height 18
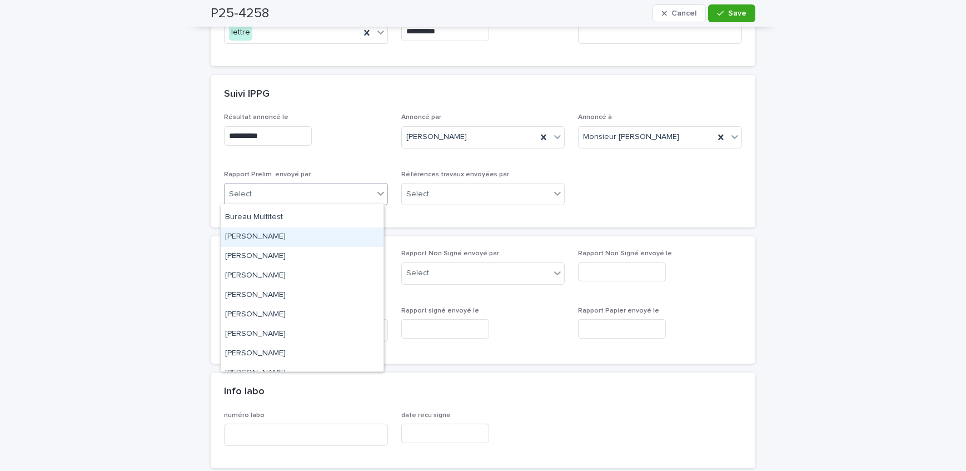
scroll to position [183, 0]
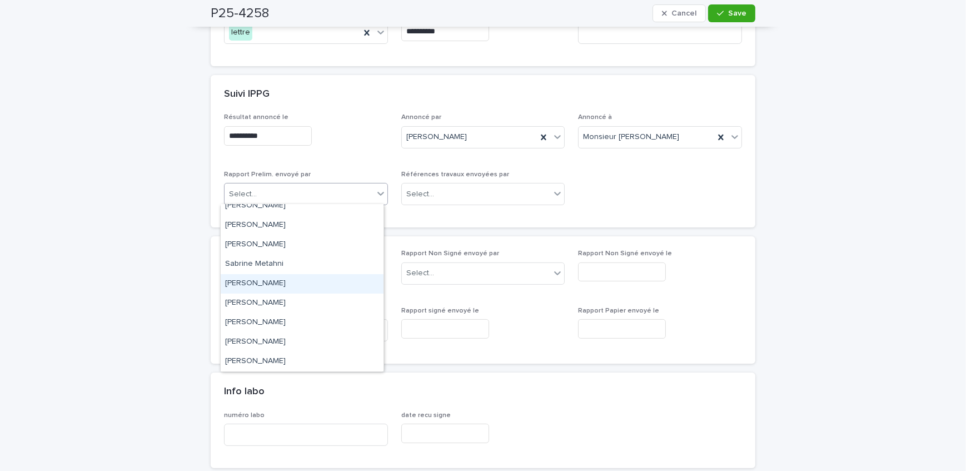
click at [311, 291] on div "[PERSON_NAME]" at bounding box center [302, 283] width 163 height 19
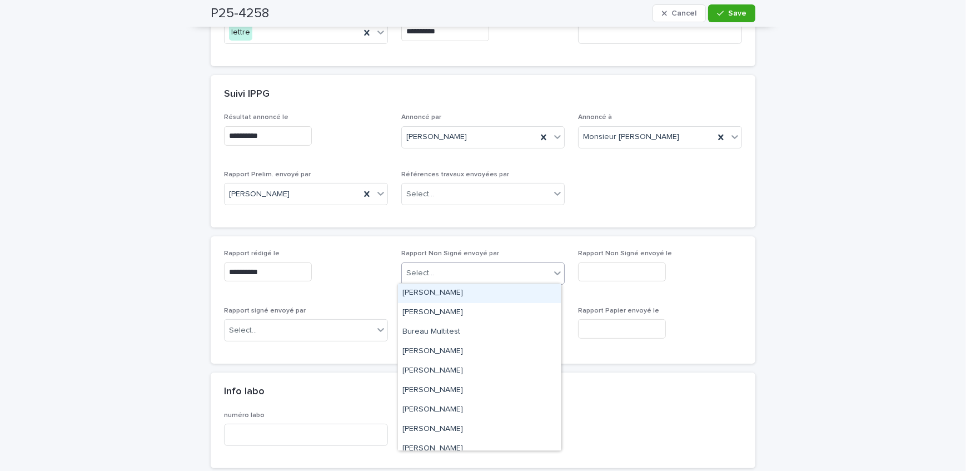
click at [508, 267] on div "Select..." at bounding box center [476, 273] width 149 height 18
click at [510, 217] on div "**********" at bounding box center [483, 170] width 545 height 114
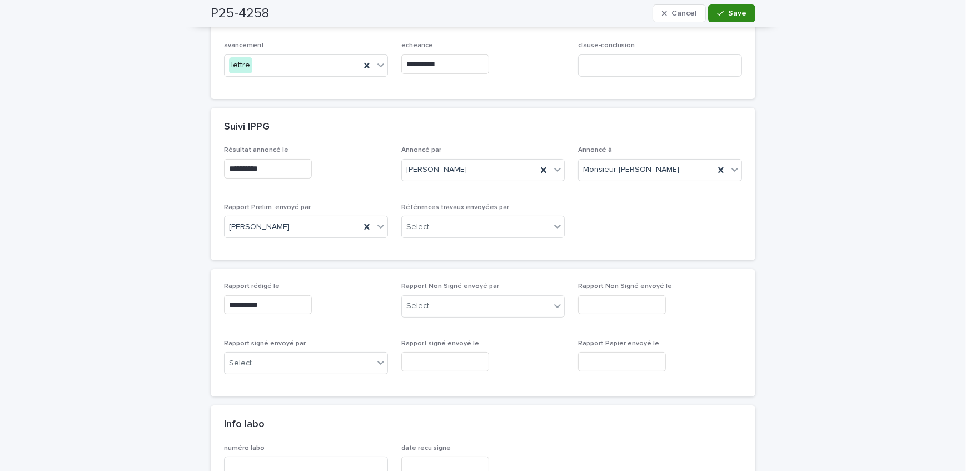
scroll to position [202, 0]
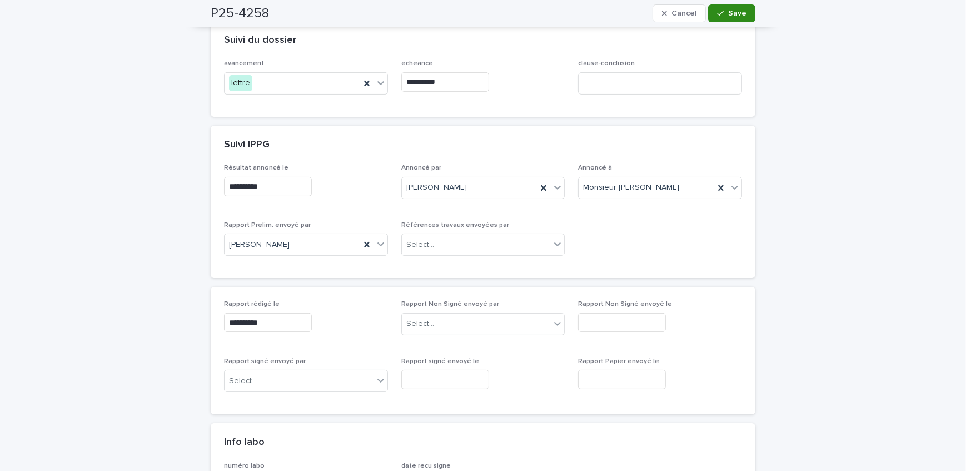
click at [718, 14] on icon "button" at bounding box center [720, 13] width 7 height 5
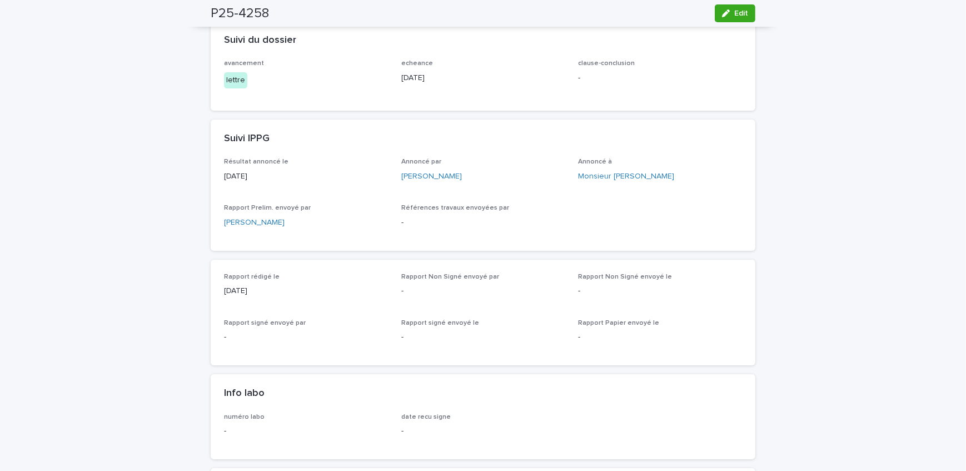
click at [168, 224] on div "Loading... Saving… Loading... Saving… P25-4258 Edit P25-4258 Edit Sorry, there …" at bounding box center [483, 475] width 966 height 1229
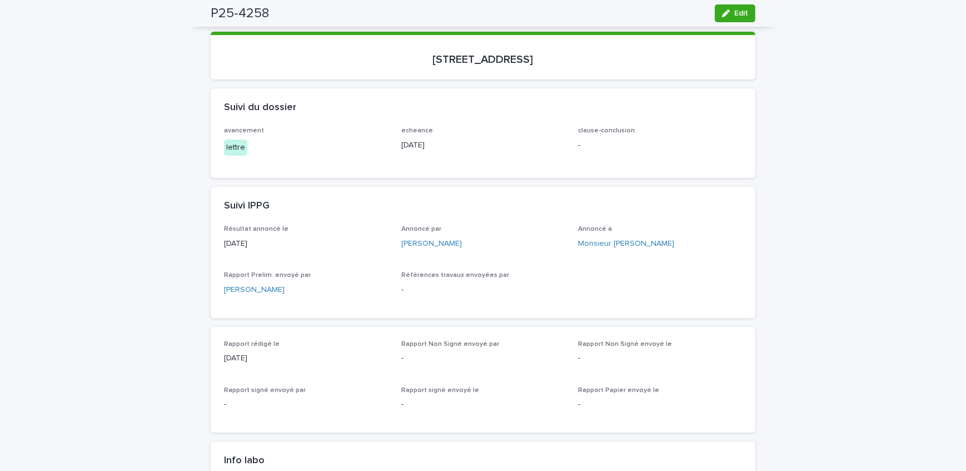
scroll to position [0, 0]
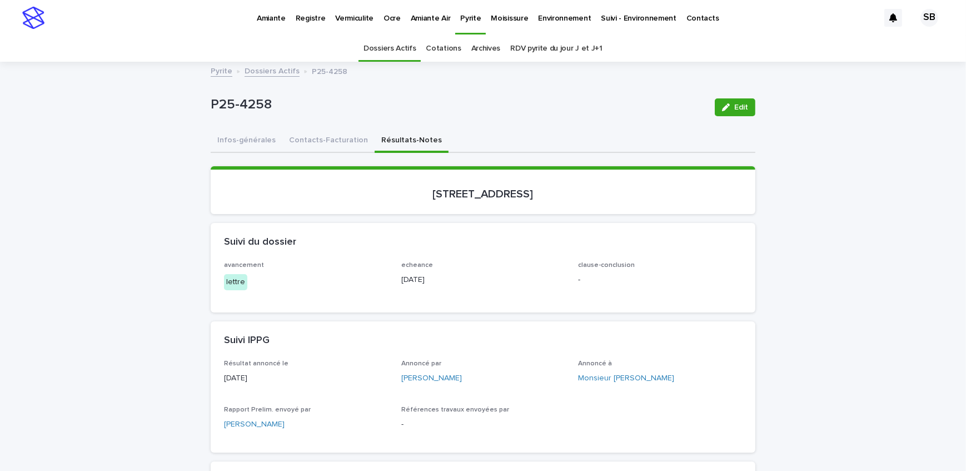
click at [282, 69] on link "Dossiers Actifs" at bounding box center [272, 70] width 55 height 13
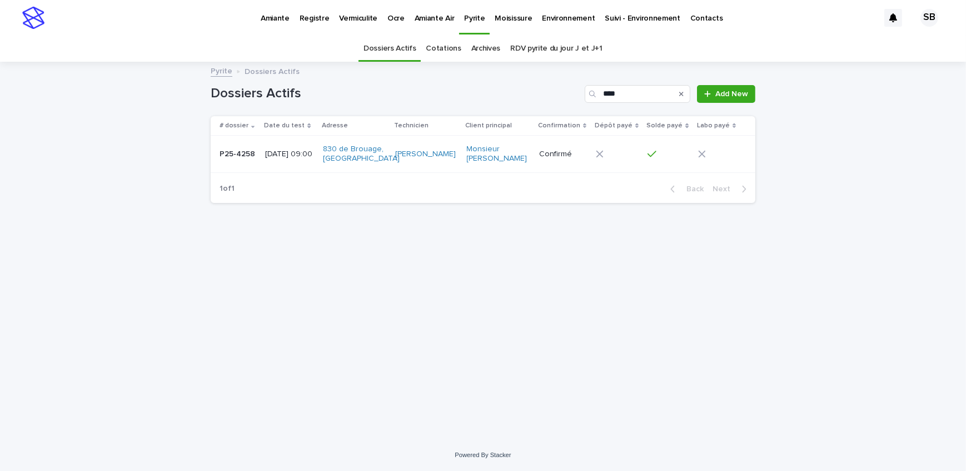
click at [681, 88] on button "Search" at bounding box center [681, 94] width 4 height 18
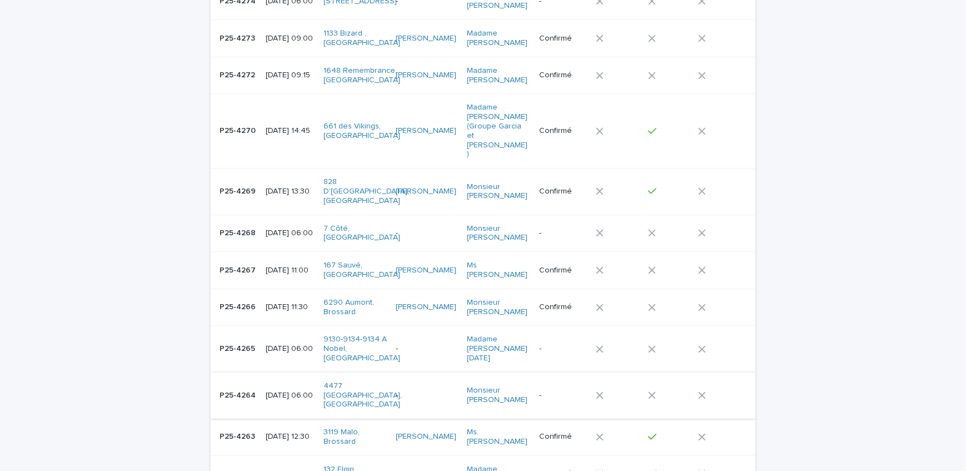
scroll to position [202, 0]
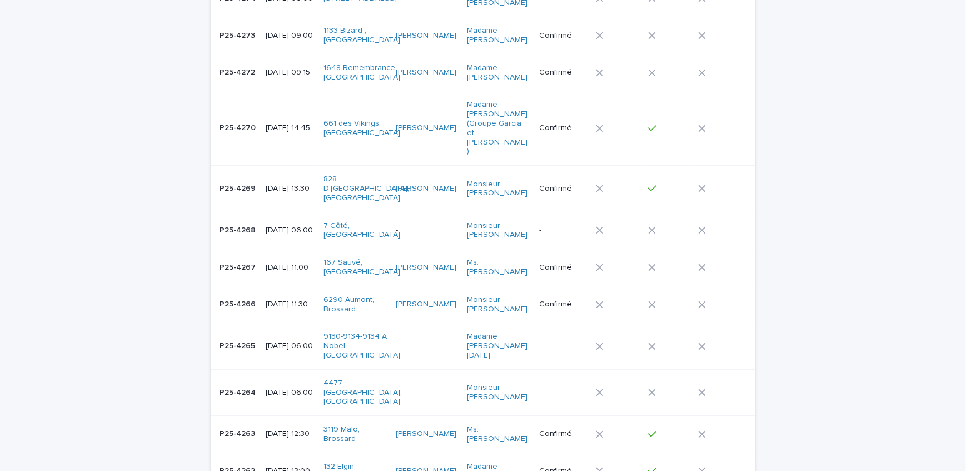
click at [266, 466] on p "[DATE] 13:00" at bounding box center [290, 470] width 49 height 9
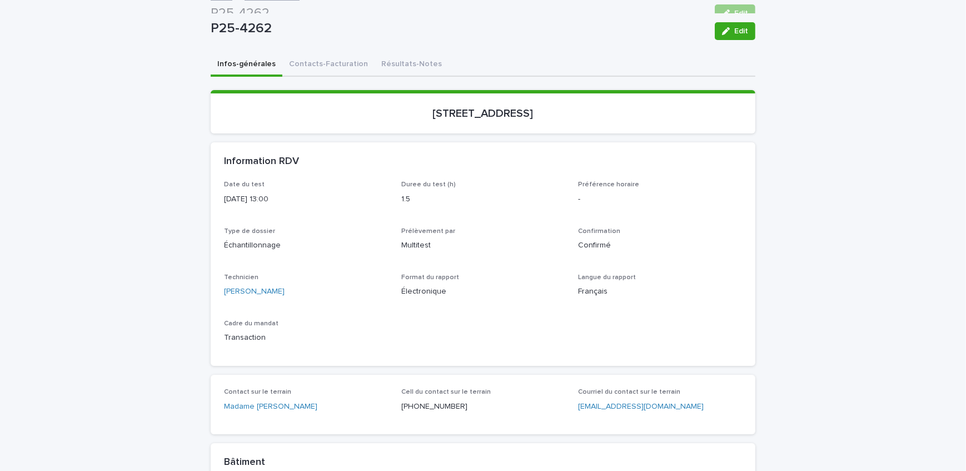
scroll to position [35, 0]
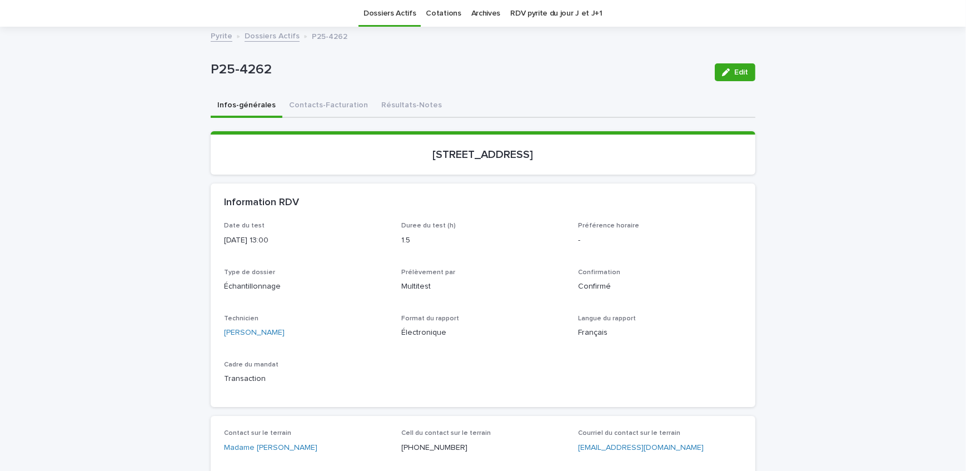
drag, startPoint x: 395, startPoint y: 103, endPoint x: 766, endPoint y: 27, distance: 379.0
click at [395, 103] on button "Résultats-Notes" at bounding box center [412, 105] width 74 height 23
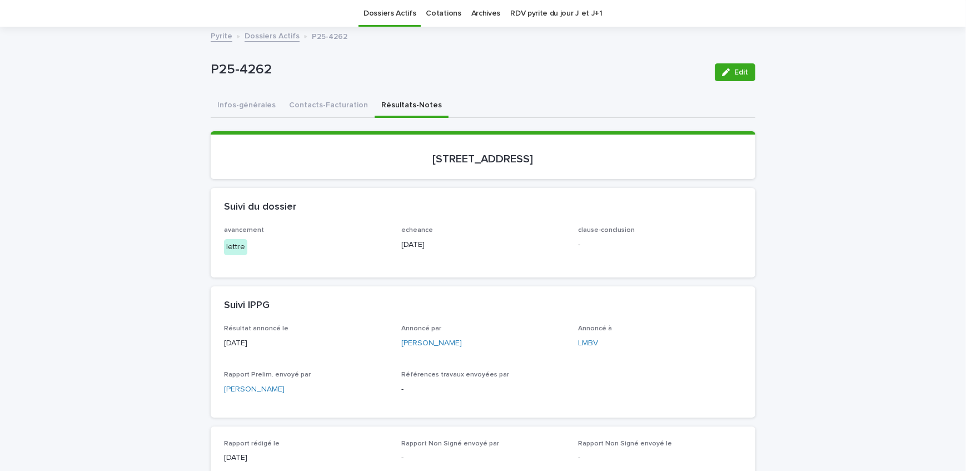
click at [735, 66] on button "Edit" at bounding box center [735, 72] width 41 height 18
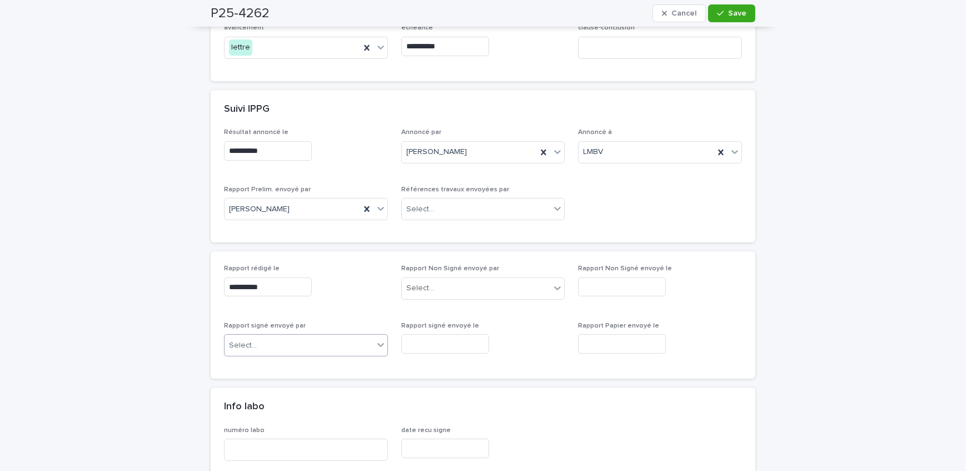
scroll to position [288, 0]
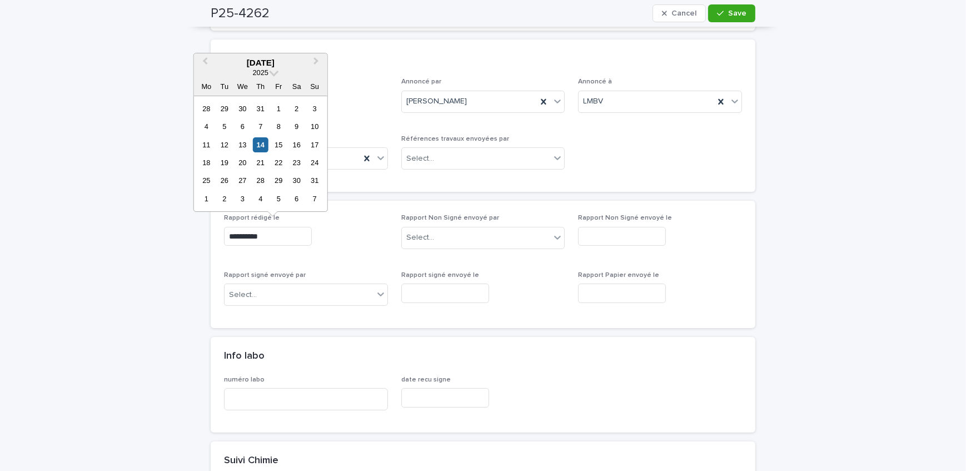
click at [285, 230] on input "**********" at bounding box center [268, 236] width 88 height 19
click at [209, 164] on div "18" at bounding box center [206, 162] width 15 height 15
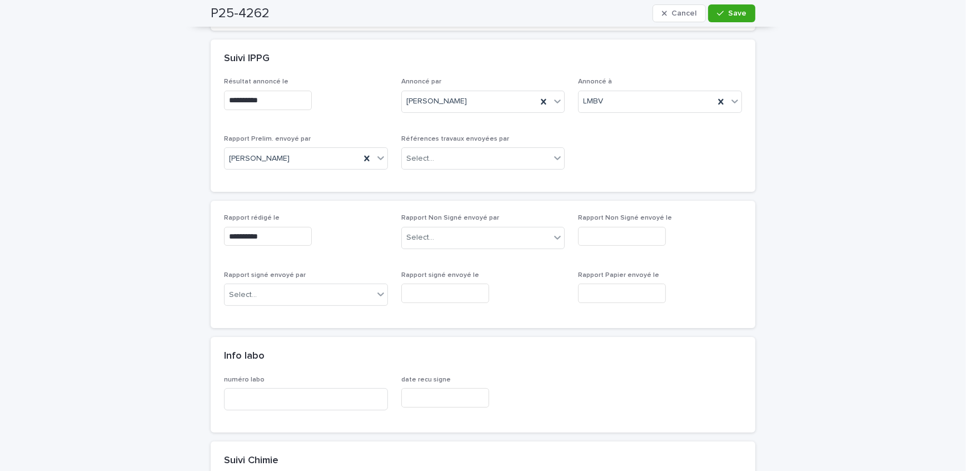
type input "**********"
click at [723, 9] on button "Save" at bounding box center [731, 13] width 47 height 18
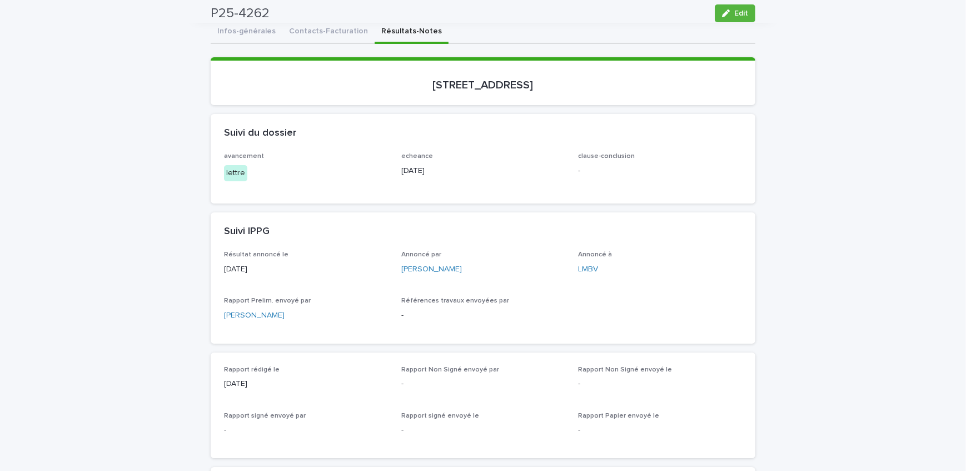
scroll to position [0, 0]
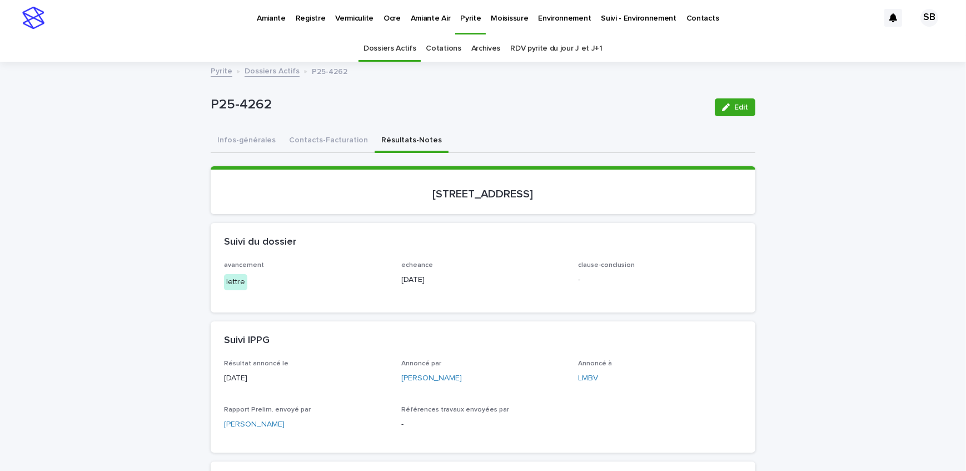
click at [278, 66] on link "Dossiers Actifs" at bounding box center [272, 70] width 55 height 13
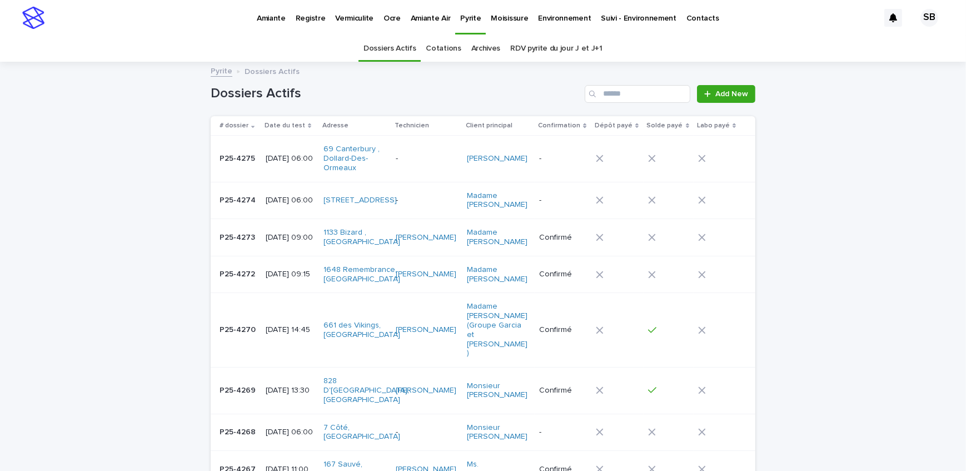
scroll to position [35, 0]
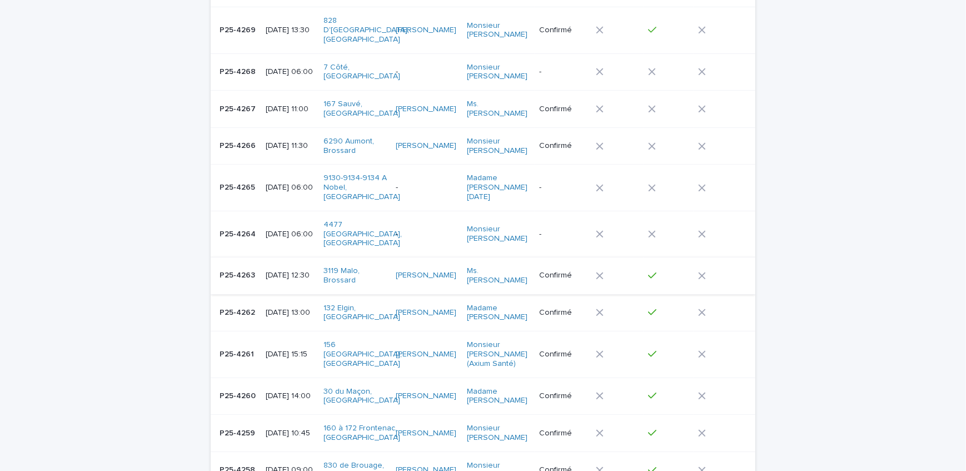
scroll to position [389, 0]
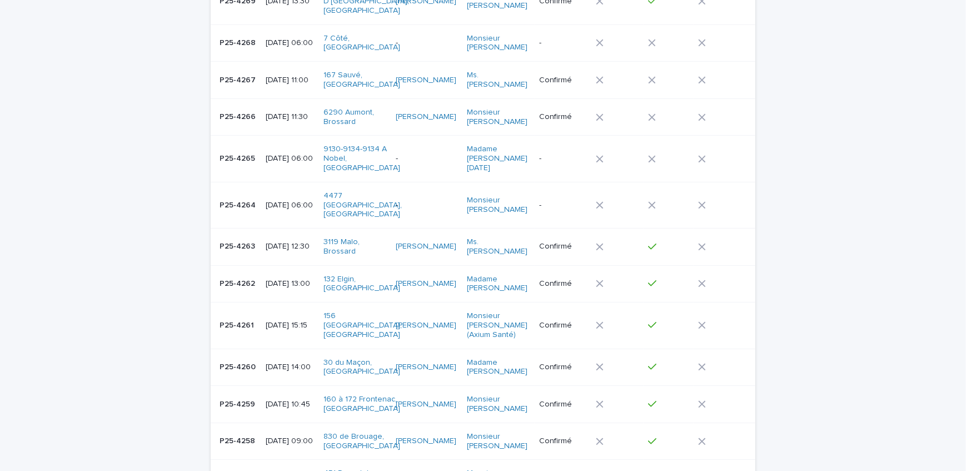
click at [261, 386] on td "[DATE] 10:45" at bounding box center [290, 404] width 58 height 37
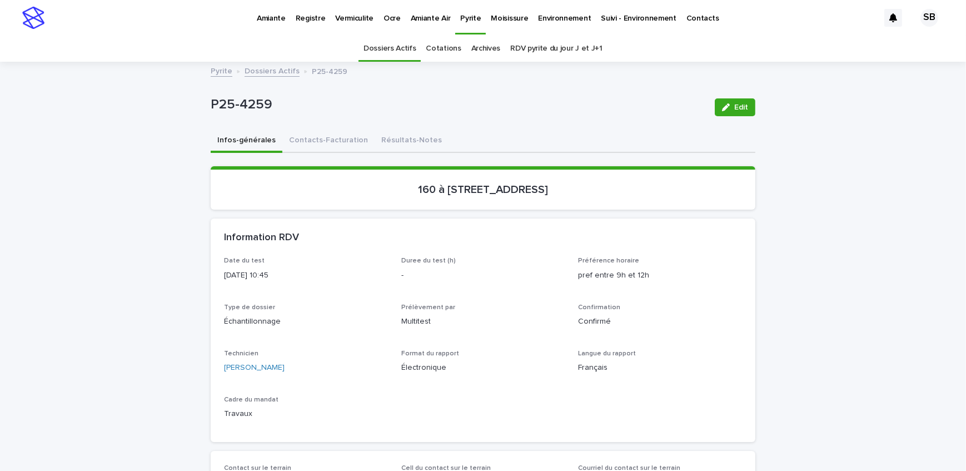
click at [417, 138] on button "Résultats-Notes" at bounding box center [412, 140] width 74 height 23
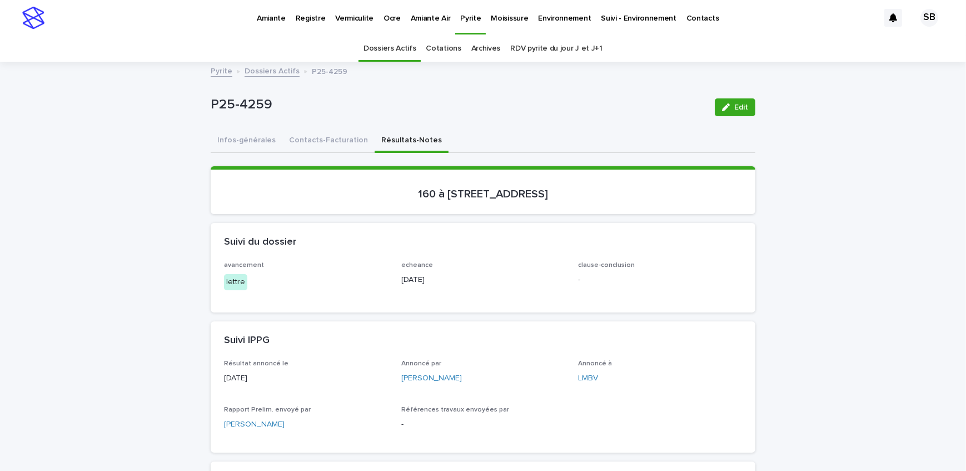
drag, startPoint x: 739, startPoint y: 112, endPoint x: 317, endPoint y: 342, distance: 480.5
click at [739, 112] on button "Edit" at bounding box center [735, 107] width 41 height 18
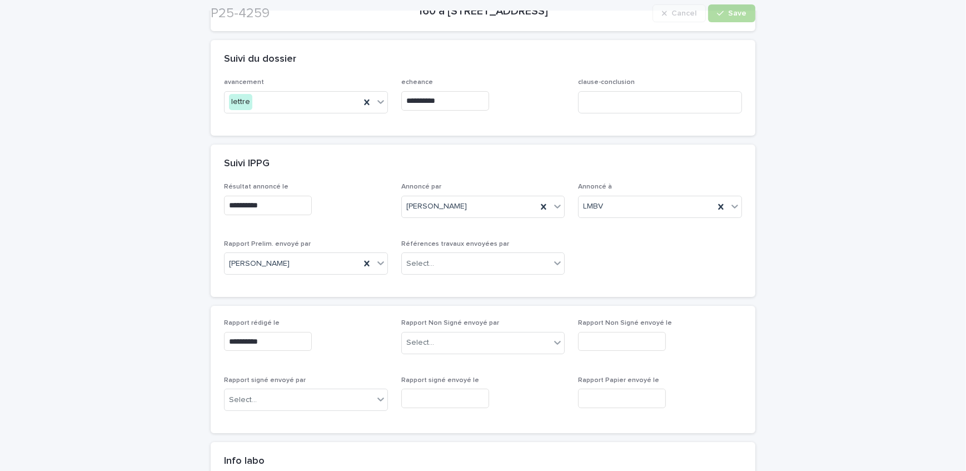
scroll to position [303, 0]
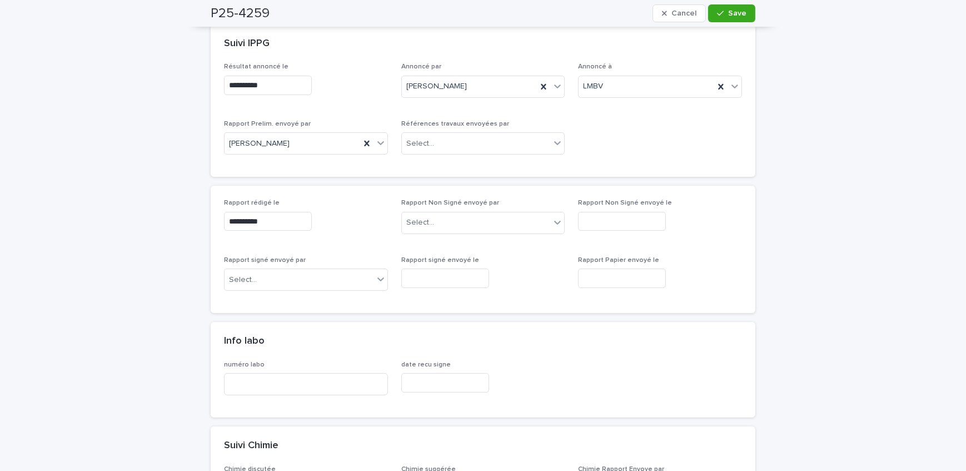
click at [288, 228] on input "**********" at bounding box center [268, 221] width 88 height 19
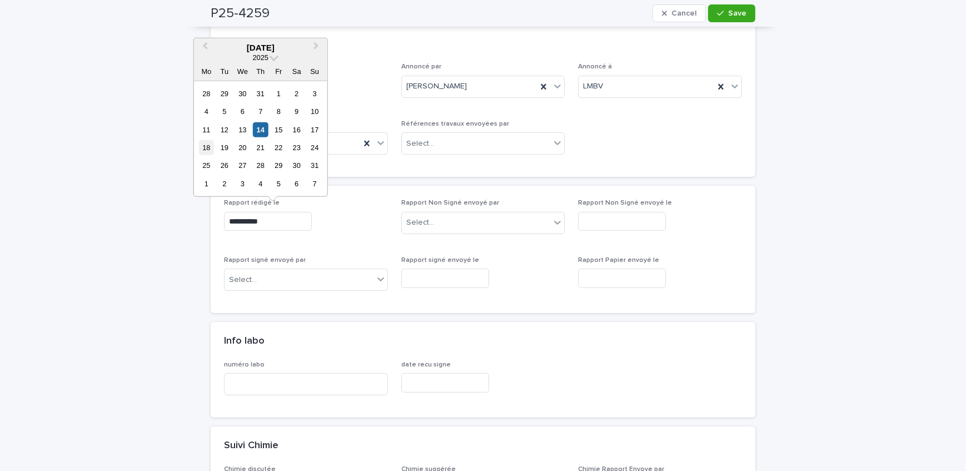
click at [206, 148] on div "18" at bounding box center [206, 147] width 15 height 15
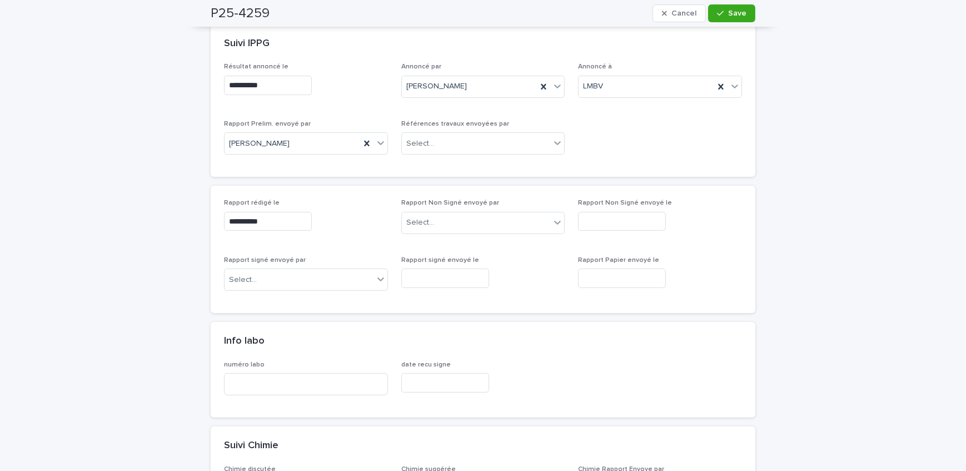
type input "**********"
click at [739, 10] on span "Save" at bounding box center [737, 13] width 18 height 8
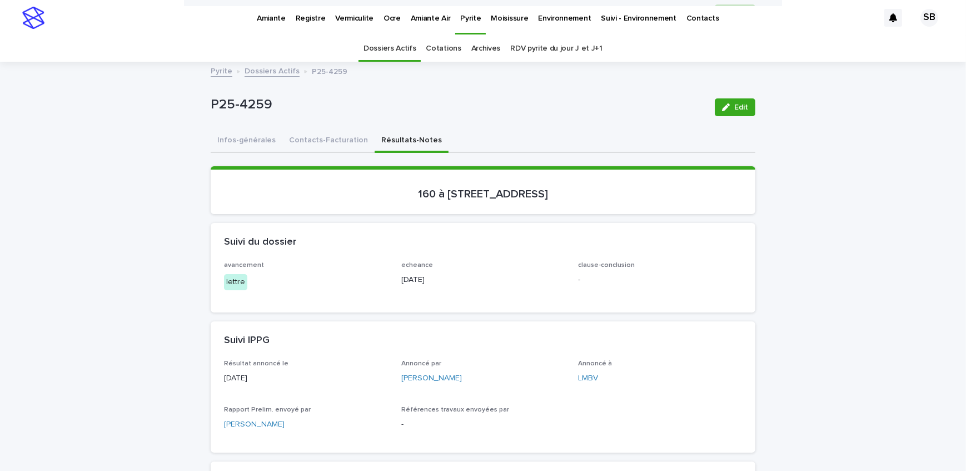
scroll to position [0, 0]
click at [276, 73] on link "Dossiers Actifs" at bounding box center [272, 70] width 55 height 13
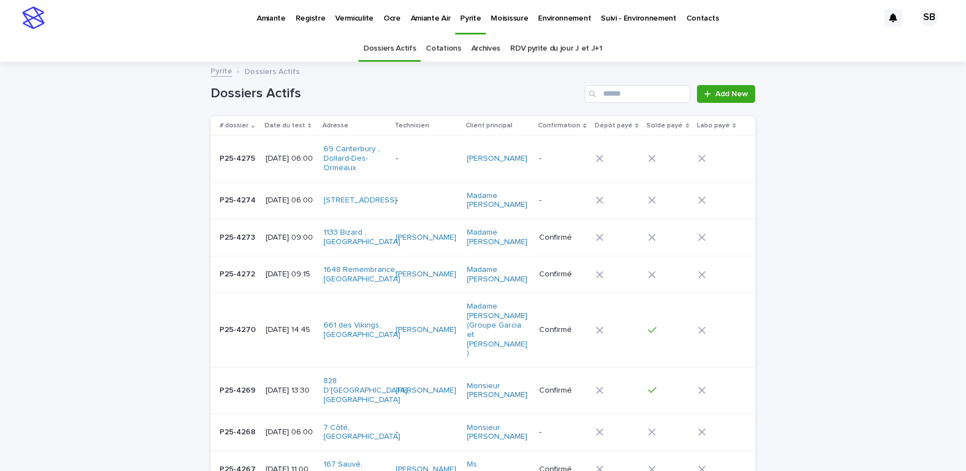
scroll to position [35, 0]
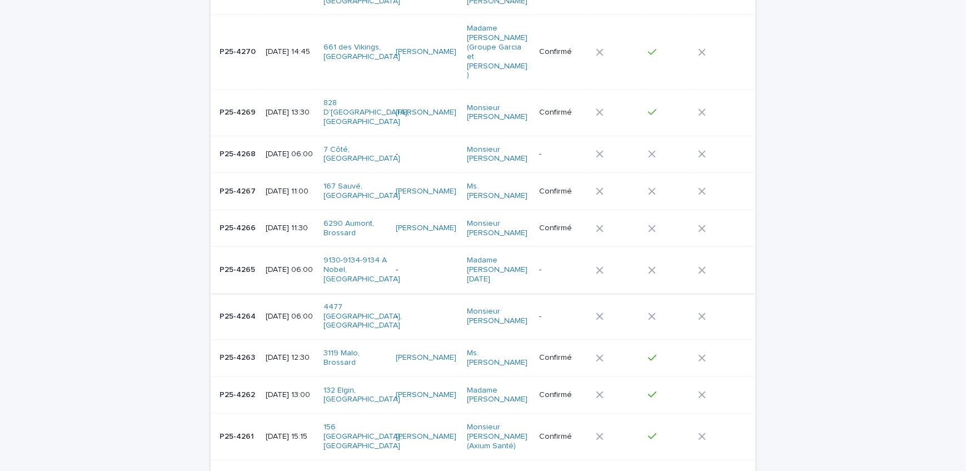
scroll to position [288, 0]
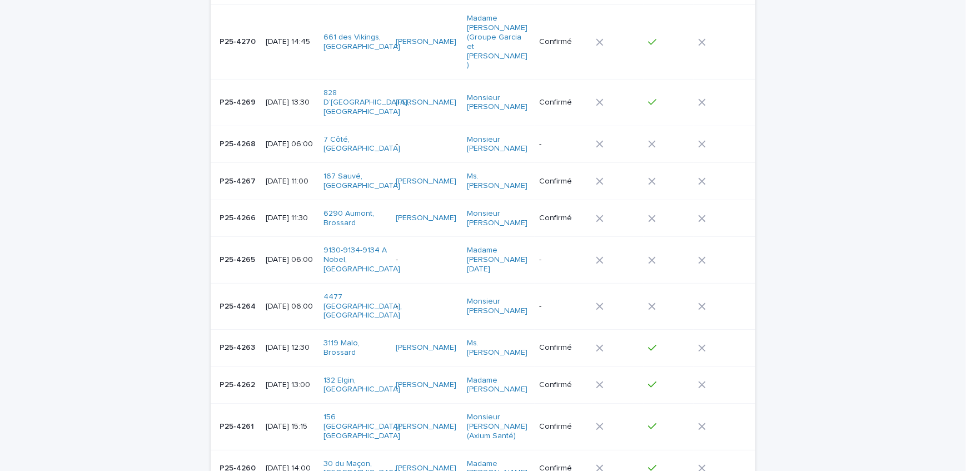
click at [247, 417] on div "P25-4261 P25-4261" at bounding box center [238, 426] width 37 height 18
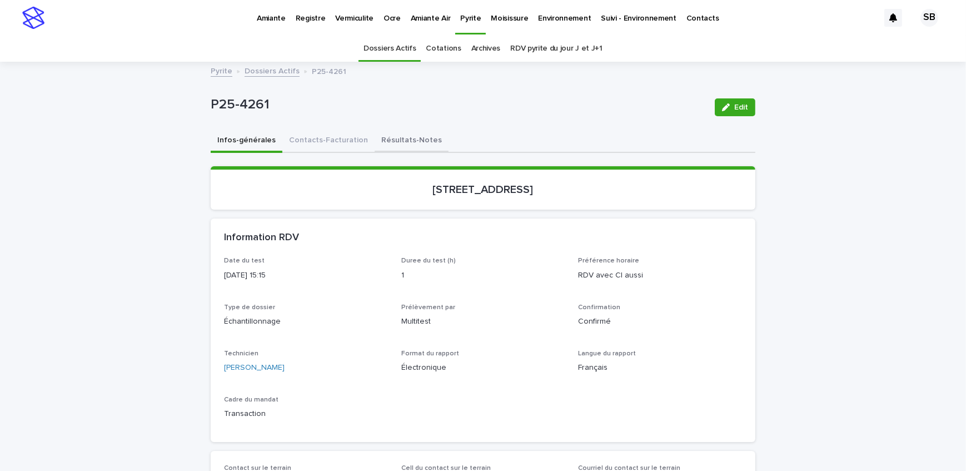
click at [388, 137] on button "Résultats-Notes" at bounding box center [412, 140] width 74 height 23
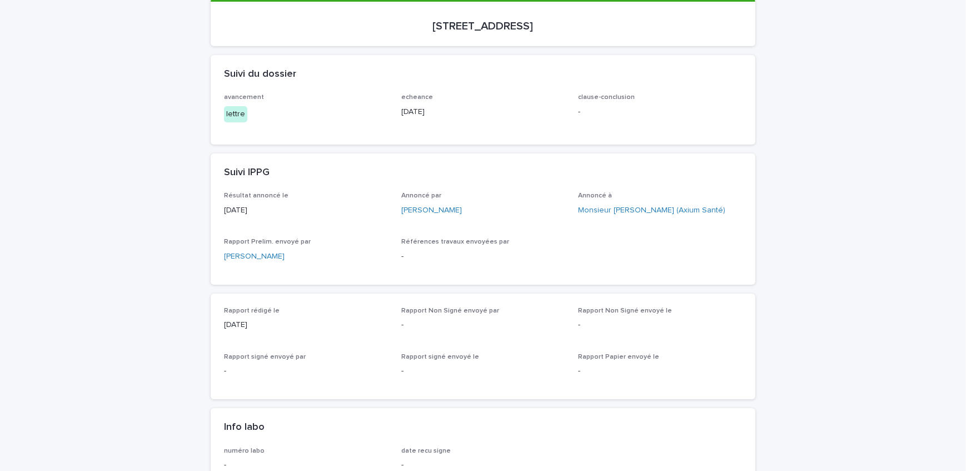
scroll to position [252, 0]
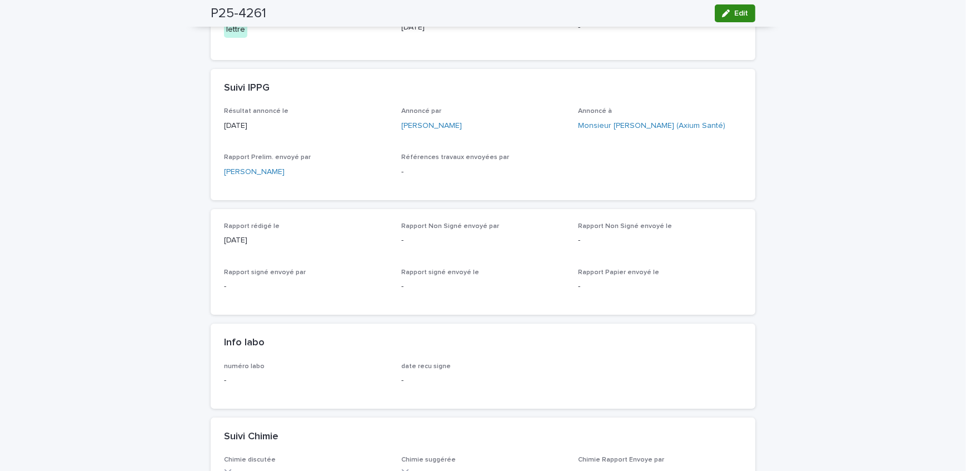
click at [718, 14] on button "Edit" at bounding box center [735, 13] width 41 height 18
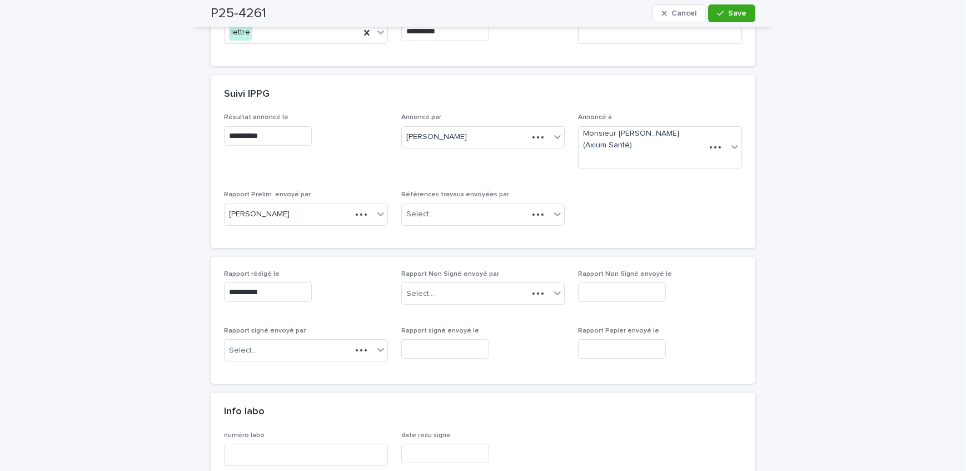
scroll to position [303, 0]
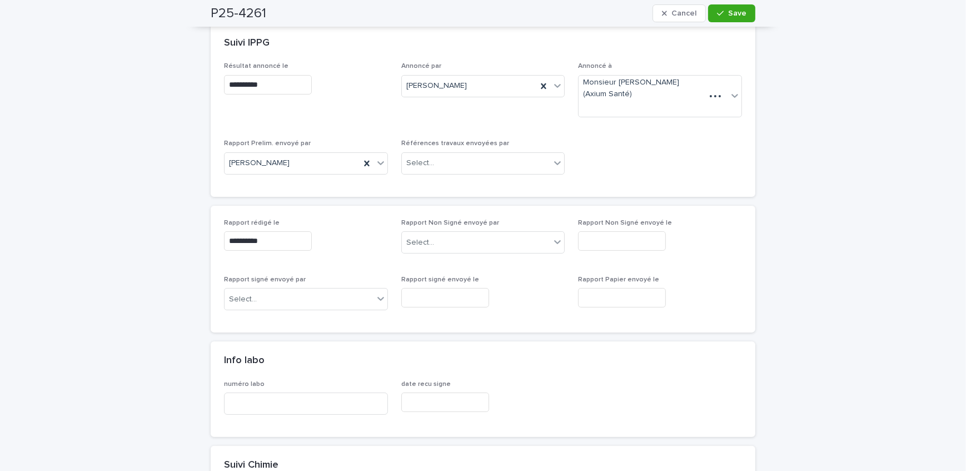
click at [298, 242] on input "**********" at bounding box center [268, 240] width 88 height 19
click at [285, 238] on input "**********" at bounding box center [268, 240] width 88 height 19
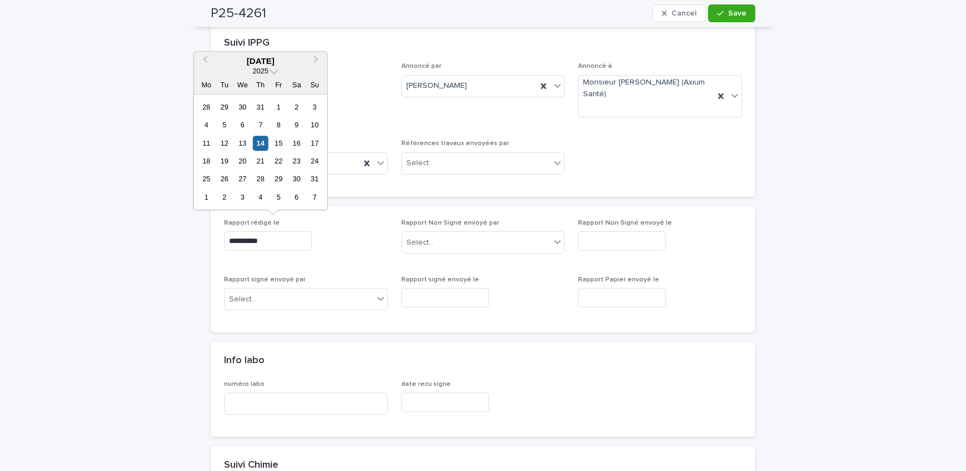
scroll to position [298, 0]
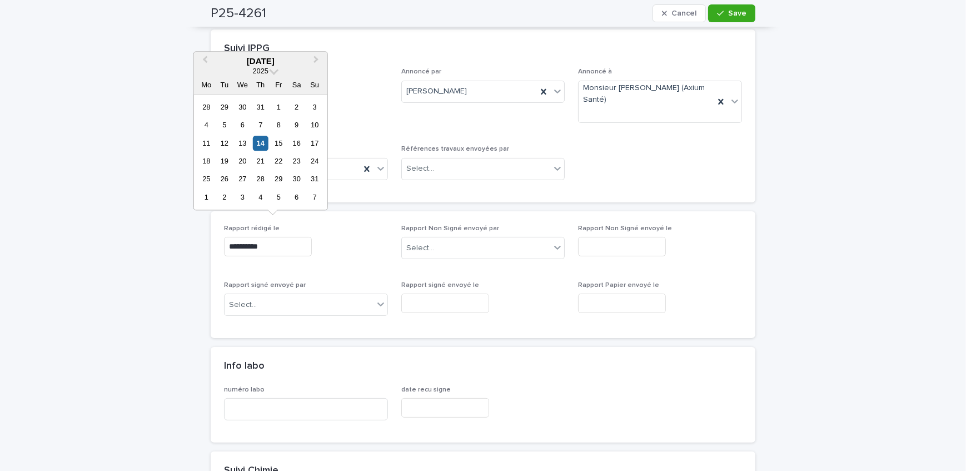
click at [205, 161] on div "18" at bounding box center [206, 160] width 15 height 15
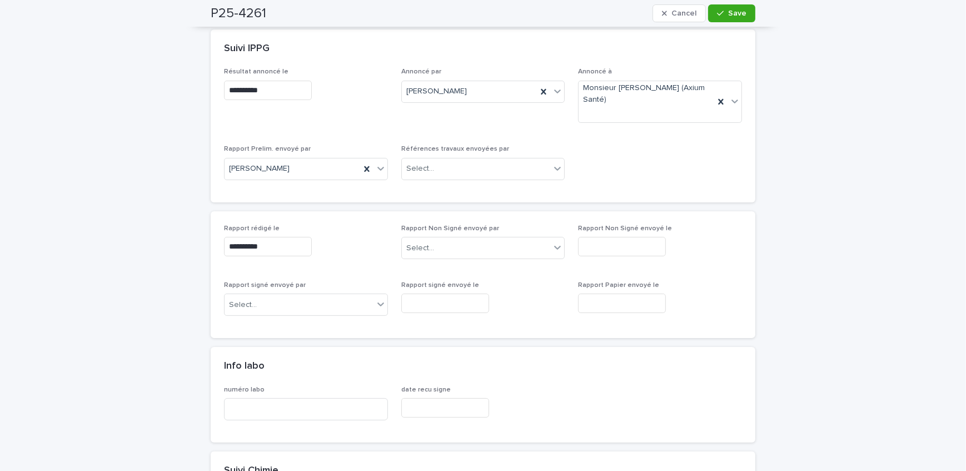
type input "**********"
click at [713, 16] on button "Save" at bounding box center [731, 13] width 47 height 18
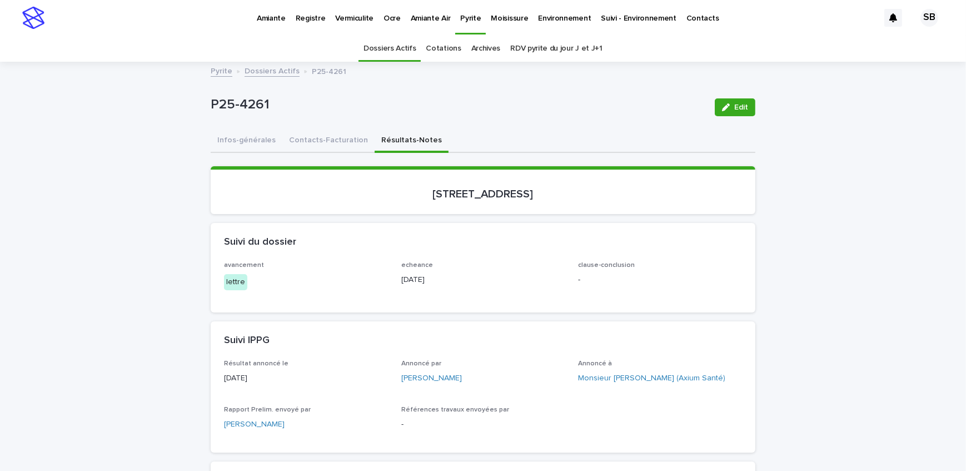
scroll to position [0, 0]
click at [274, 72] on link "Dossiers Actifs" at bounding box center [272, 70] width 55 height 13
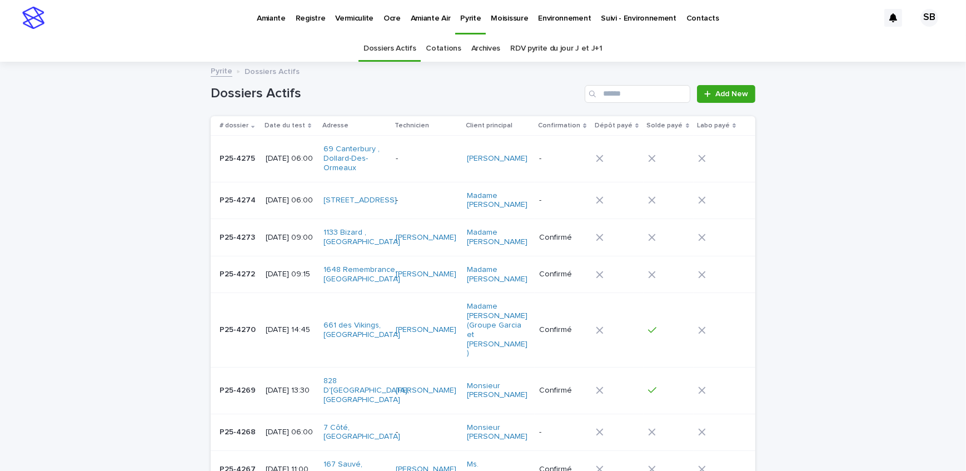
scroll to position [35, 0]
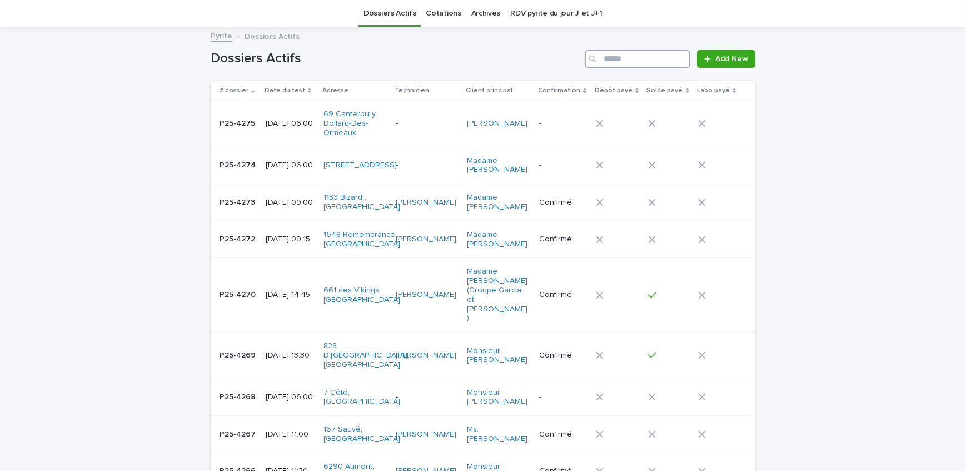
click at [622, 57] on input "Search" at bounding box center [638, 59] width 106 height 18
click at [619, 56] on input "Search" at bounding box center [638, 59] width 106 height 18
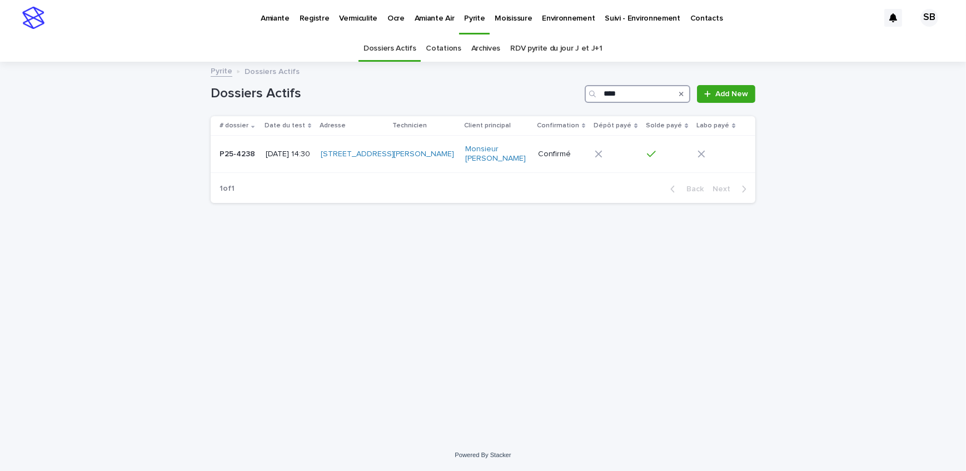
type input "****"
click at [247, 156] on p "P25-4238" at bounding box center [239, 153] width 38 height 12
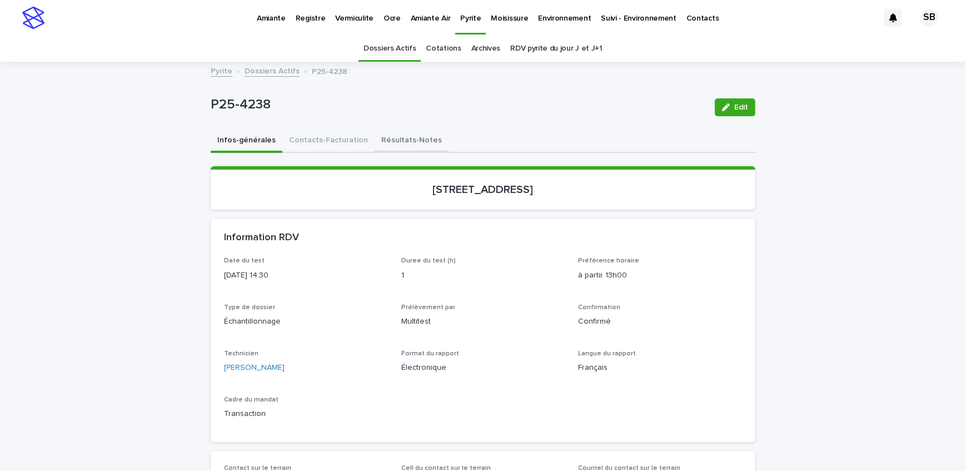
click at [396, 135] on button "Résultats-Notes" at bounding box center [412, 140] width 74 height 23
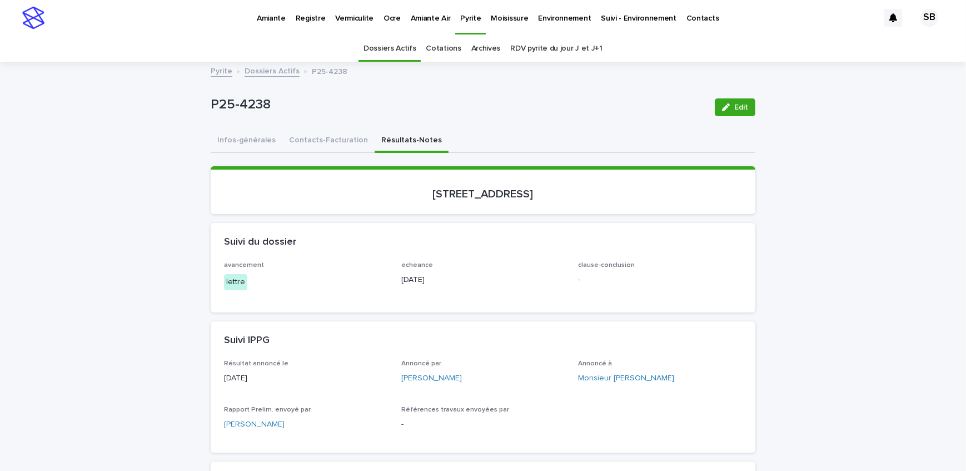
click at [273, 72] on link "Dossiers Actifs" at bounding box center [272, 70] width 55 height 13
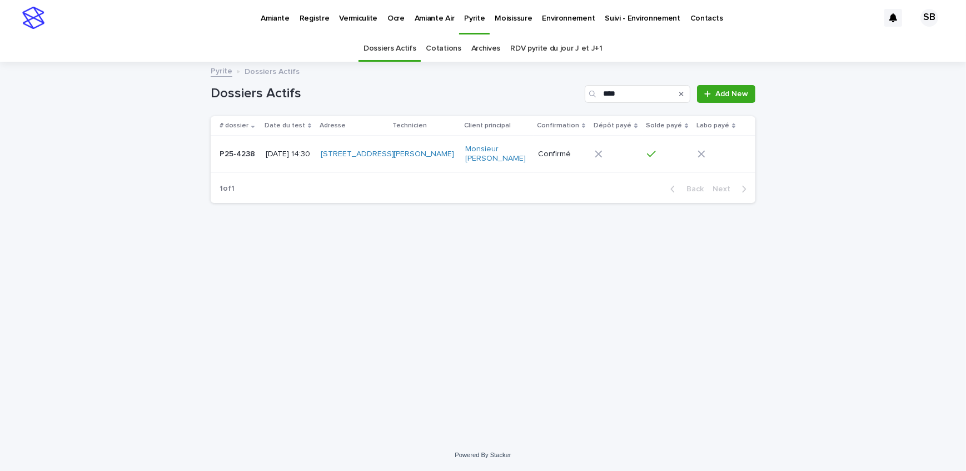
click at [685, 92] on div "Search" at bounding box center [682, 94] width 18 height 18
click at [682, 91] on icon "Search" at bounding box center [681, 94] width 4 height 7
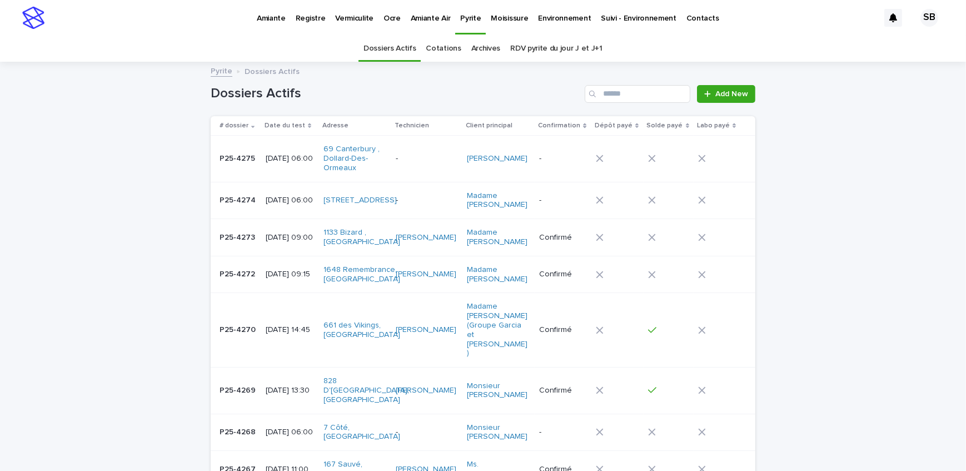
drag, startPoint x: 145, startPoint y: 161, endPoint x: 159, endPoint y: 135, distance: 29.9
click at [484, 51] on link "Archives" at bounding box center [485, 49] width 29 height 26
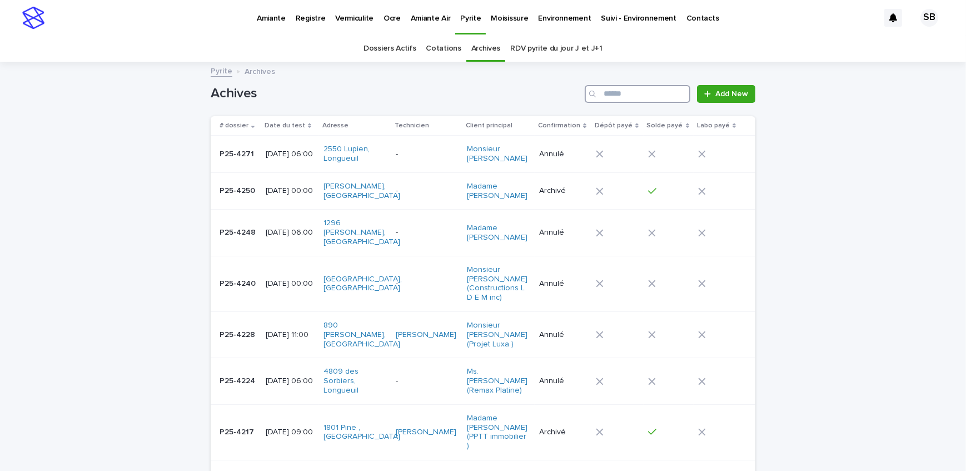
click at [613, 93] on input "Search" at bounding box center [638, 94] width 106 height 18
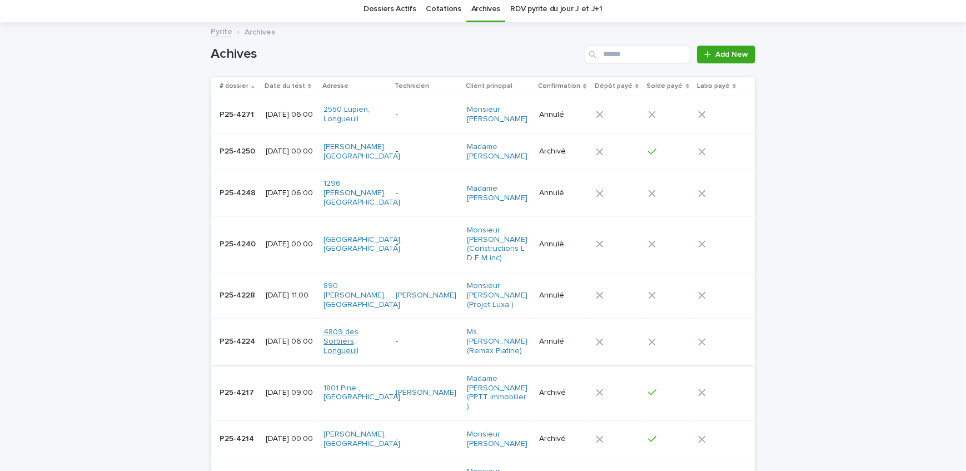
scroll to position [101, 0]
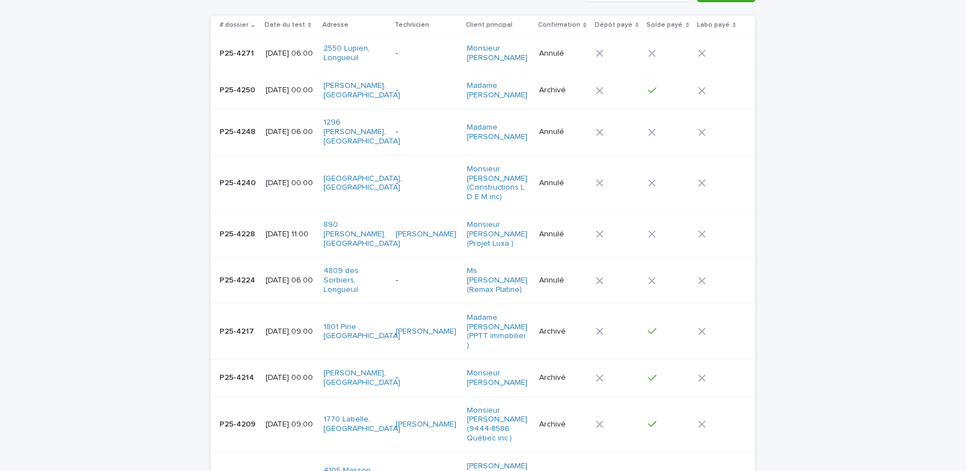
click at [286, 243] on div "[DATE] 11:00" at bounding box center [290, 234] width 49 height 18
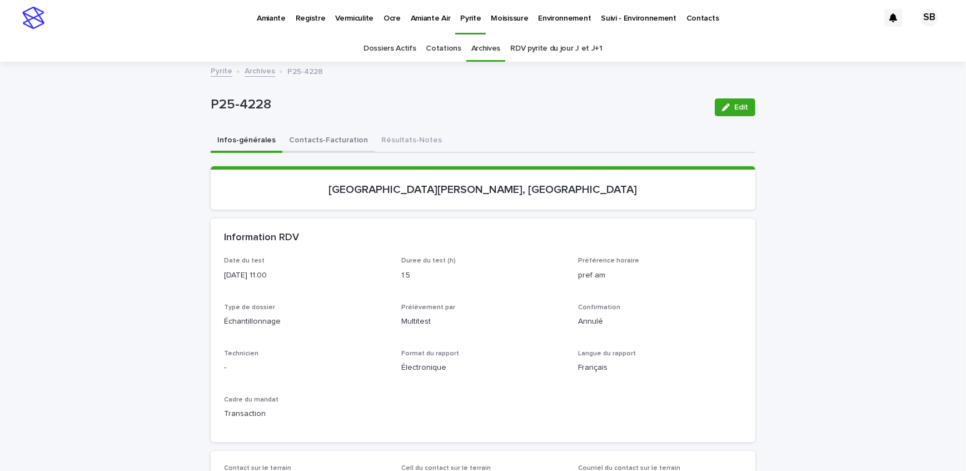
drag, startPoint x: 341, startPoint y: 132, endPoint x: 337, endPoint y: 137, distance: 6.0
click at [341, 133] on button "Contacts-Facturation" at bounding box center [328, 140] width 92 height 23
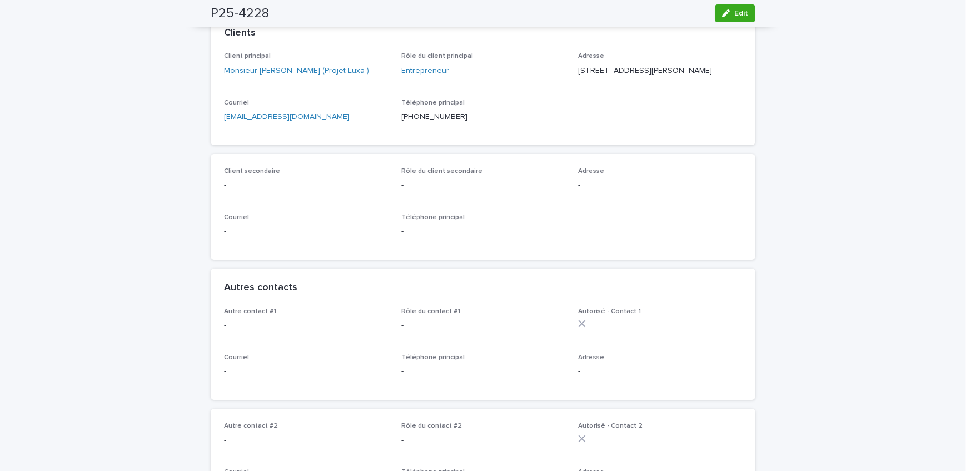
scroll to position [101, 0]
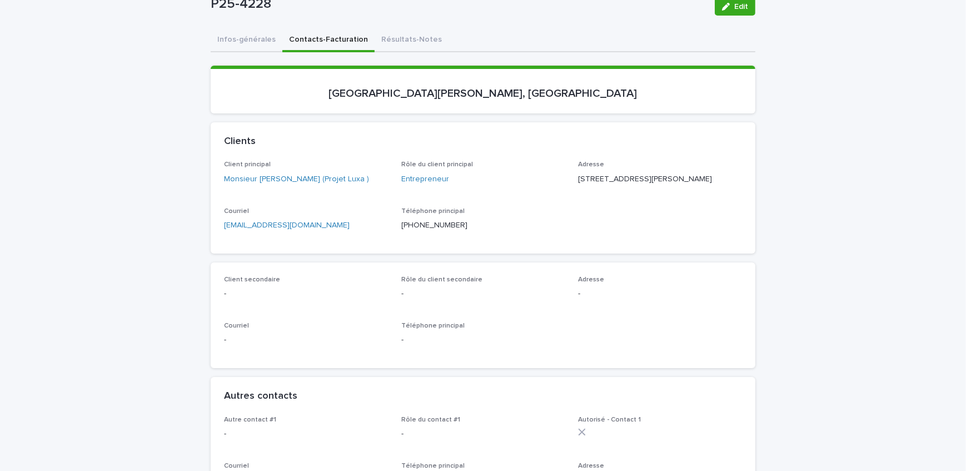
click at [471, 240] on div "Téléphone principal [PHONE_NUMBER]" at bounding box center [483, 223] width 164 height 33
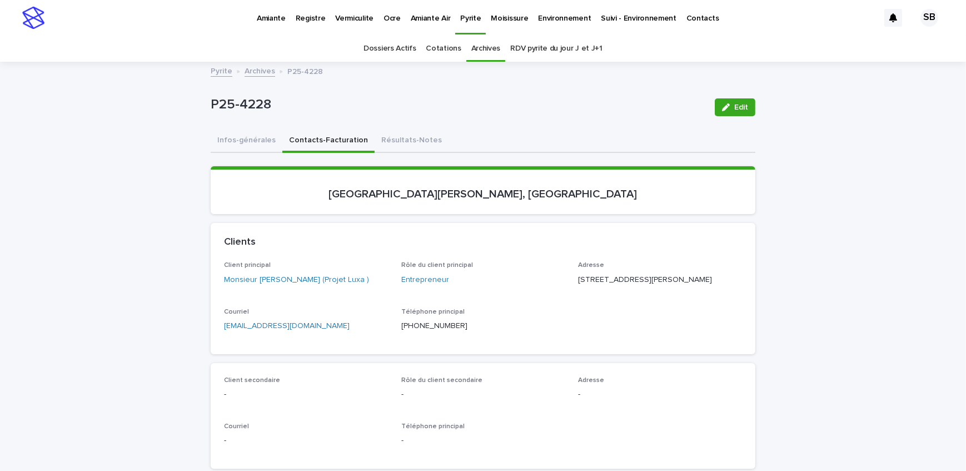
click at [348, 103] on p "P25-4228" at bounding box center [458, 105] width 495 height 16
drag, startPoint x: 162, startPoint y: 174, endPoint x: 181, endPoint y: 171, distance: 19.2
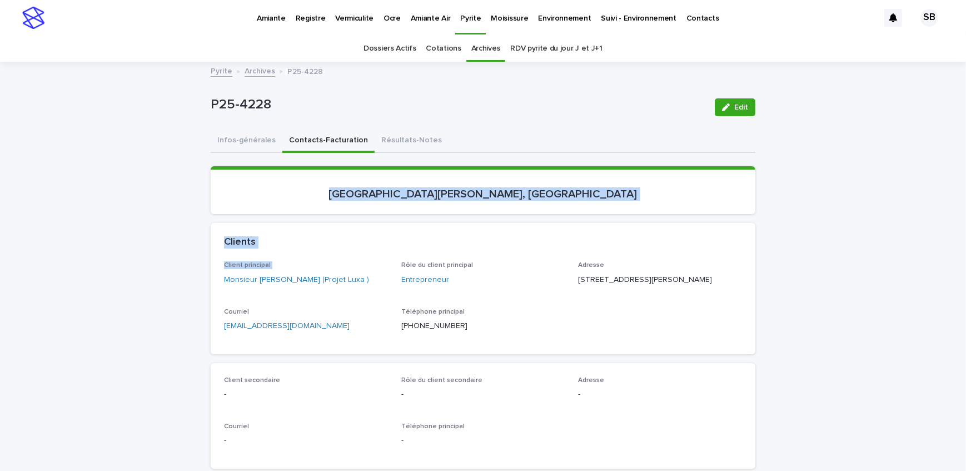
drag, startPoint x: 97, startPoint y: 171, endPoint x: 171, endPoint y: 311, distance: 158.4
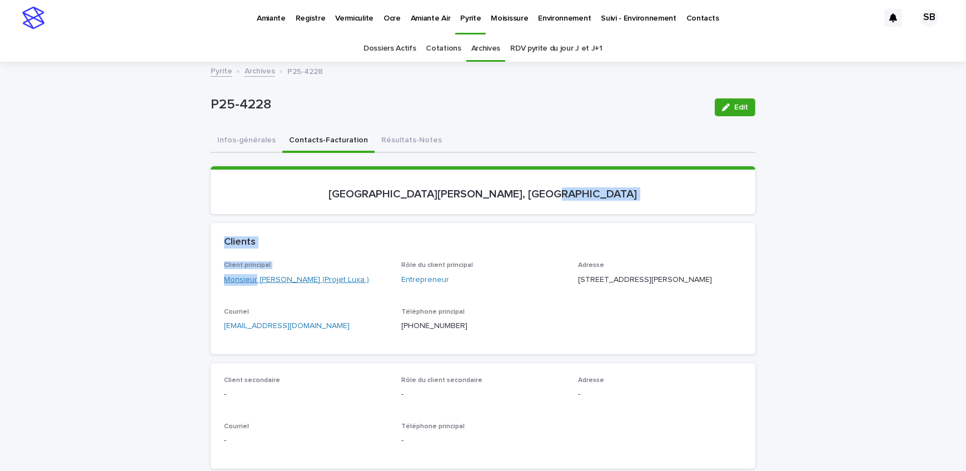
drag, startPoint x: 595, startPoint y: 181, endPoint x: 252, endPoint y: 275, distance: 355.9
click at [551, 131] on div "Infos-générales Contacts-Facturation Résultats-Notes" at bounding box center [483, 140] width 545 height 23
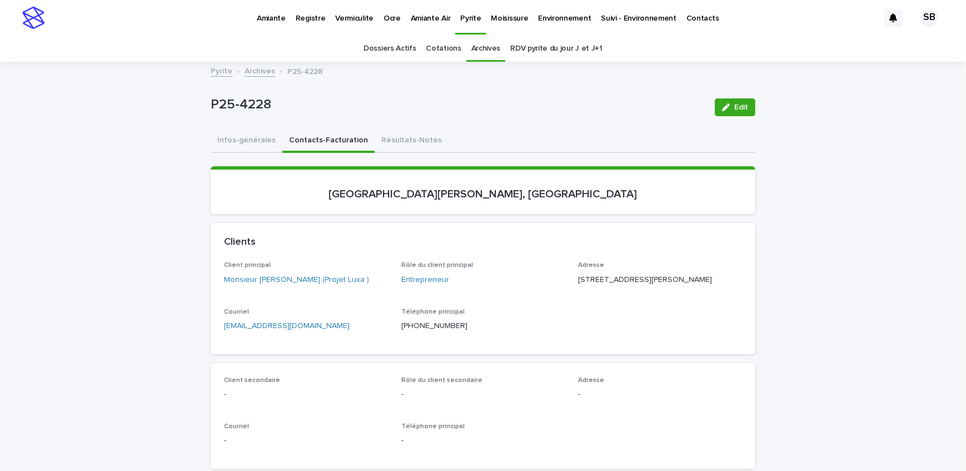
click at [265, 74] on link "Archives" at bounding box center [260, 70] width 31 height 13
